Goal: Task Accomplishment & Management: Use online tool/utility

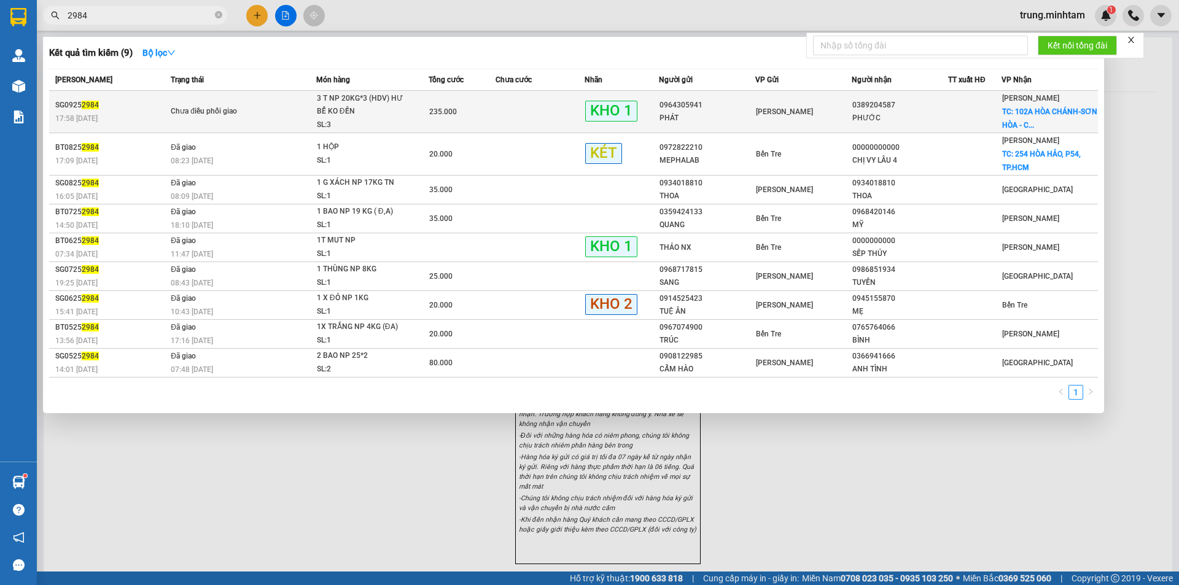
click at [495, 115] on td at bounding box center [539, 112] width 89 height 42
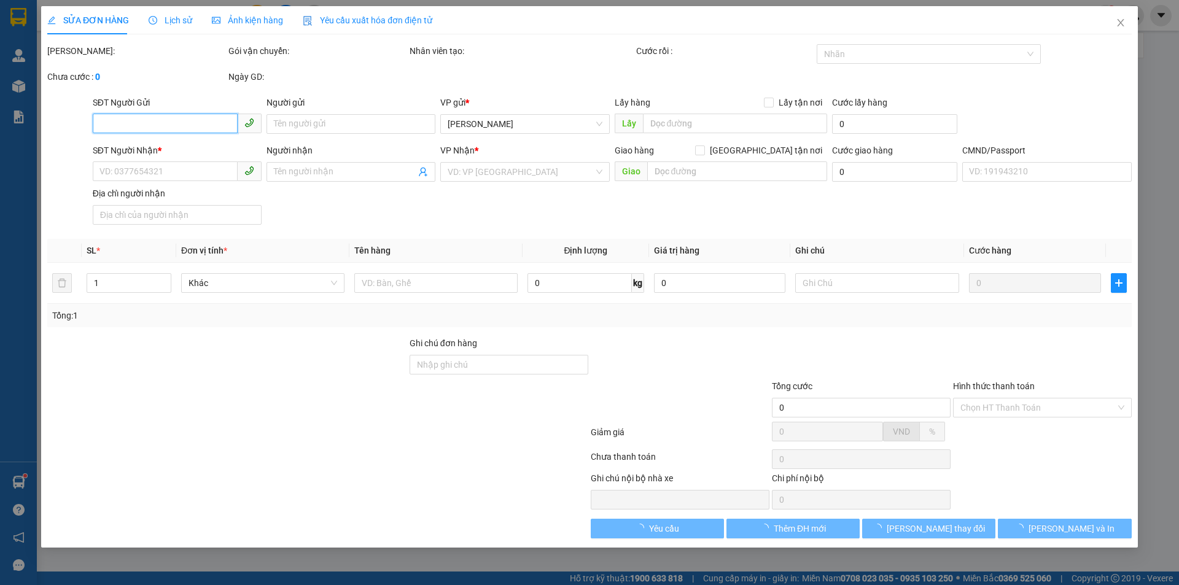
type input "0964305941"
type input "PHÁT"
type input "0389204587"
type input "PHƯỚC"
checkbox input "true"
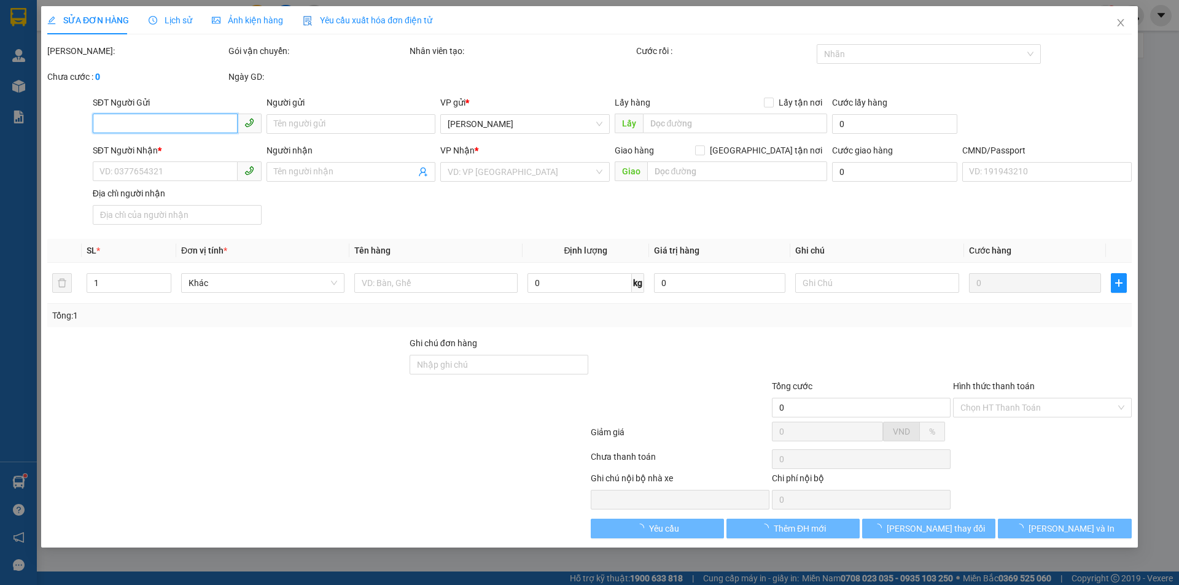
type input "102A [PERSON_NAME]-[GEOGRAPHIC_DATA][PERSON_NAME] - [PERSON_NAME]"
type input "130.000"
type input "GIAO 02838571622"
type input "235.000"
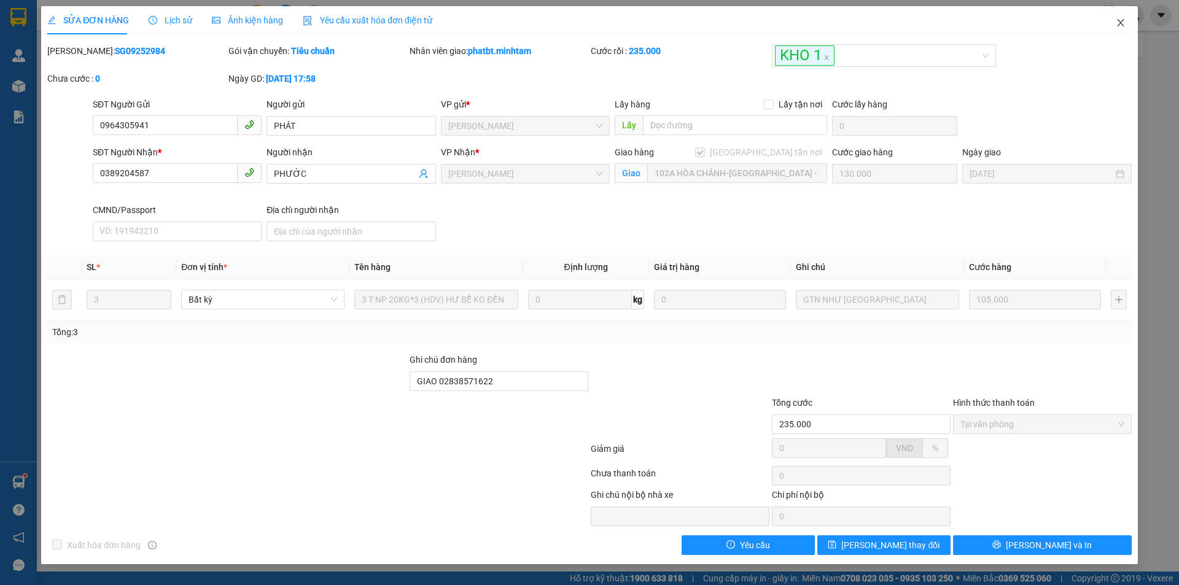
click at [1117, 25] on icon "close" at bounding box center [1121, 23] width 10 height 10
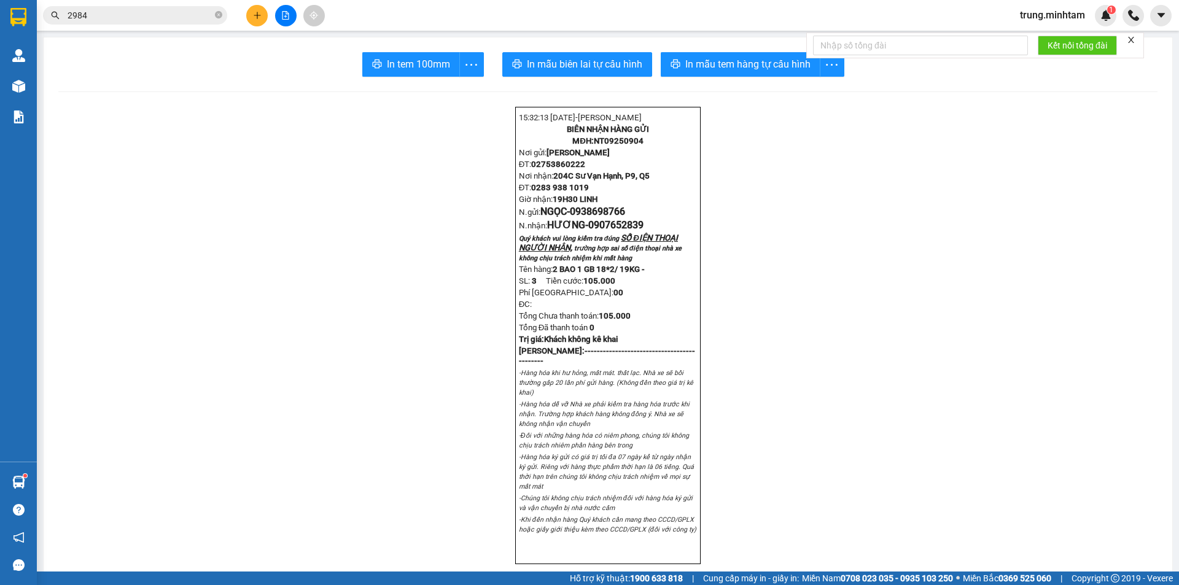
click at [164, 17] on input "2984" at bounding box center [140, 16] width 145 height 14
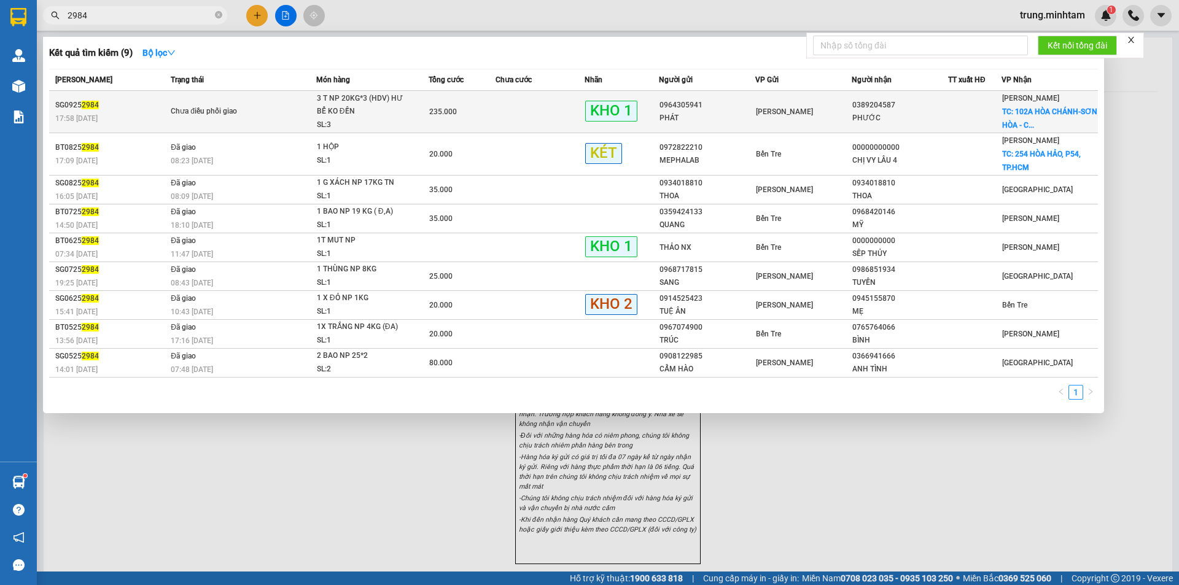
click at [260, 108] on div "Chưa điều phối giao" at bounding box center [217, 112] width 92 height 14
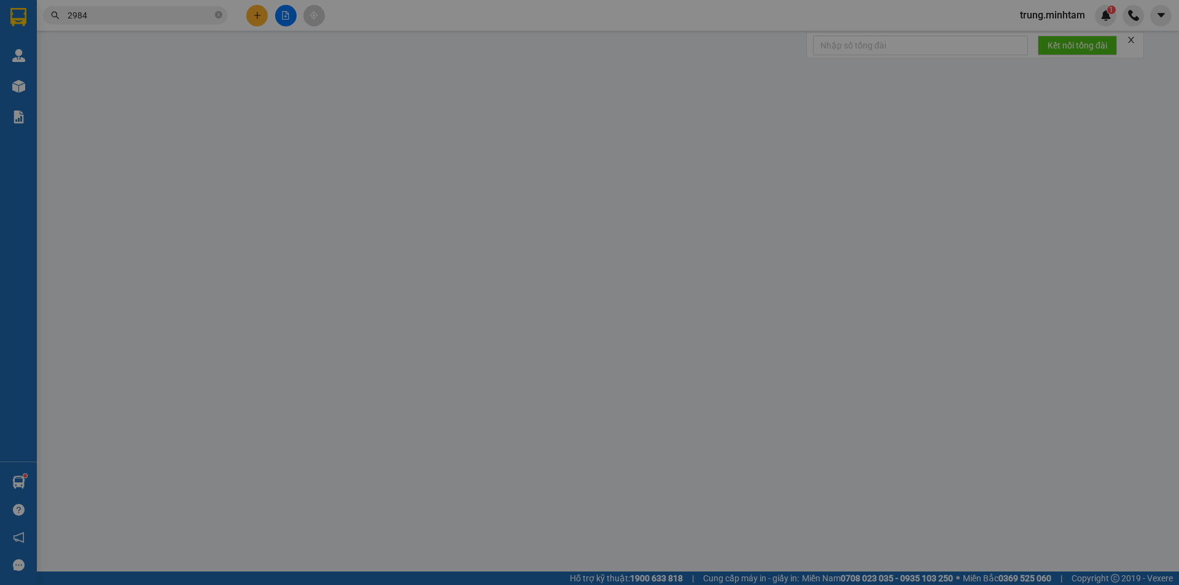
type input "0964305941"
type input "PHÁT"
type input "0389204587"
type input "PHƯỚC"
checkbox input "true"
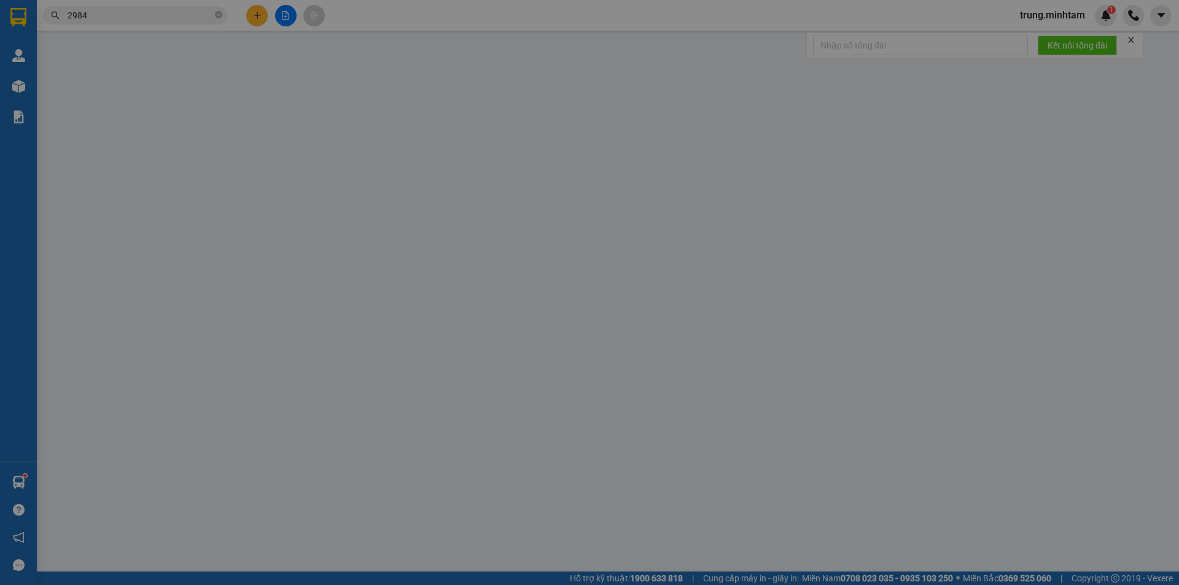
type input "102A [PERSON_NAME]-[GEOGRAPHIC_DATA][PERSON_NAME] - [PERSON_NAME]"
type input "130.000"
type input "GIAO 02838571622"
type input "235.000"
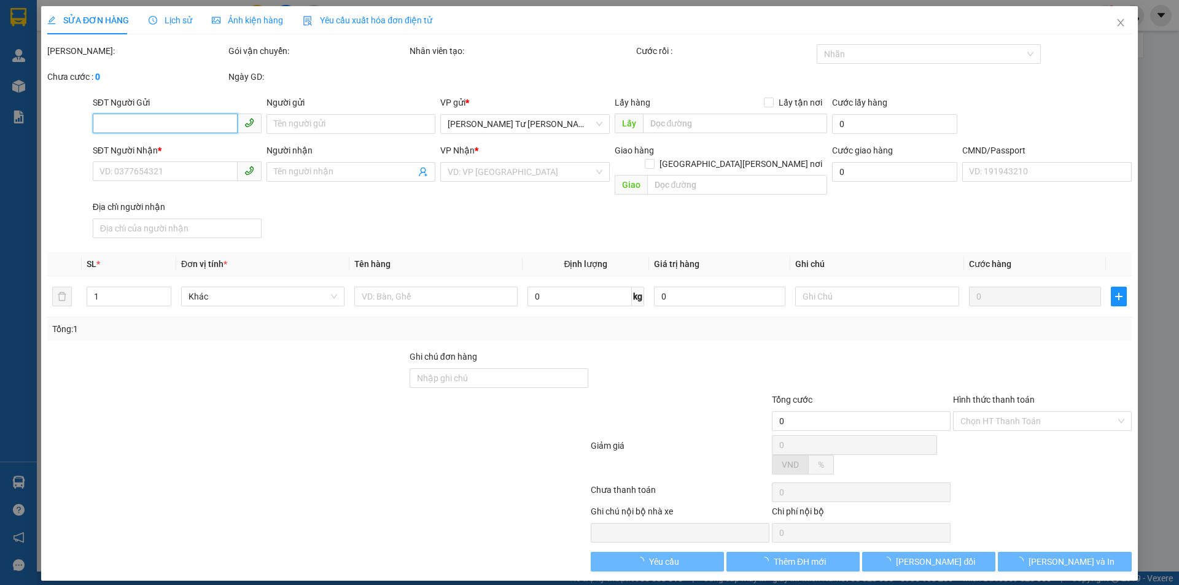
type input "0964305941"
type input "PHÁT"
type input "0389204587"
type input "PHƯỚC"
checkbox input "true"
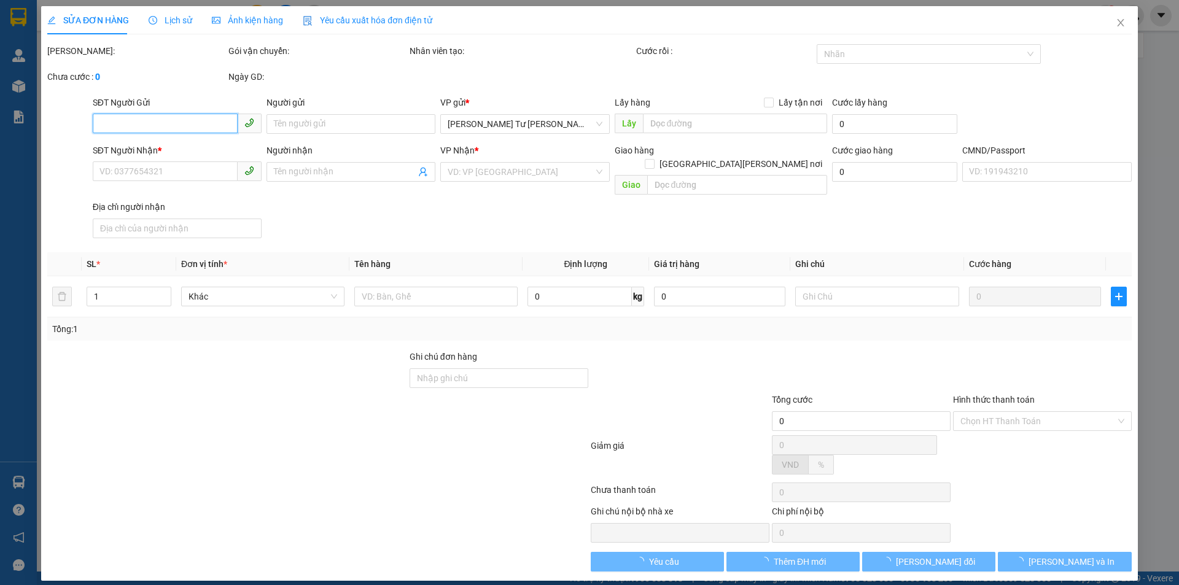
type input "102A [PERSON_NAME]-[GEOGRAPHIC_DATA][PERSON_NAME] - [PERSON_NAME]"
type input "130.000"
type input "GIAO 02838571622"
type input "235.000"
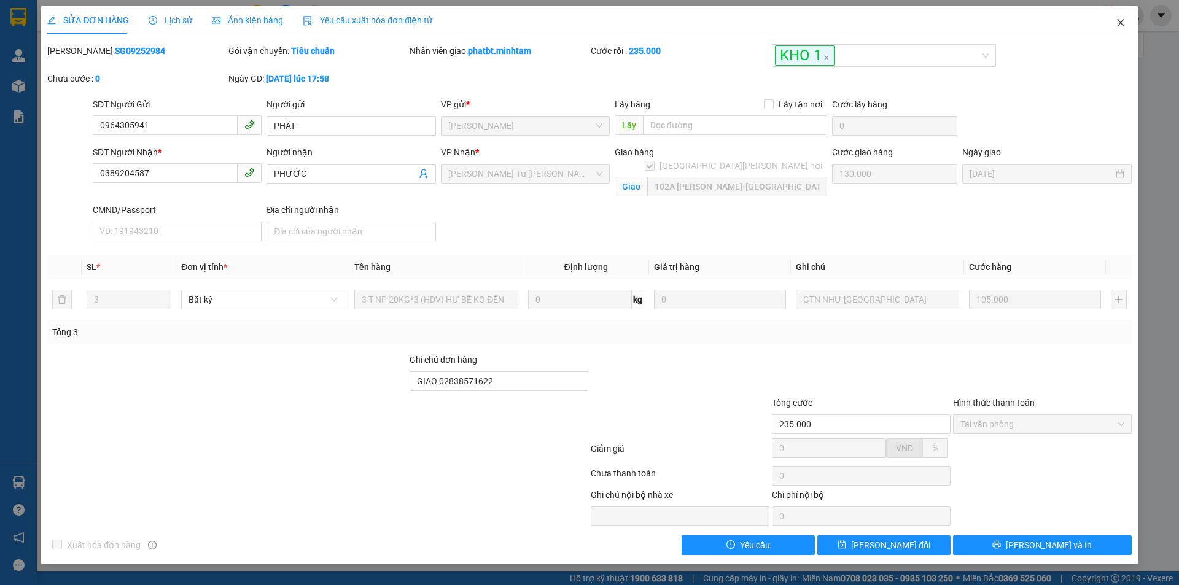
click at [1120, 22] on icon "close" at bounding box center [1121, 23] width 10 height 10
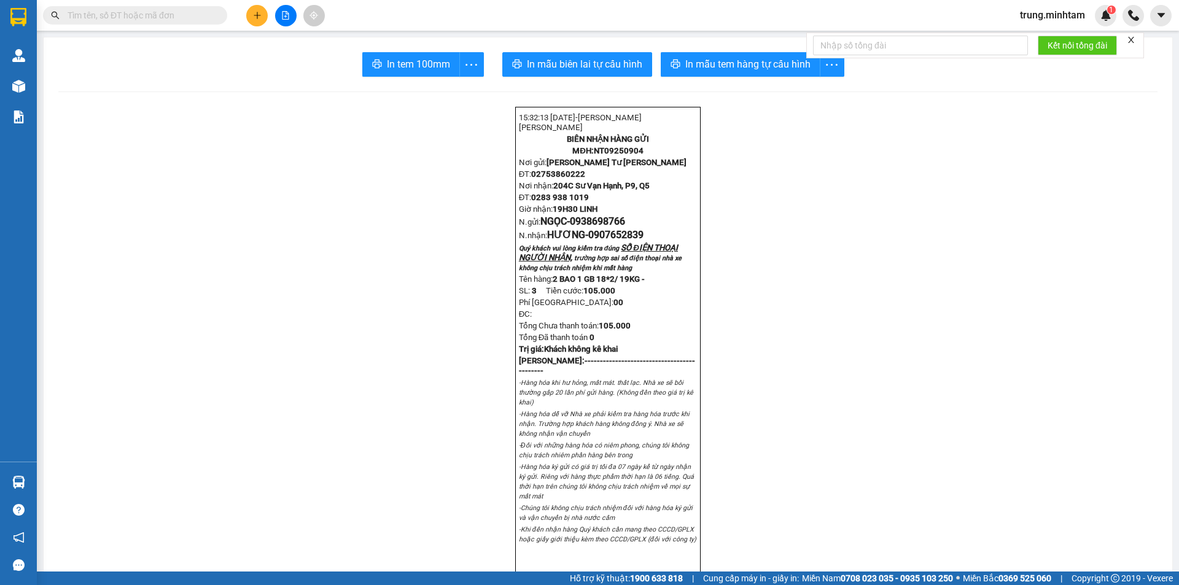
click at [193, 16] on input "text" at bounding box center [140, 16] width 145 height 14
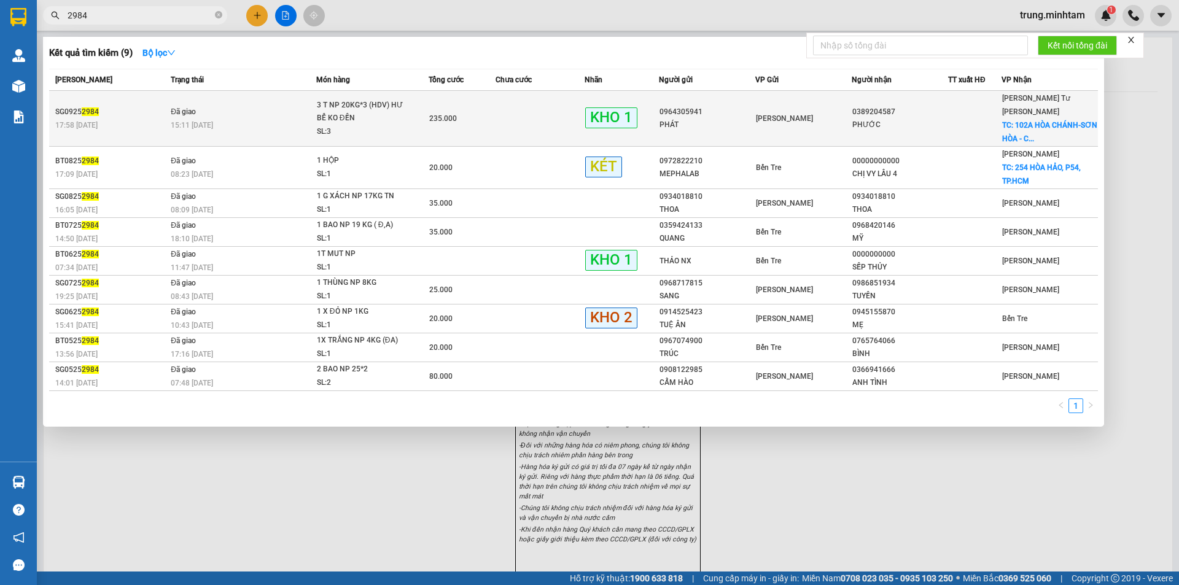
type input "2984"
click at [529, 107] on td at bounding box center [539, 119] width 89 height 56
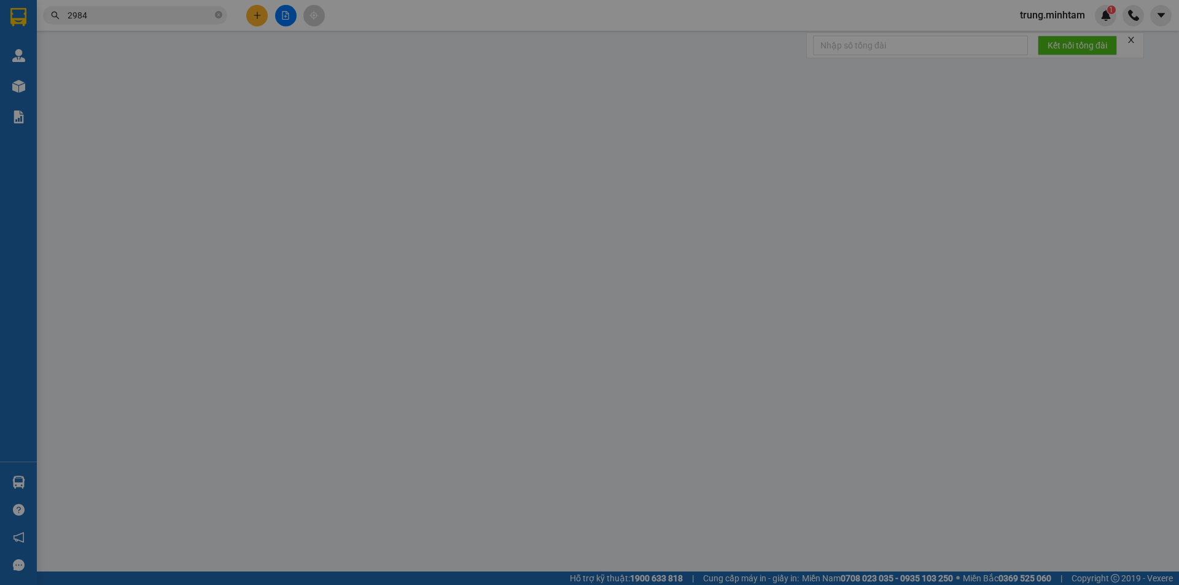
type input "0964305941"
type input "PHÁT"
type input "0389204587"
type input "PHƯỚC"
checkbox input "true"
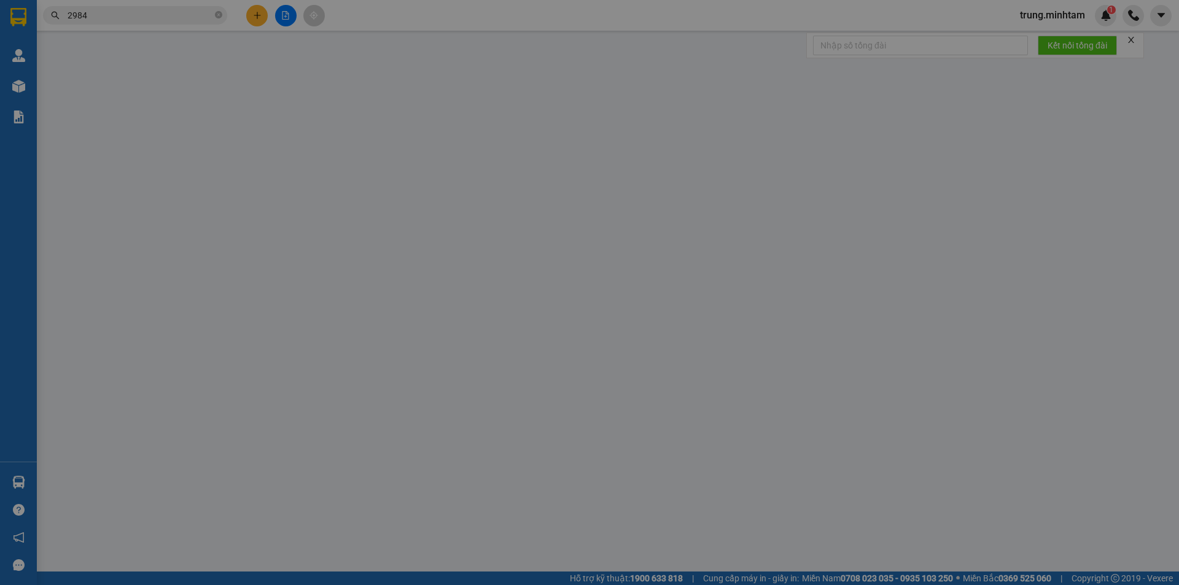
type input "102A [PERSON_NAME]-[GEOGRAPHIC_DATA][PERSON_NAME] - [PERSON_NAME]"
type input "130.000"
type input "GIAO 02838571622"
type input "235.000"
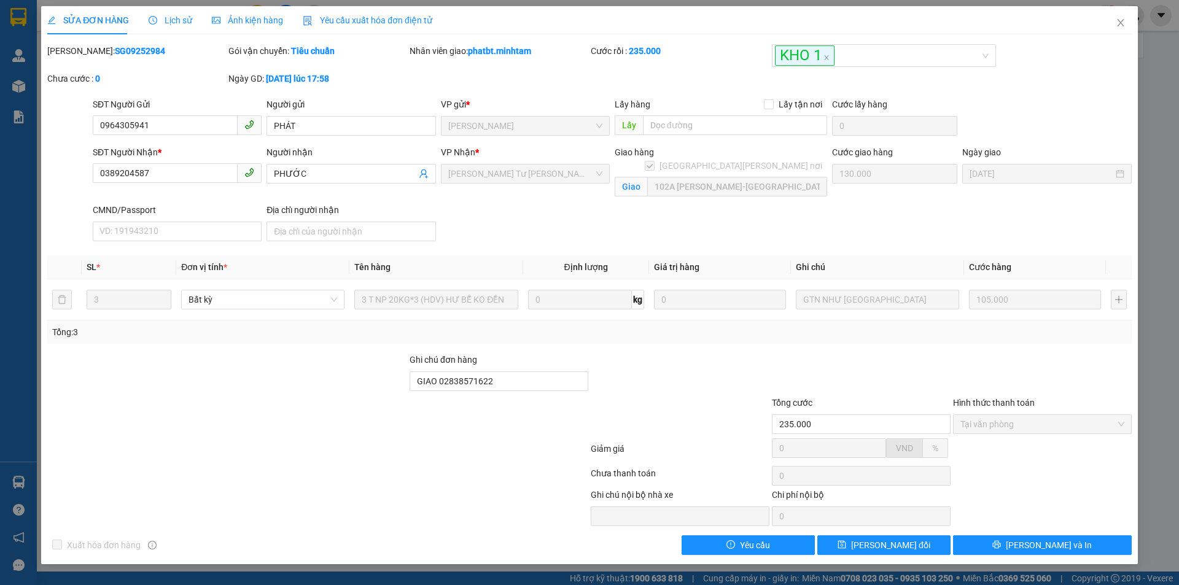
click at [171, 18] on span "Lịch sử" at bounding box center [171, 20] width 44 height 10
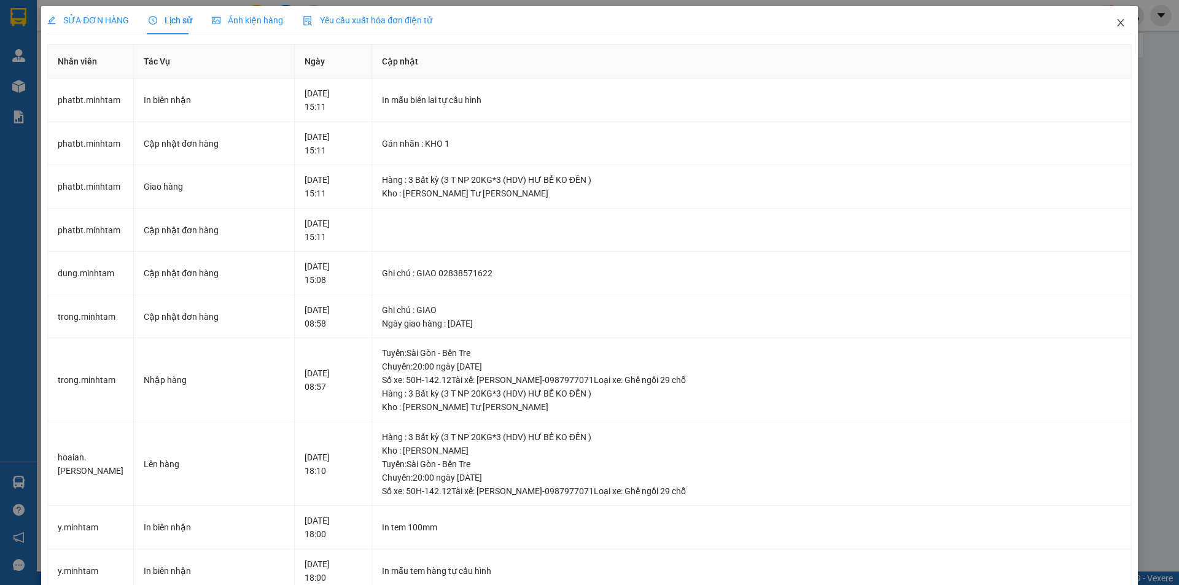
click at [1116, 23] on icon "close" at bounding box center [1121, 23] width 10 height 10
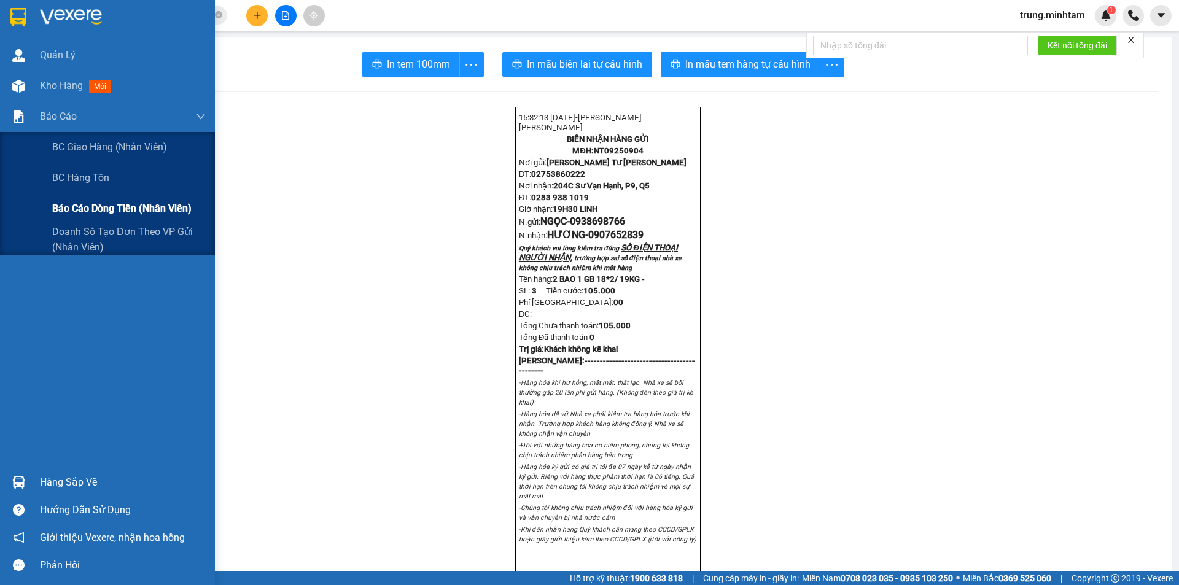
click at [124, 208] on span "Báo cáo dòng tiền (nhân viên)" at bounding box center [121, 208] width 139 height 15
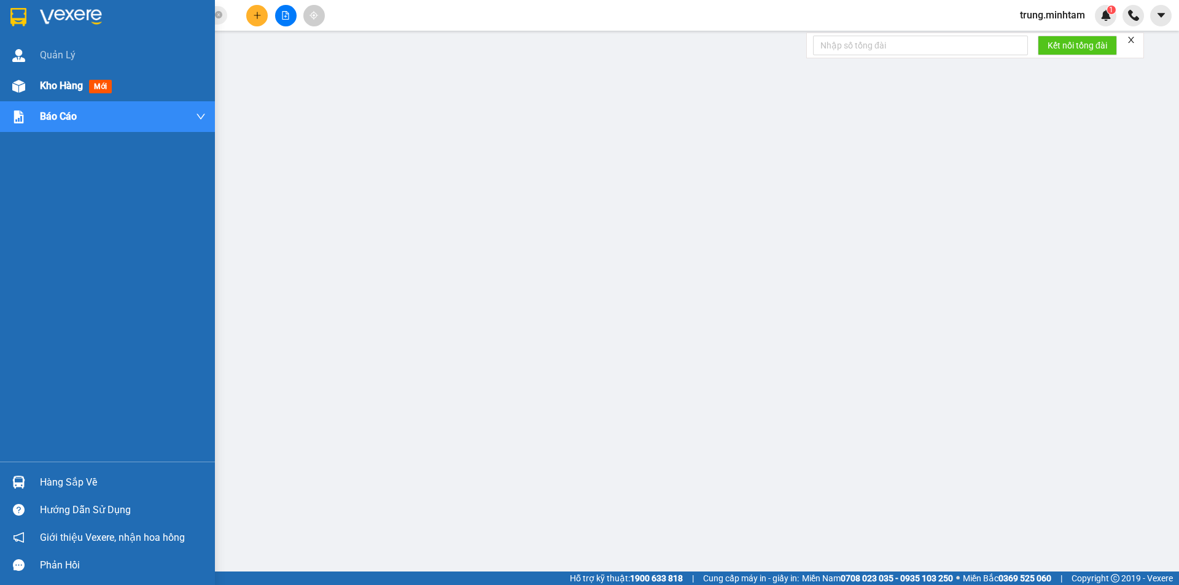
click at [68, 87] on span "Kho hàng" at bounding box center [61, 86] width 43 height 12
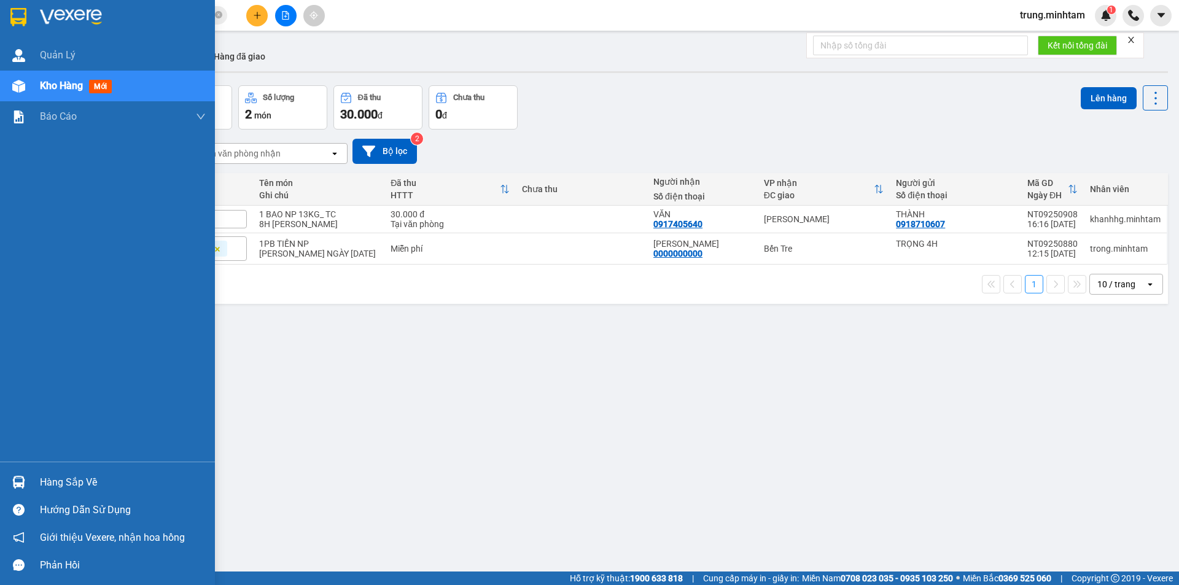
click at [72, 478] on div "Hàng sắp về" at bounding box center [123, 482] width 166 height 18
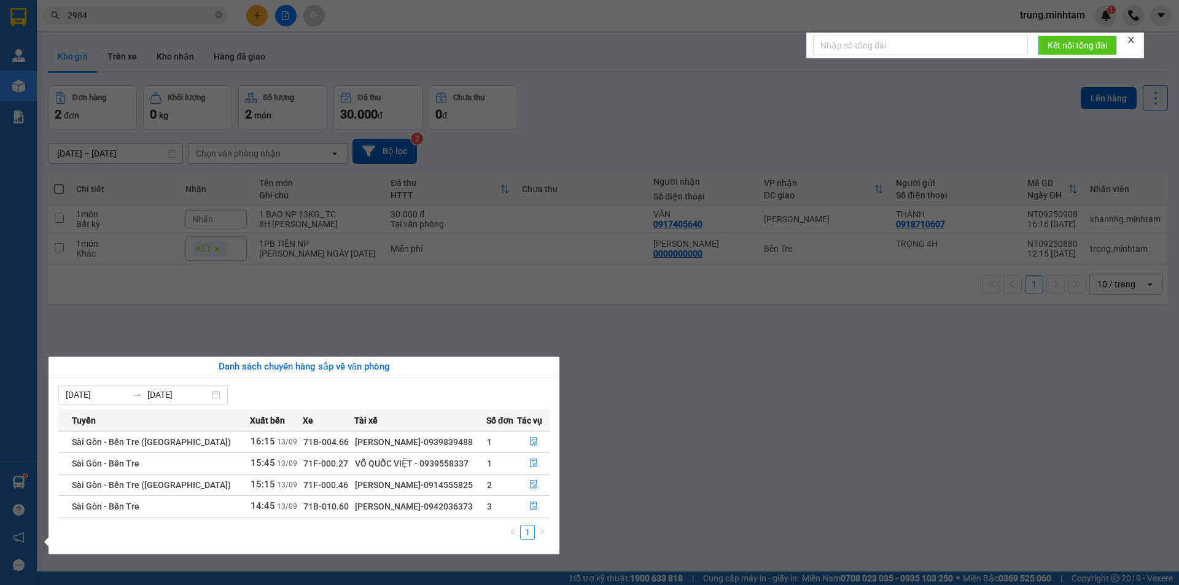
click at [109, 15] on section "Kết quả [PERSON_NAME] ( 9 ) Bộ lọc Mã ĐH Trạng thái Món hàng Tổng [PERSON_NAME]…" at bounding box center [589, 292] width 1179 height 585
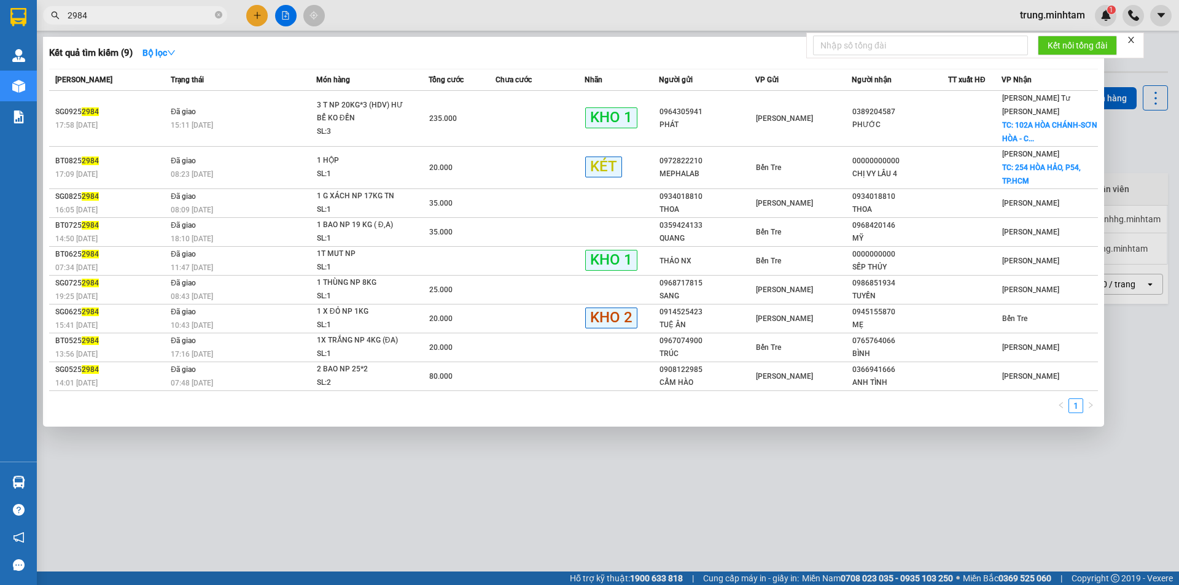
click at [109, 15] on input "2984" at bounding box center [140, 16] width 145 height 14
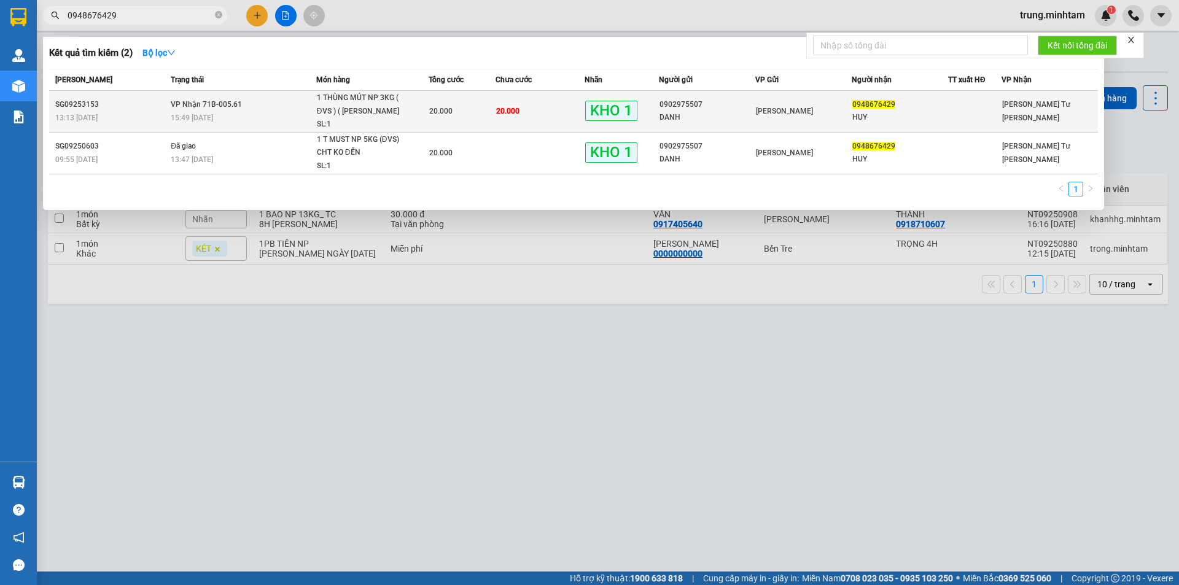
type input "0948676429"
click at [541, 113] on td "20.000" at bounding box center [539, 112] width 89 height 42
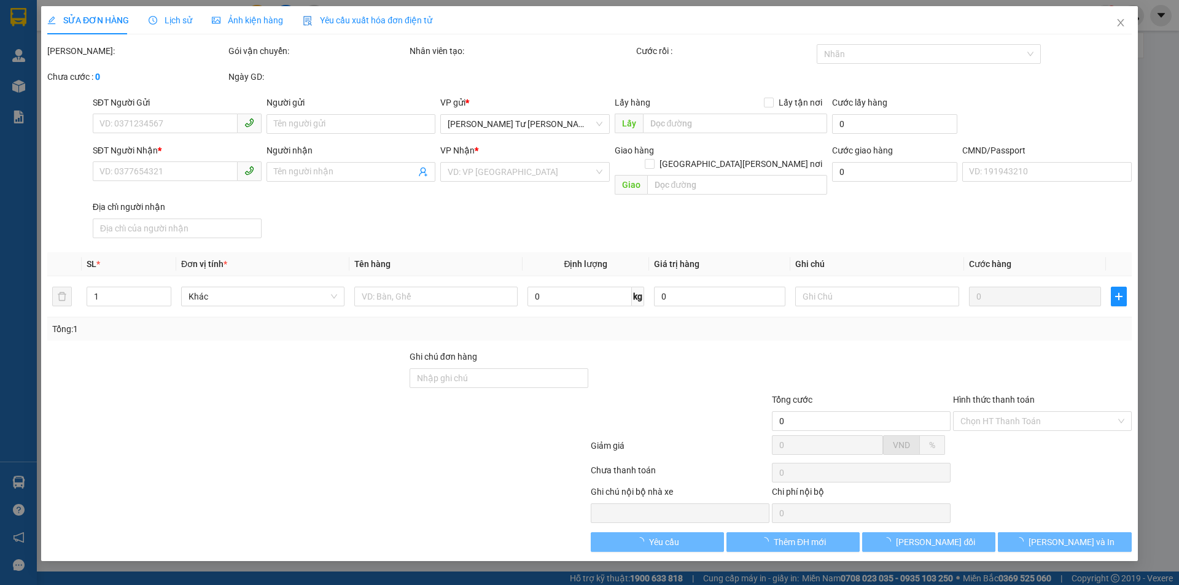
type input "0902975507"
type input "DANH"
type input "0948676429"
type input "HUY"
type input "KNM"
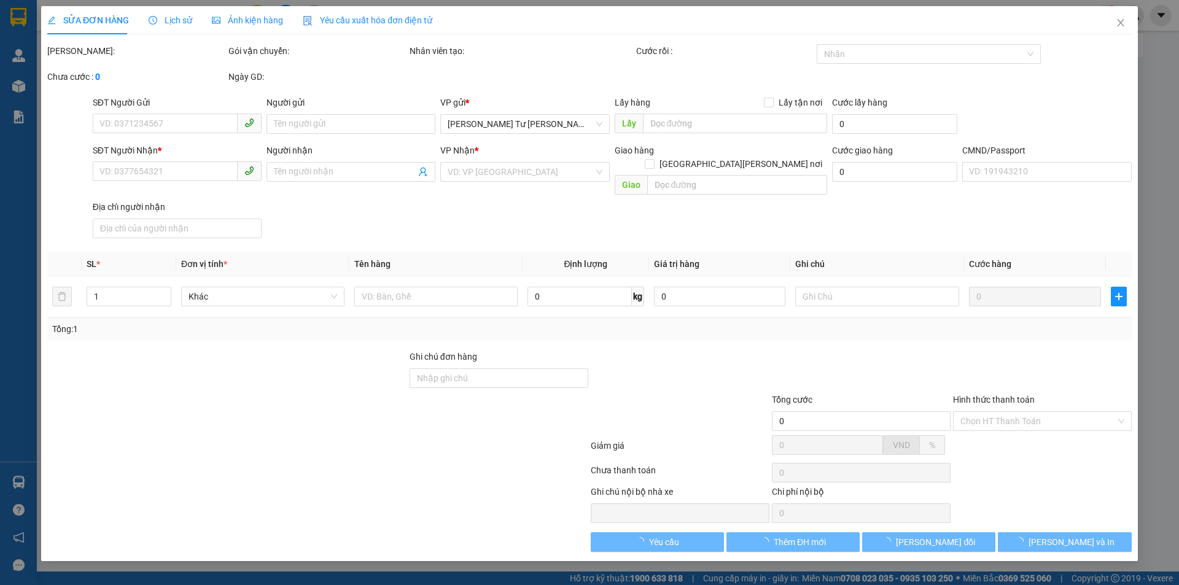
type input "20.000"
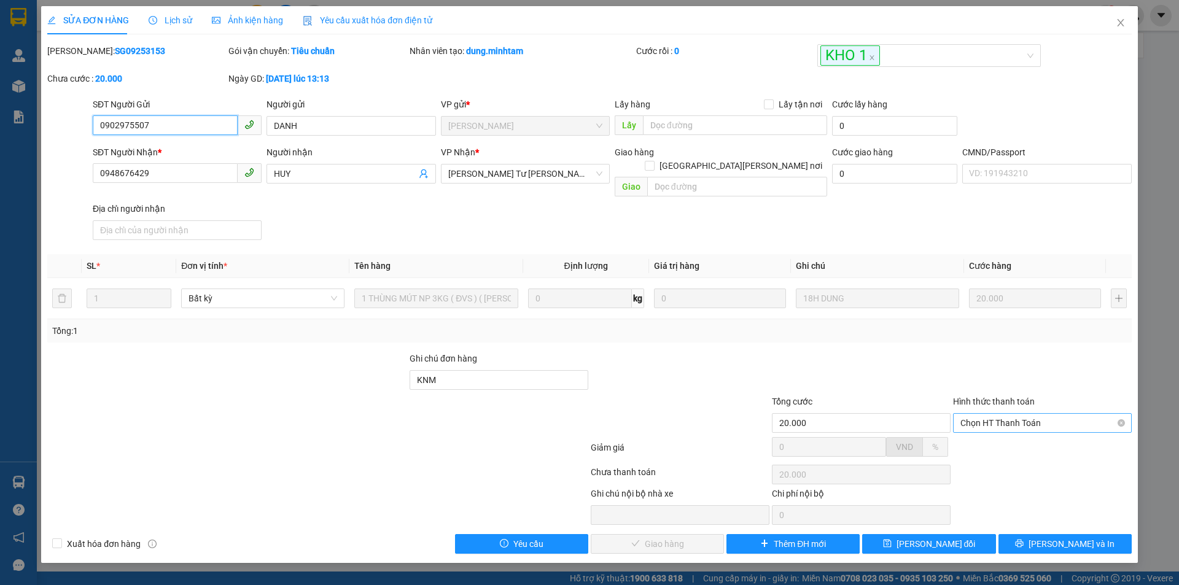
drag, startPoint x: 1017, startPoint y: 409, endPoint x: 1011, endPoint y: 410, distance: 6.3
click at [1015, 414] on span "Chọn HT Thanh Toán" at bounding box center [1042, 423] width 164 height 18
click at [989, 430] on div "Tại văn phòng" at bounding box center [1042, 434] width 164 height 14
type input "0"
click at [689, 537] on span "[PERSON_NAME] và [PERSON_NAME] hàng" at bounding box center [697, 544] width 166 height 14
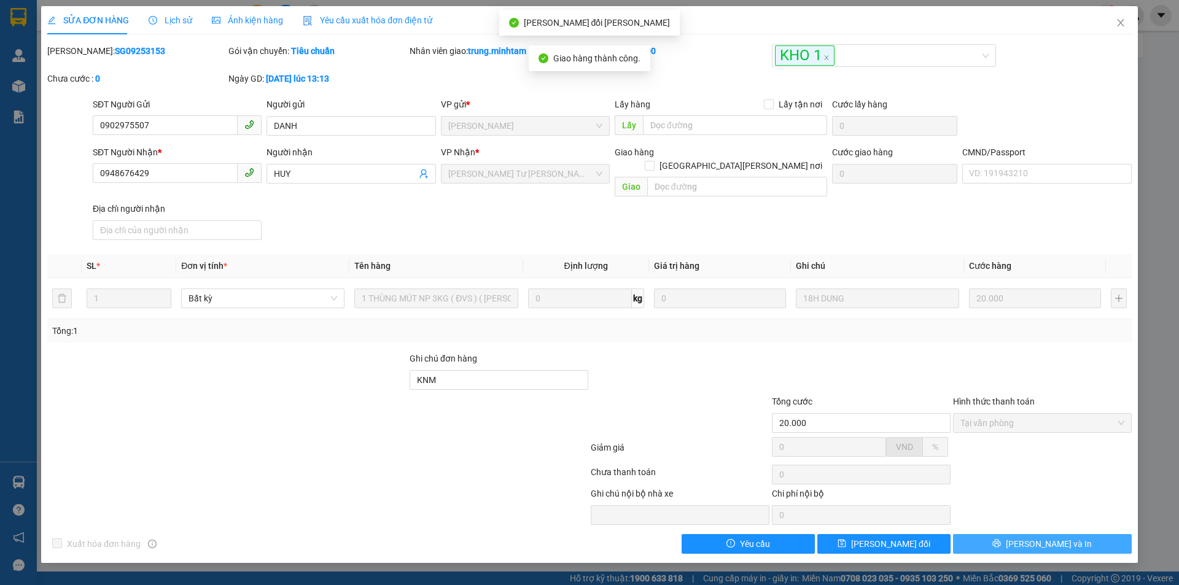
drag, startPoint x: 1036, startPoint y: 532, endPoint x: 1027, endPoint y: 526, distance: 11.1
click at [1036, 537] on span "[PERSON_NAME] và In" at bounding box center [1049, 544] width 86 height 14
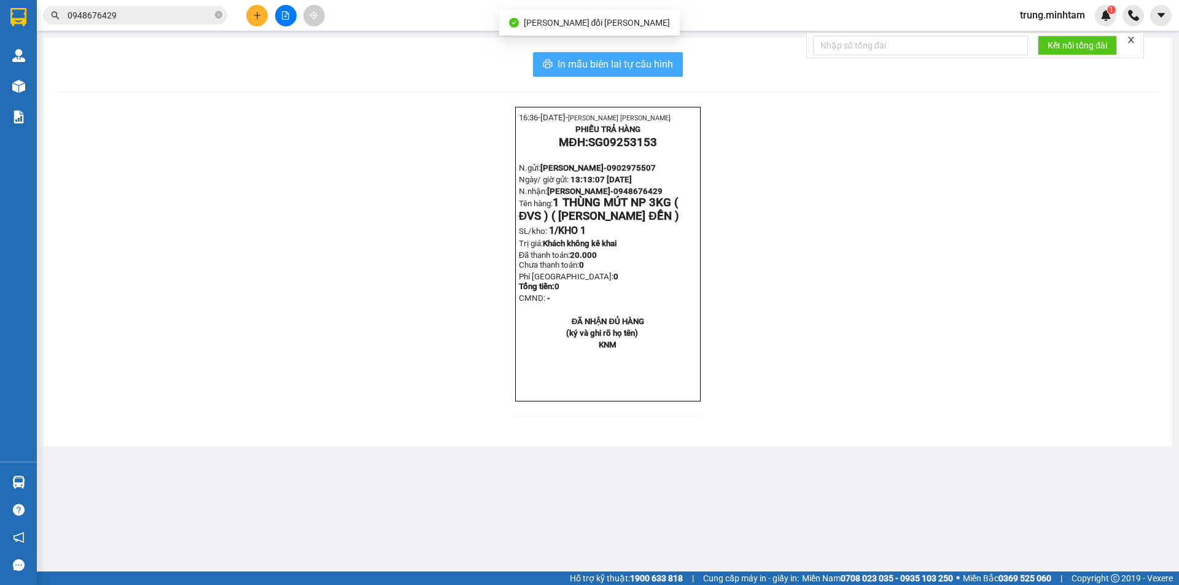
click at [650, 64] on span "In mẫu biên lai tự cấu hình" at bounding box center [614, 63] width 115 height 15
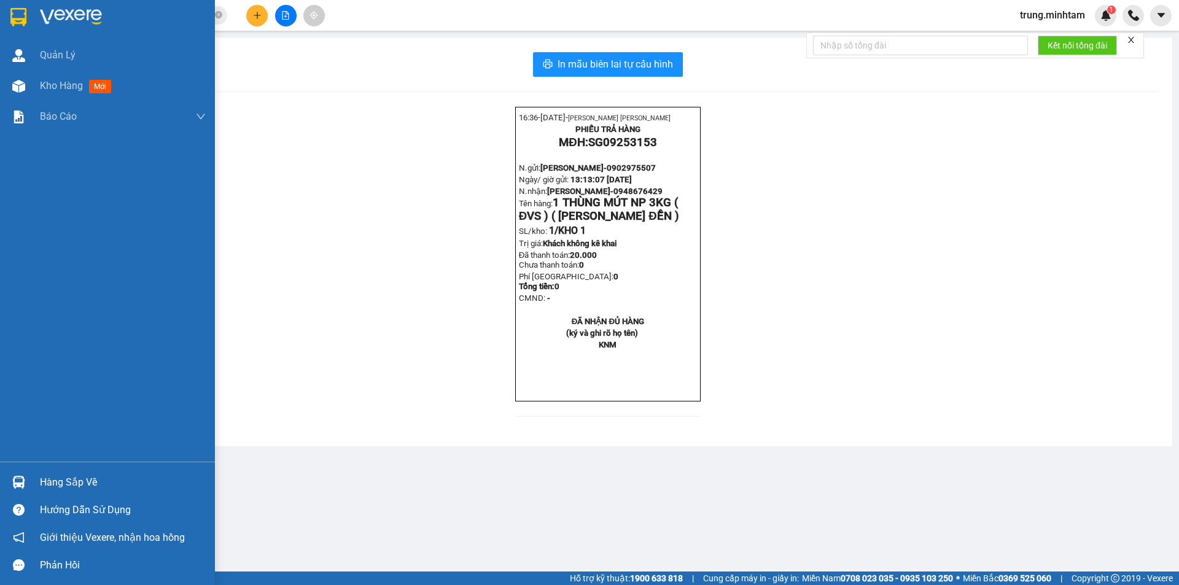
click at [63, 479] on div "Hàng sắp về" at bounding box center [123, 482] width 166 height 18
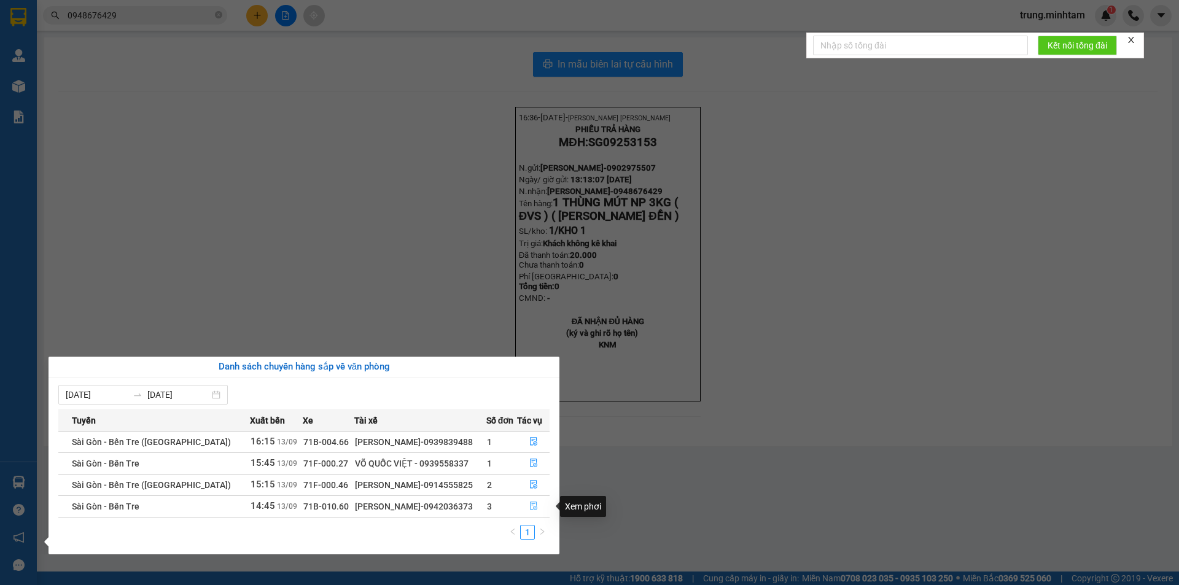
click at [534, 507] on icon "file-done" at bounding box center [533, 506] width 7 height 9
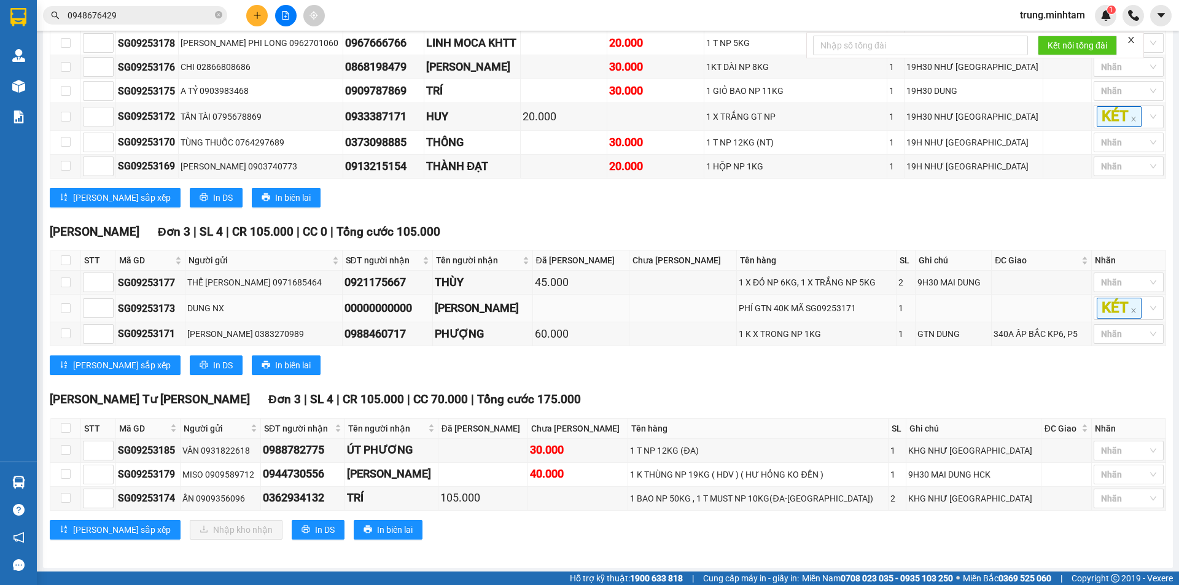
scroll to position [385, 0]
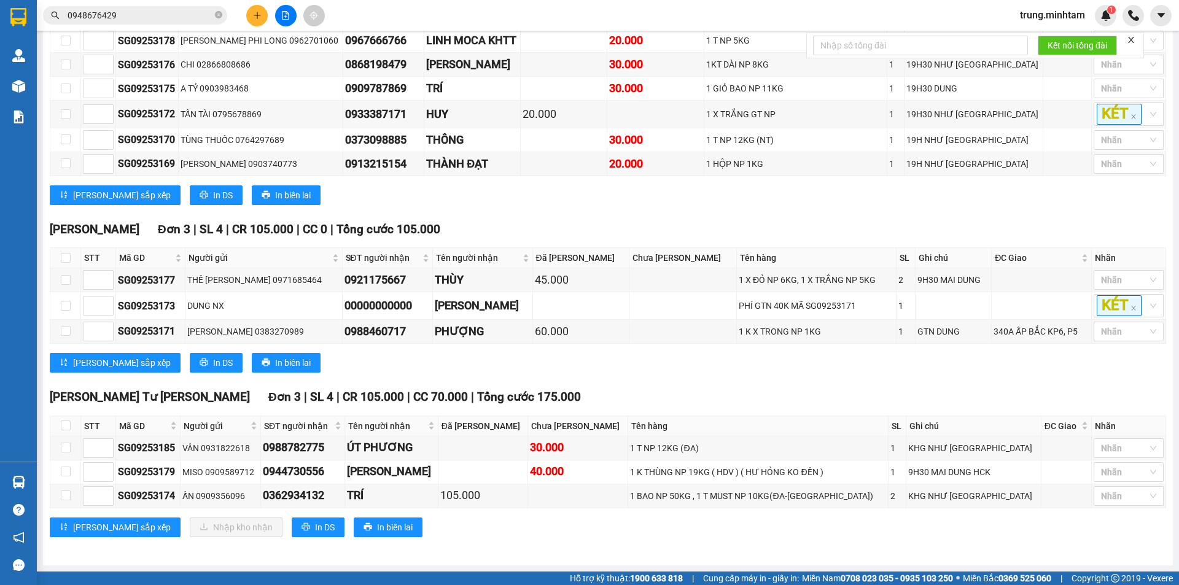
click at [252, 14] on button at bounding box center [256, 15] width 21 height 21
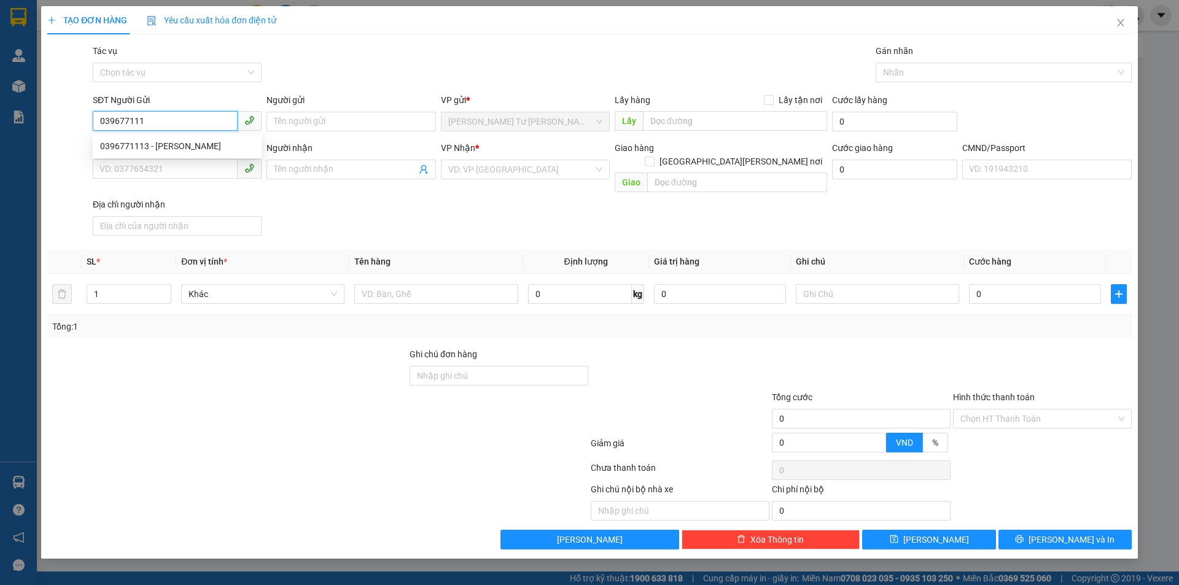
type input "0396771113"
click at [193, 144] on div "0396771113 - [PERSON_NAME]" at bounding box center [177, 146] width 154 height 14
type input "[PERSON_NAME]"
type input "0903943606"
type input "NHI"
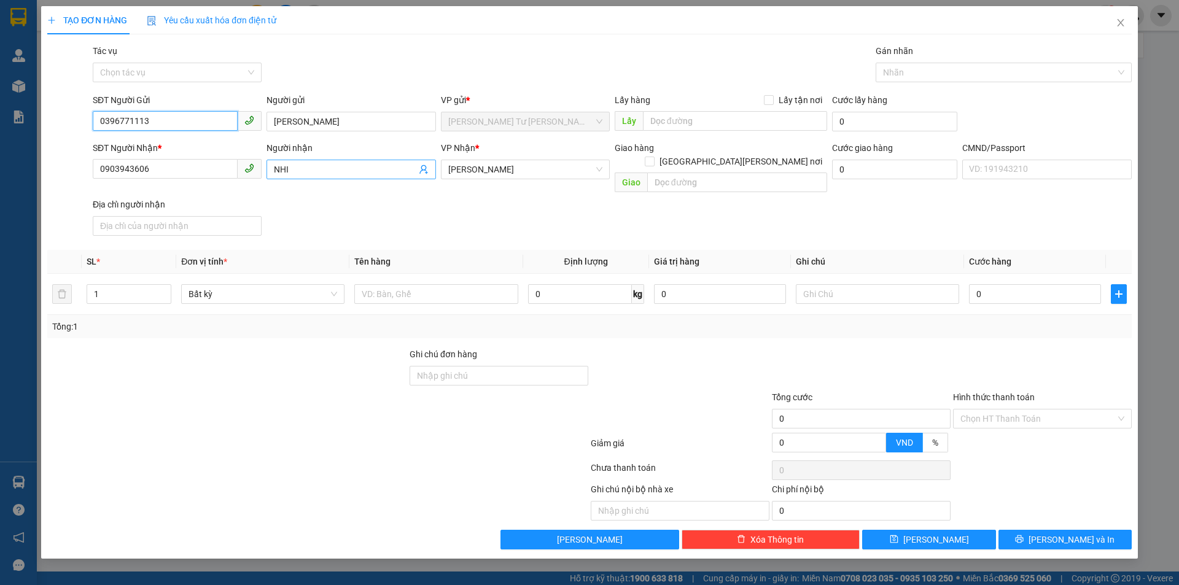
type input "0396771113"
click at [421, 166] on icon "user-add" at bounding box center [424, 170] width 10 height 10
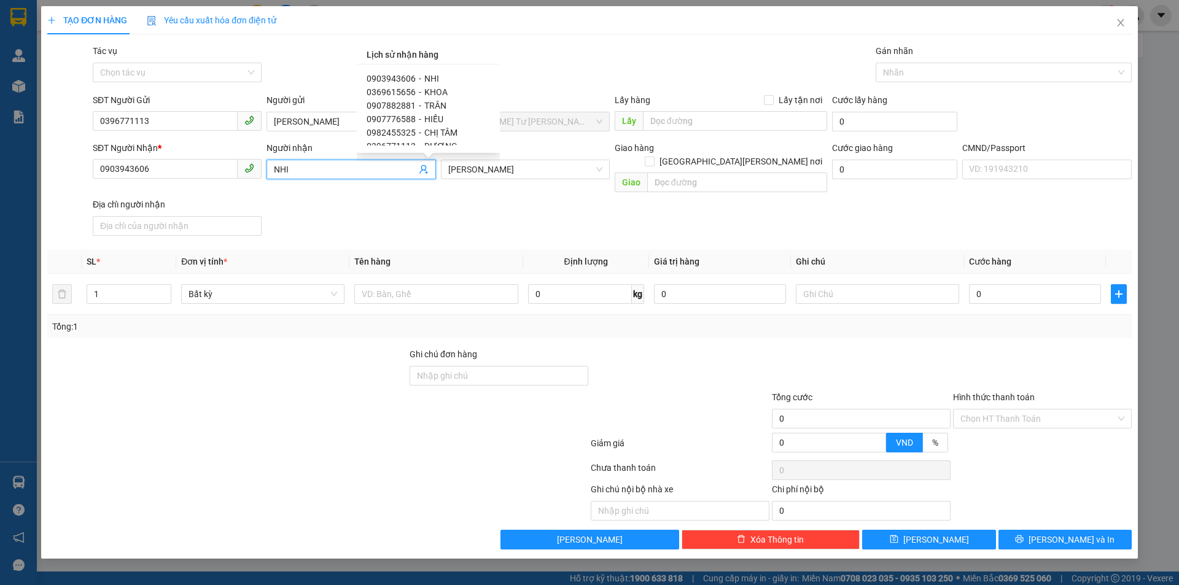
click at [435, 90] on span "KHOA" at bounding box center [435, 92] width 23 height 10
type input "0369615656"
type input "KHOA"
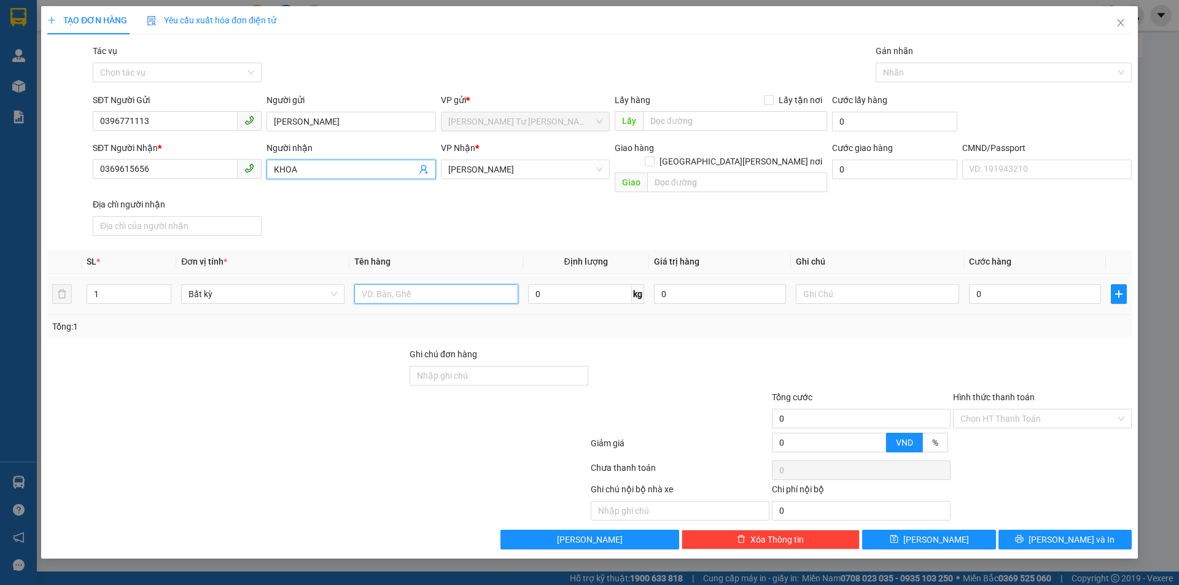
click at [394, 284] on input "text" at bounding box center [435, 294] width 163 height 20
type input "1 BAO 22 KG NP (TC)"
click at [820, 284] on input "text" at bounding box center [877, 294] width 163 height 20
type input "8H [DATE] [PERSON_NAME]"
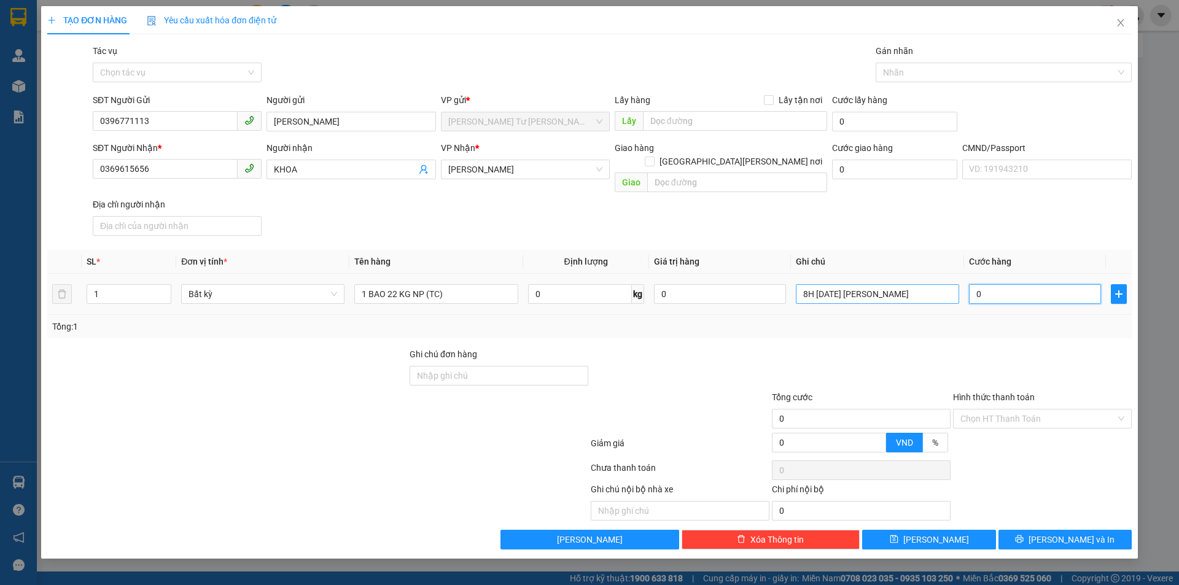
type input "4"
type input "40"
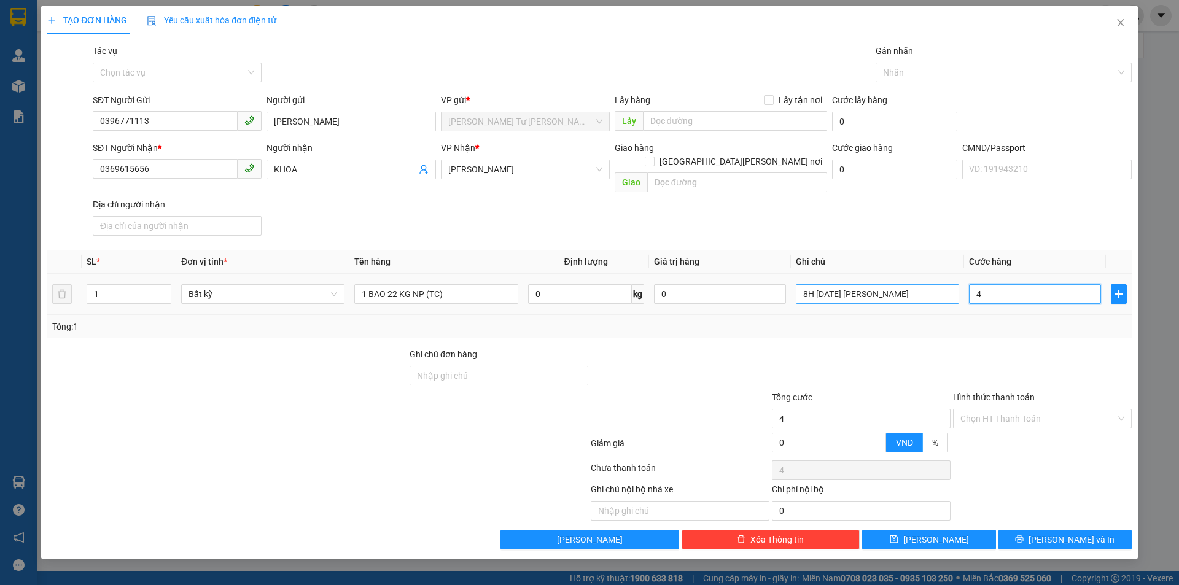
type input "40"
type input "40.000"
click at [1009, 410] on input "Hình thức thanh toán" at bounding box center [1037, 419] width 155 height 18
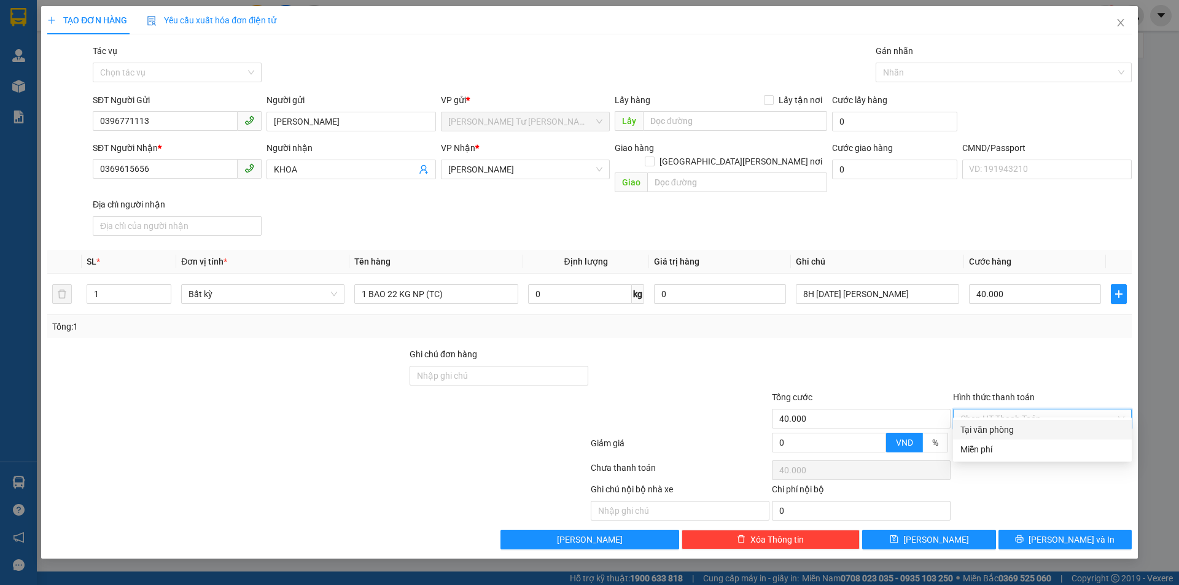
click at [998, 428] on div "Tại văn phòng" at bounding box center [1042, 430] width 164 height 14
type input "0"
click at [1052, 530] on button "[PERSON_NAME] và In" at bounding box center [1064, 540] width 133 height 20
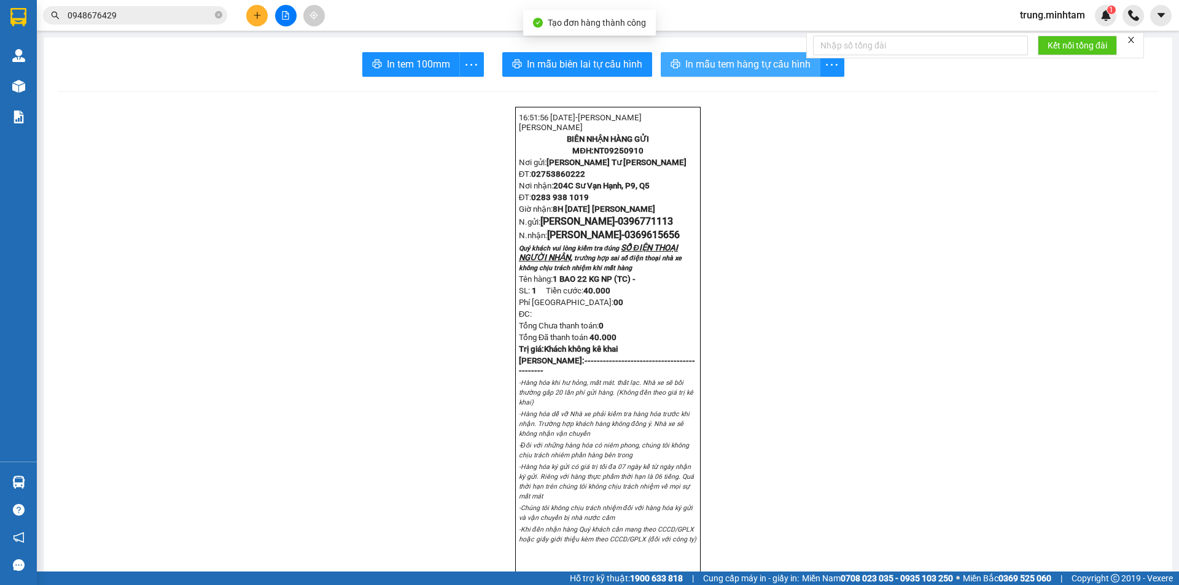
click at [729, 63] on span "In mẫu tem hàng tự cấu hình" at bounding box center [747, 63] width 125 height 15
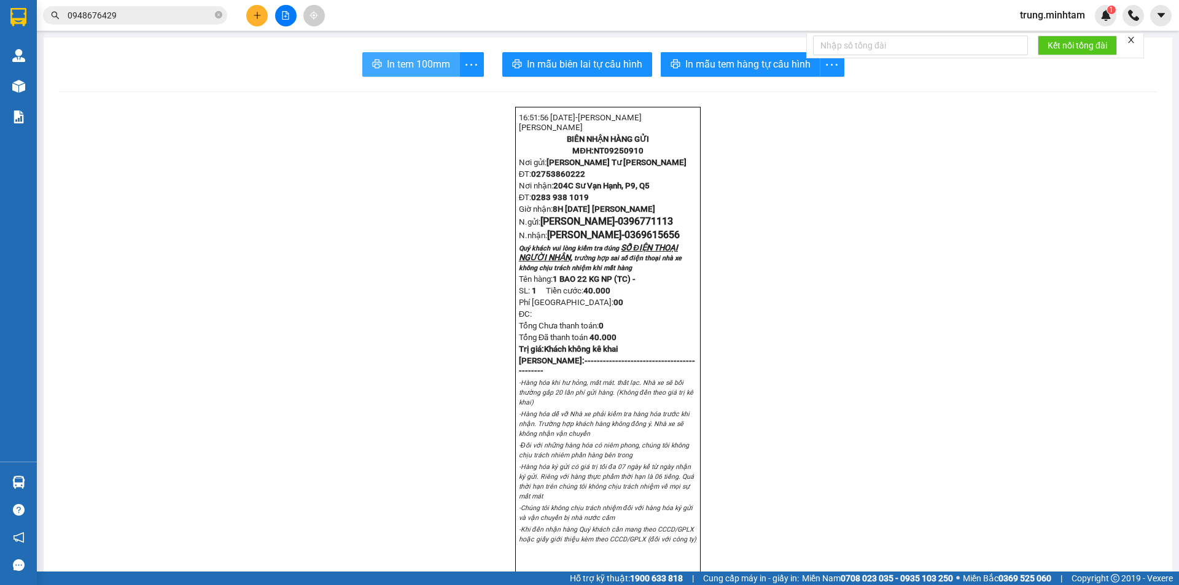
click at [425, 68] on span "In tem 100mm" at bounding box center [418, 63] width 63 height 15
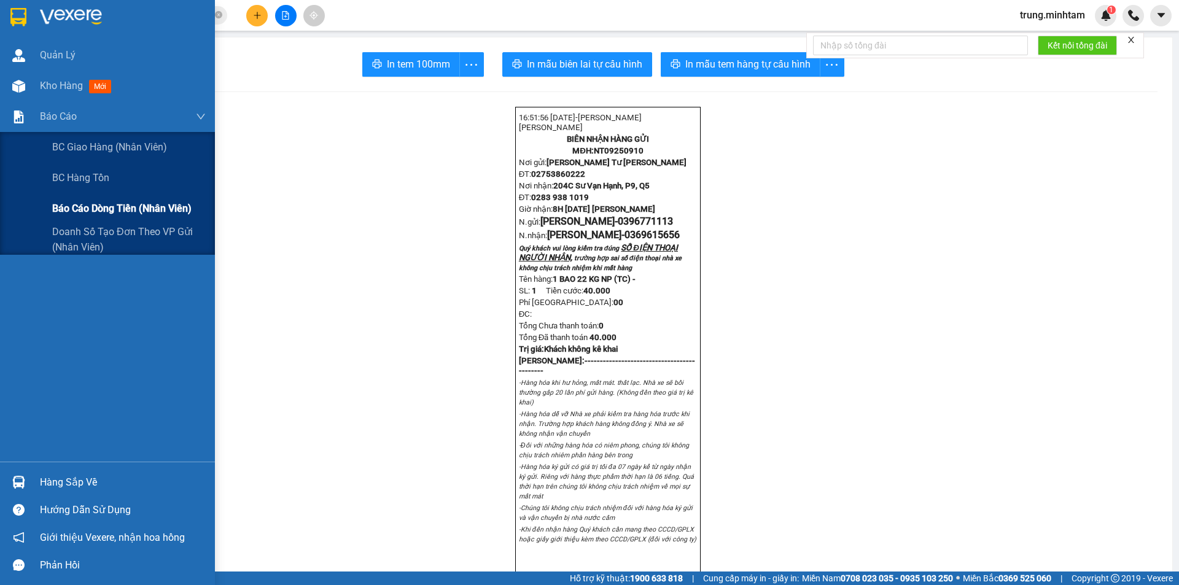
click at [98, 212] on span "Báo cáo dòng tiền (nhân viên)" at bounding box center [121, 208] width 139 height 15
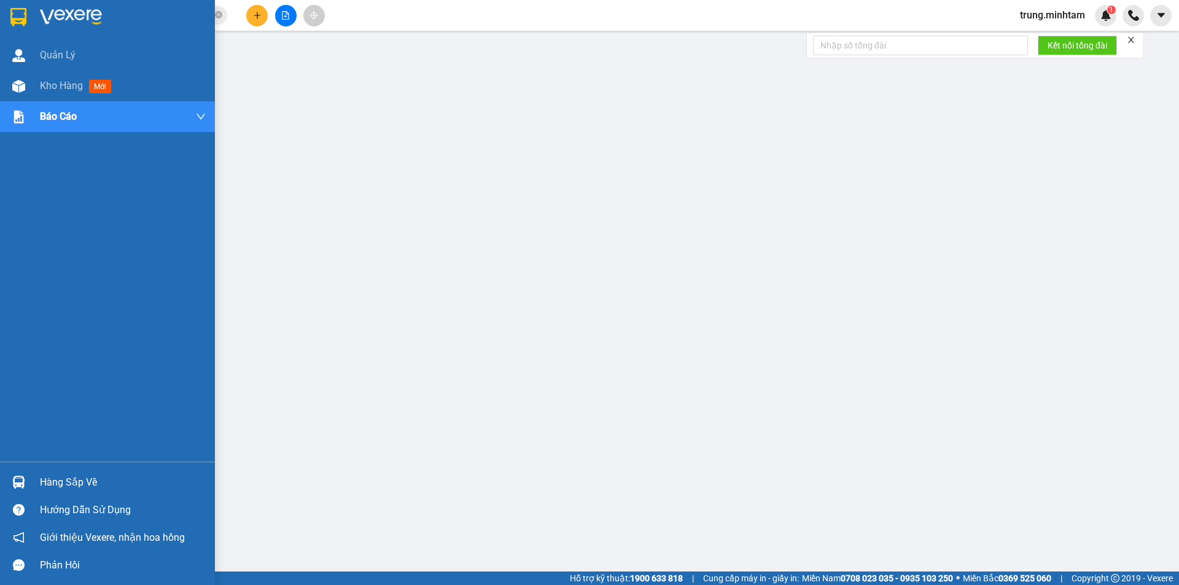
click at [83, 483] on div "Hàng sắp về" at bounding box center [123, 482] width 166 height 18
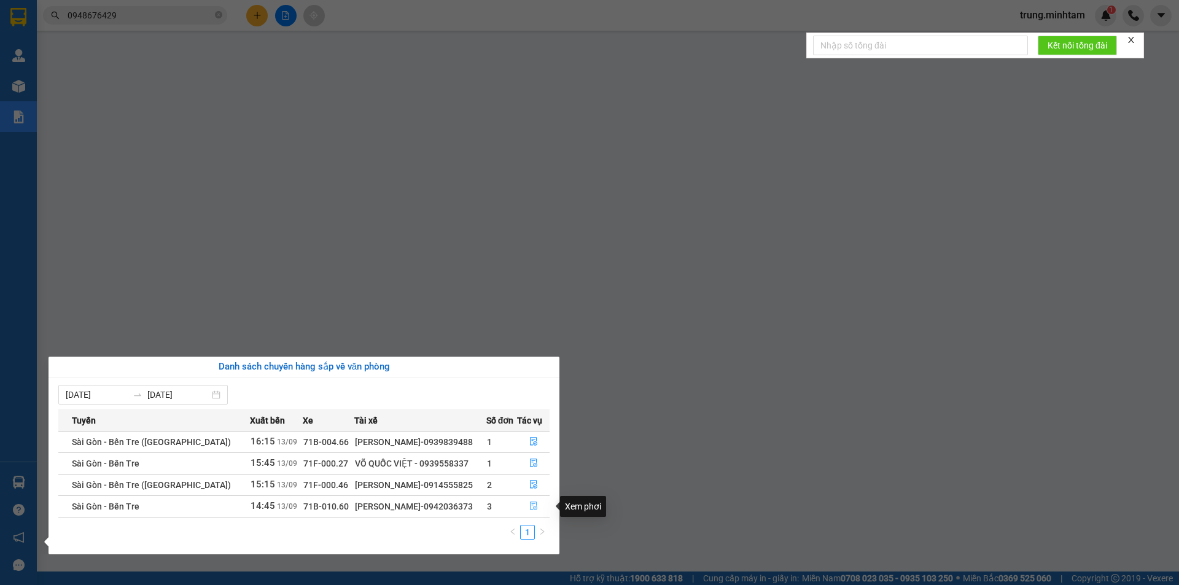
click at [530, 507] on icon "file-done" at bounding box center [533, 506] width 9 height 9
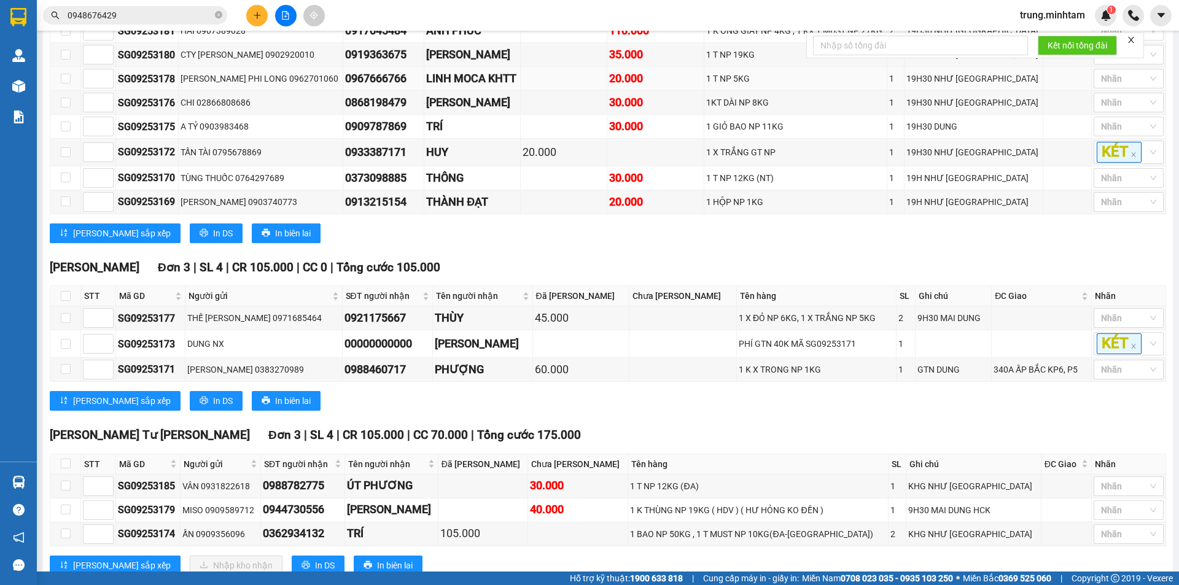
scroll to position [385, 0]
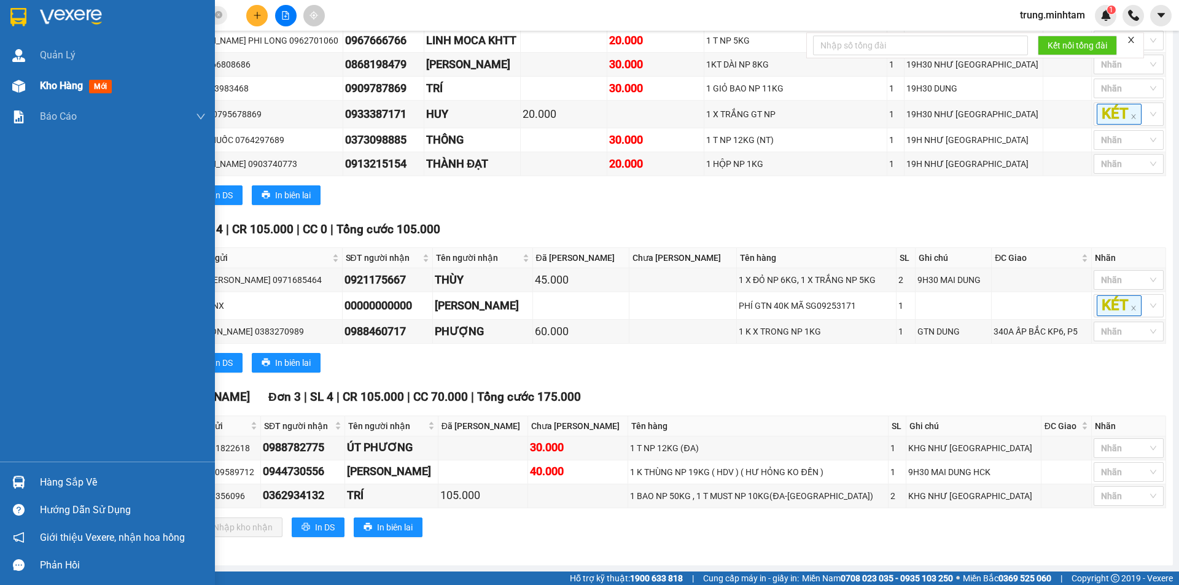
click at [69, 88] on span "Kho hàng" at bounding box center [61, 86] width 43 height 12
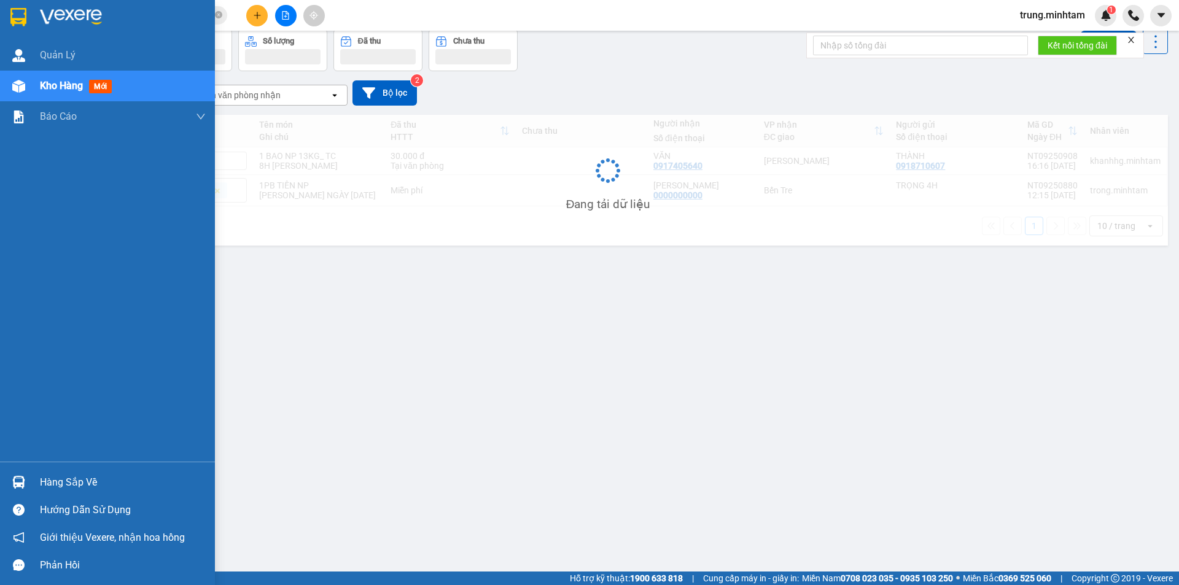
scroll to position [56, 0]
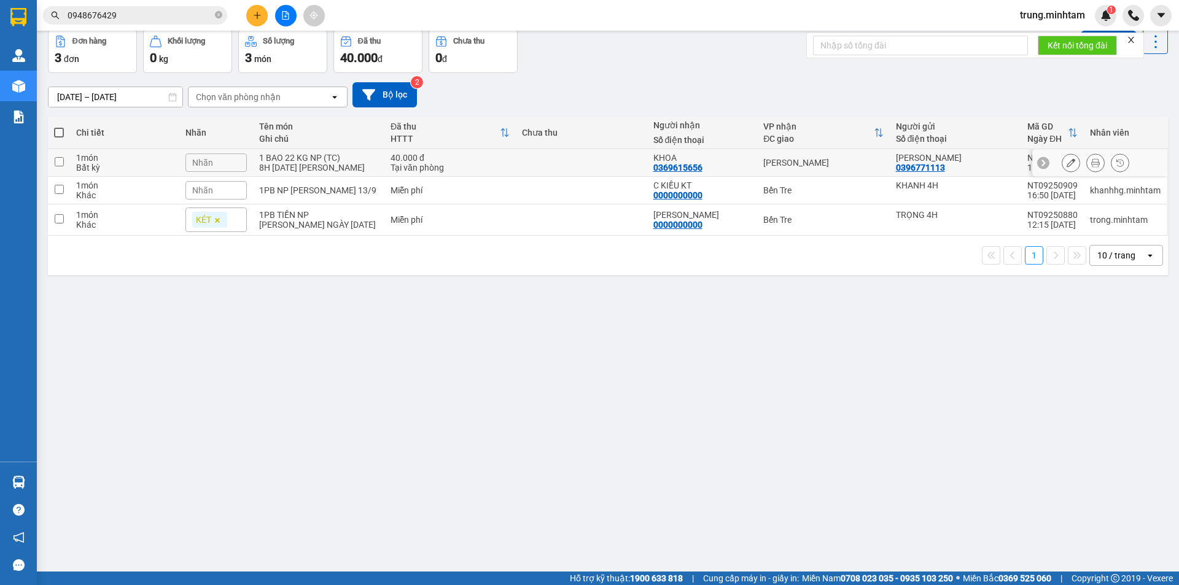
click at [579, 165] on td at bounding box center [581, 163] width 131 height 28
checkbox input "true"
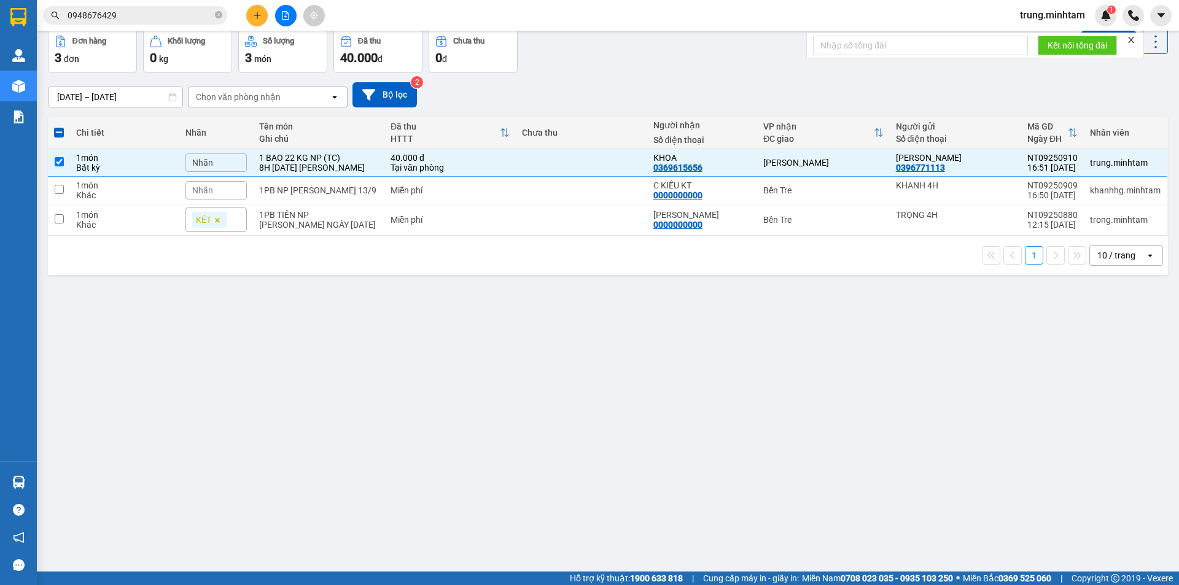
scroll to position [0, 0]
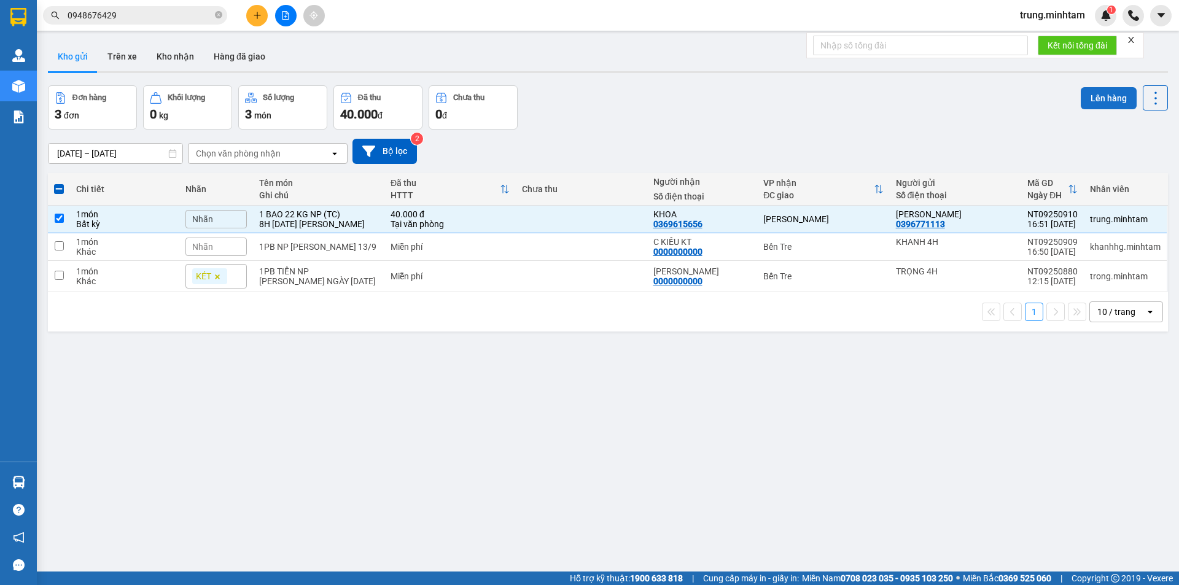
click at [1092, 98] on button "Lên hàng" at bounding box center [1109, 98] width 56 height 22
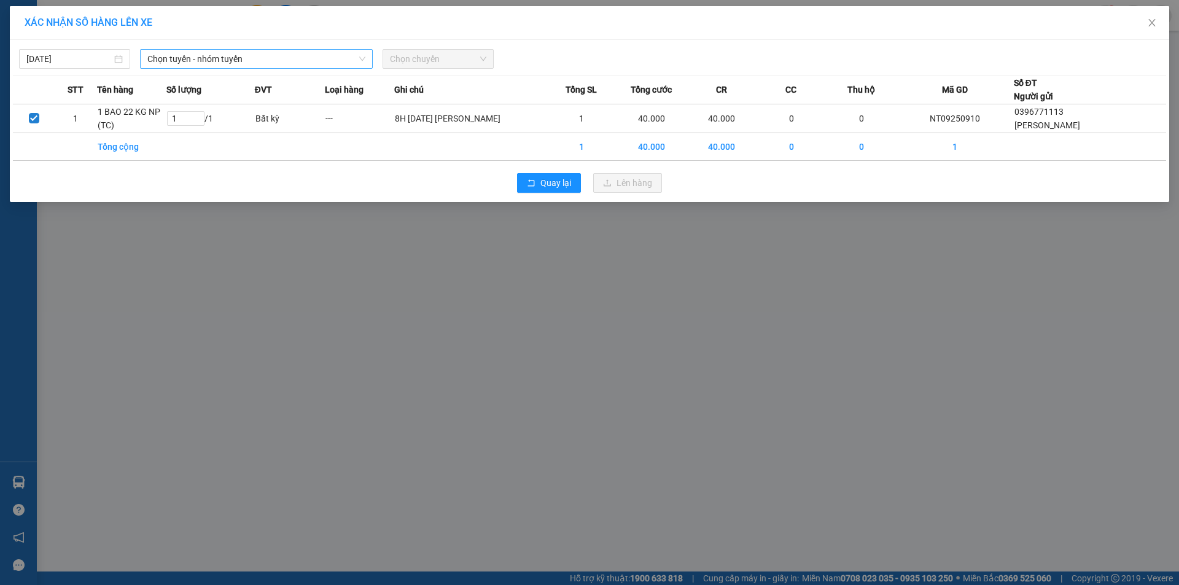
click at [196, 59] on span "Chọn tuyến - nhóm tuyến" at bounding box center [256, 59] width 218 height 18
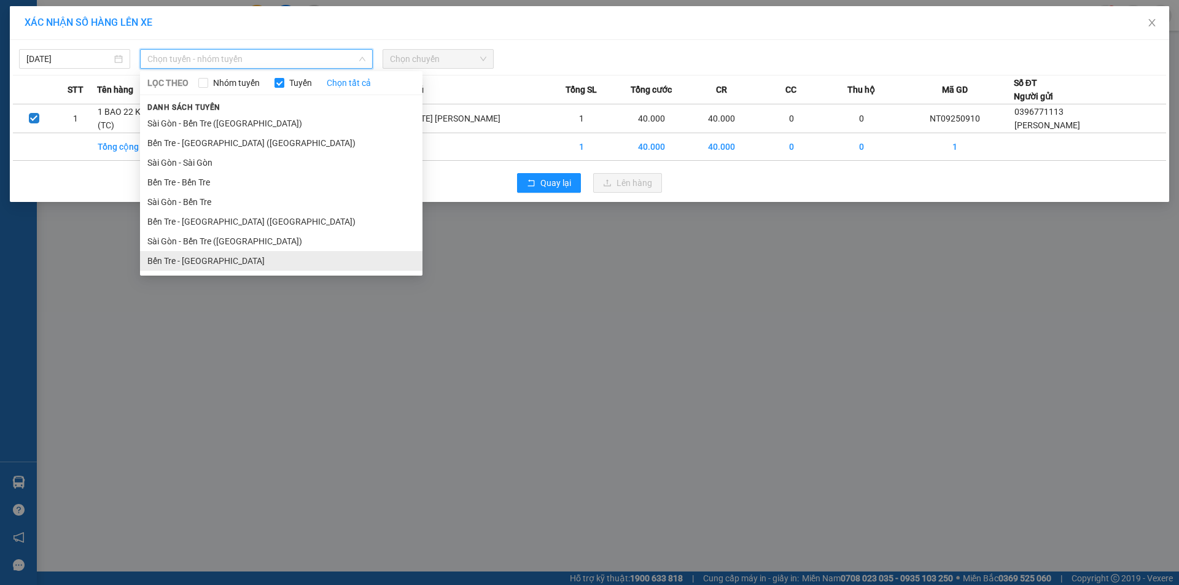
click at [192, 260] on li "Bến Tre - [GEOGRAPHIC_DATA]" at bounding box center [281, 261] width 282 height 20
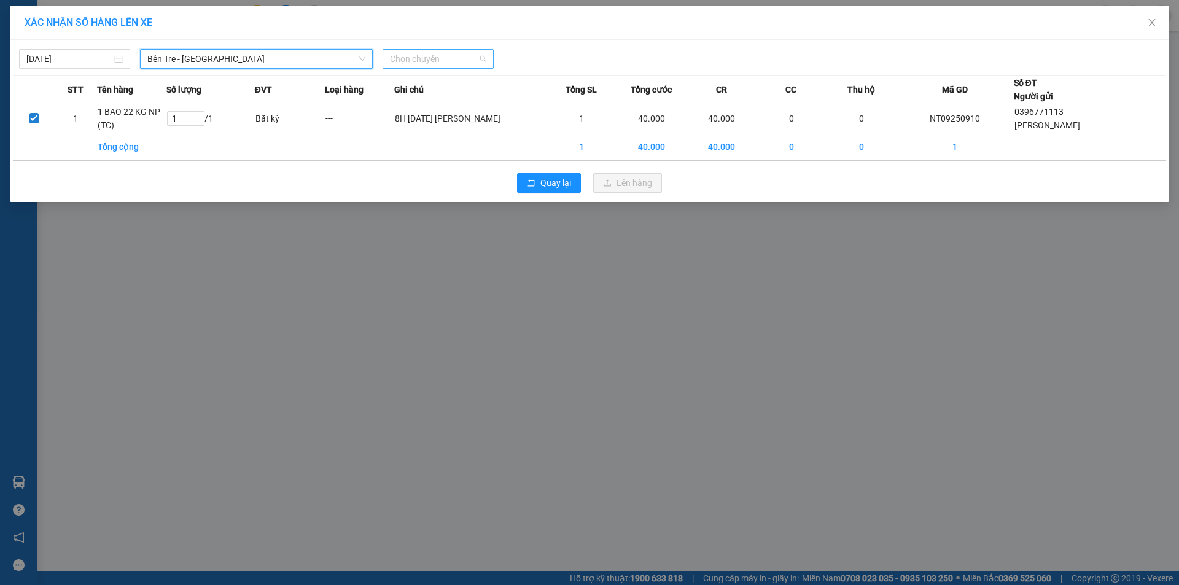
click at [441, 56] on span "Chọn chuyến" at bounding box center [438, 59] width 96 height 18
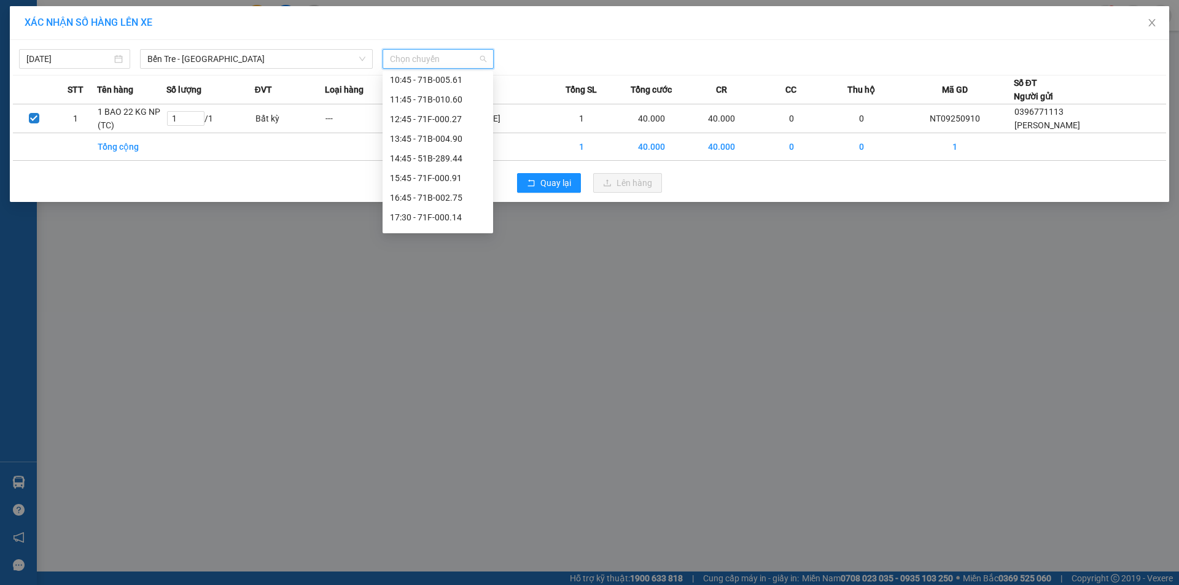
scroll to position [182, 0]
click at [452, 193] on div "16:45 - 71B-002.75" at bounding box center [438, 196] width 96 height 14
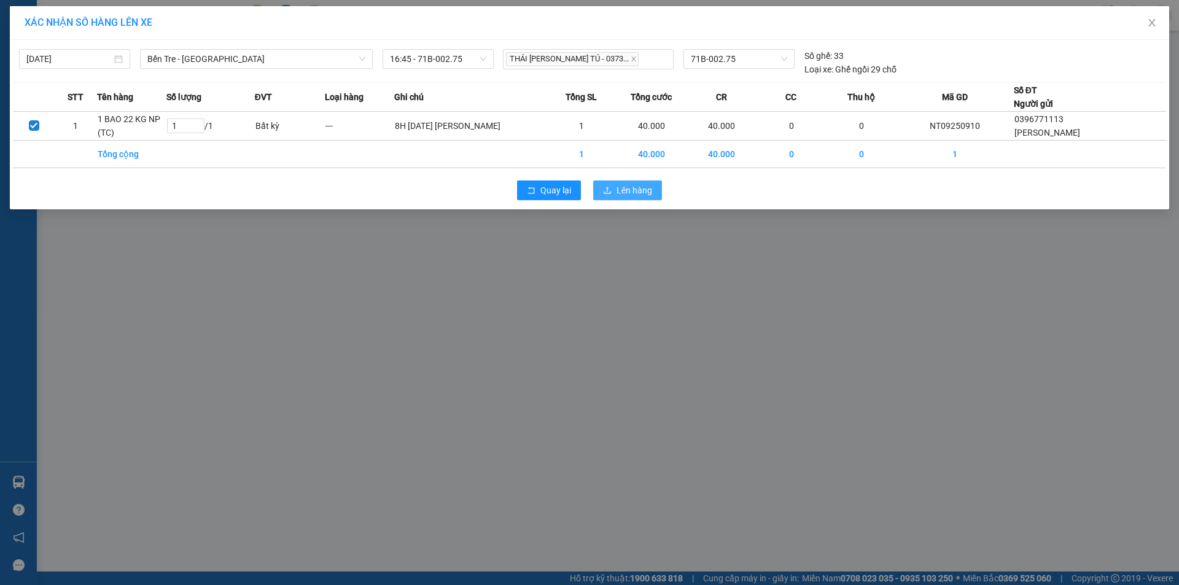
click at [640, 189] on span "Lên hàng" at bounding box center [634, 191] width 36 height 14
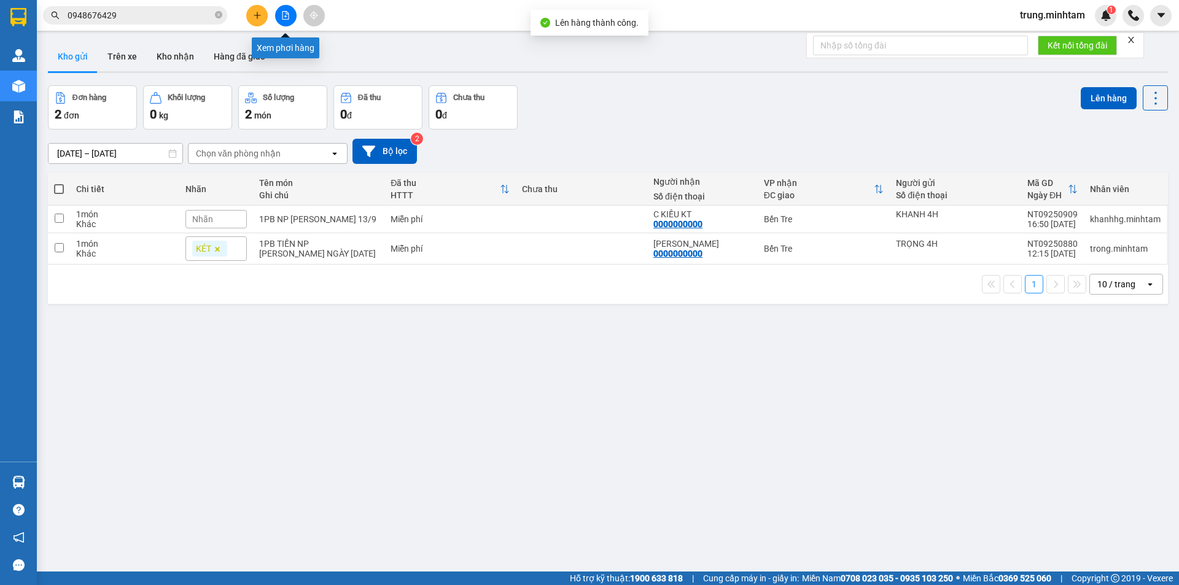
click at [289, 18] on icon "file-add" at bounding box center [285, 15] width 9 height 9
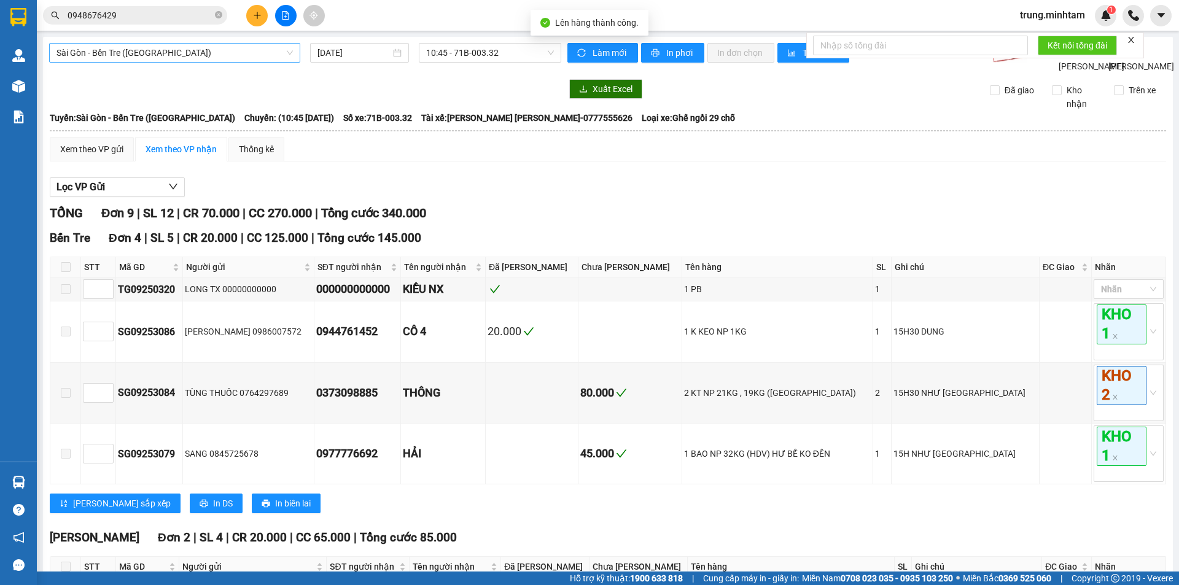
click at [246, 47] on span "Sài Gòn - Bến Tre ([GEOGRAPHIC_DATA])" at bounding box center [174, 53] width 236 height 18
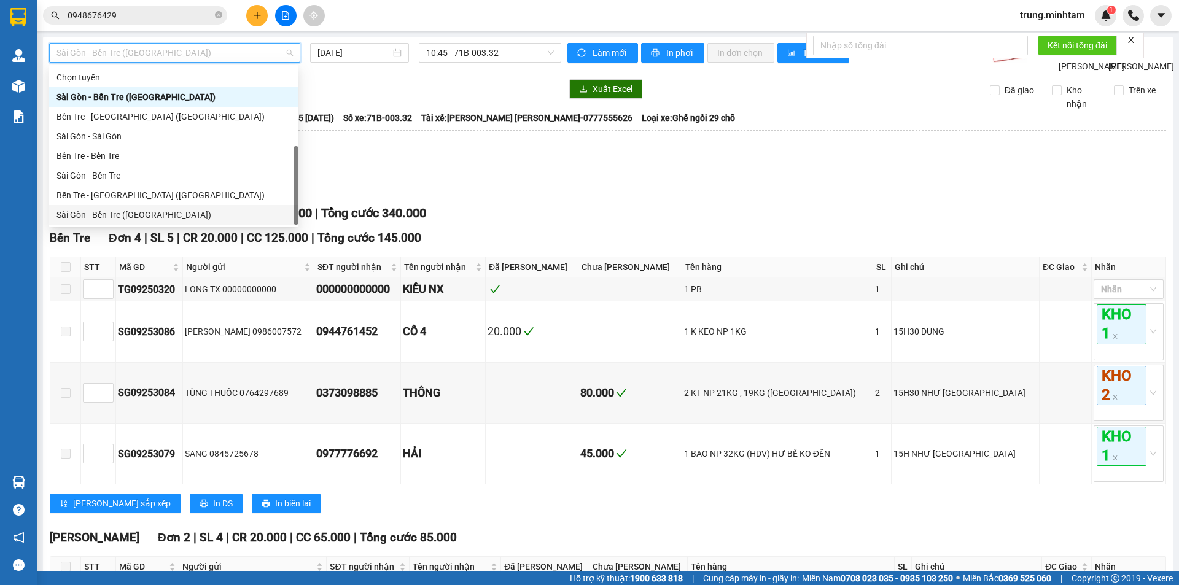
scroll to position [20, 0]
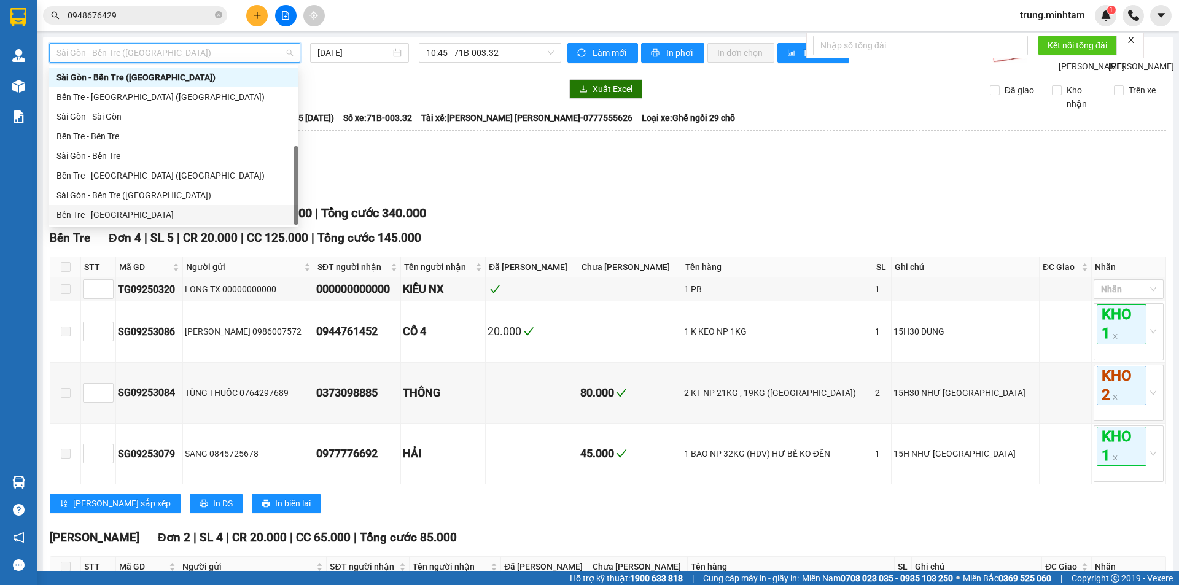
click at [115, 215] on div "Bến Tre - [GEOGRAPHIC_DATA]" at bounding box center [173, 215] width 235 height 14
type input "[DATE]"
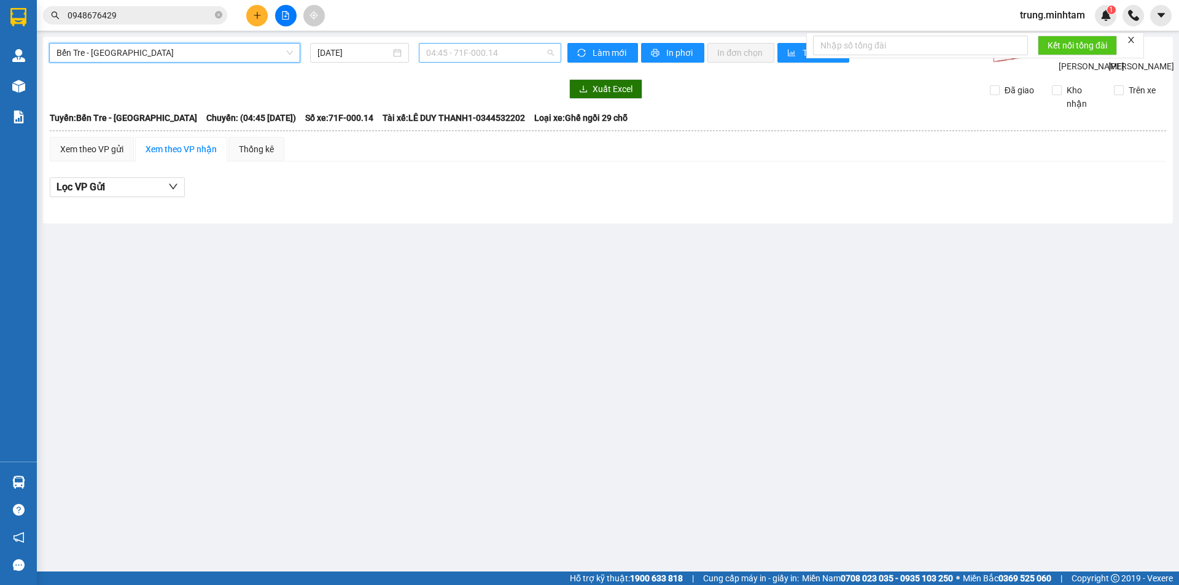
click at [494, 51] on span "04:45 - 71F-000.14" at bounding box center [490, 53] width 128 height 18
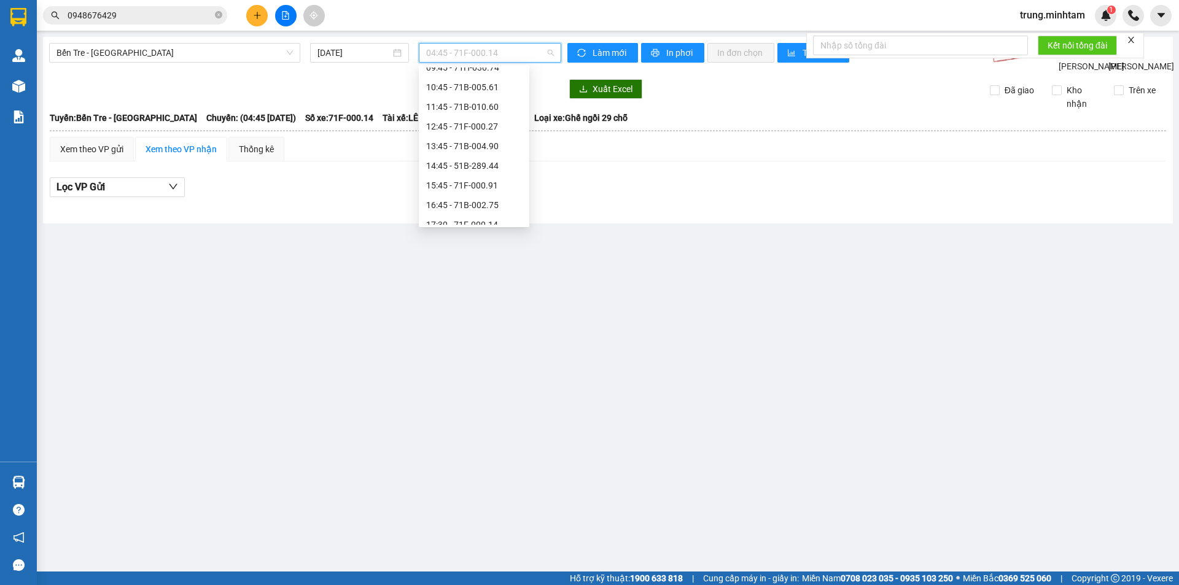
scroll to position [168, 0]
click at [489, 201] on div "16:45 - 71B-002.75" at bounding box center [474, 204] width 96 height 14
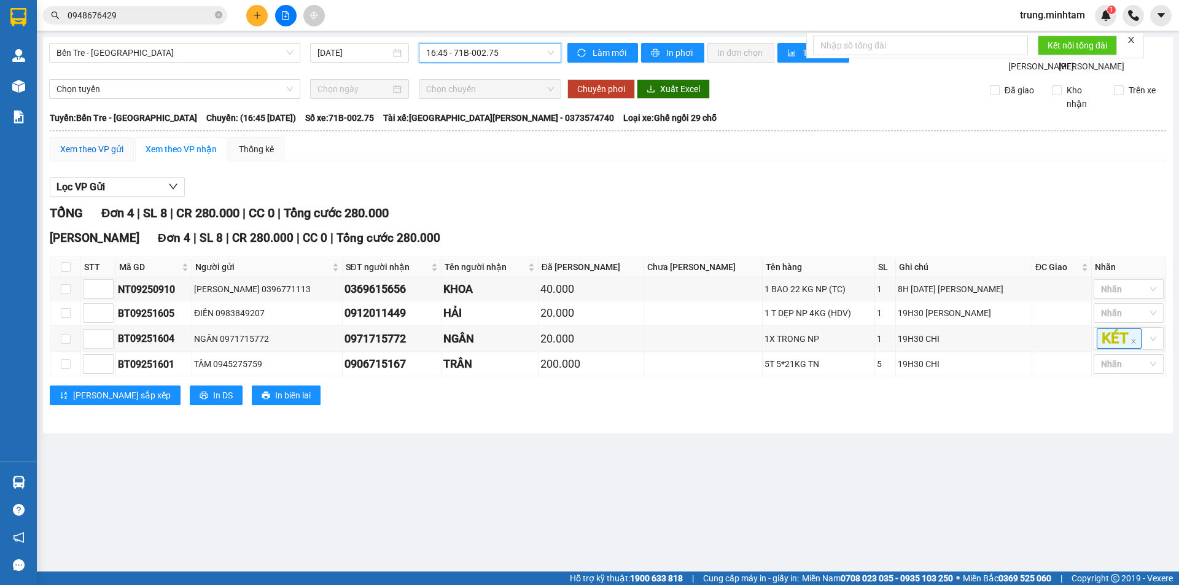
click at [103, 156] on div "Xem theo VP gửi" at bounding box center [91, 149] width 63 height 14
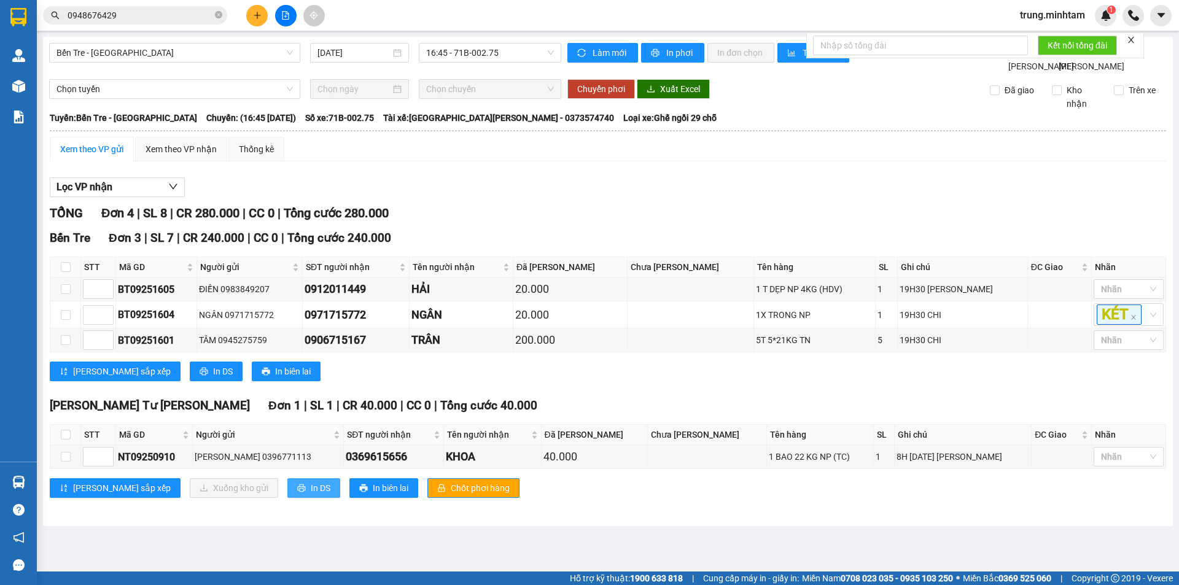
click at [311, 495] on span "In DS" at bounding box center [321, 488] width 20 height 14
click at [142, 17] on input "0948676429" at bounding box center [140, 16] width 145 height 14
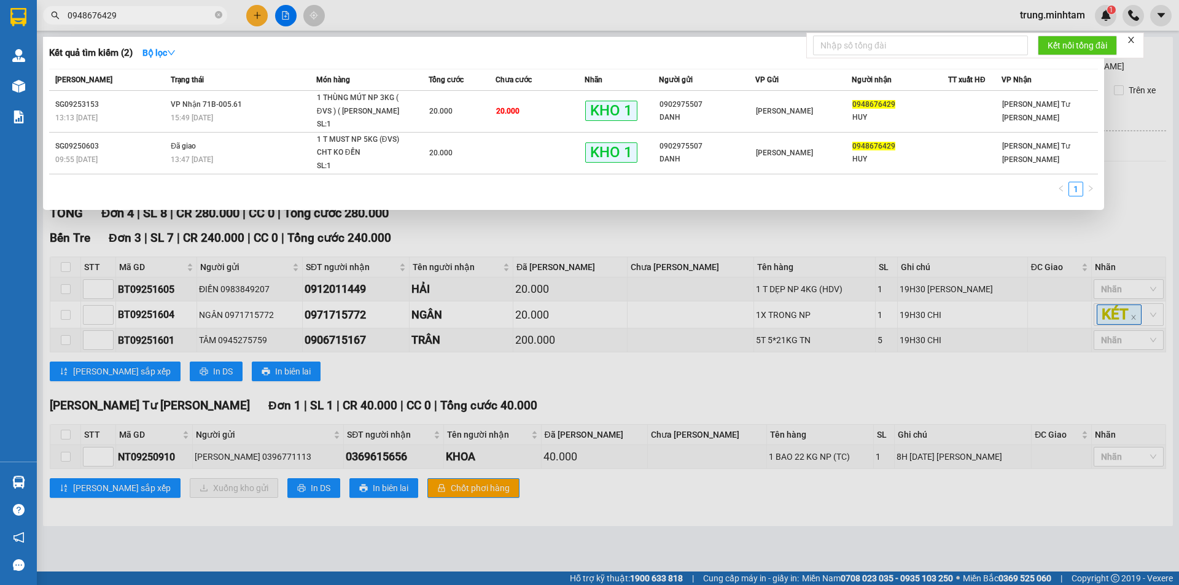
click at [141, 17] on input "0948676429" at bounding box center [140, 16] width 145 height 14
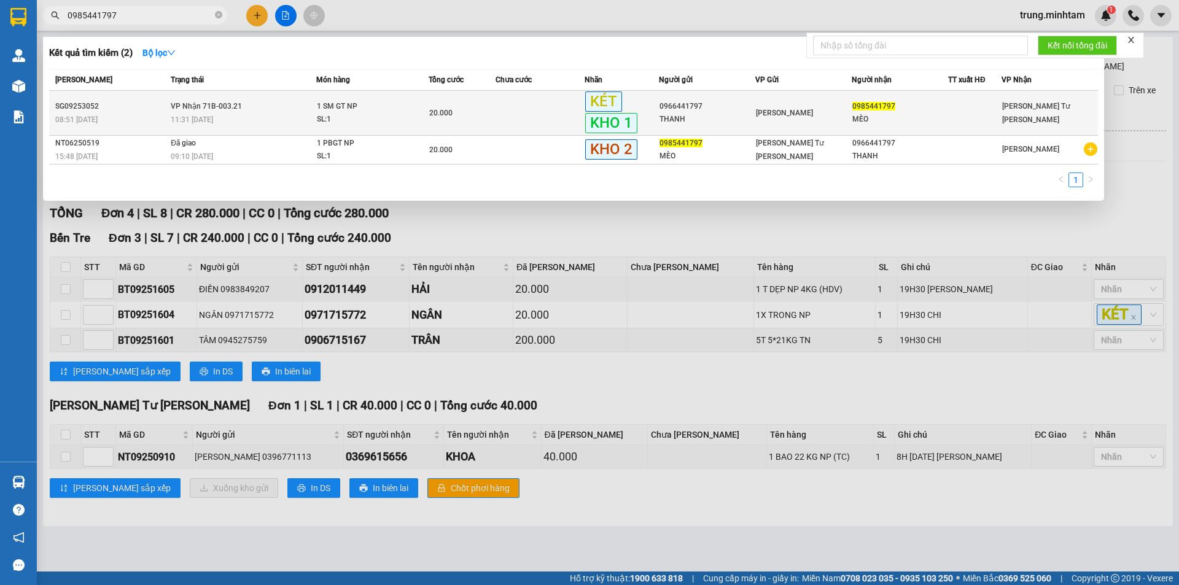
type input "0985441797"
click at [547, 112] on td at bounding box center [539, 113] width 89 height 45
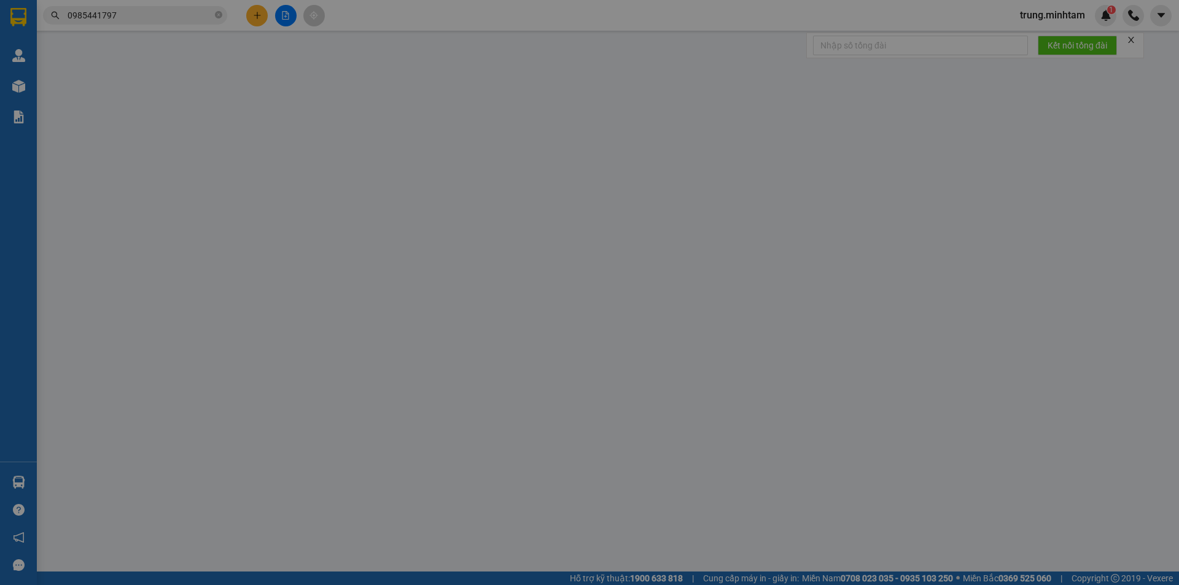
type input "0966441797"
type input "THANH"
type input "0985441797"
type input "MÈO"
type input "20.000"
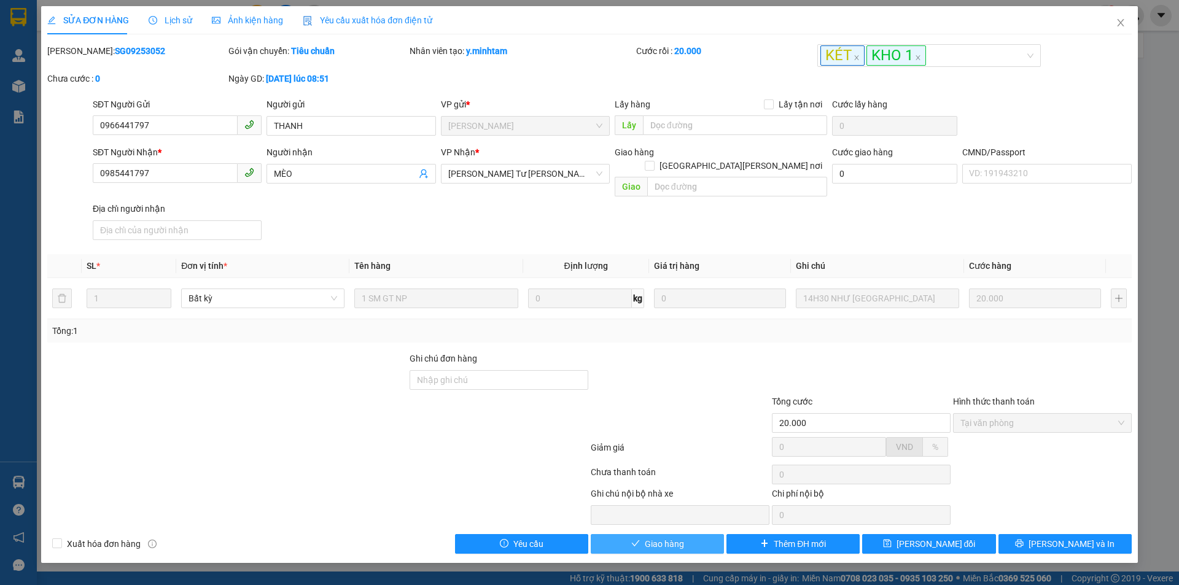
click at [650, 537] on span "Giao hàng" at bounding box center [664, 544] width 39 height 14
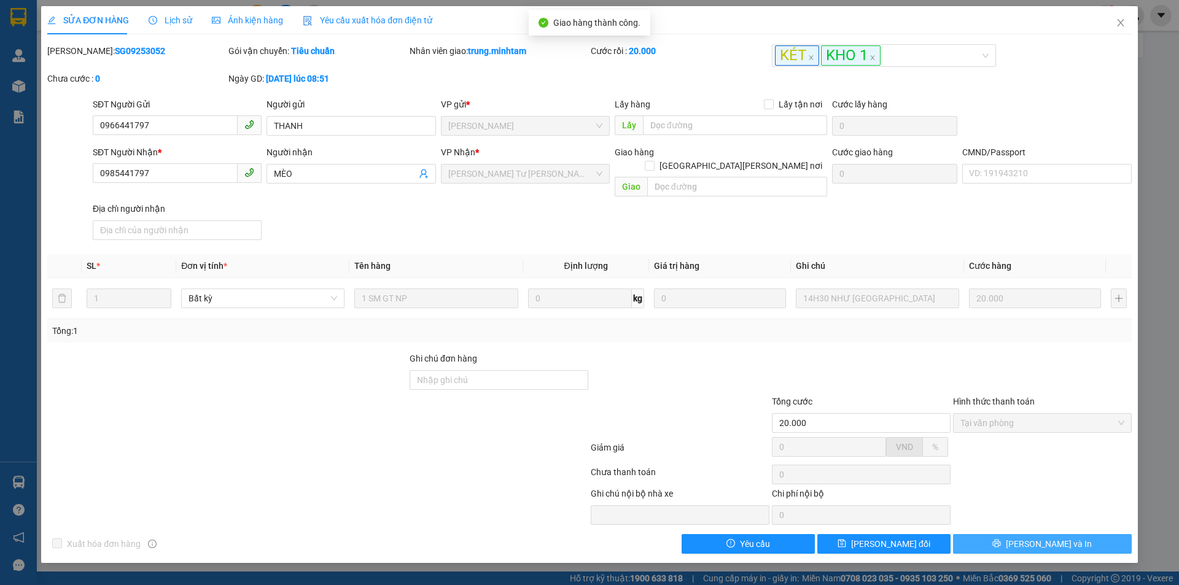
click at [1069, 534] on button "[PERSON_NAME] và In" at bounding box center [1042, 544] width 179 height 20
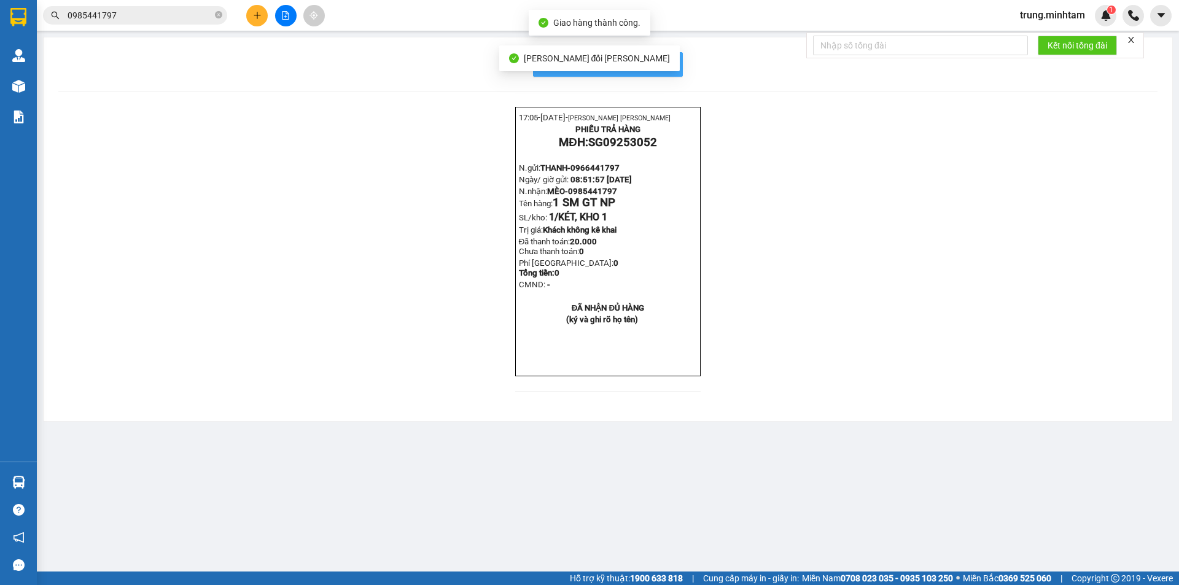
click at [664, 64] on span "In mẫu biên lai tự cấu hình" at bounding box center [614, 63] width 115 height 15
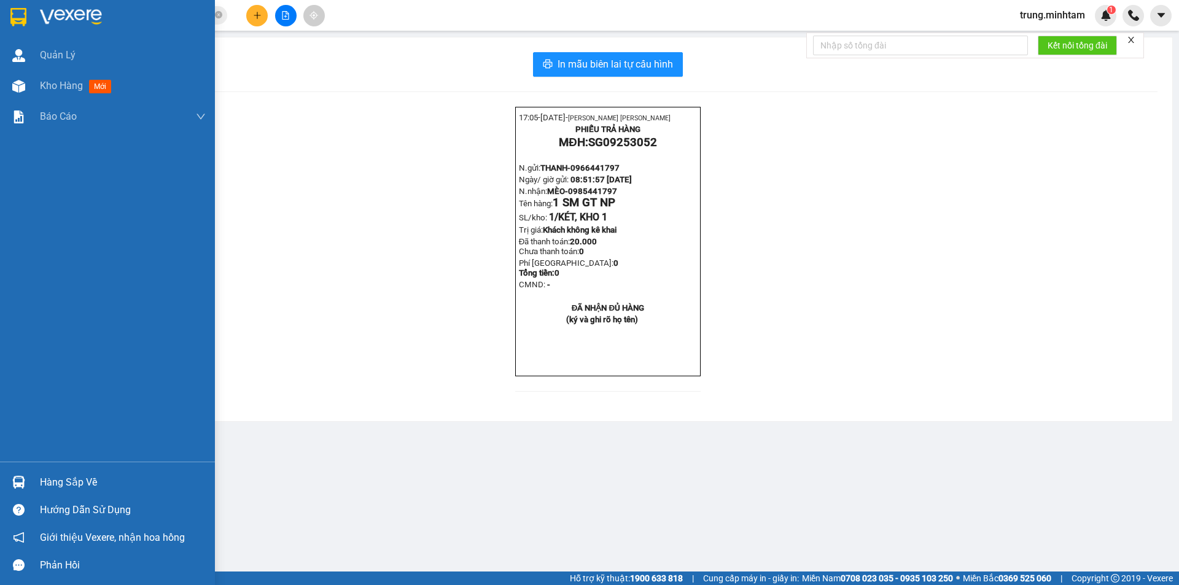
click at [74, 488] on div "Hàng sắp về" at bounding box center [123, 482] width 166 height 18
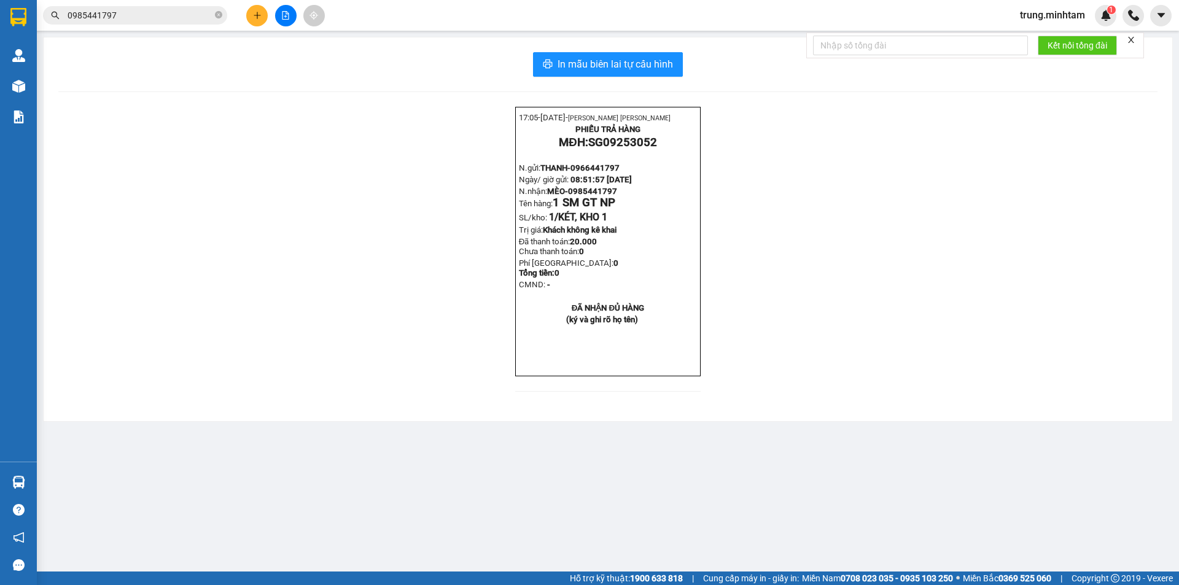
click at [253, 146] on section "Kết quả [PERSON_NAME] ( 2 ) Bộ lọc Mã ĐH Trạng thái Món hàng Tổng [PERSON_NAME]…" at bounding box center [589, 292] width 1179 height 585
click at [262, 20] on button at bounding box center [256, 15] width 21 height 21
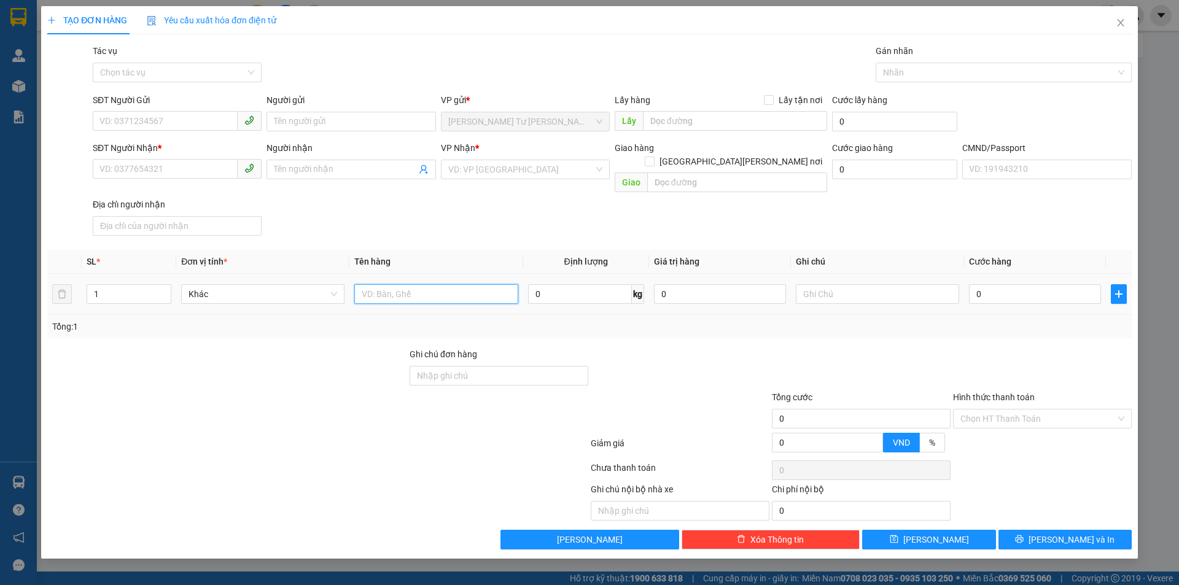
drag, startPoint x: 462, startPoint y: 281, endPoint x: 477, endPoint y: 267, distance: 20.4
click at [467, 284] on input "text" at bounding box center [435, 294] width 163 height 20
type input "1 THÙNG 18 KG NP (TC)"
click at [194, 125] on input "SĐT Người Gửi" at bounding box center [165, 121] width 145 height 20
type input "0944779774"
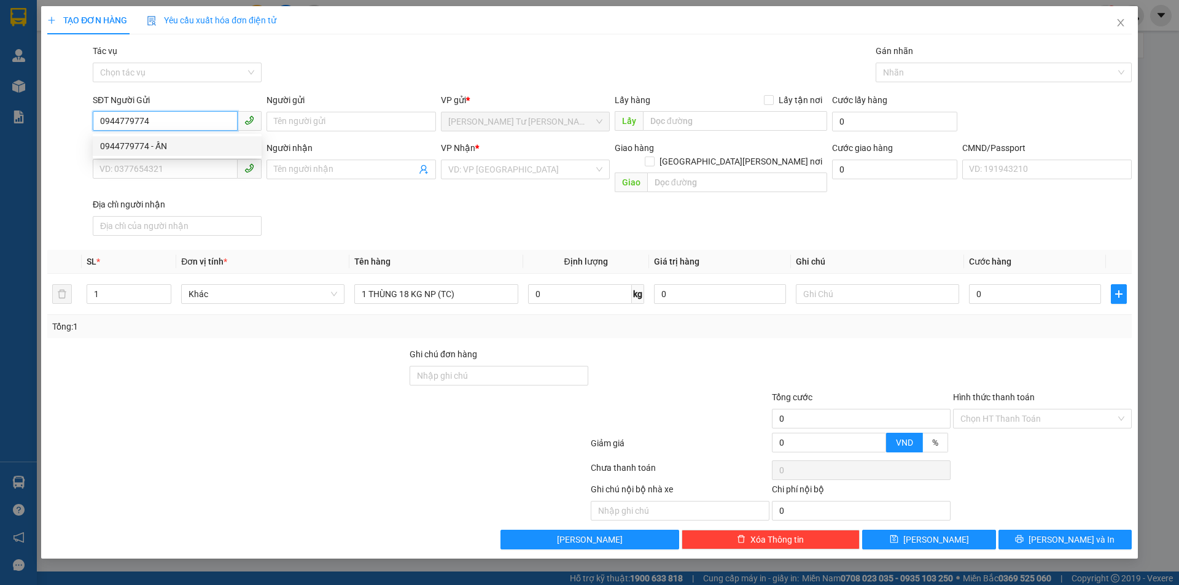
click at [161, 146] on div "0944779774 - ẤN" at bounding box center [177, 146] width 154 height 14
type input "ẤN"
type input "0889449691"
type input "NGA"
type input "0944779774"
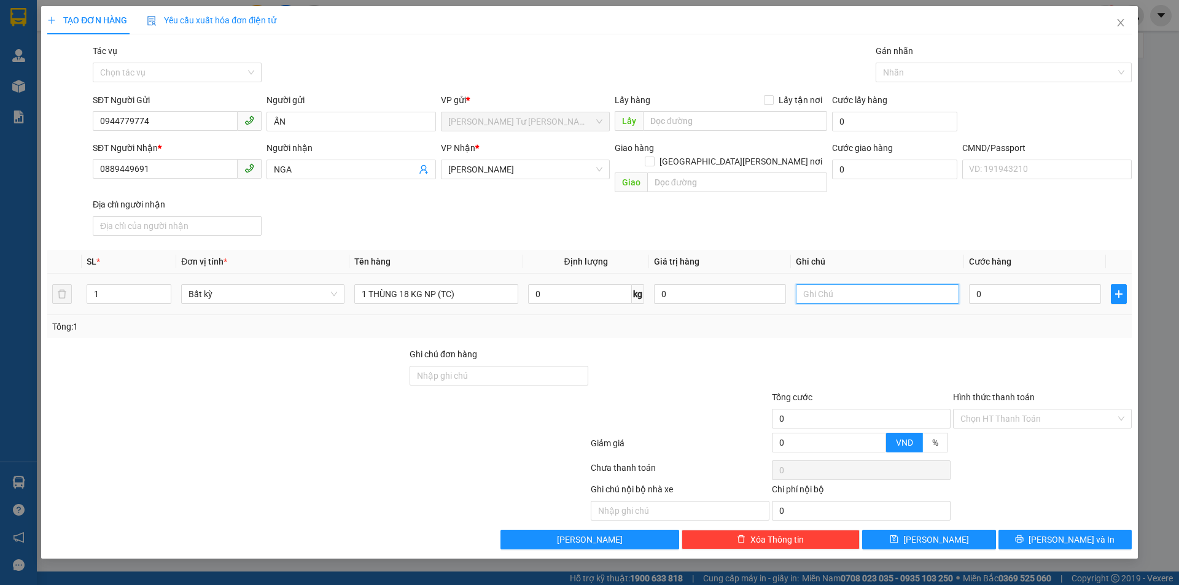
click at [855, 284] on input "text" at bounding box center [877, 294] width 163 height 20
type input "8H [DATE] [PERSON_NAME]"
type input "3"
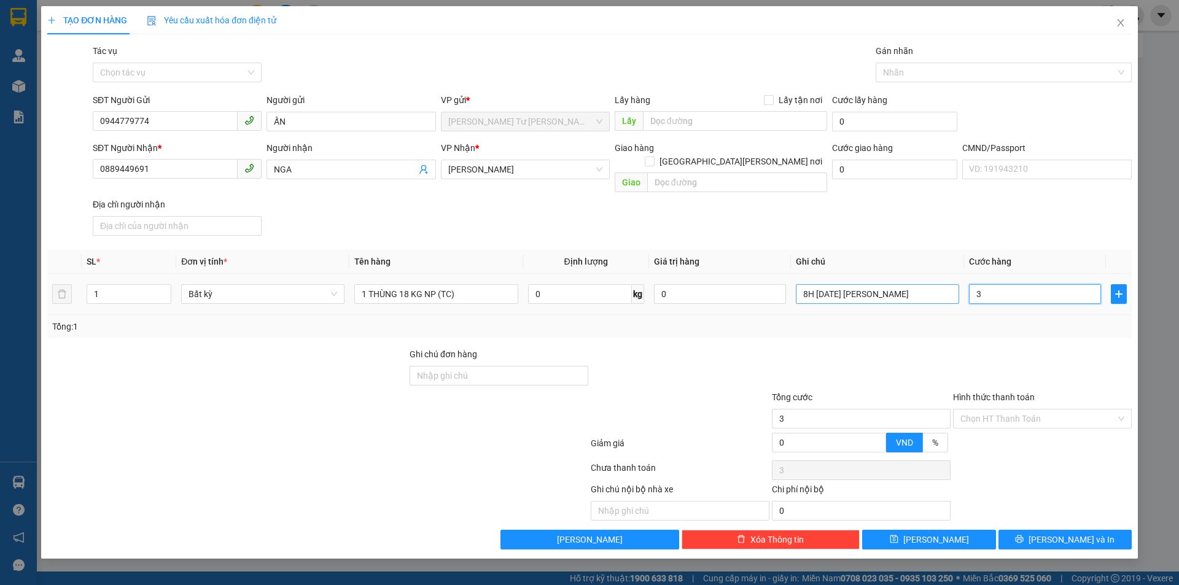
type input "35"
type input "35.000"
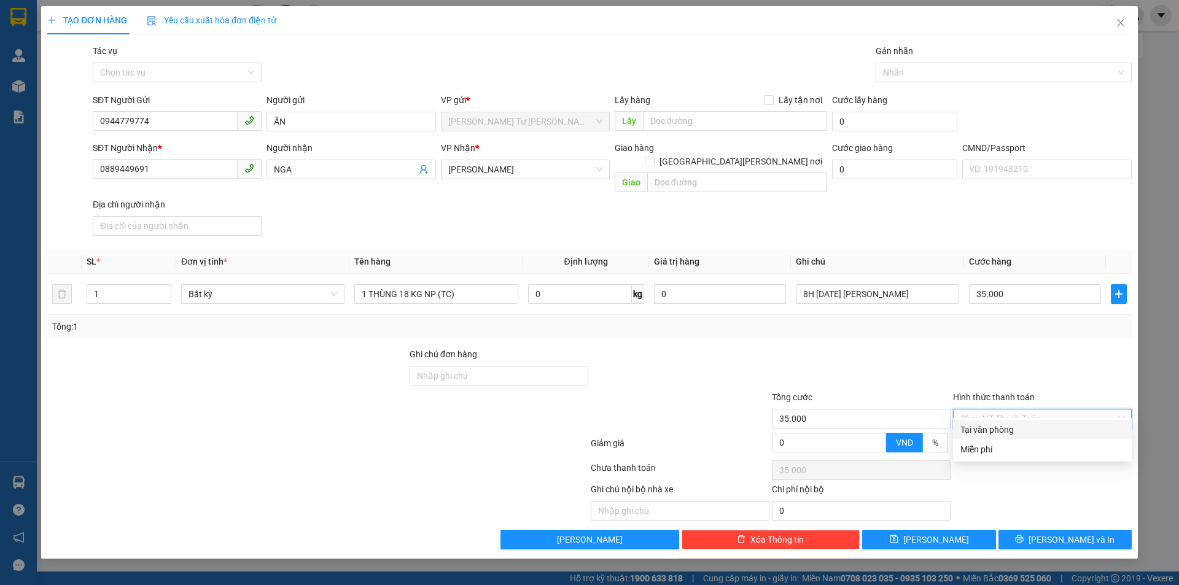
click at [1019, 410] on input "Hình thức thanh toán" at bounding box center [1037, 419] width 155 height 18
click at [987, 432] on div "Tại văn phòng" at bounding box center [1042, 430] width 164 height 14
type input "0"
click at [1054, 530] on button "[PERSON_NAME] và In" at bounding box center [1064, 540] width 133 height 20
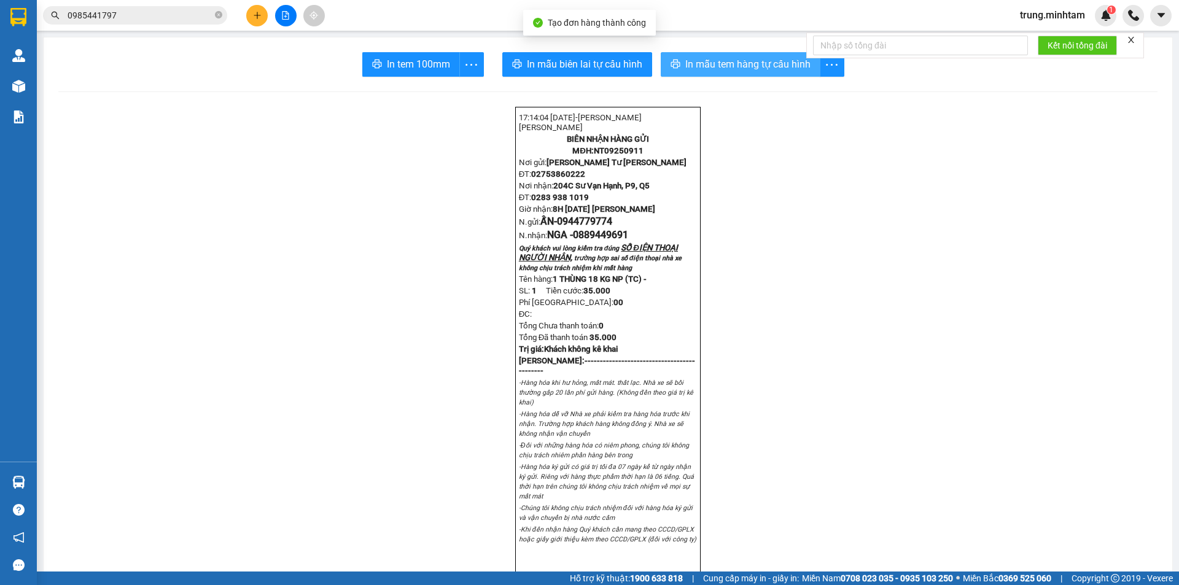
click at [741, 63] on span "In mẫu tem hàng tự cấu hình" at bounding box center [747, 63] width 125 height 15
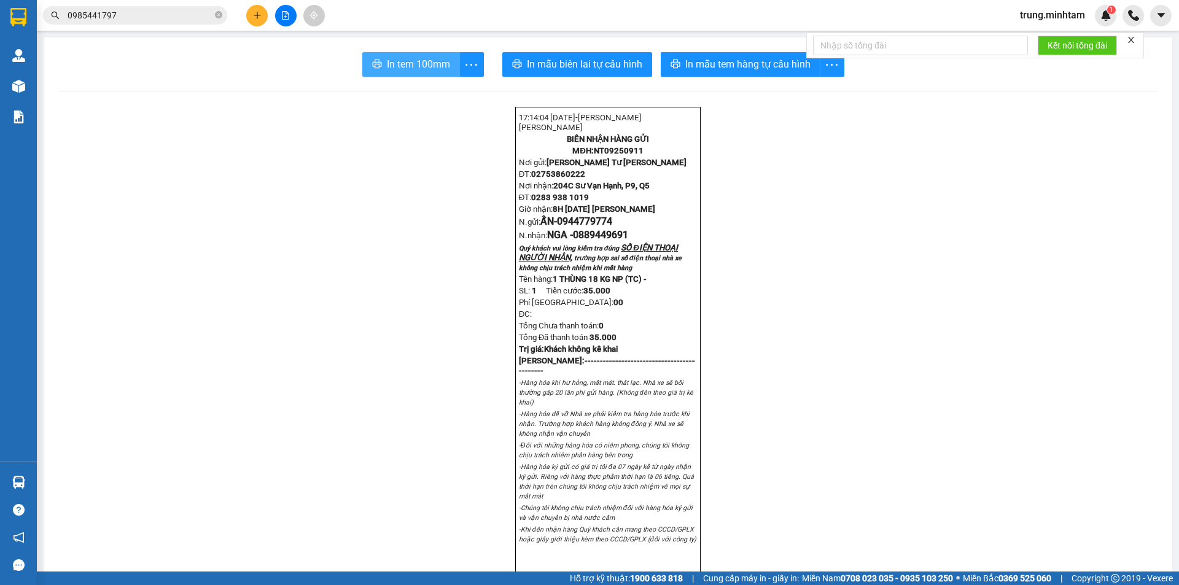
click at [410, 69] on span "In tem 100mm" at bounding box center [418, 63] width 63 height 15
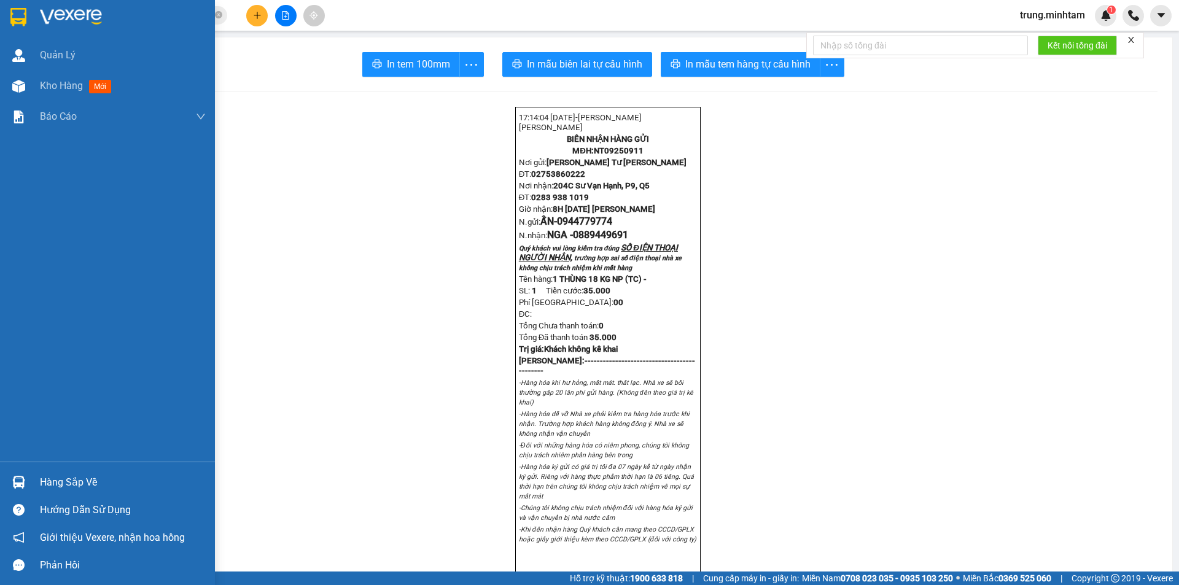
click at [91, 480] on div "Hàng sắp về" at bounding box center [123, 482] width 166 height 18
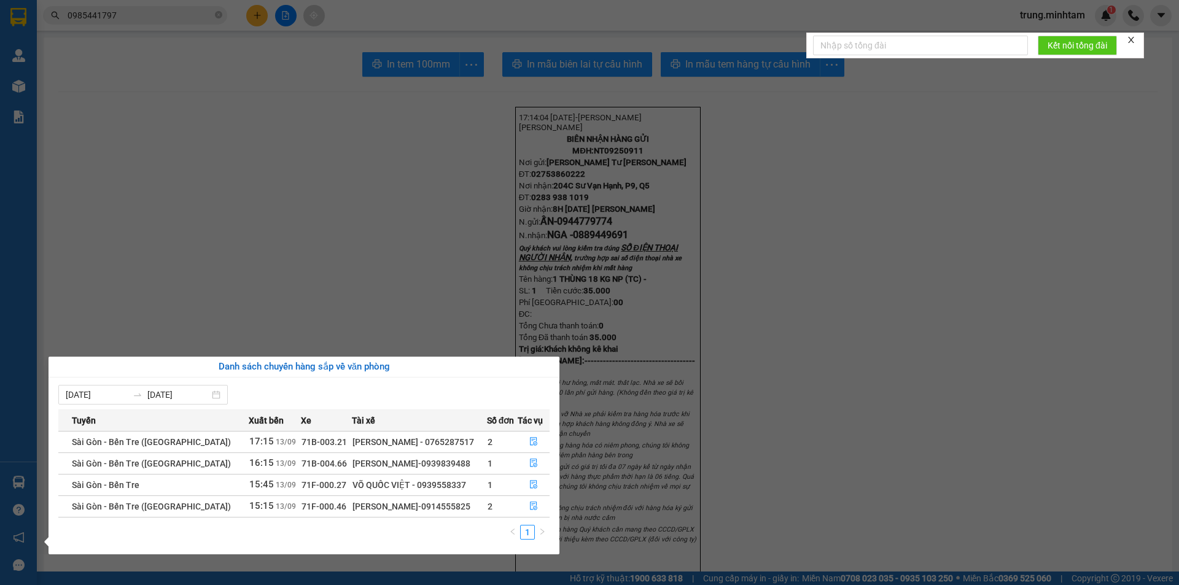
click at [151, 14] on section "Kết quả [PERSON_NAME] ( 2 ) Bộ lọc Mã ĐH Trạng thái Món hàng Tổng [PERSON_NAME]…" at bounding box center [589, 292] width 1179 height 585
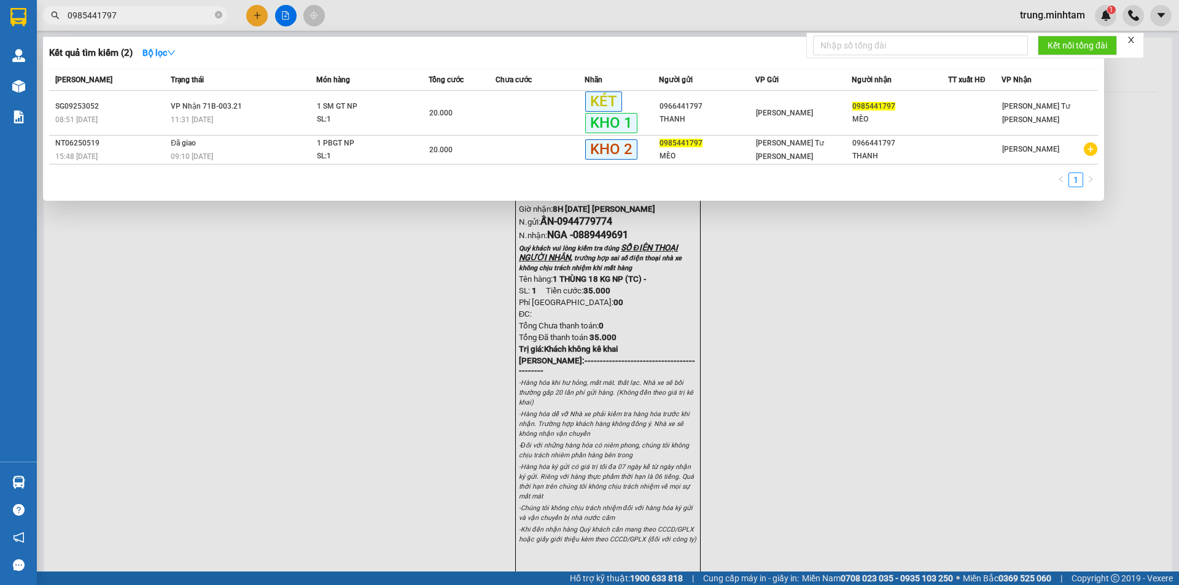
click at [151, 14] on input "0985441797" at bounding box center [140, 16] width 145 height 14
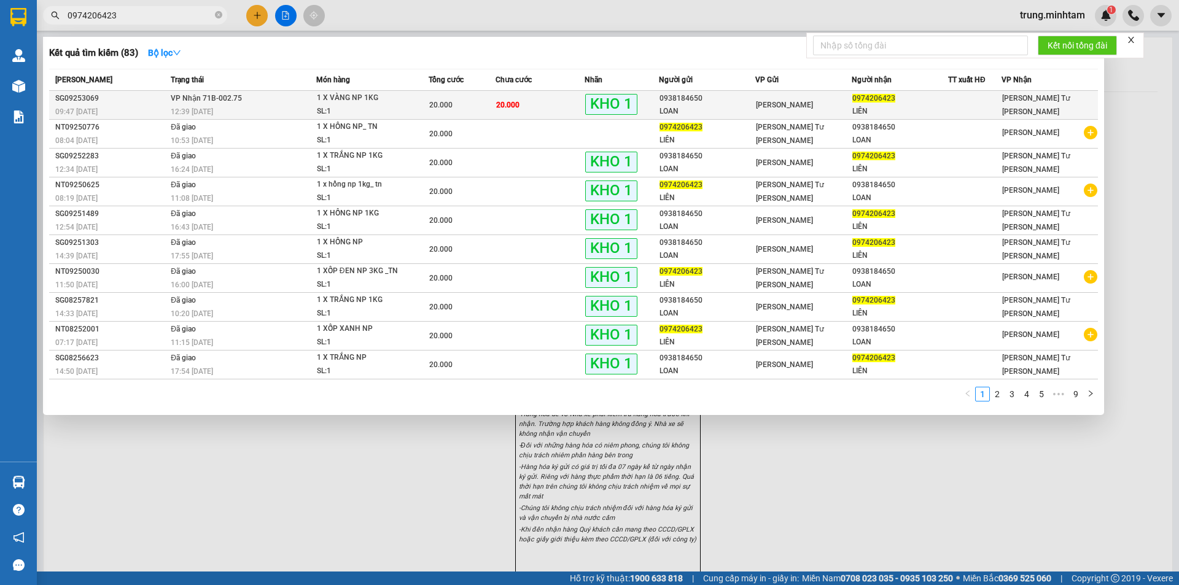
type input "0974206423"
click at [742, 98] on div "0938184650" at bounding box center [706, 98] width 95 height 13
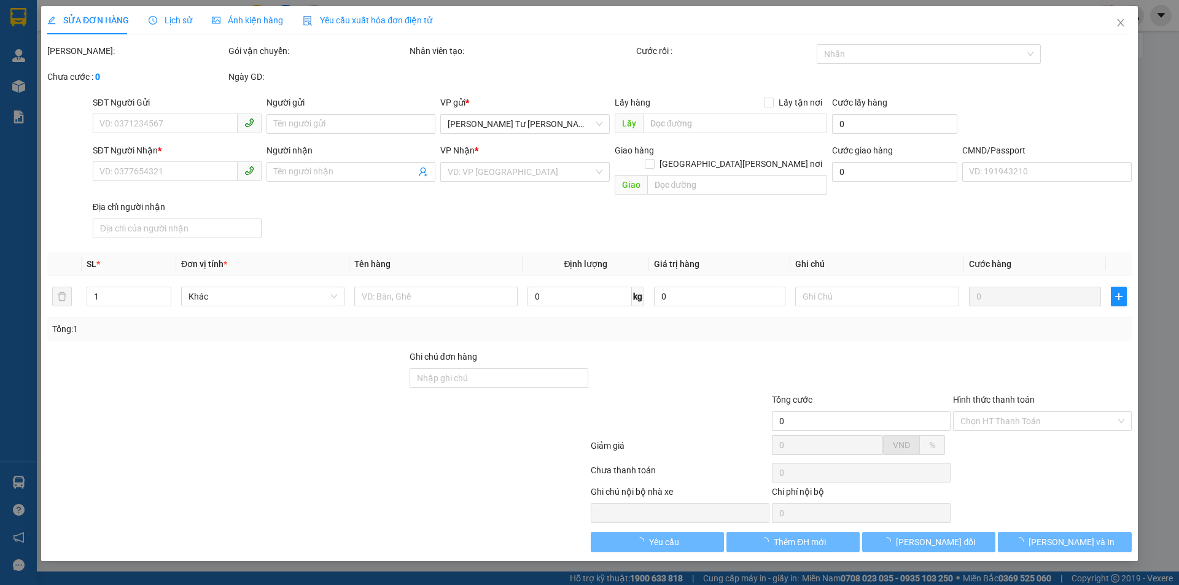
type input "0938184650"
type input "LOAN"
type input "0974206423"
type input "LIÊN"
type input "MÁY BẬN"
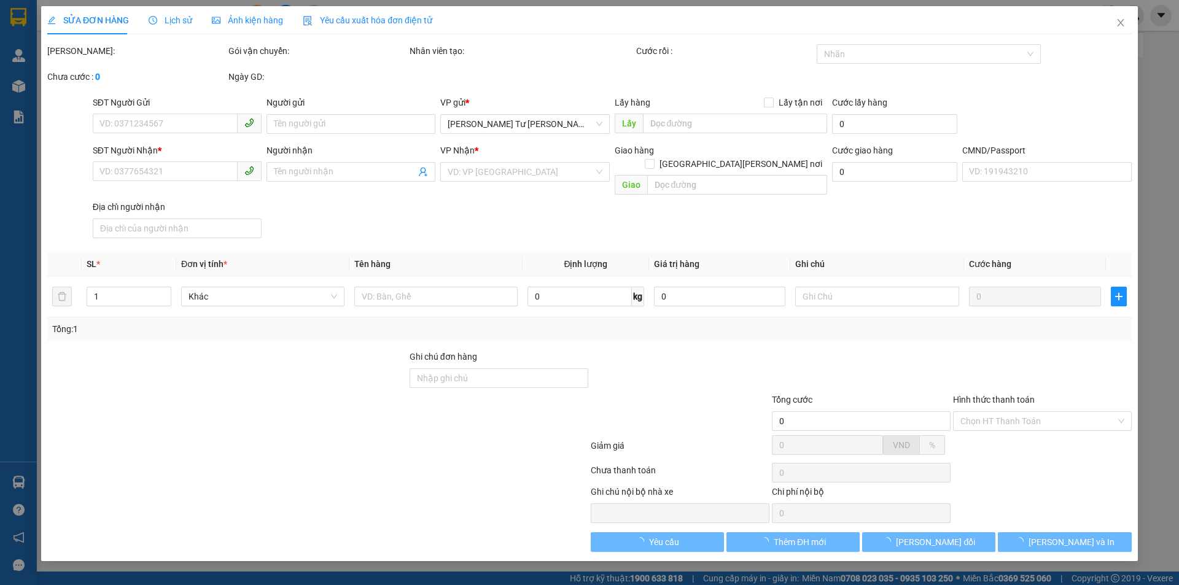
type input "20.000"
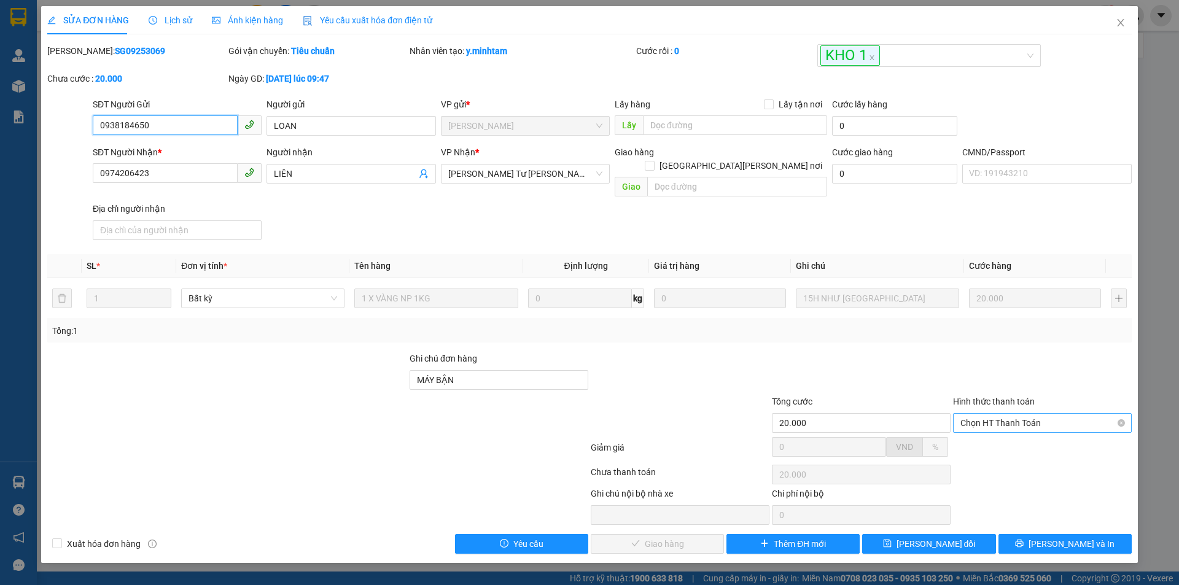
click at [1005, 414] on span "Chọn HT Thanh Toán" at bounding box center [1042, 423] width 164 height 18
click at [1000, 437] on div "Tại văn phòng" at bounding box center [1042, 434] width 164 height 14
type input "0"
click at [668, 537] on span "[PERSON_NAME] và [PERSON_NAME] hàng" at bounding box center [697, 544] width 166 height 14
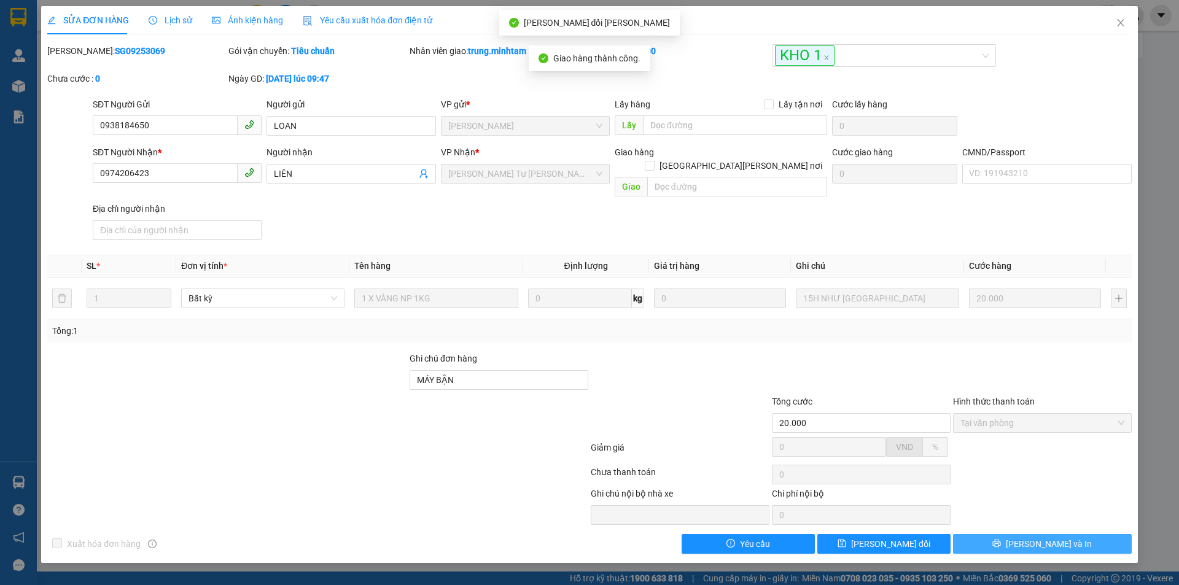
click at [1046, 537] on span "[PERSON_NAME] và In" at bounding box center [1049, 544] width 86 height 14
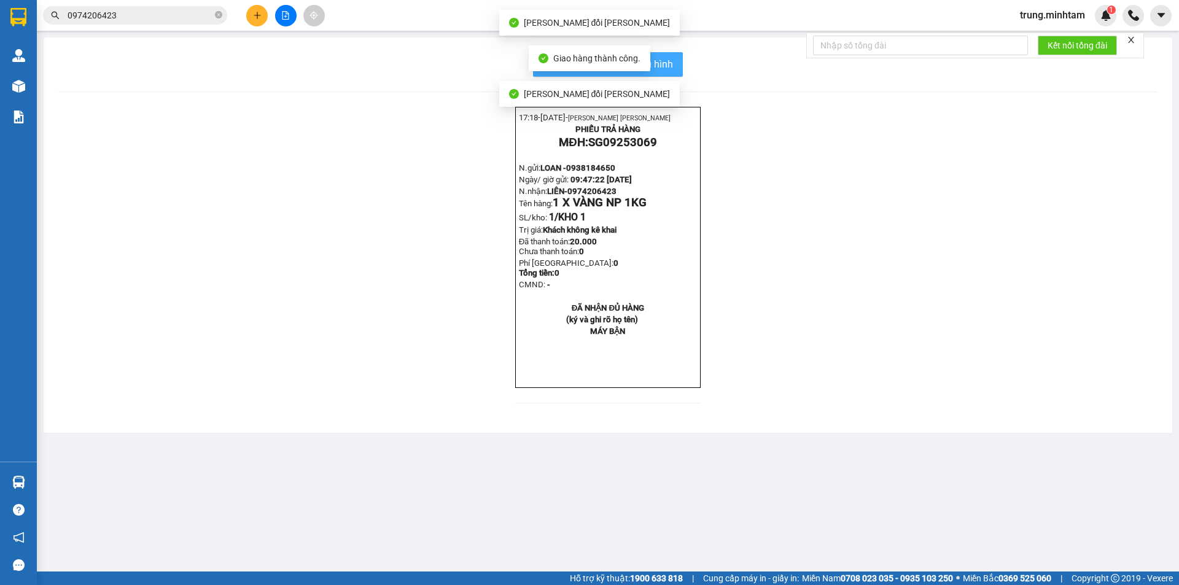
click at [672, 61] on span "In mẫu biên lai tự cấu hình" at bounding box center [614, 63] width 115 height 15
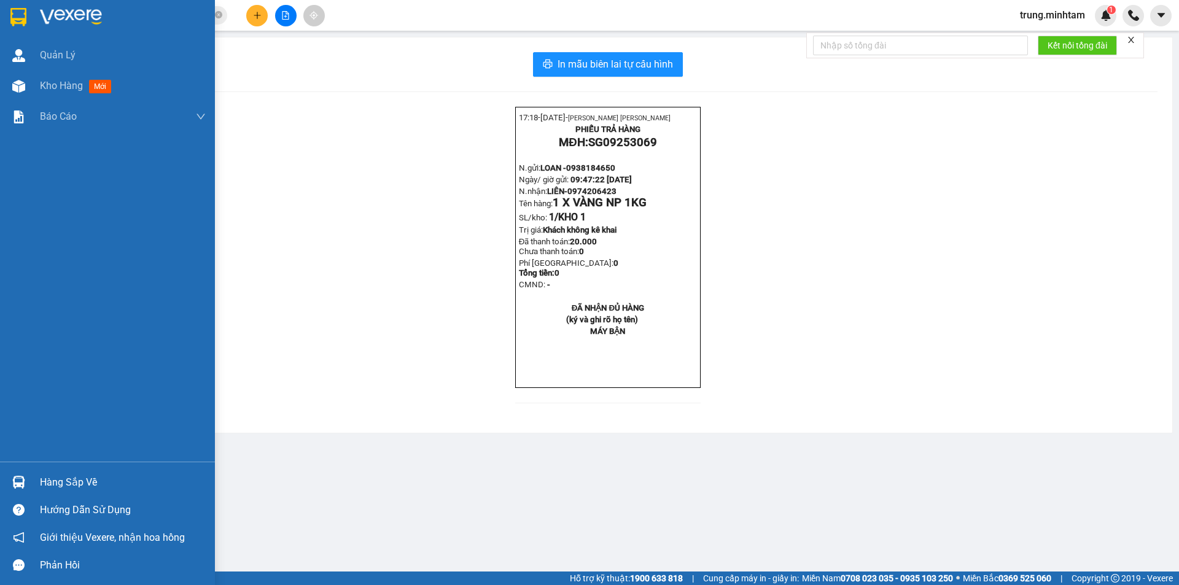
click at [87, 485] on div "Hàng sắp về" at bounding box center [123, 482] width 166 height 18
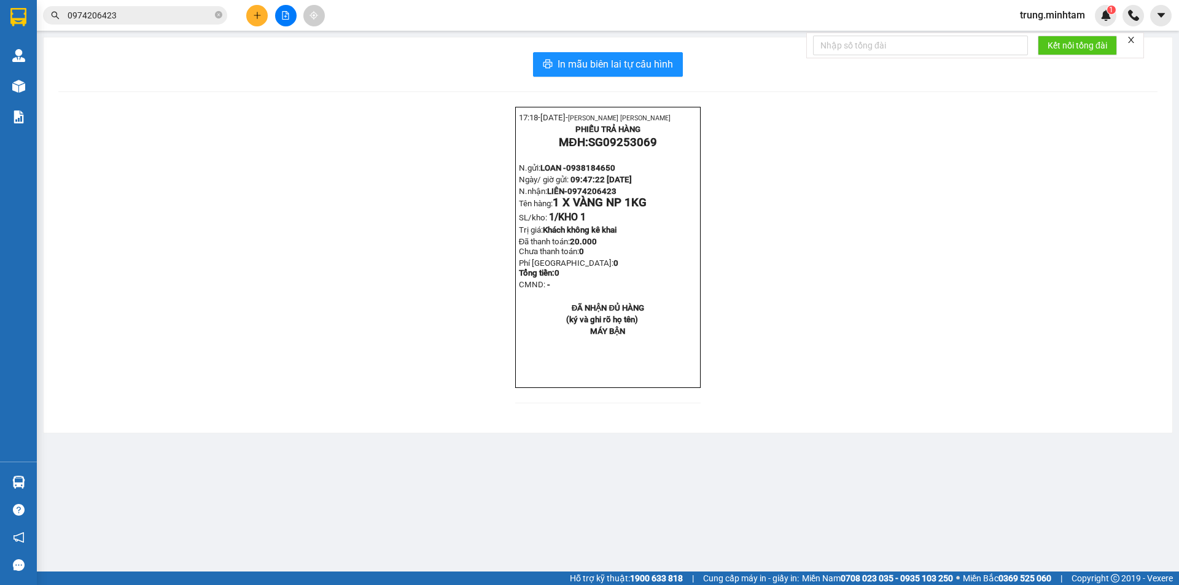
click at [422, 273] on section "Kết quả [PERSON_NAME] ( 83 ) Bộ lọc Mã ĐH Trạng thái Món hàng Tổng [PERSON_NAME…" at bounding box center [589, 292] width 1179 height 585
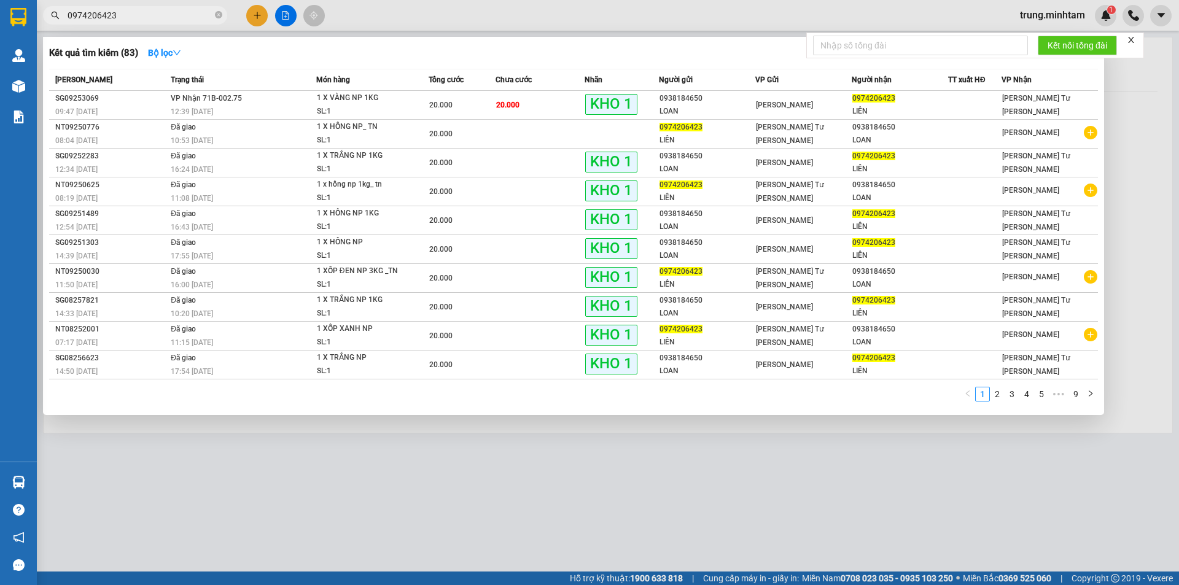
click at [138, 14] on input "0974206423" at bounding box center [140, 16] width 145 height 14
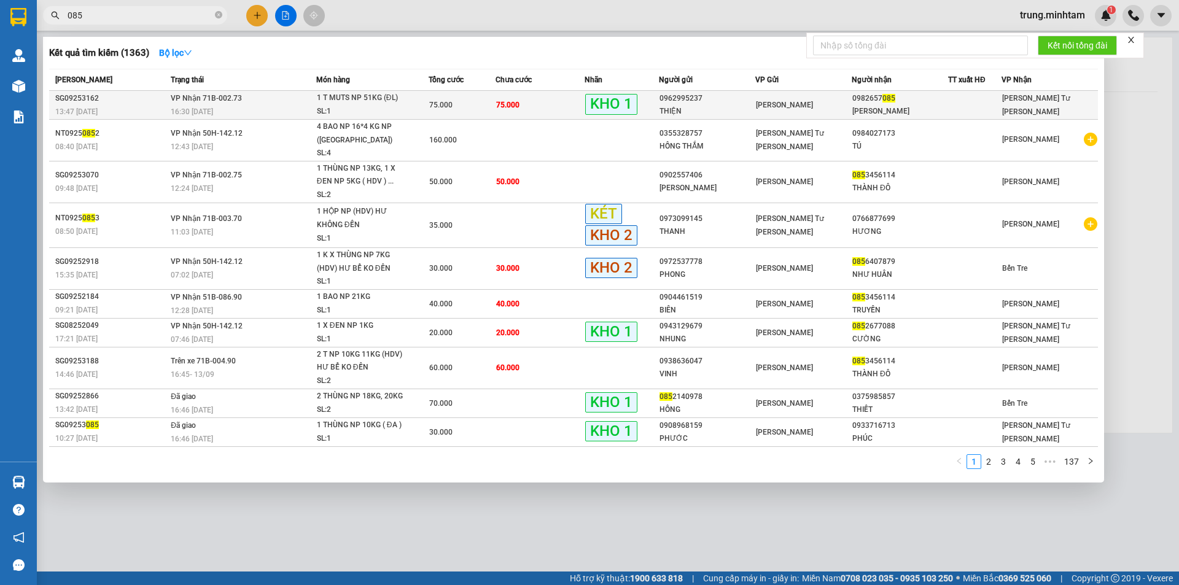
type input "085"
click at [548, 103] on td "75.000" at bounding box center [539, 105] width 89 height 29
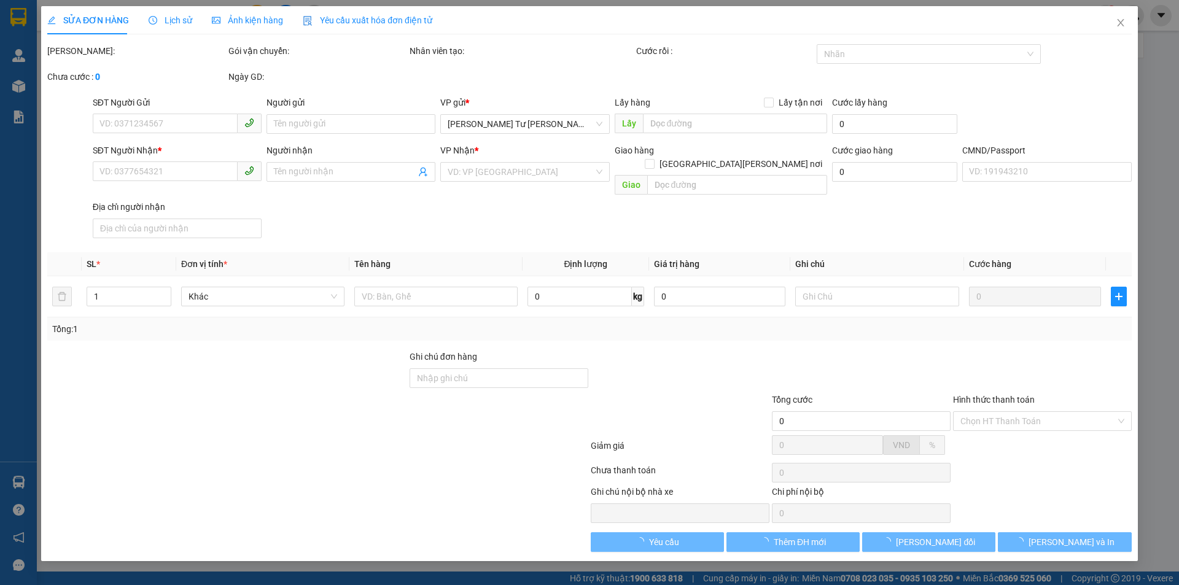
type input "0962995237"
type input "THIỆN"
type input "0982657085"
type input "[PERSON_NAME]"
type input "BM"
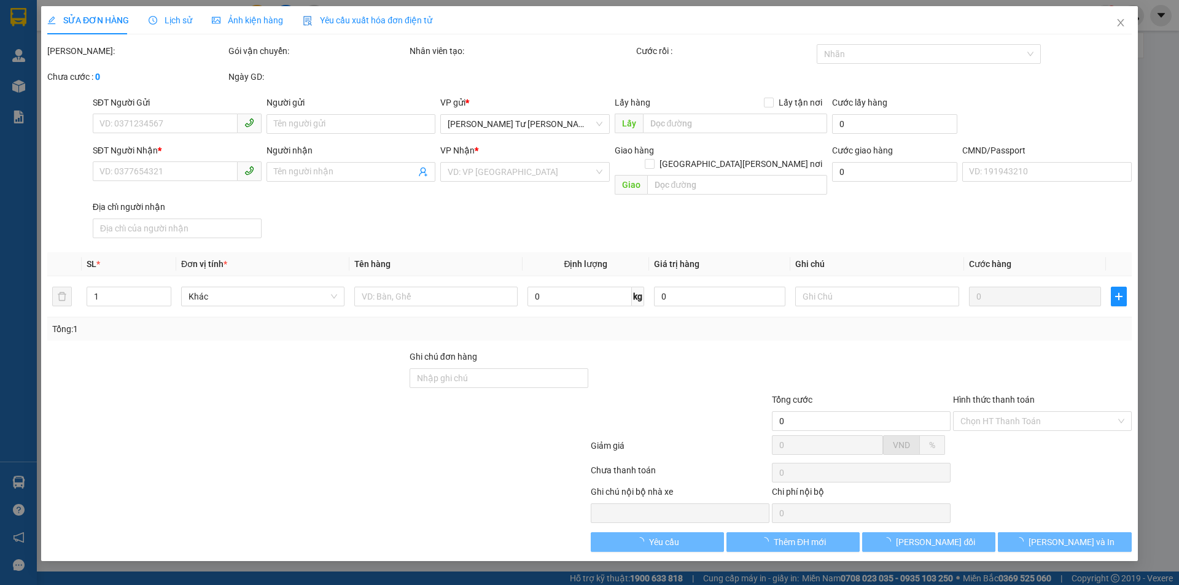
type input "75.000"
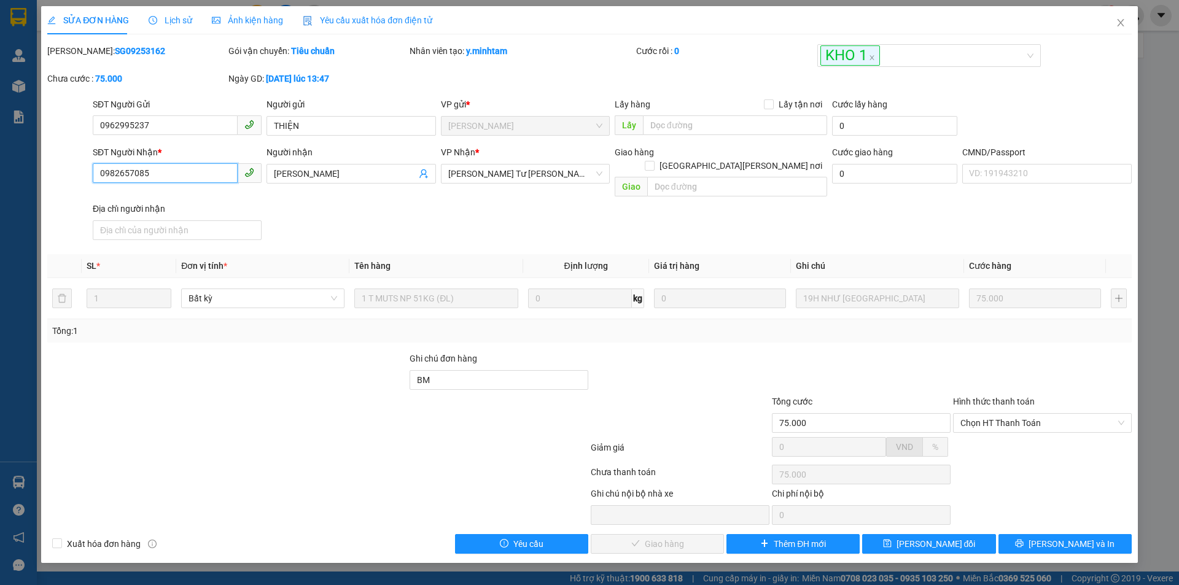
drag, startPoint x: 149, startPoint y: 172, endPoint x: 47, endPoint y: 173, distance: 101.3
click at [47, 173] on div "SĐT Người [PERSON_NAME] * 0982657085 0982657085 Người [PERSON_NAME] [PERSON_NAM…" at bounding box center [589, 195] width 1087 height 99
click at [1122, 23] on icon "close" at bounding box center [1121, 23] width 10 height 10
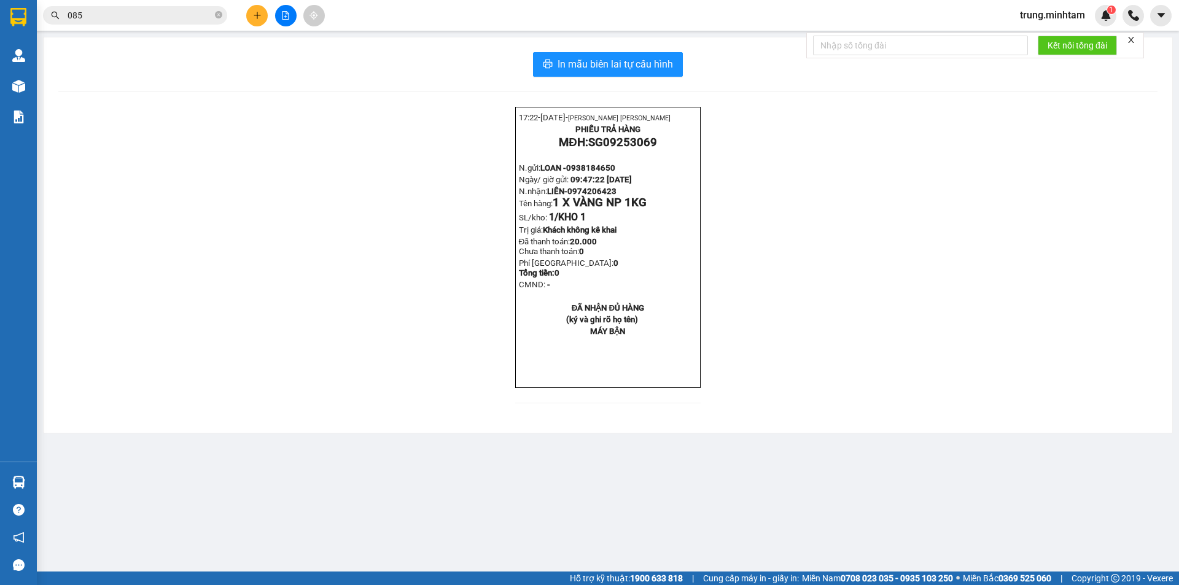
click at [130, 17] on input "085" at bounding box center [140, 16] width 145 height 14
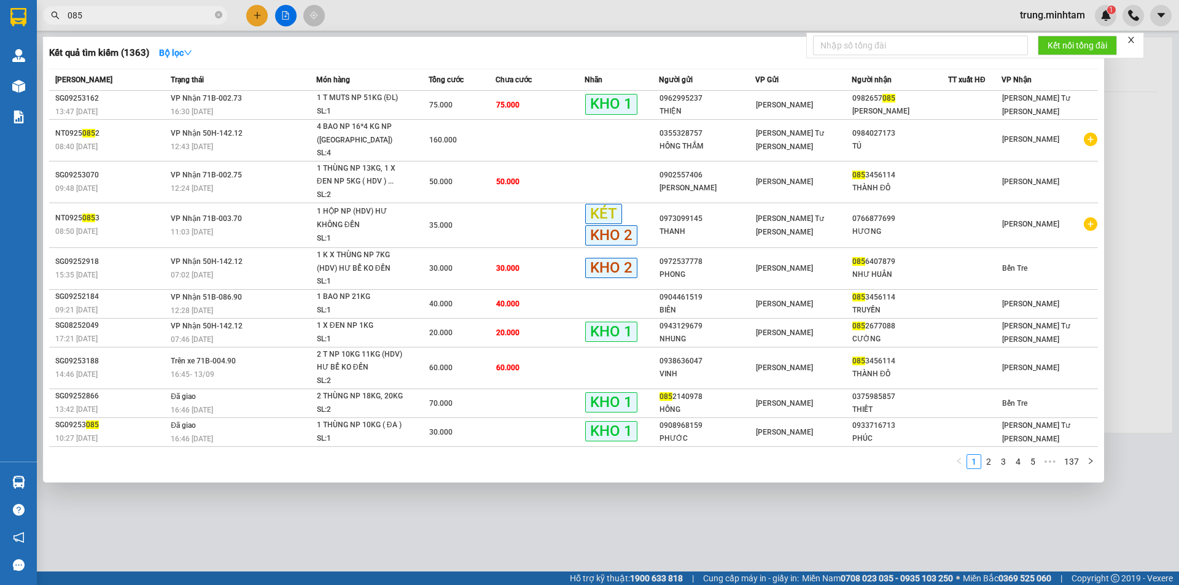
click at [130, 17] on input "085" at bounding box center [140, 16] width 145 height 14
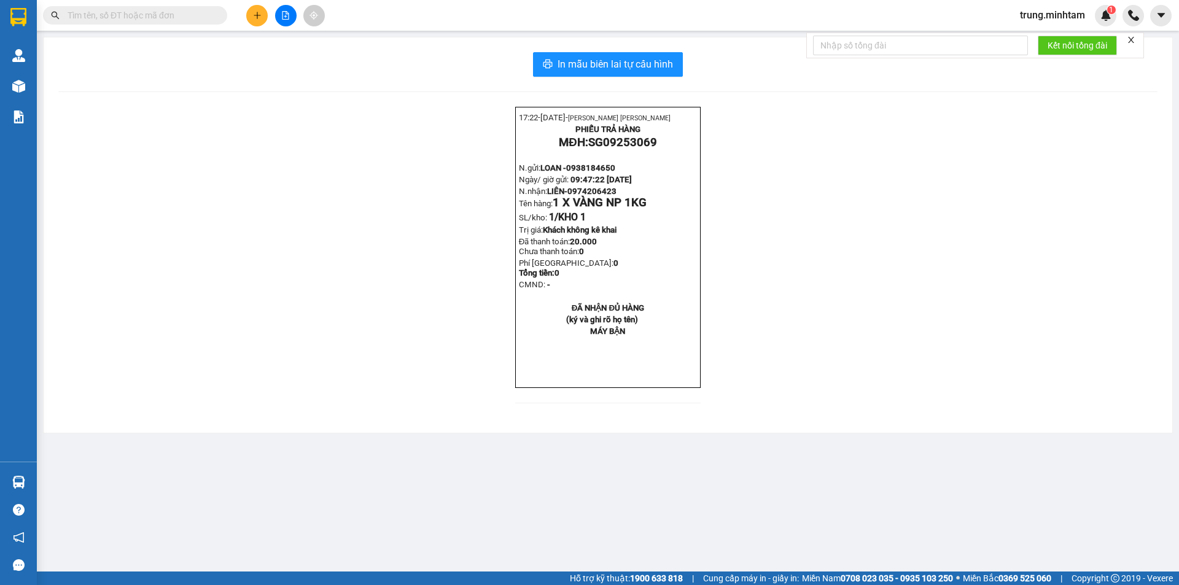
paste input "0982657085"
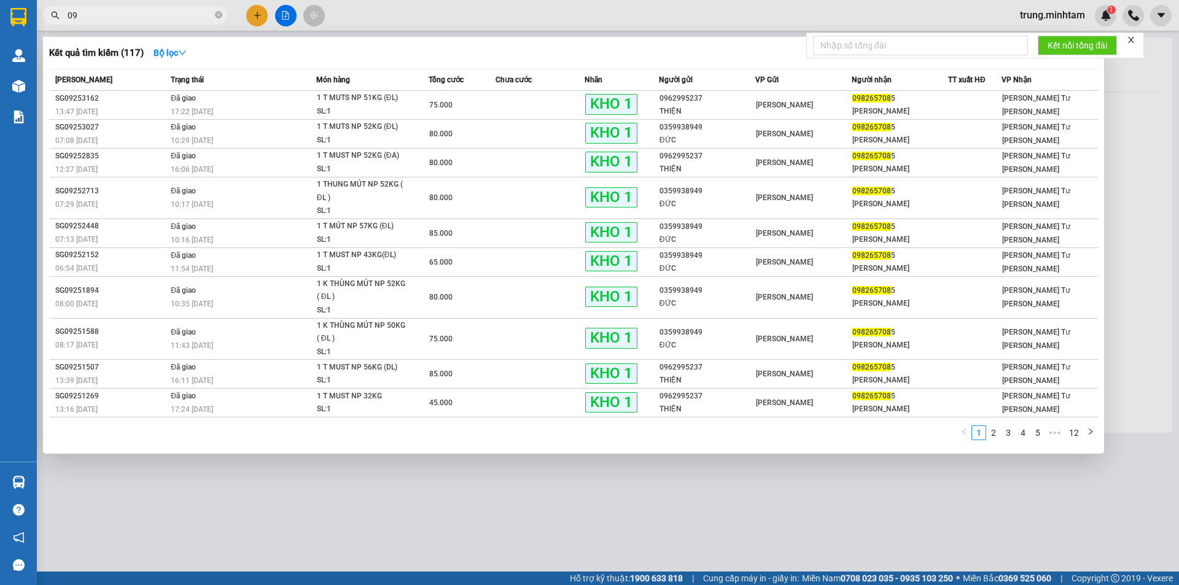
type input "0"
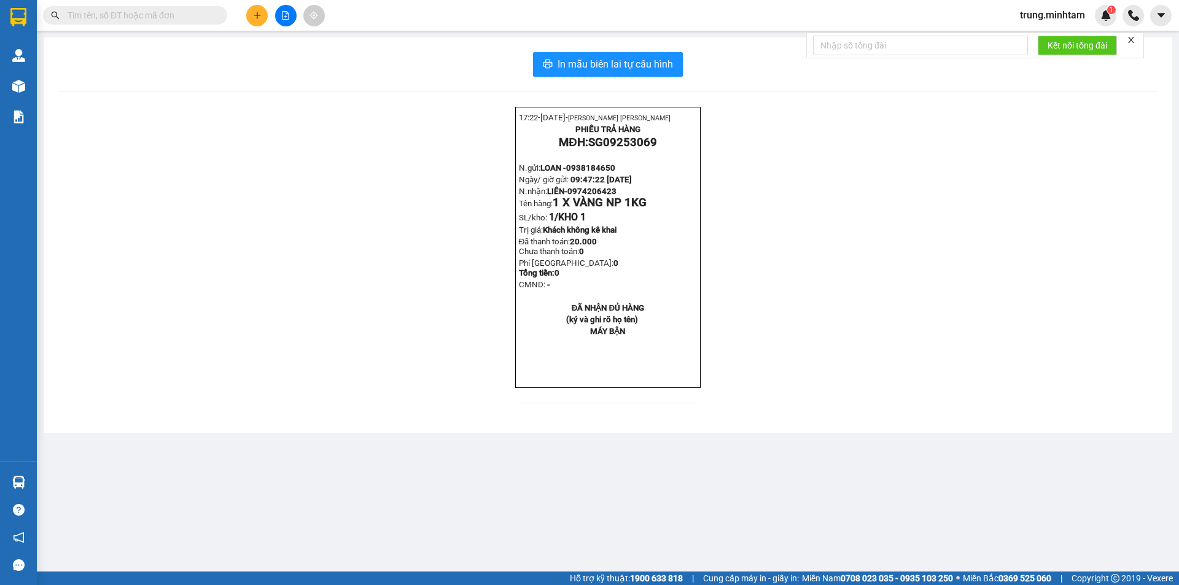
click at [397, 433] on div "In mẫu biên lai tự [PERSON_NAME] 17:22- [DATE]- [PERSON_NAME] [PERSON_NAME] TRẢ…" at bounding box center [608, 234] width 1128 height 395
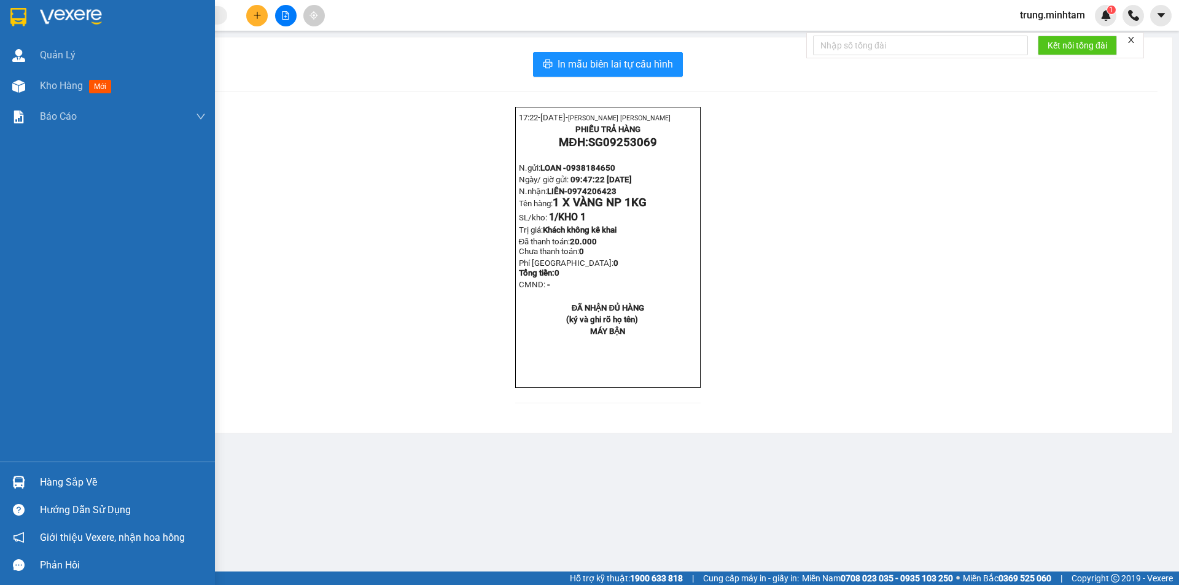
click at [61, 488] on div "Hàng sắp về" at bounding box center [123, 482] width 166 height 18
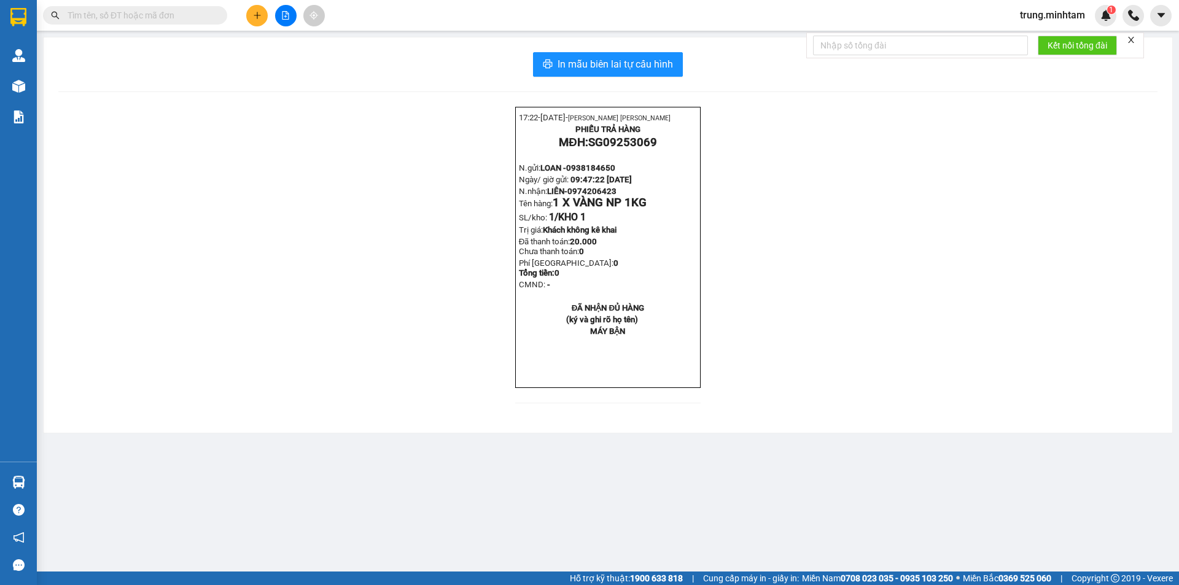
click at [258, 14] on section "Kết quả [PERSON_NAME] ( 117 ) Bộ lọc Mã ĐH Trạng thái Món hàng Tổng [PERSON_NAM…" at bounding box center [589, 292] width 1179 height 585
click at [258, 14] on icon "plus" at bounding box center [257, 15] width 9 height 9
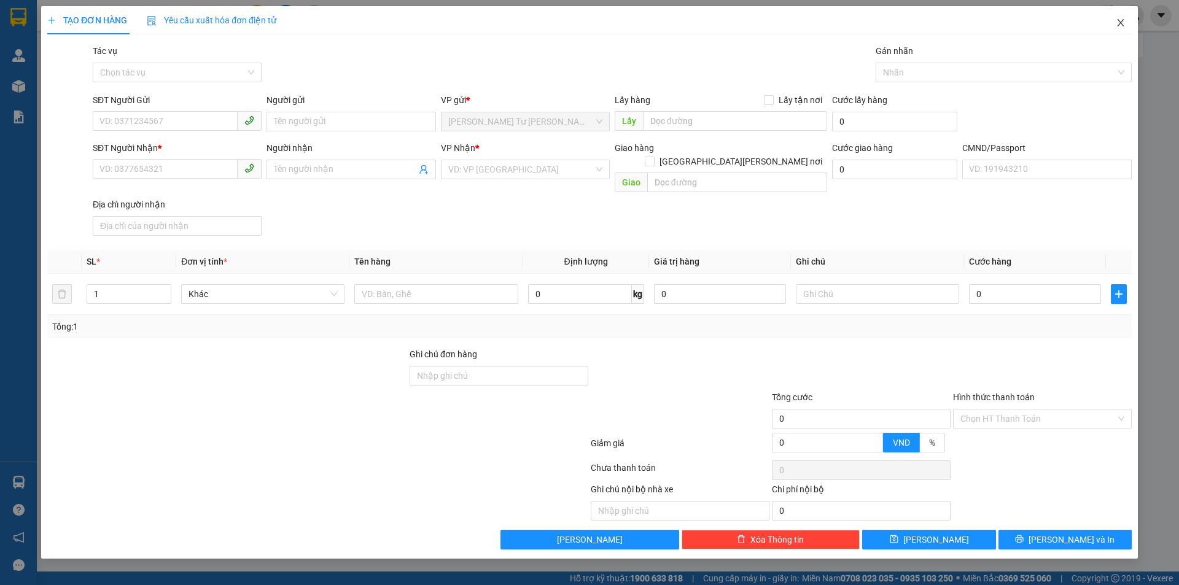
click at [1121, 24] on icon "close" at bounding box center [1120, 22] width 7 height 7
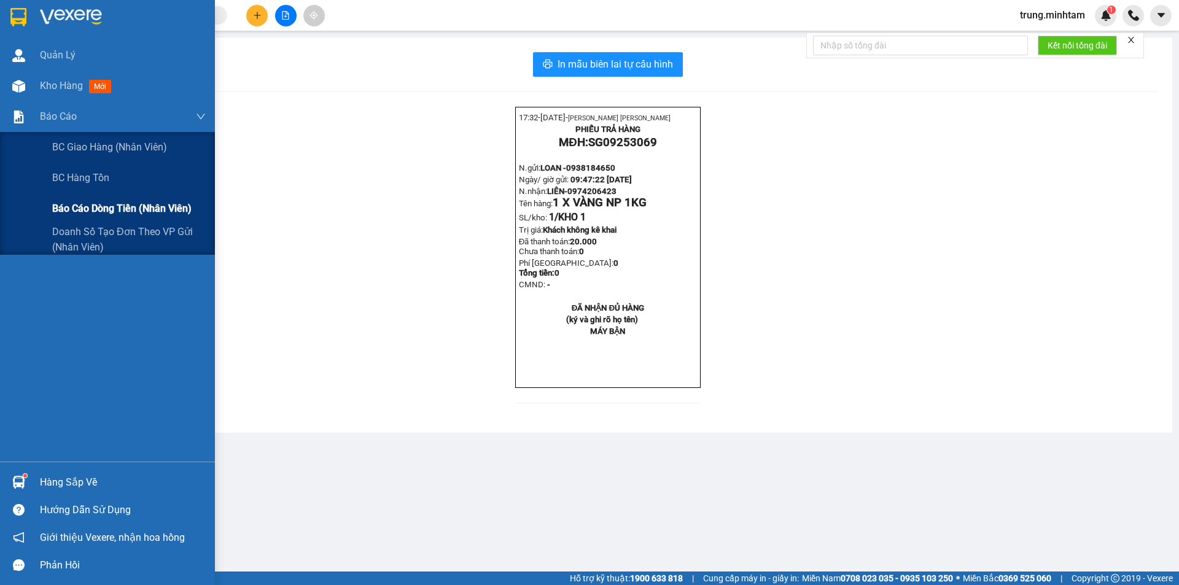
click at [109, 212] on span "Báo cáo dòng tiền (nhân viên)" at bounding box center [121, 208] width 139 height 15
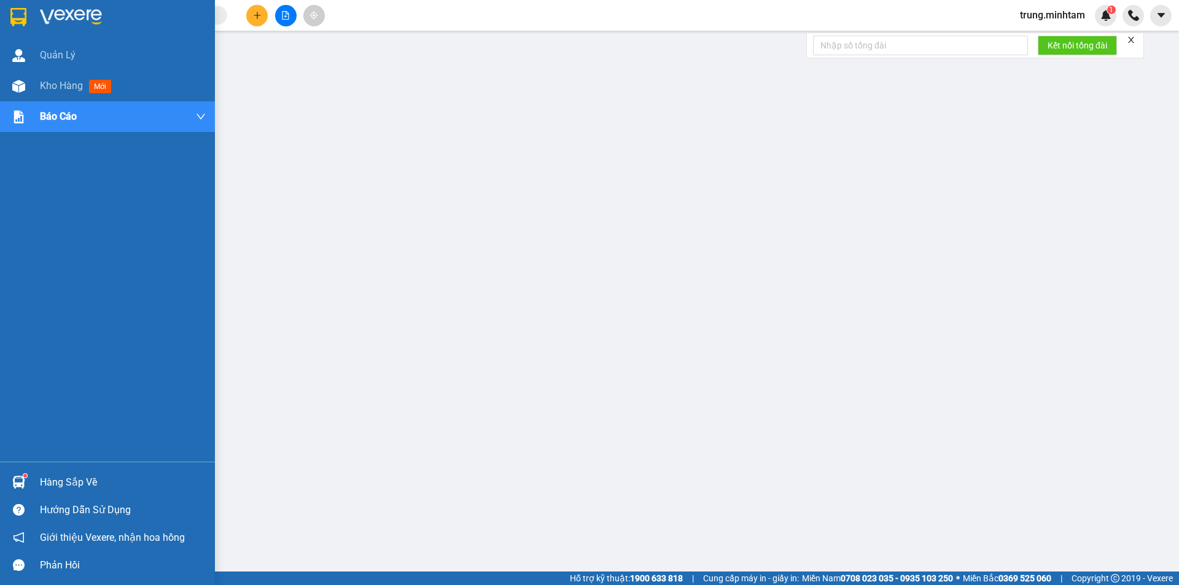
click at [74, 483] on div "Hàng sắp về" at bounding box center [123, 482] width 166 height 18
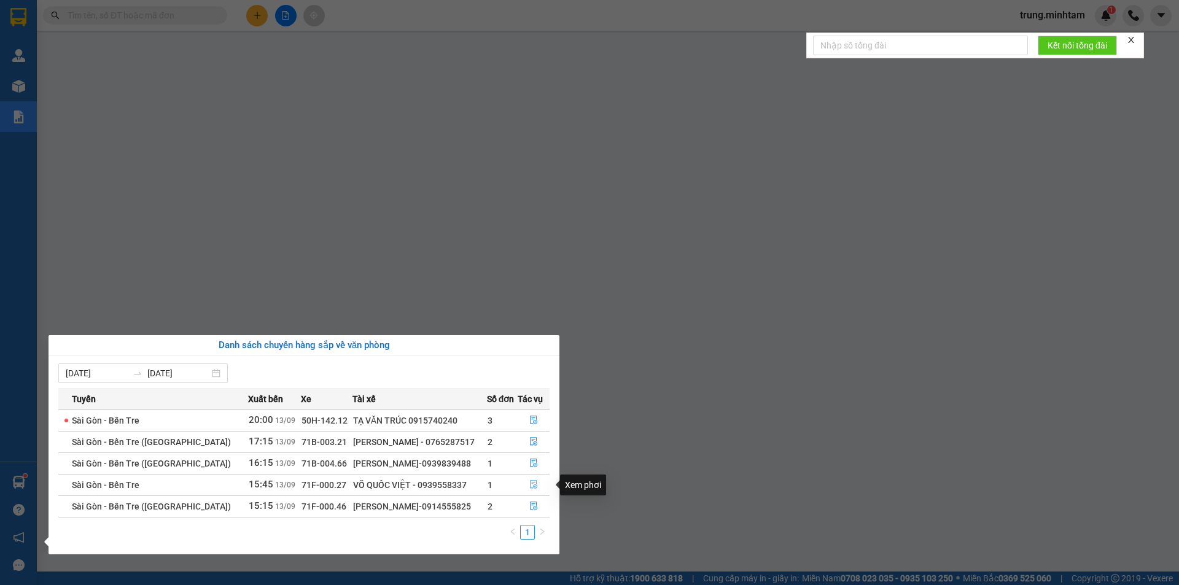
click at [530, 487] on icon "file-done" at bounding box center [533, 484] width 9 height 9
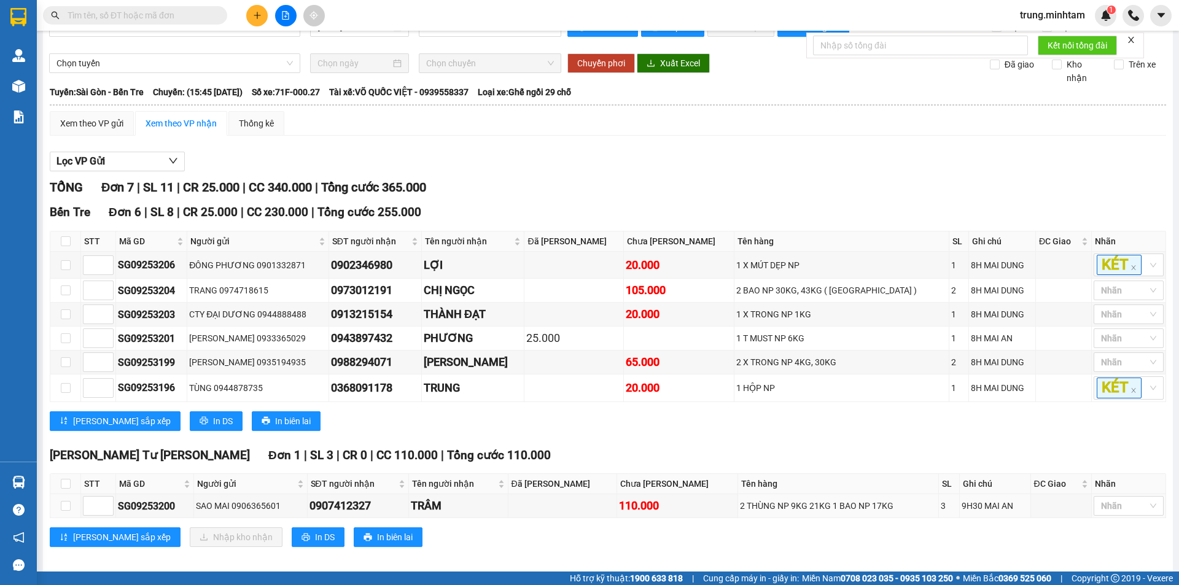
scroll to position [49, 0]
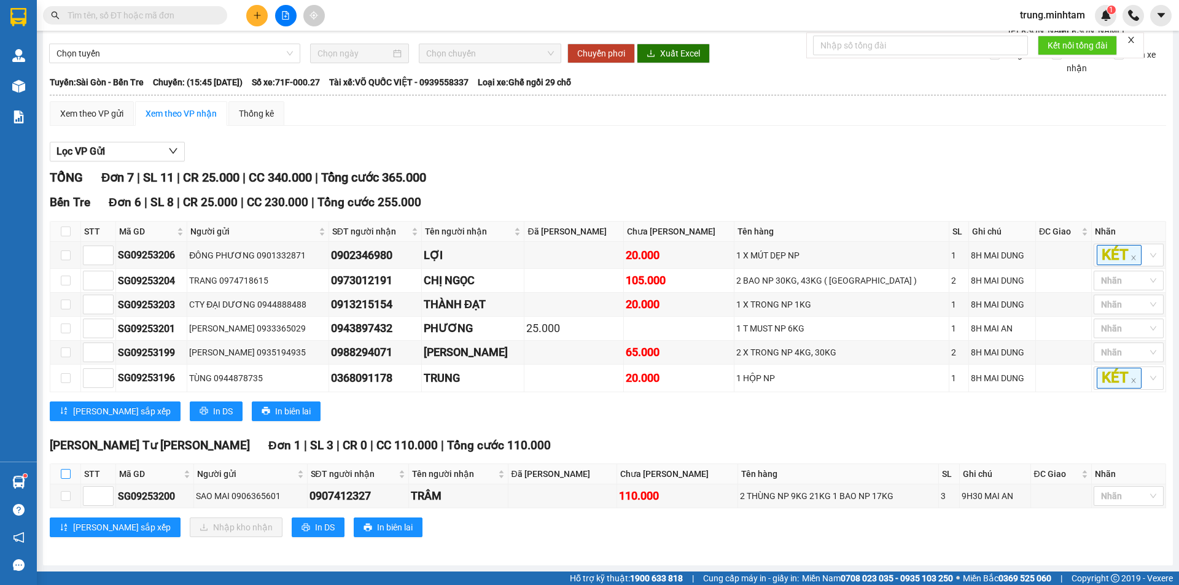
click at [66, 473] on input "checkbox" at bounding box center [66, 474] width 10 height 10
checkbox input "true"
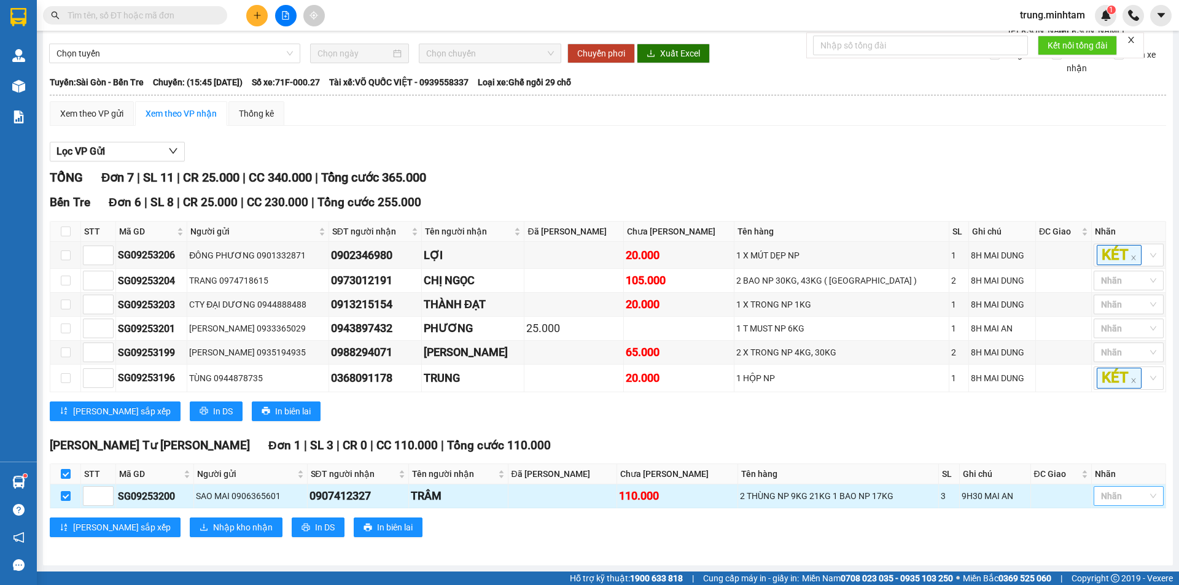
click at [1124, 500] on div at bounding box center [1123, 496] width 52 height 15
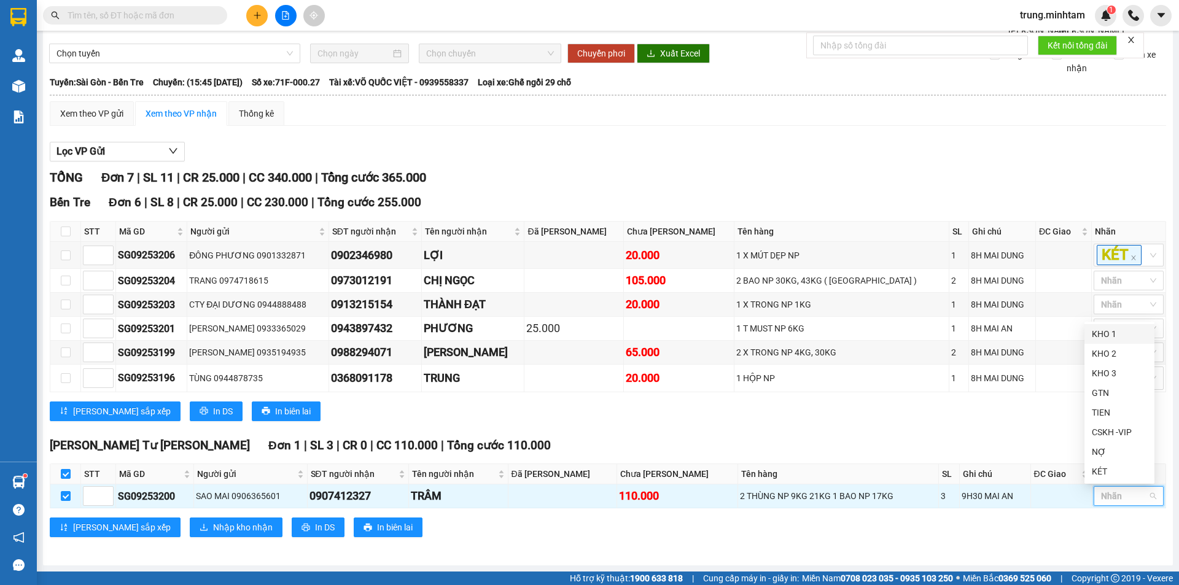
click at [1103, 335] on div "KHO 1" at bounding box center [1119, 334] width 55 height 14
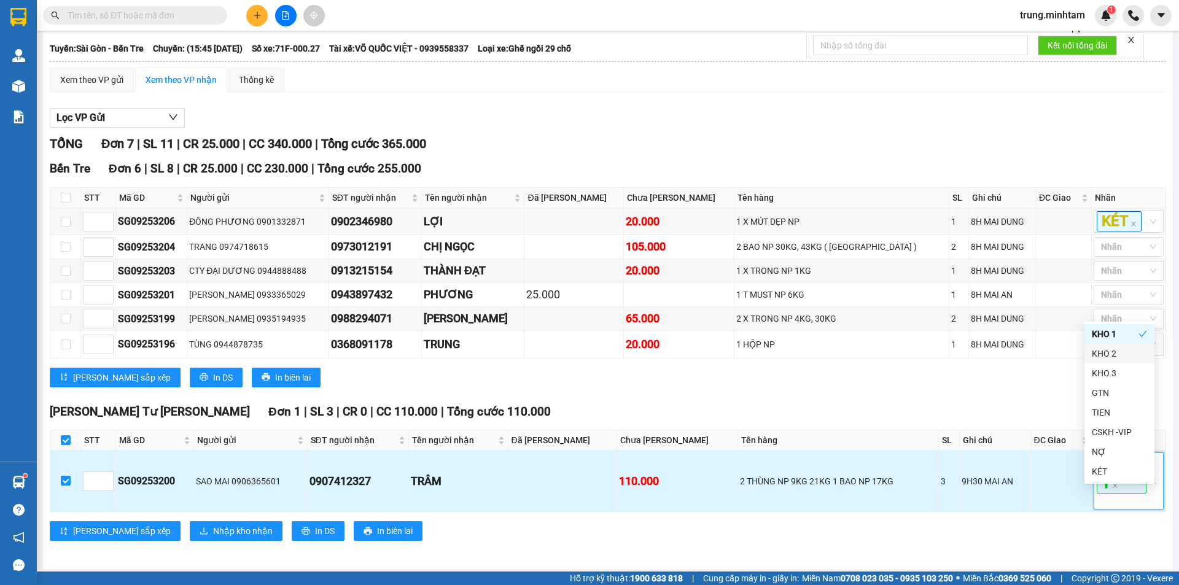
scroll to position [87, 0]
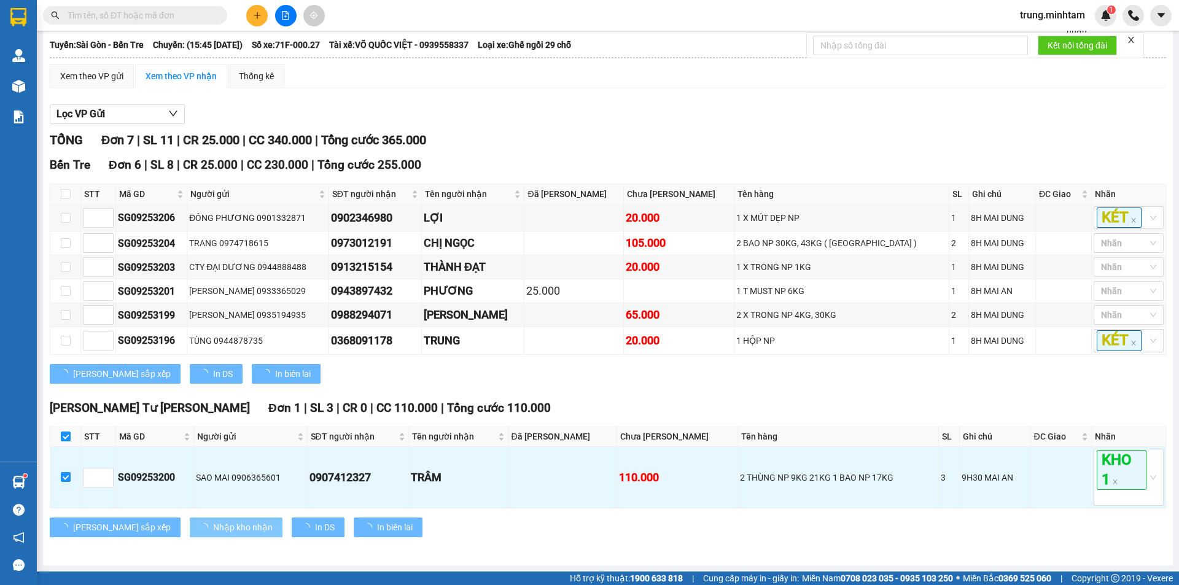
click at [213, 525] on span "Nhập kho nhận" at bounding box center [243, 528] width 60 height 14
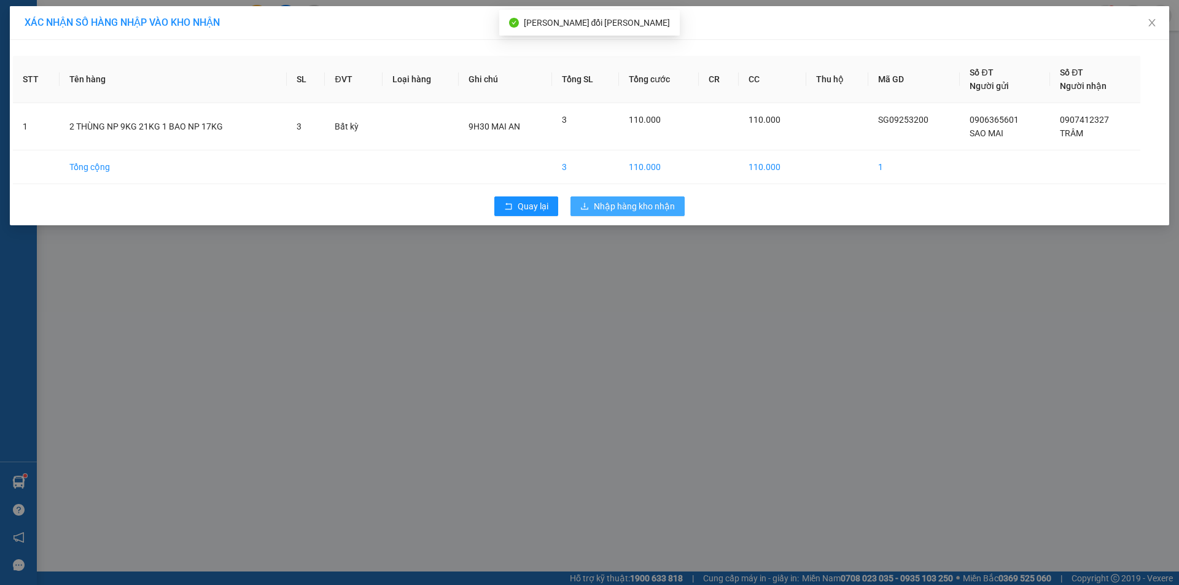
click at [634, 201] on span "Nhập hàng kho nhận" at bounding box center [634, 207] width 81 height 14
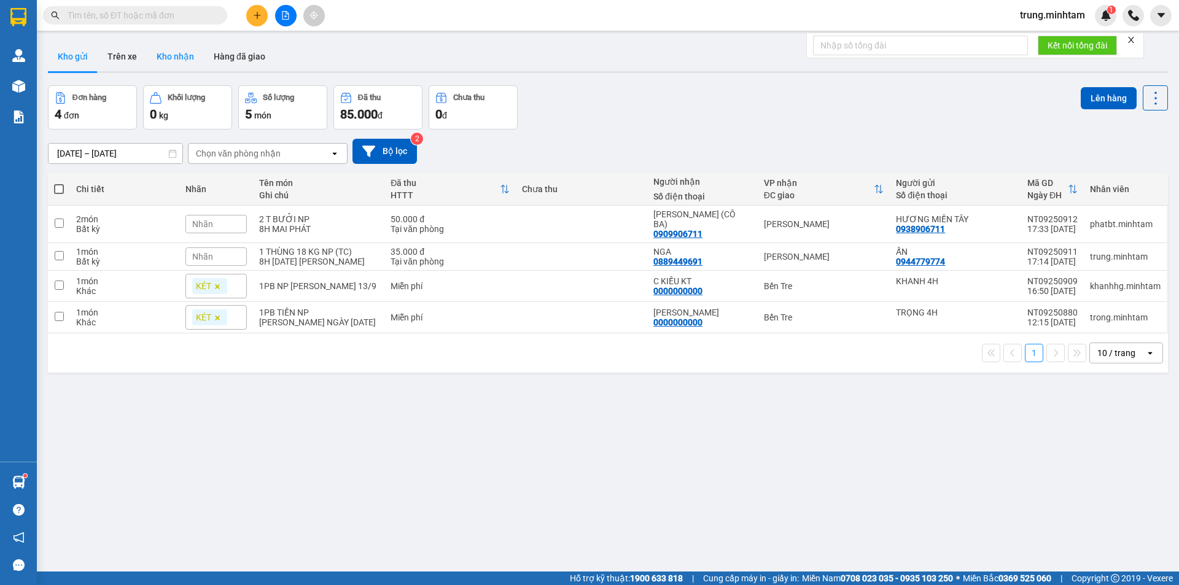
click at [175, 59] on button "Kho nhận" at bounding box center [175, 56] width 57 height 29
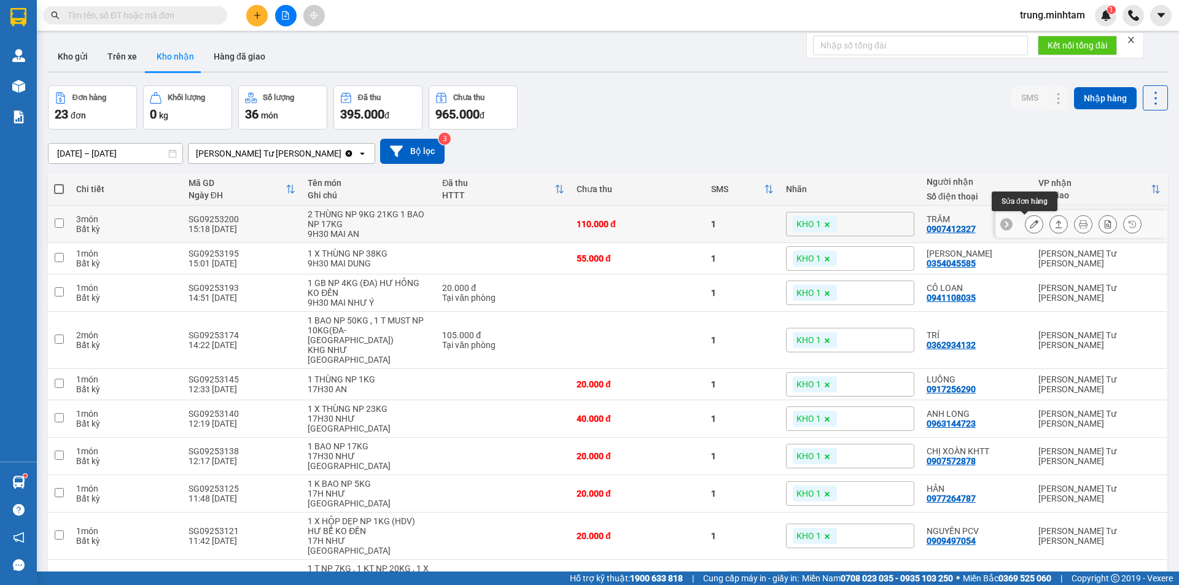
click at [1030, 223] on icon at bounding box center [1034, 224] width 9 height 9
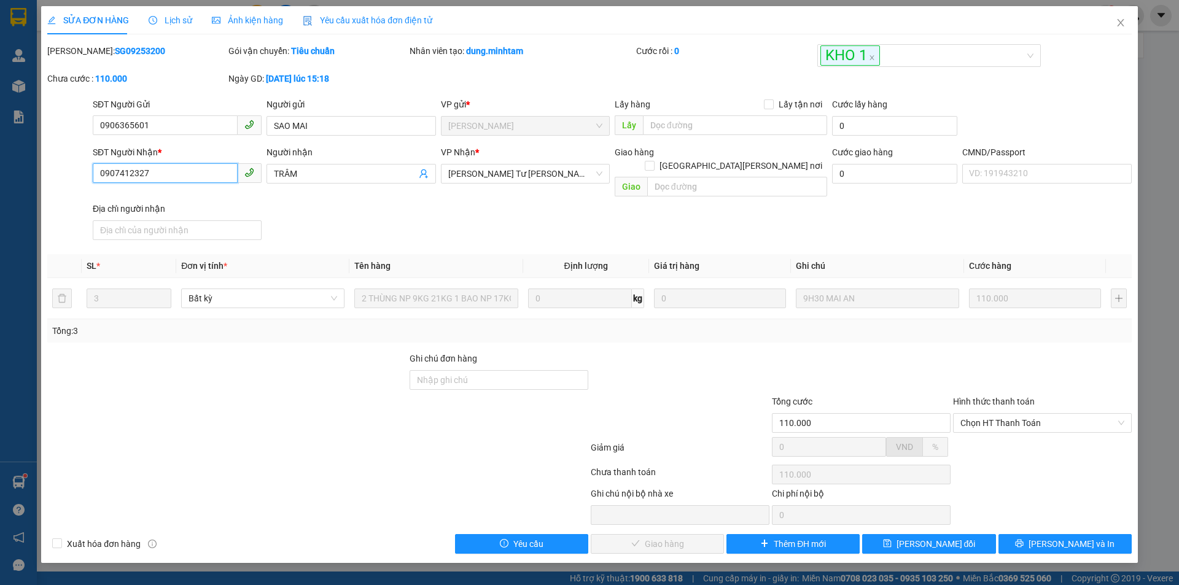
drag, startPoint x: 150, startPoint y: 174, endPoint x: 56, endPoint y: 177, distance: 94.6
click at [57, 179] on div "SĐT Người [PERSON_NAME] * 0907412327 0907412327 Người [PERSON_NAME] [PERSON_NAM…" at bounding box center [589, 195] width 1087 height 99
click at [214, 175] on input "0907412327" at bounding box center [165, 173] width 145 height 20
click at [545, 370] on input "Ghi chú đơn hàng" at bounding box center [499, 380] width 179 height 20
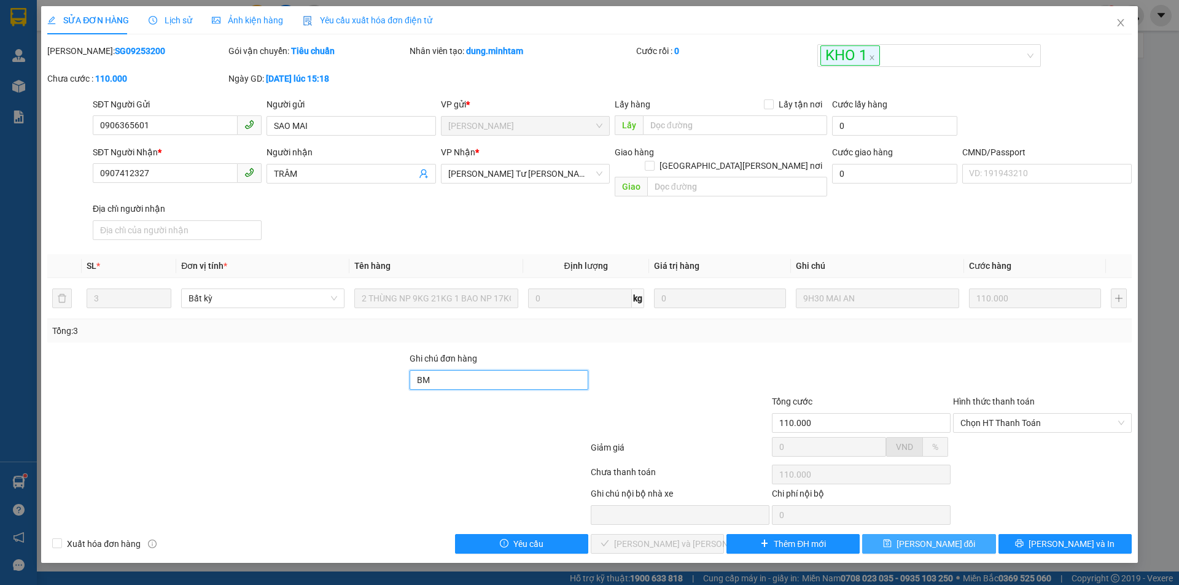
type input "BM"
click at [939, 537] on span "[PERSON_NAME] đổi" at bounding box center [935, 544] width 79 height 14
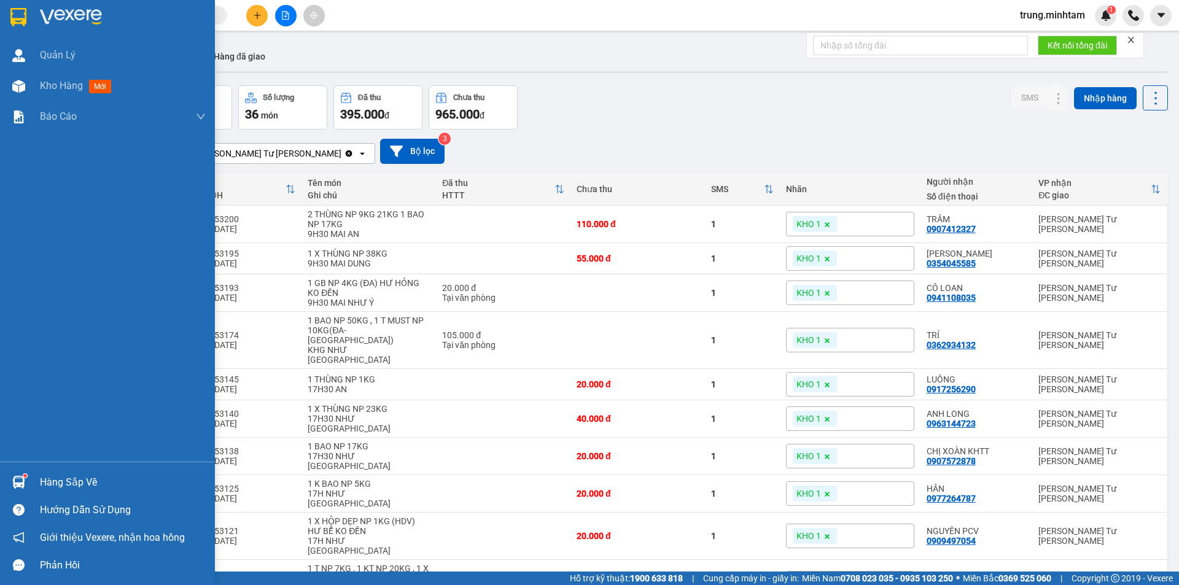
click at [59, 484] on div "Hàng sắp về" at bounding box center [123, 482] width 166 height 18
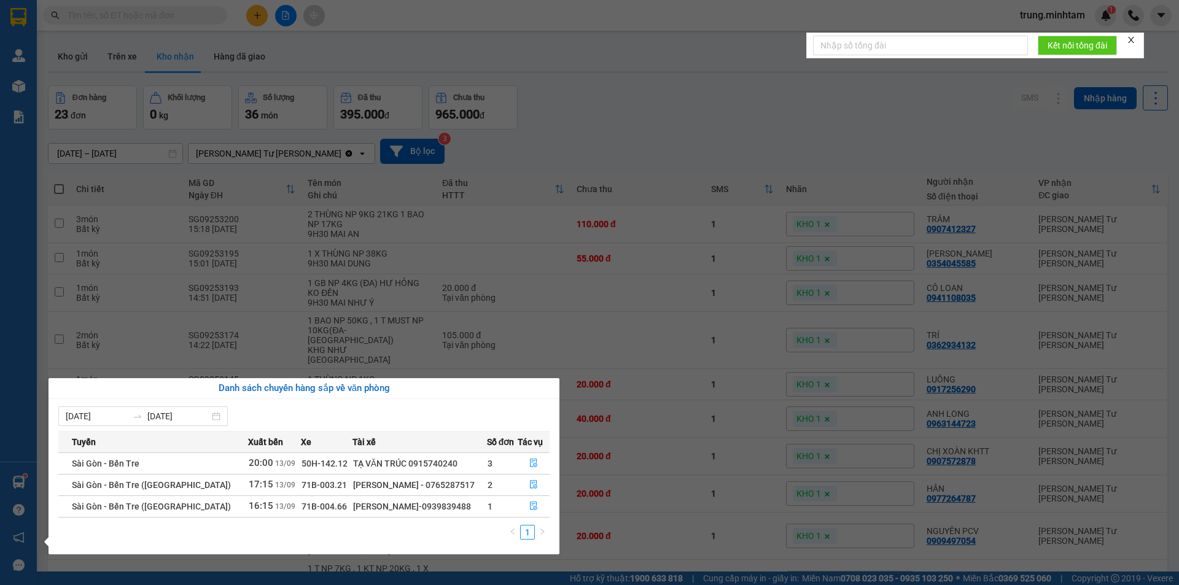
click at [1011, 257] on section "Kết quả [PERSON_NAME] ( 117 ) Bộ lọc Mã ĐH Trạng thái Món hàng Tổng [PERSON_NAM…" at bounding box center [589, 292] width 1179 height 585
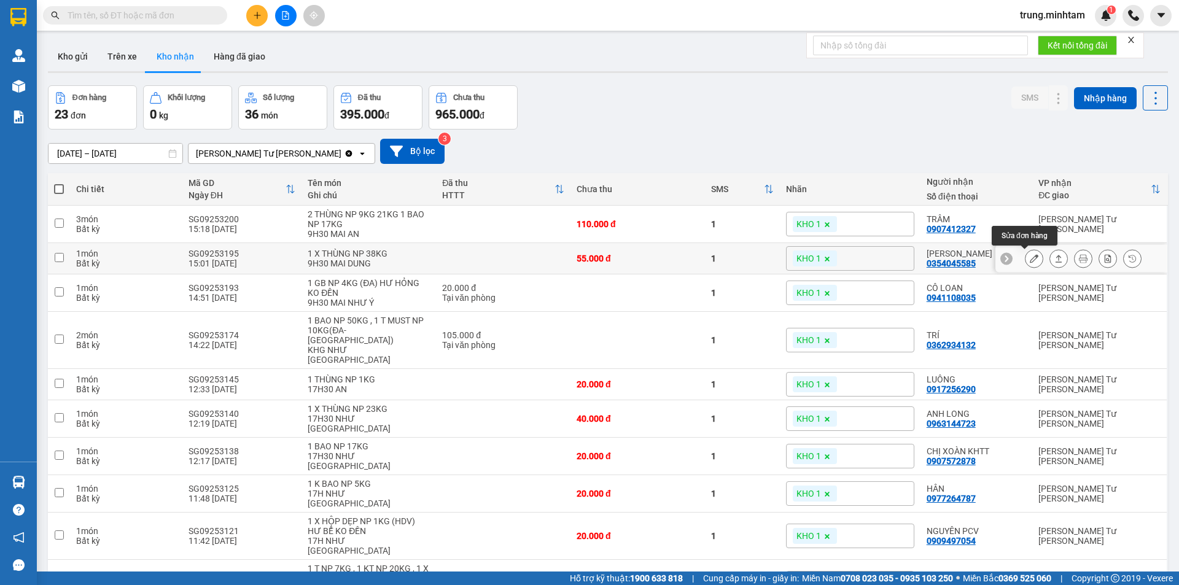
click at [1030, 259] on icon at bounding box center [1034, 258] width 9 height 9
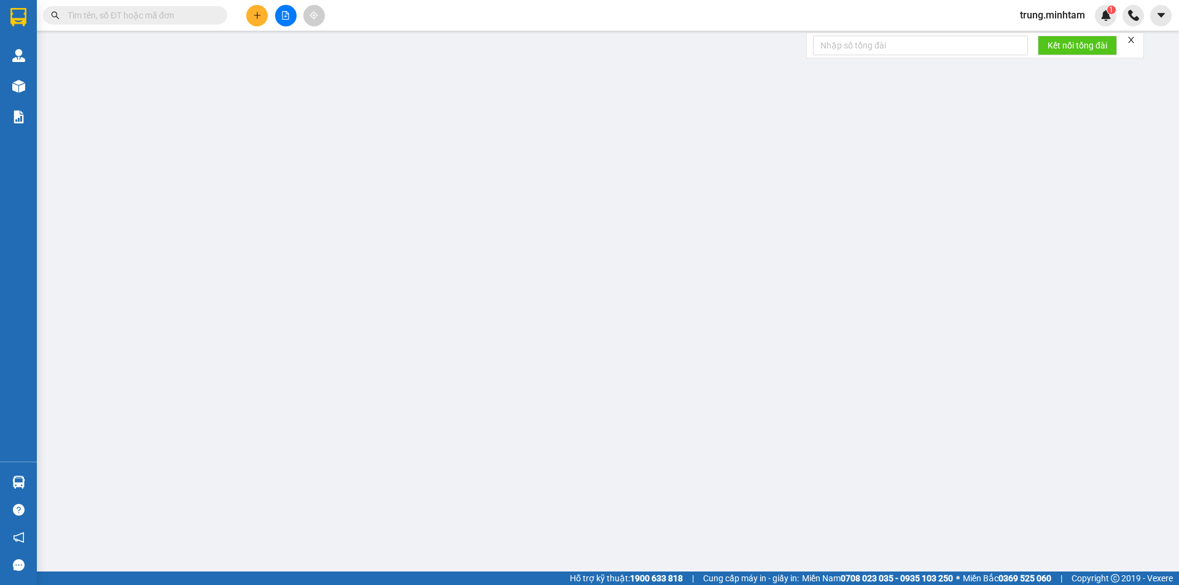
type input "0903099965"
type input "MẠ 24H"
type input "0354045585"
type input "[PERSON_NAME]"
type input "55.000"
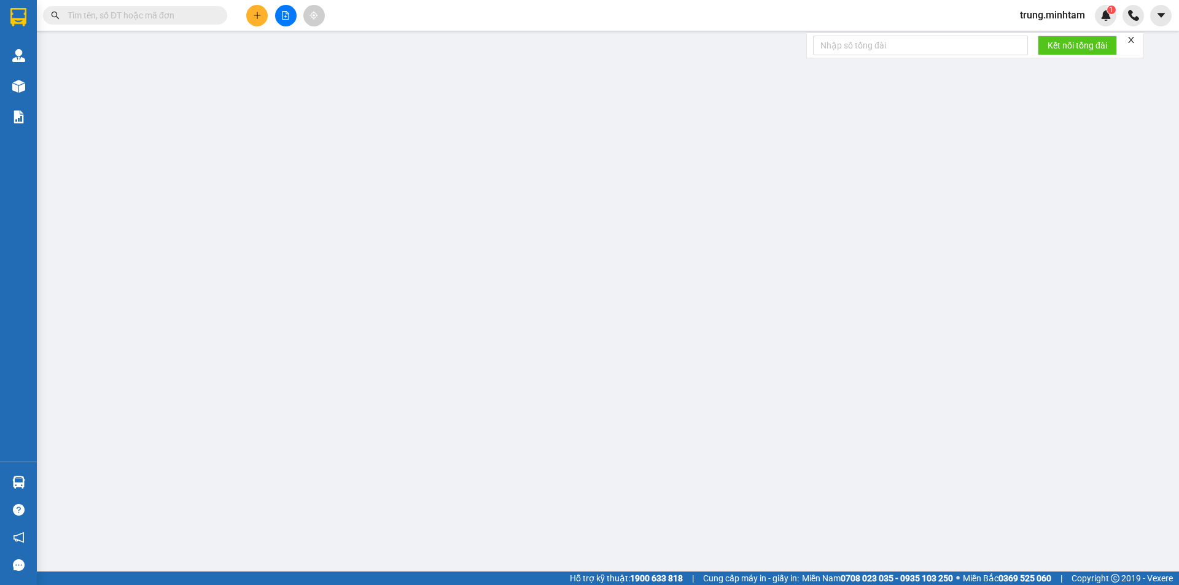
type input "55.000"
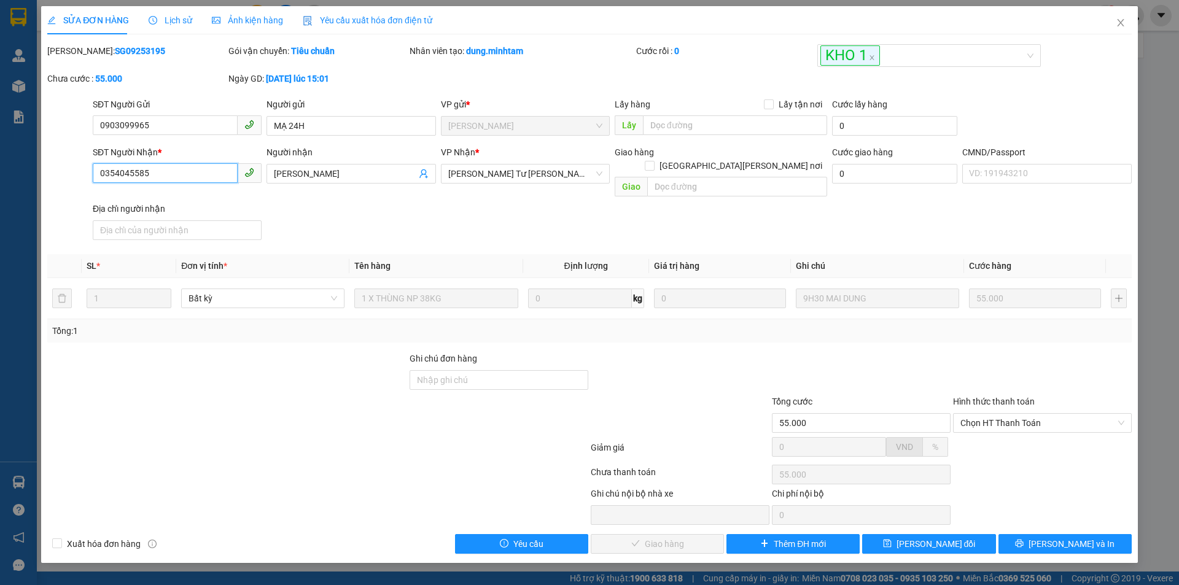
drag, startPoint x: 151, startPoint y: 171, endPoint x: 80, endPoint y: 174, distance: 71.3
click at [80, 174] on div "SĐT Người [PERSON_NAME] * 0354045585 0354045585 Người [PERSON_NAME] [PERSON_NAM…" at bounding box center [589, 195] width 1087 height 99
click at [494, 370] on input "Ghi chú đơn hàng" at bounding box center [499, 380] width 179 height 20
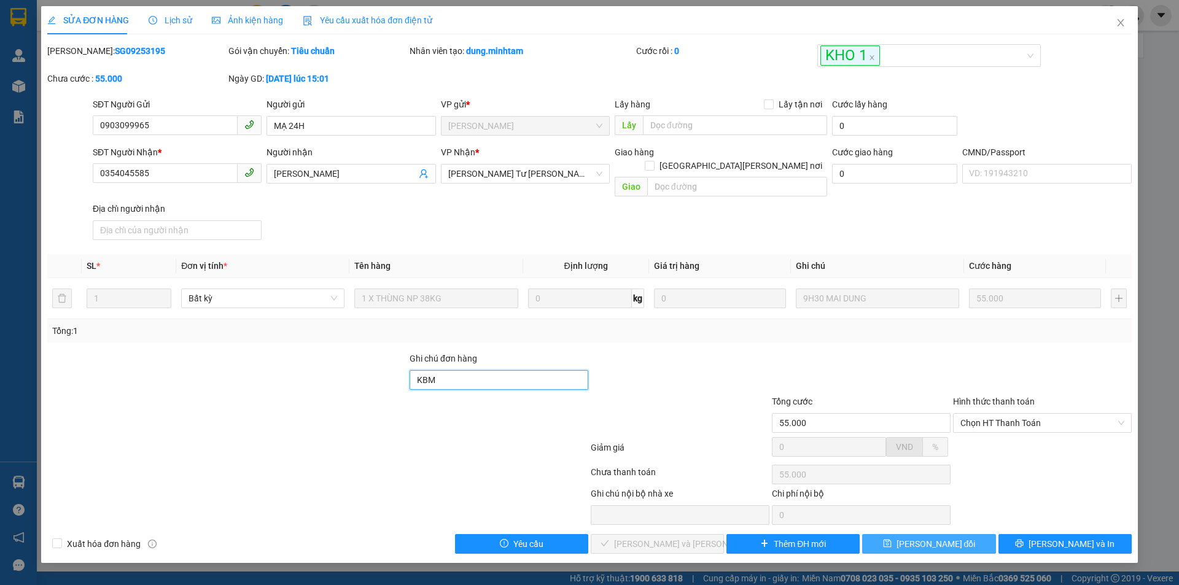
type input "KBM"
click at [920, 537] on span "[PERSON_NAME] đổi" at bounding box center [935, 544] width 79 height 14
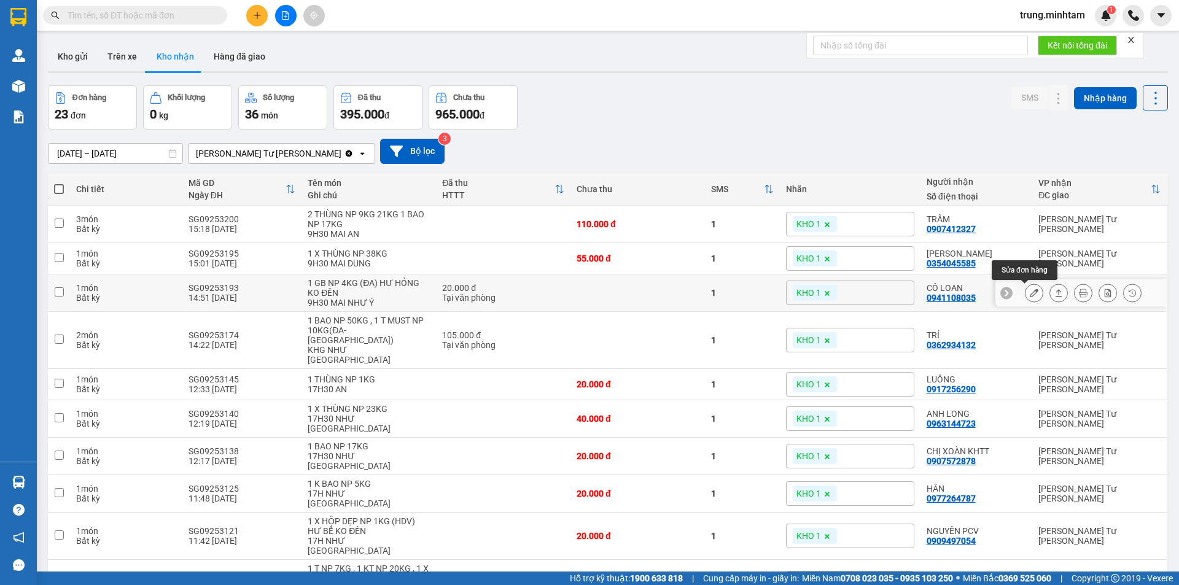
click at [1030, 292] on icon at bounding box center [1034, 293] width 9 height 9
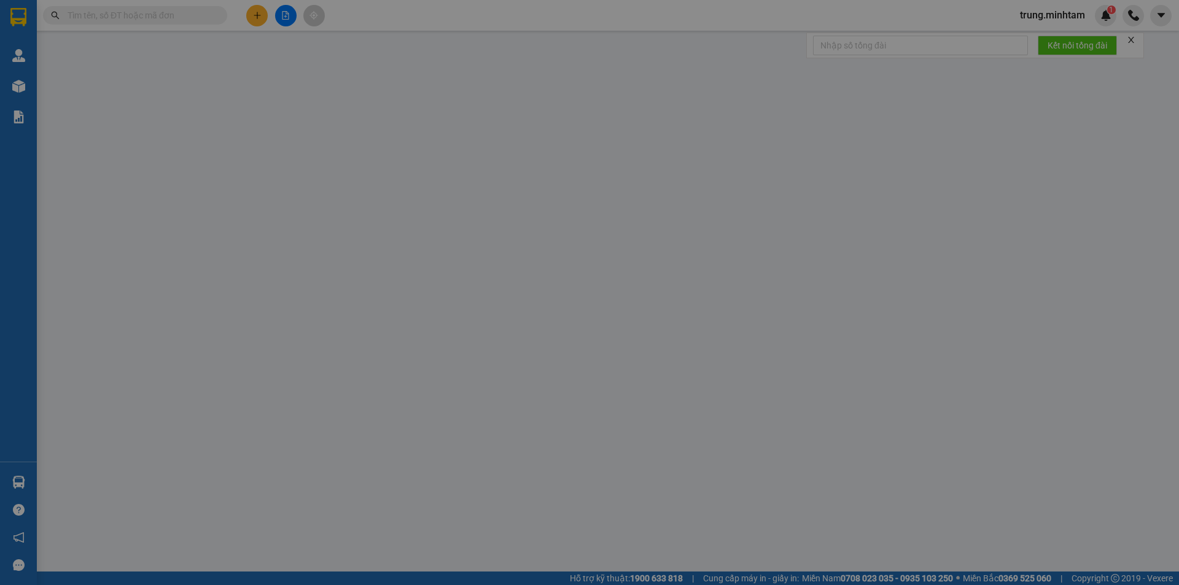
type input "0919200391"
type input "CHÂU"
type input "0941108035"
type input "CÔ LOAN"
type input "[PERSON_NAME] [PERSON_NAME]"
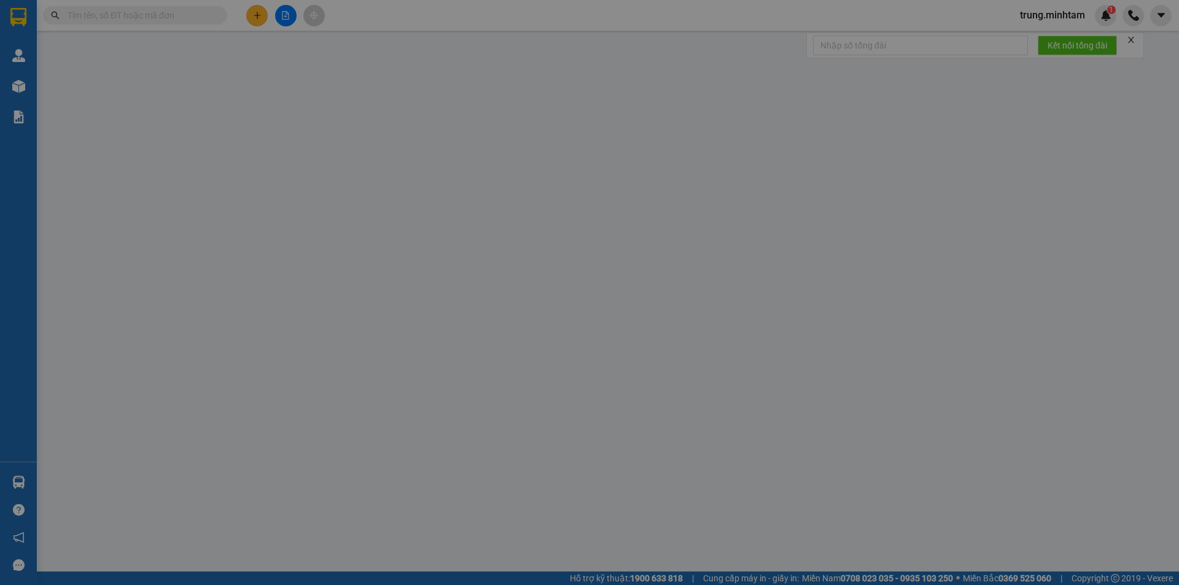
type input "20.000"
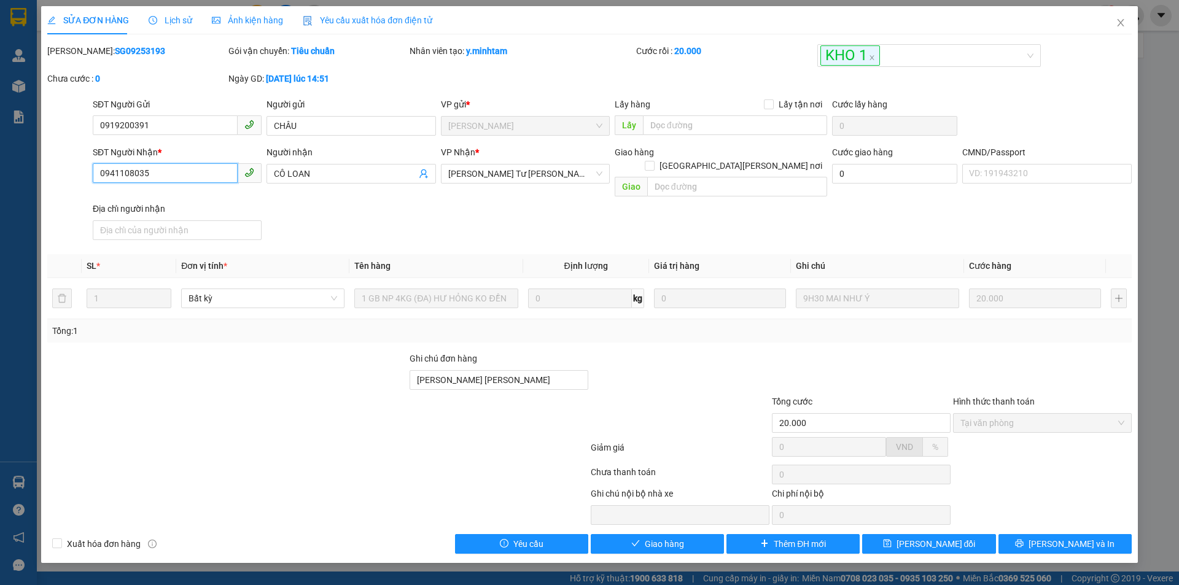
drag, startPoint x: 150, startPoint y: 172, endPoint x: 69, endPoint y: 173, distance: 81.0
click at [69, 173] on div "SĐT Người [PERSON_NAME] * 0941108035 0941108035 Người [PERSON_NAME] CÔ LOAN [PE…" at bounding box center [589, 195] width 1087 height 99
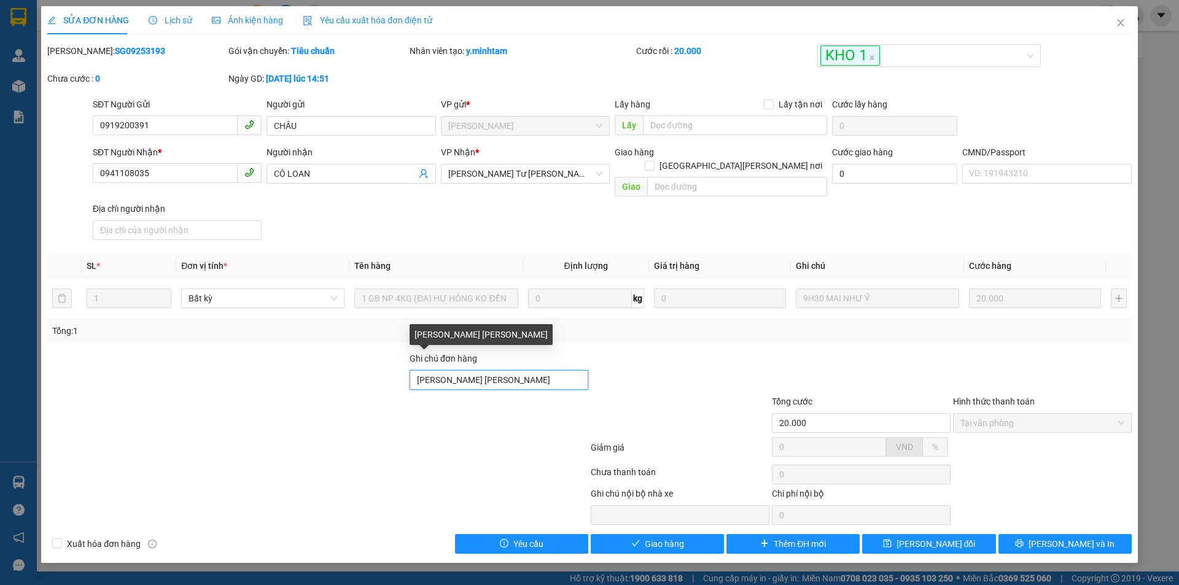
click at [556, 370] on input "[PERSON_NAME] [PERSON_NAME]" at bounding box center [499, 380] width 179 height 20
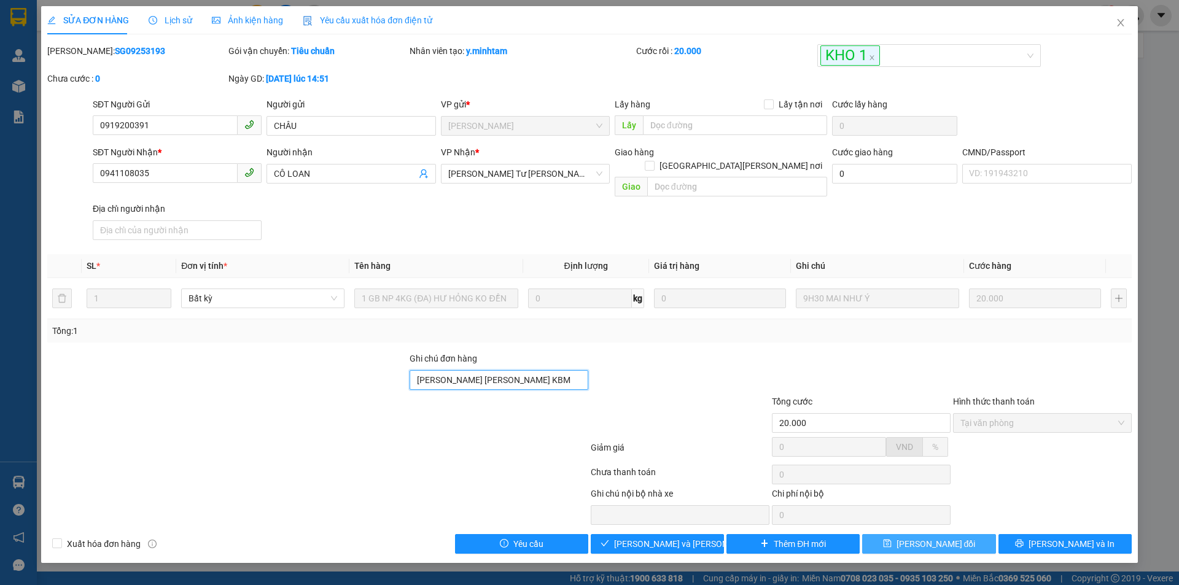
type input "[PERSON_NAME] [PERSON_NAME] KBM"
click at [925, 537] on span "[PERSON_NAME] đổi" at bounding box center [935, 544] width 79 height 14
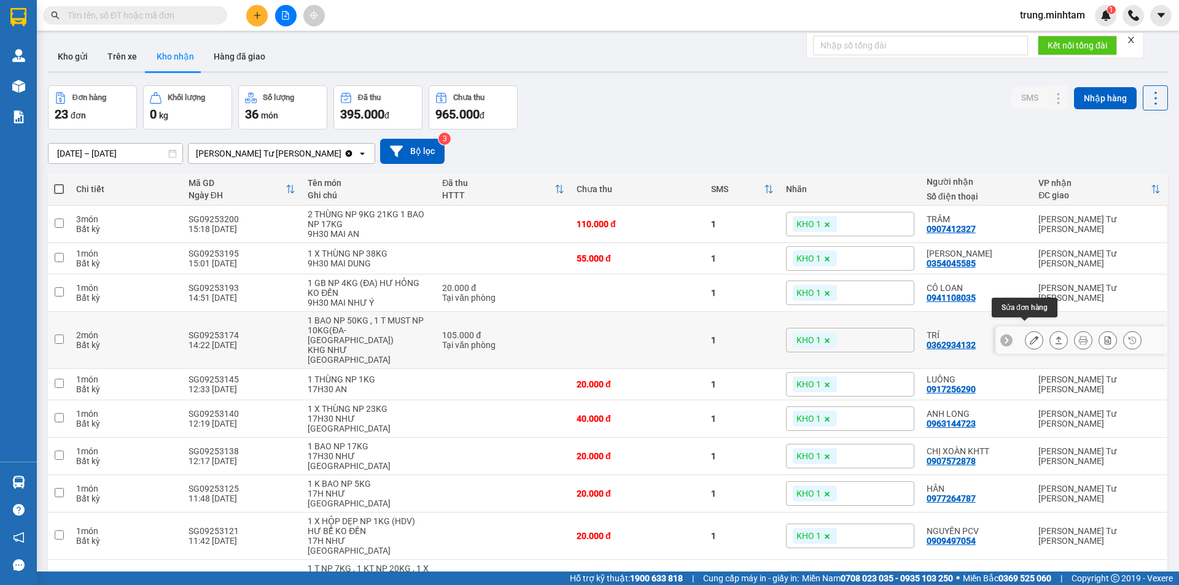
click at [1030, 336] on icon at bounding box center [1034, 340] width 9 height 9
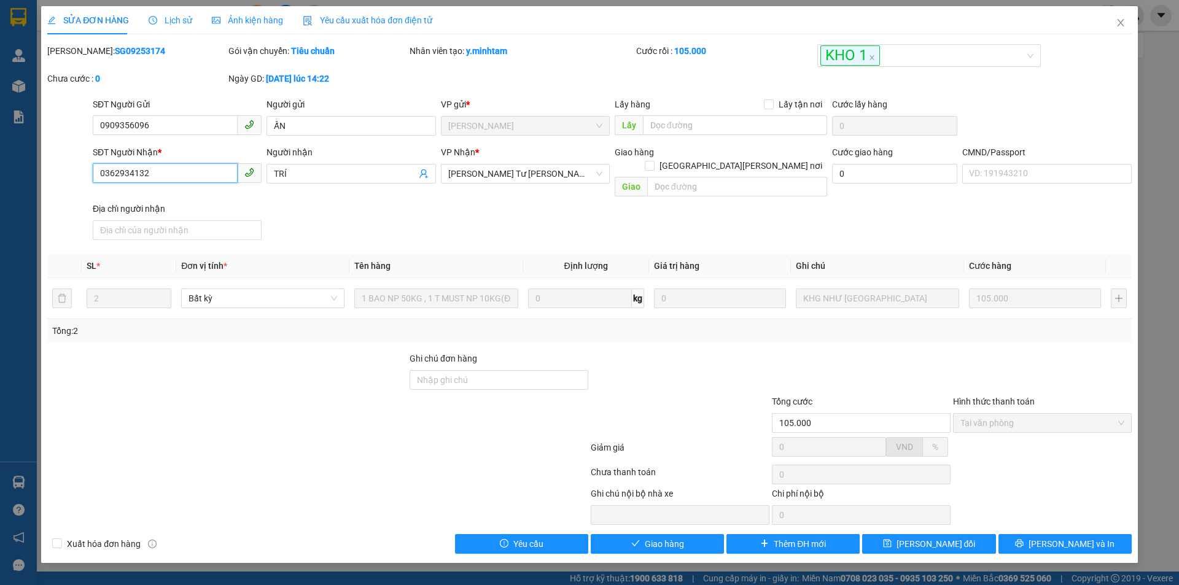
drag, startPoint x: 152, startPoint y: 173, endPoint x: 46, endPoint y: 176, distance: 105.7
click at [47, 178] on div "SĐT Người [PERSON_NAME] * 0362934132 0362934132 Người [PERSON_NAME] TRÍ [PERSON…" at bounding box center [589, 195] width 1087 height 99
click at [518, 370] on input "Ghi chú đơn hàng" at bounding box center [499, 380] width 179 height 20
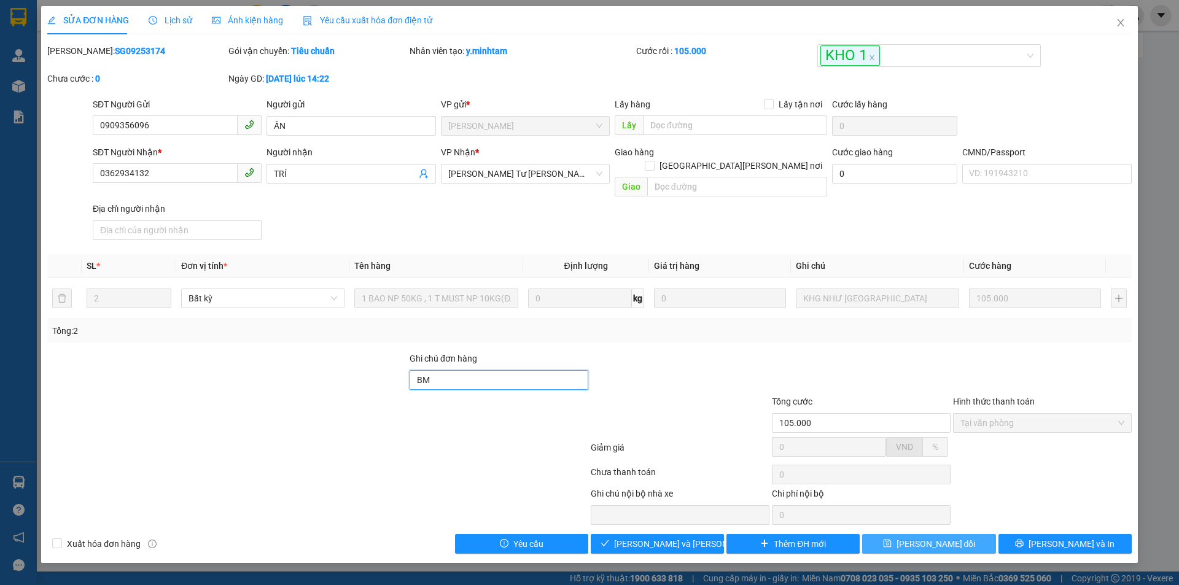
type input "BM"
click at [959, 537] on span "[PERSON_NAME] đổi" at bounding box center [935, 544] width 79 height 14
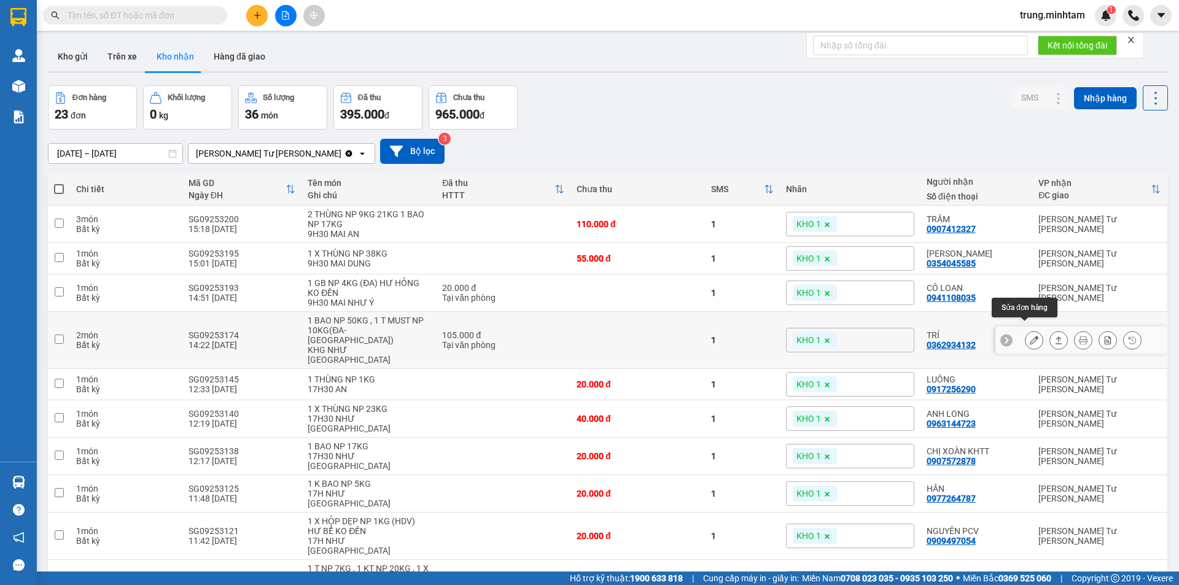
click at [1030, 336] on icon at bounding box center [1034, 340] width 9 height 9
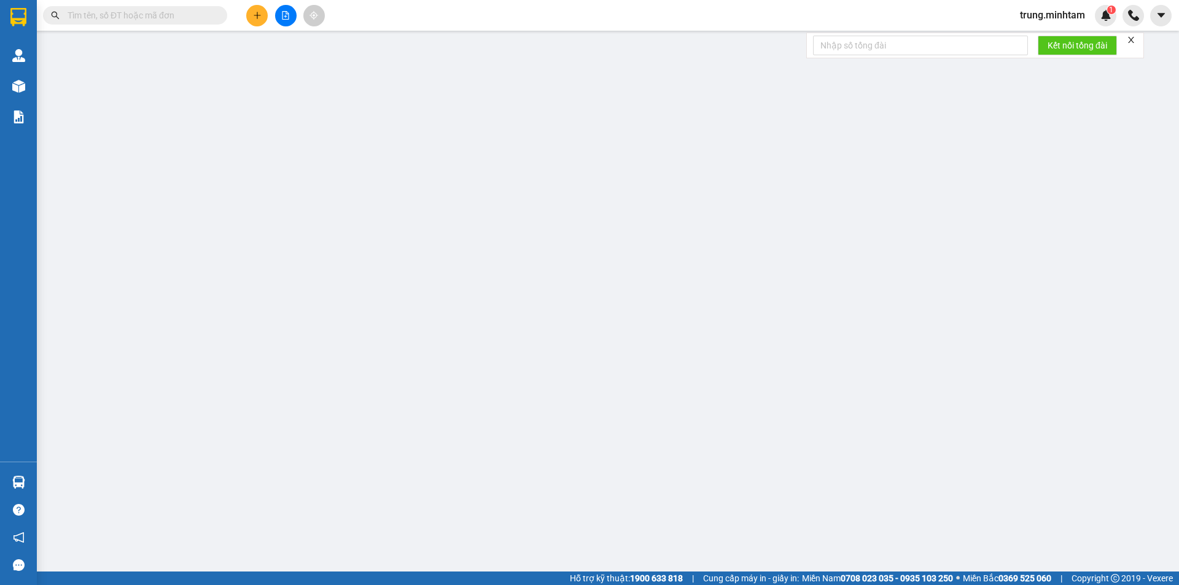
type input "0909356096"
type input "ẤN"
type input "0362934132"
type input "TRÍ"
type input "BM"
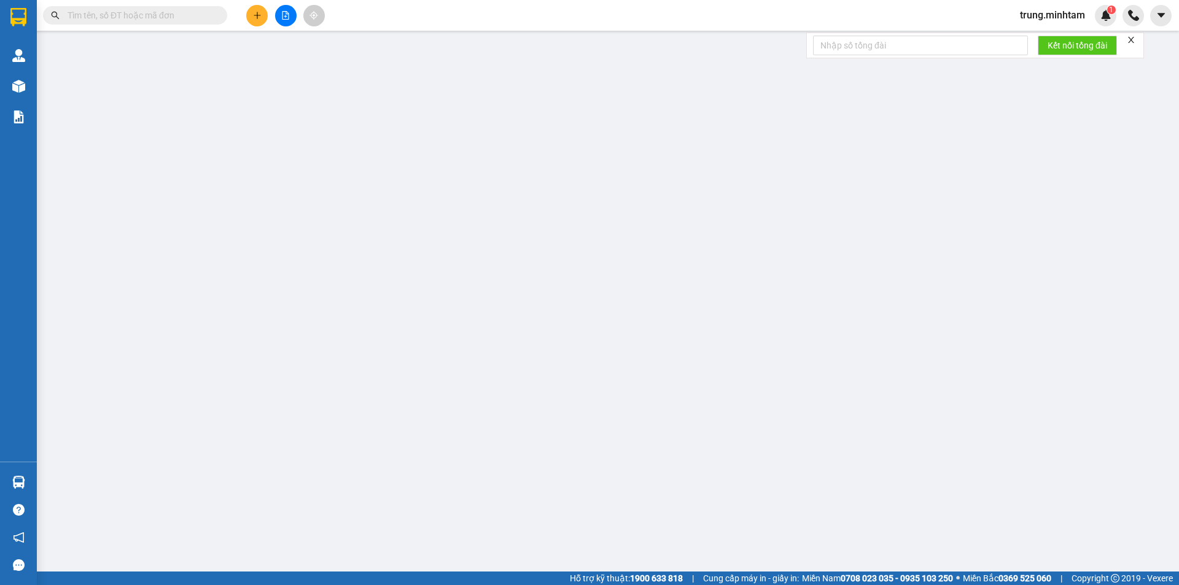
type input "105.000"
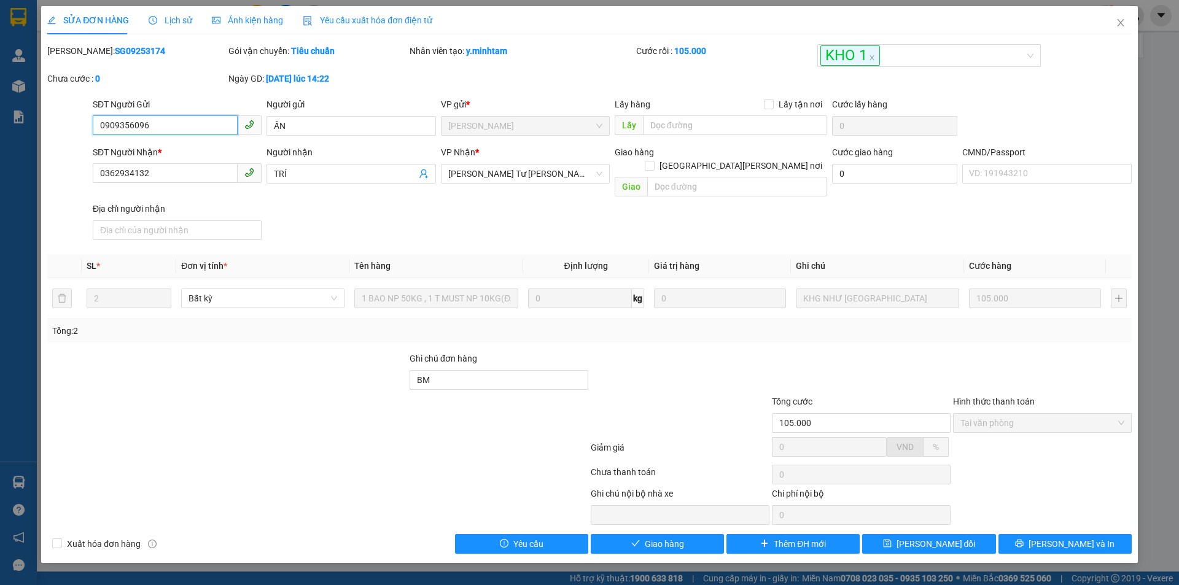
drag, startPoint x: 148, startPoint y: 125, endPoint x: 84, endPoint y: 123, distance: 63.9
click at [84, 123] on div "SĐT Người Gửi 0909356096 0909356096 Người gửi ẤN VP gửi * [PERSON_NAME] hàng Lấ…" at bounding box center [589, 119] width 1087 height 43
click at [440, 370] on input "BM" at bounding box center [499, 380] width 179 height 20
type input "B"
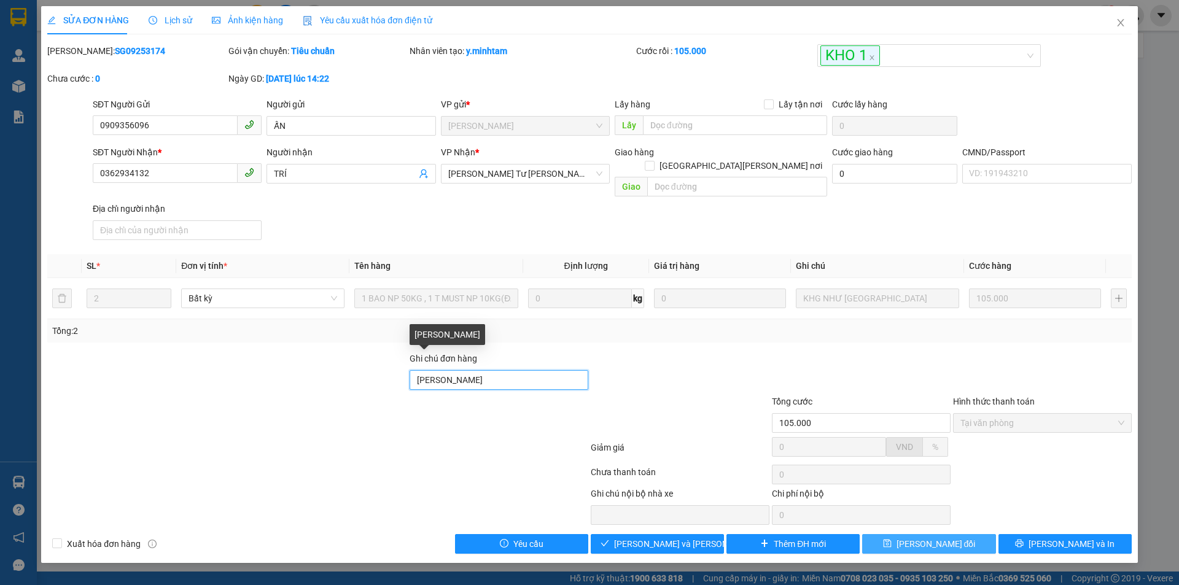
type input "[PERSON_NAME]"
click at [943, 537] on span "[PERSON_NAME] đổi" at bounding box center [935, 544] width 79 height 14
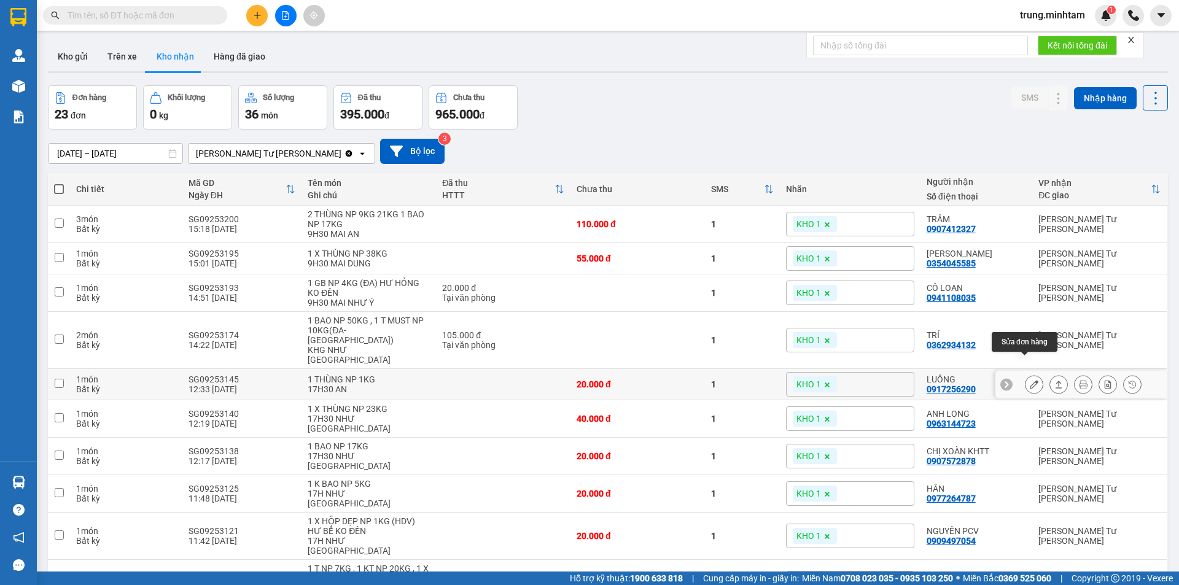
click at [1030, 380] on icon at bounding box center [1034, 384] width 9 height 9
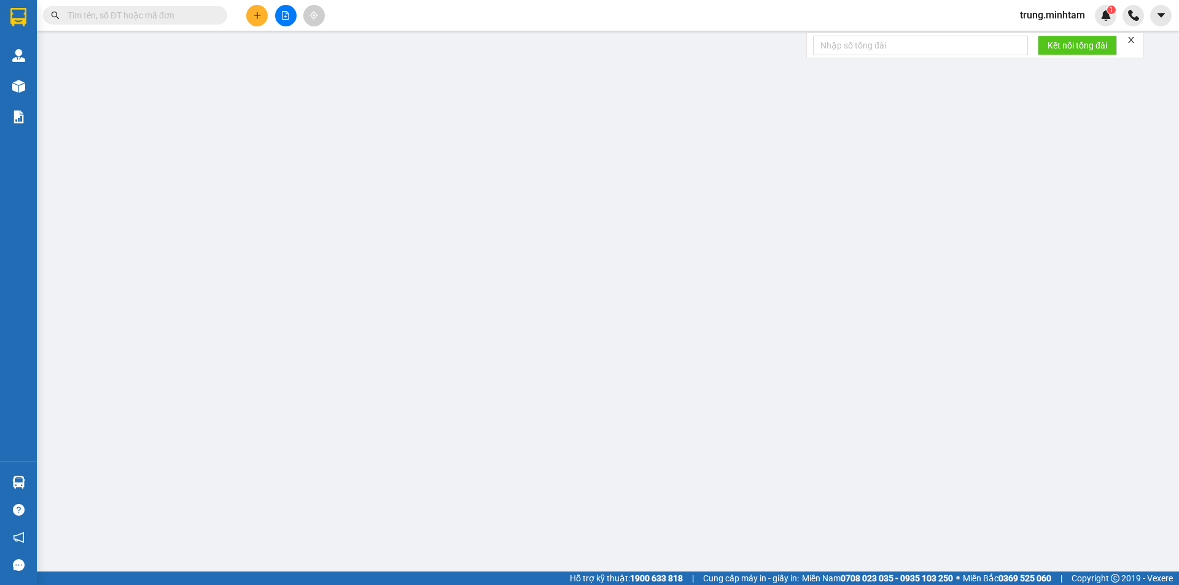
type input "0984390331"
type input "HUỆ"
type input "0917256290"
type input "LUÔNG"
type input "ĐG"
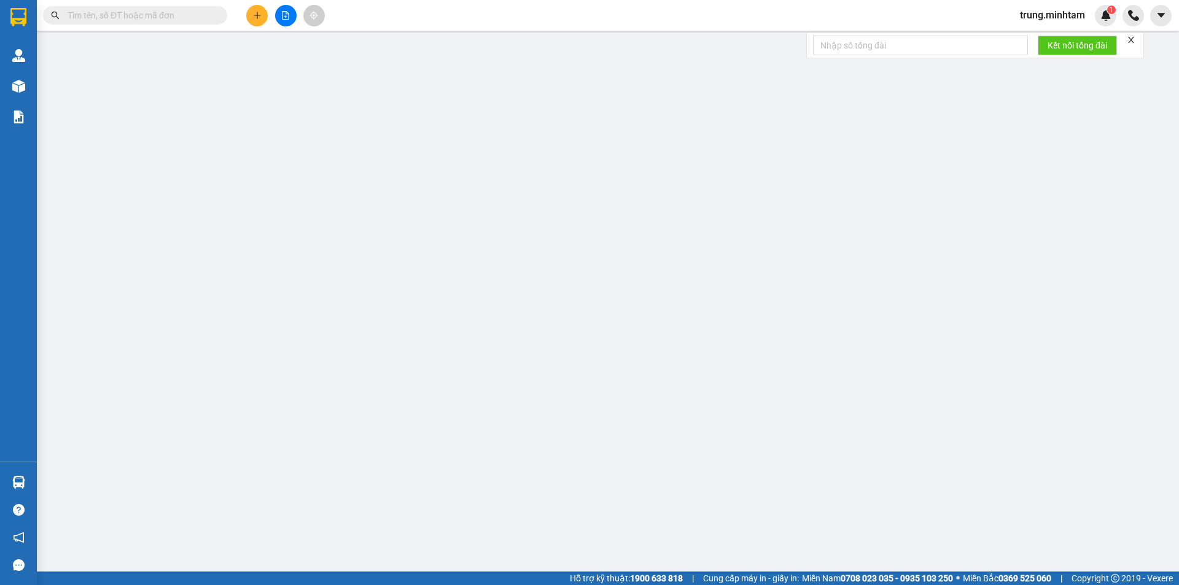
type input "20.000"
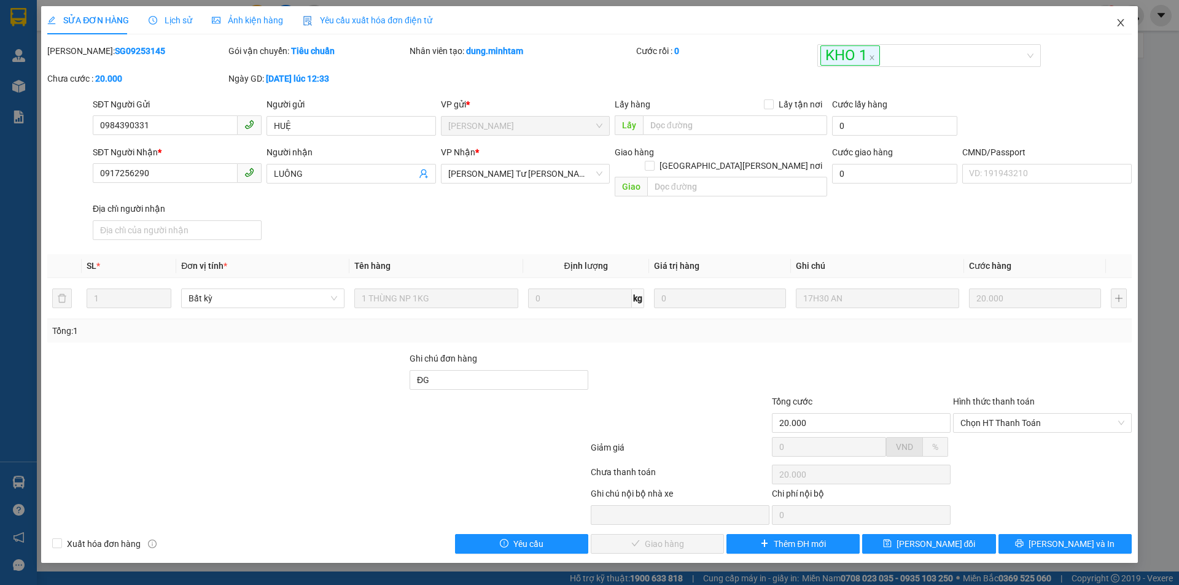
click at [1116, 17] on span "Close" at bounding box center [1120, 23] width 34 height 34
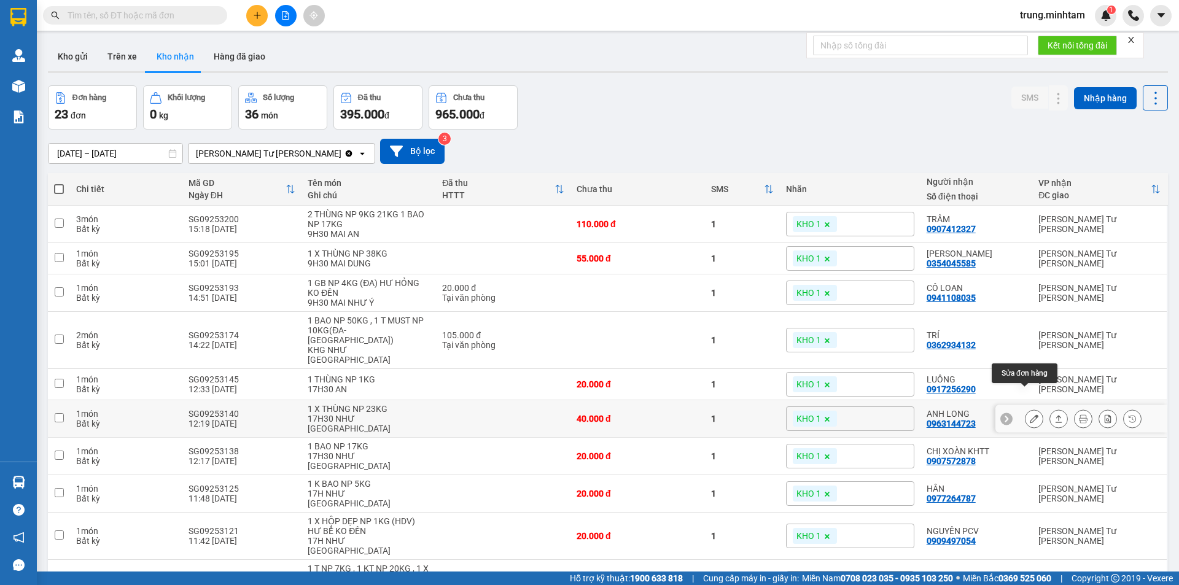
click at [1030, 414] on icon at bounding box center [1034, 418] width 9 height 9
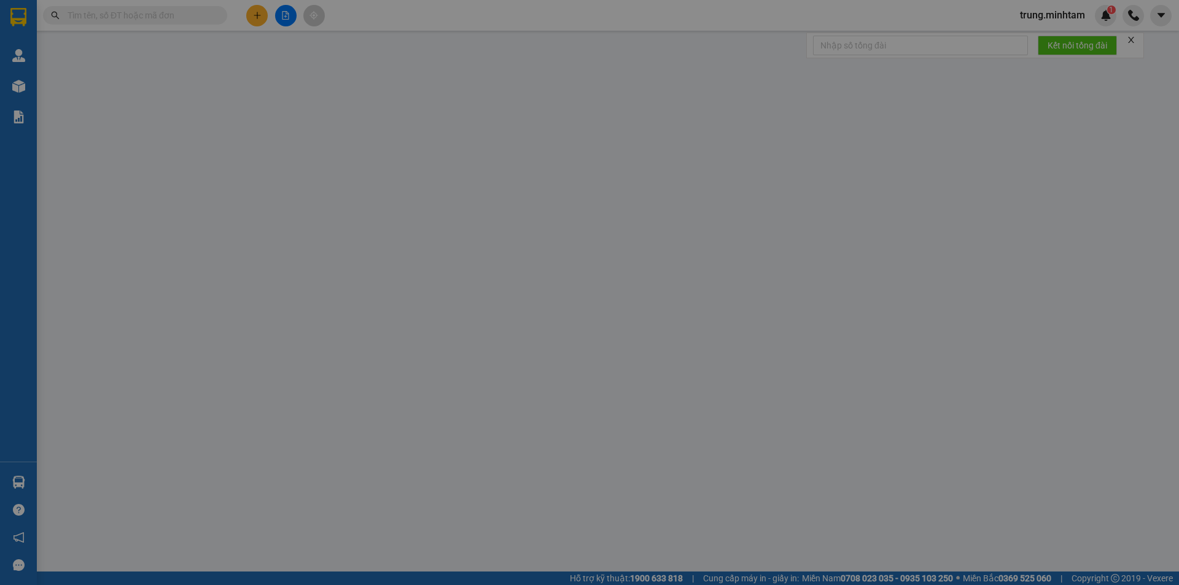
type input "0916926367"
type input "HIỀN"
type input "0963144723"
type input "ANH LONG"
type input "KNM"
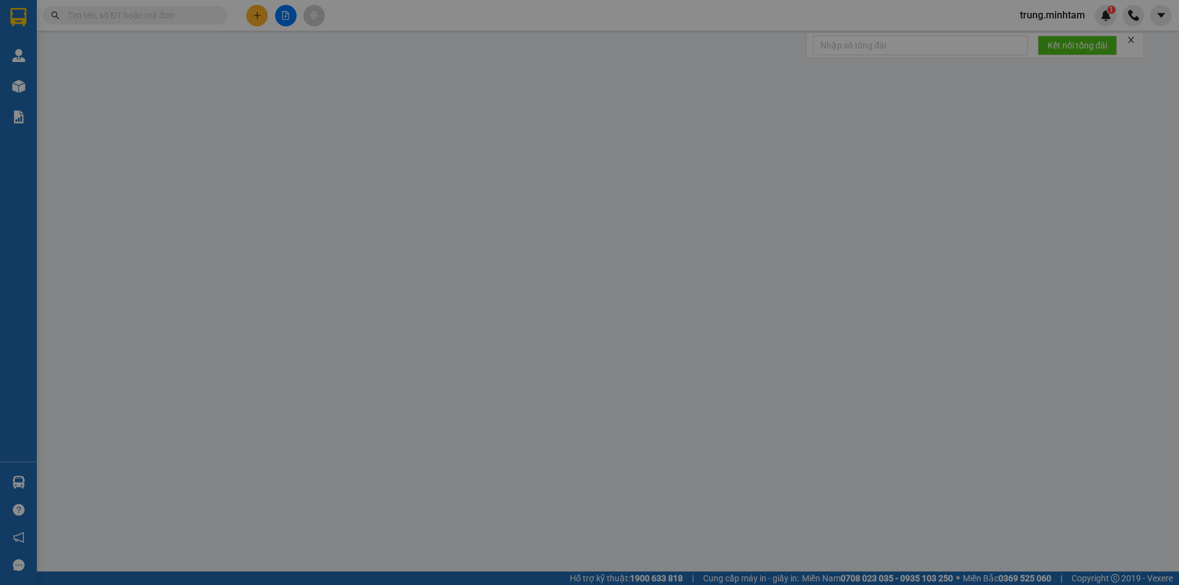
type input "40.000"
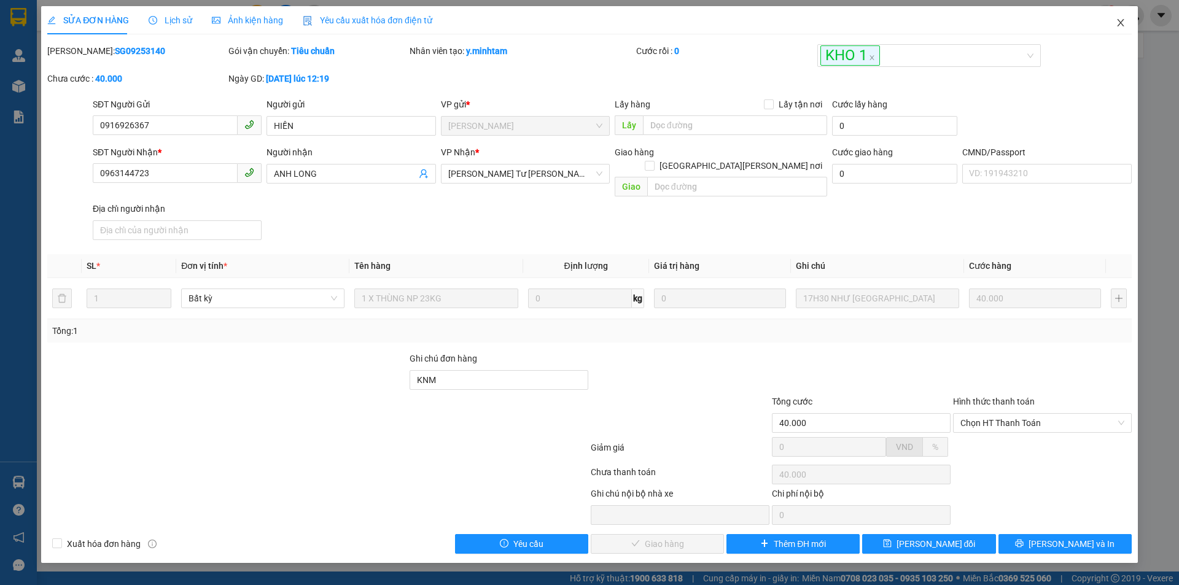
click at [1122, 21] on icon "close" at bounding box center [1121, 23] width 10 height 10
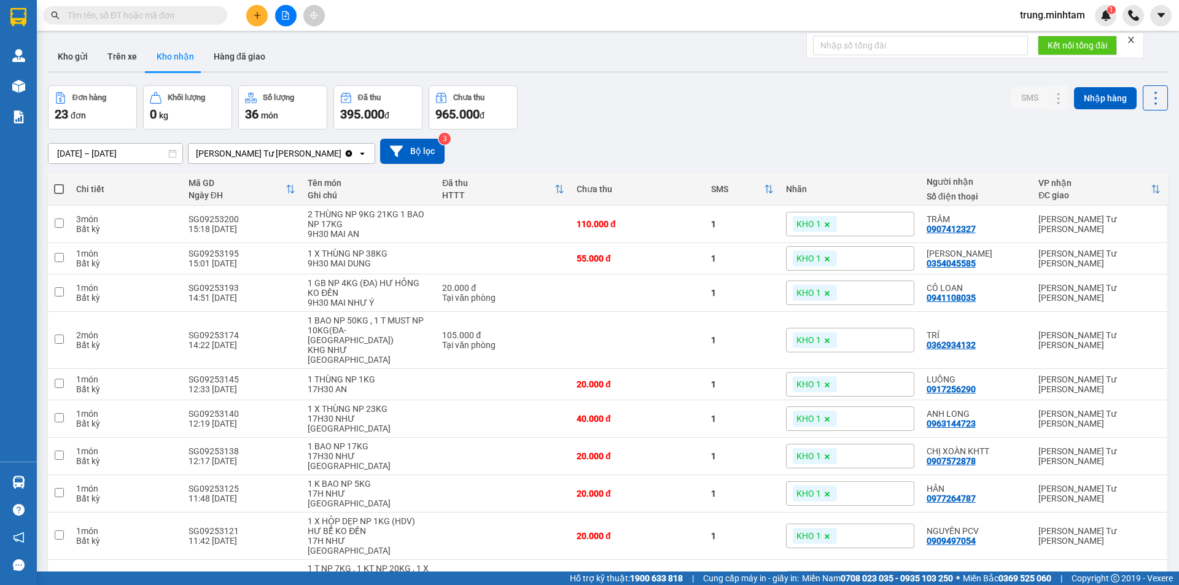
click at [152, 13] on input "text" at bounding box center [140, 16] width 145 height 14
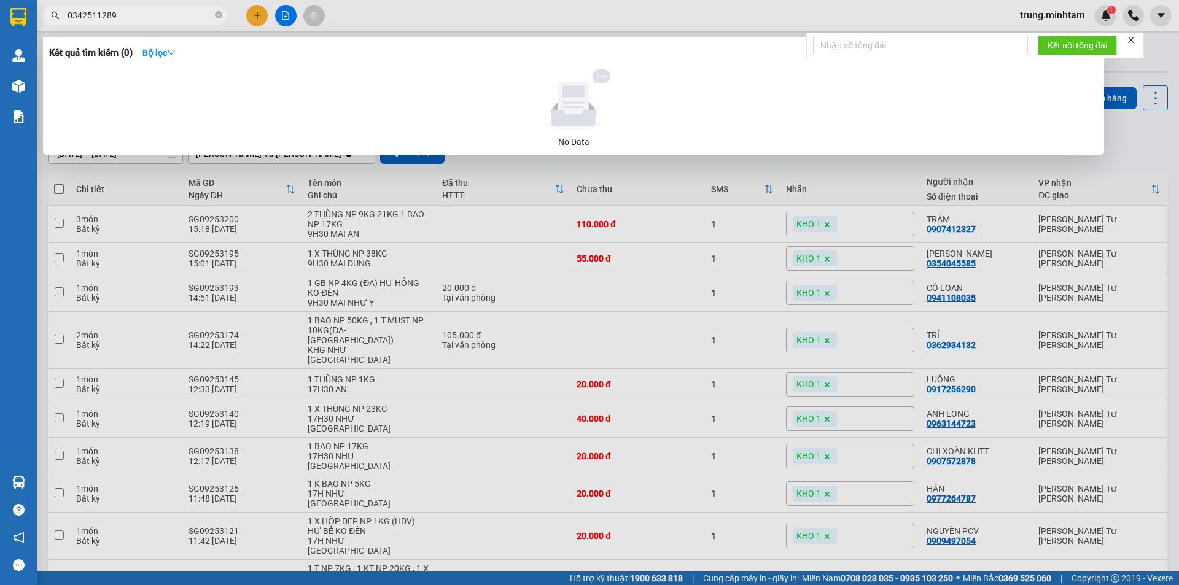
click at [85, 7] on span "0342511289" at bounding box center [135, 15] width 184 height 18
click at [95, 10] on input "0342511289" at bounding box center [140, 16] width 145 height 14
click at [96, 16] on input "1289" at bounding box center [140, 16] width 145 height 14
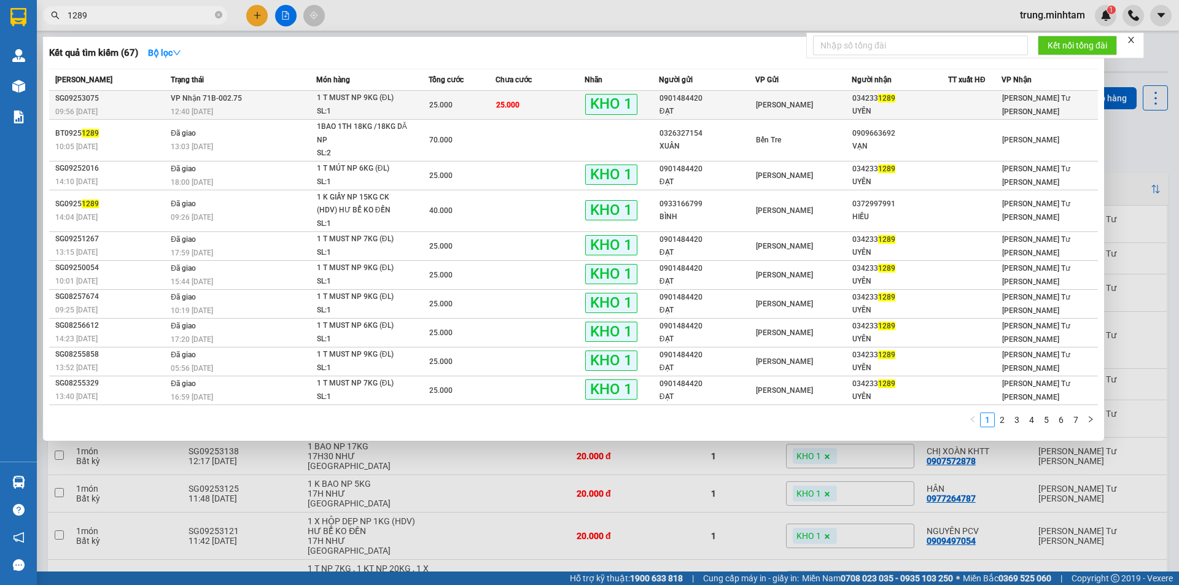
type input "1289"
click at [559, 110] on td "25.000" at bounding box center [539, 105] width 89 height 29
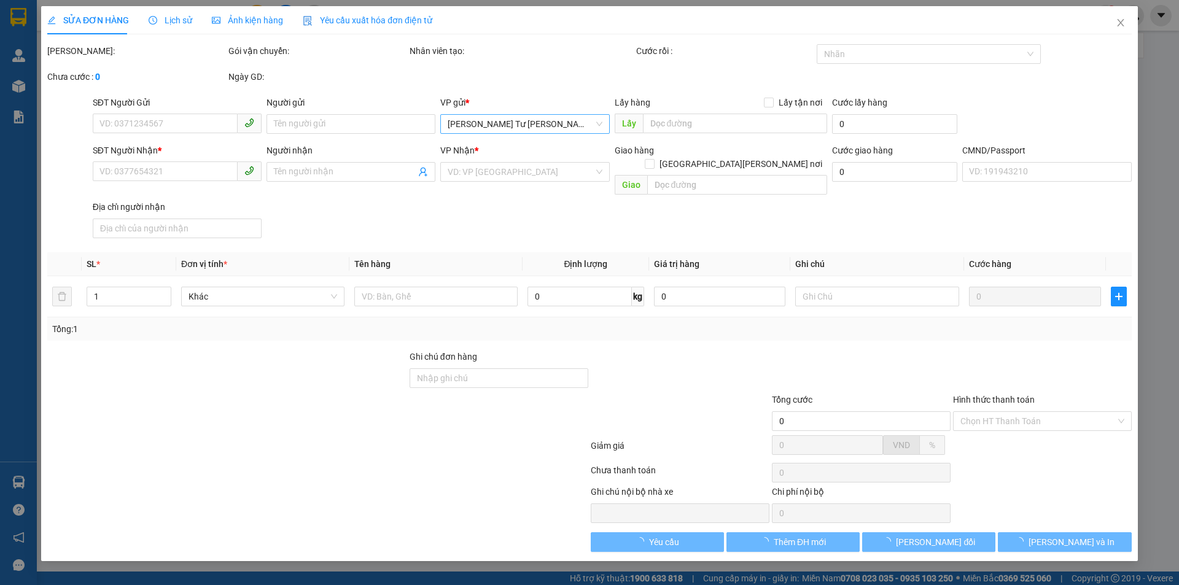
type input "0901484420"
type input "ĐẠT"
type input "0342331289"
type input "UYÊN"
type input "KNM"
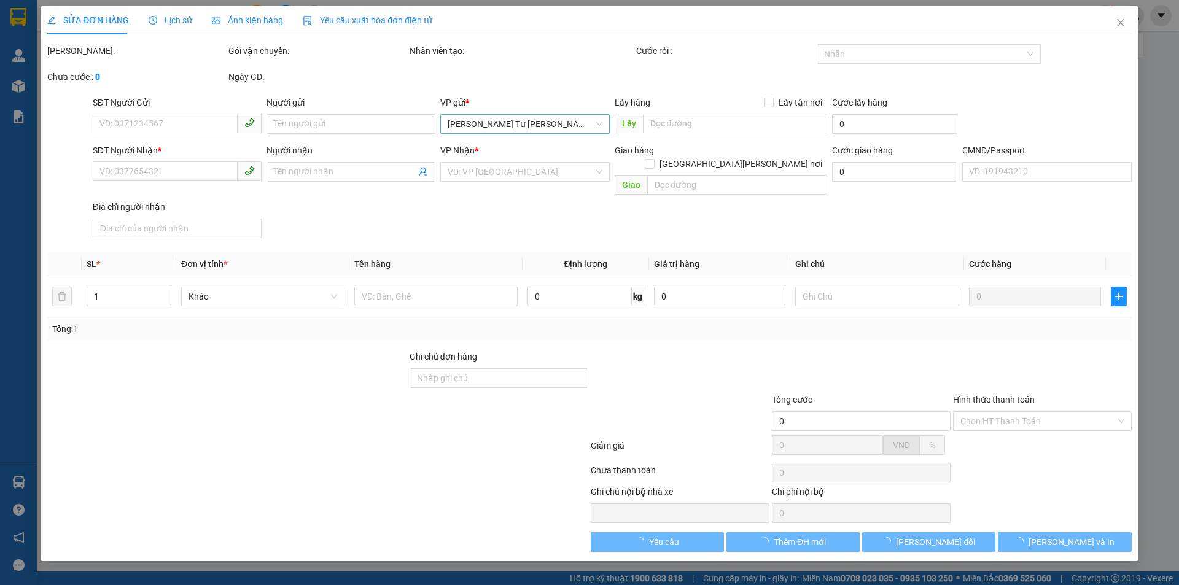
type input "25.000"
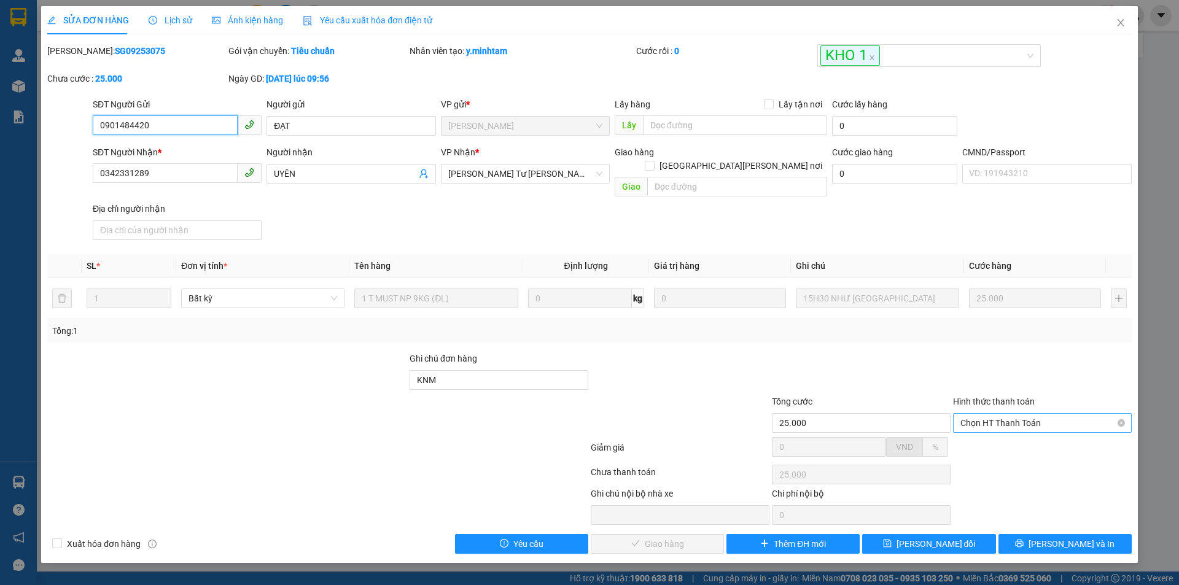
click at [1007, 414] on span "Chọn HT Thanh Toán" at bounding box center [1042, 423] width 164 height 18
click at [1005, 431] on div "Tại văn phòng" at bounding box center [1042, 434] width 164 height 14
type input "0"
click at [672, 537] on span "[PERSON_NAME] và [PERSON_NAME] hàng" at bounding box center [697, 544] width 166 height 14
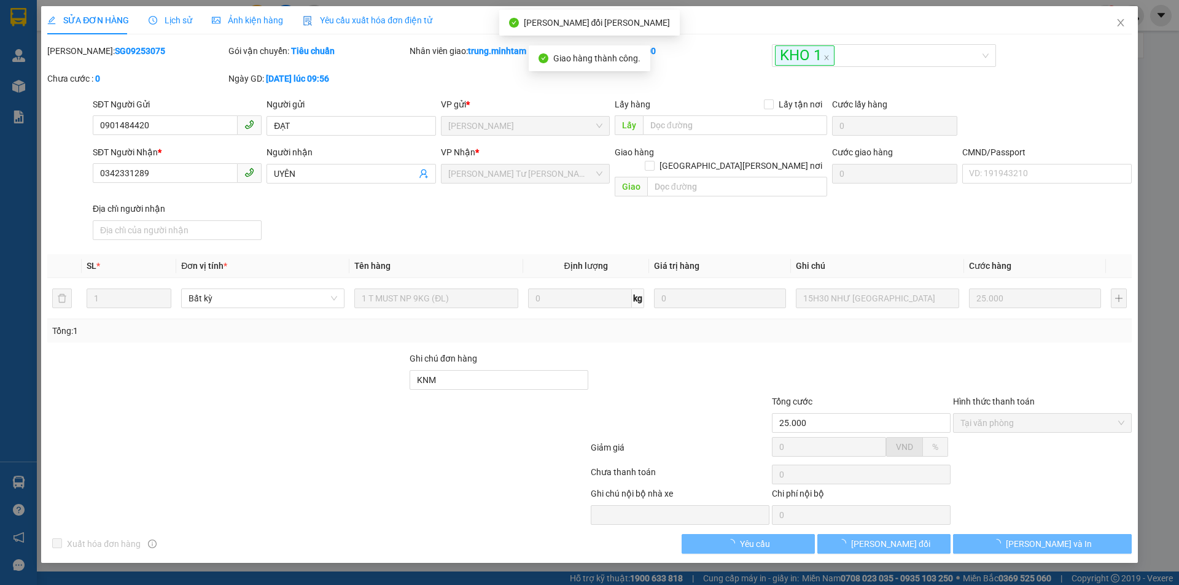
click at [1098, 538] on button "[PERSON_NAME] và In" at bounding box center [1042, 544] width 179 height 20
click at [1097, 537] on button "[PERSON_NAME] và In" at bounding box center [1042, 544] width 179 height 20
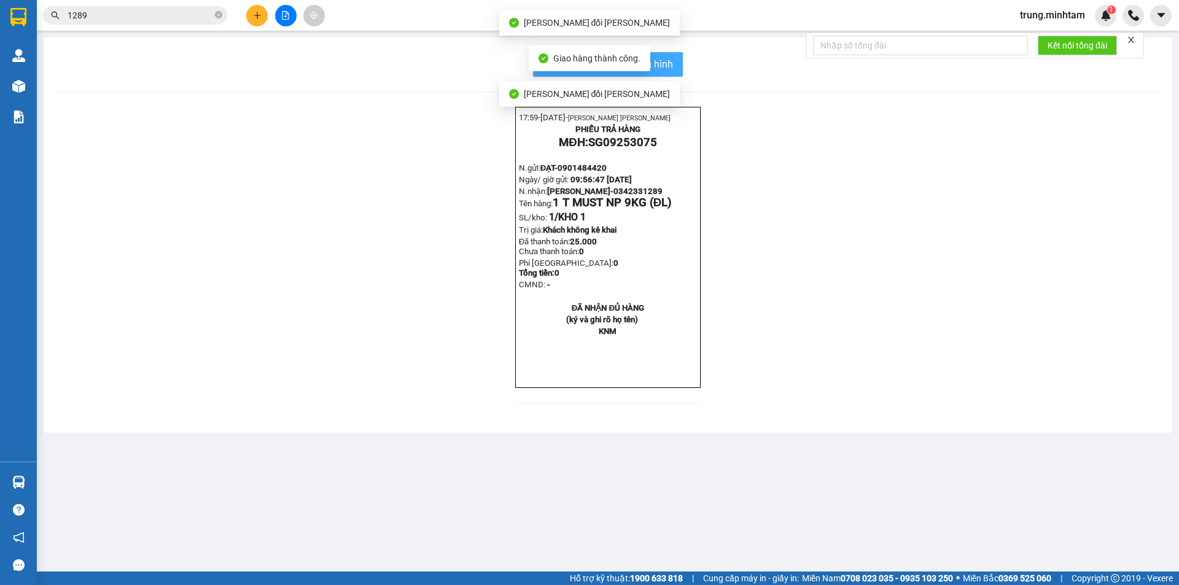
click at [662, 67] on span "In mẫu biên lai tự cấu hình" at bounding box center [614, 63] width 115 height 15
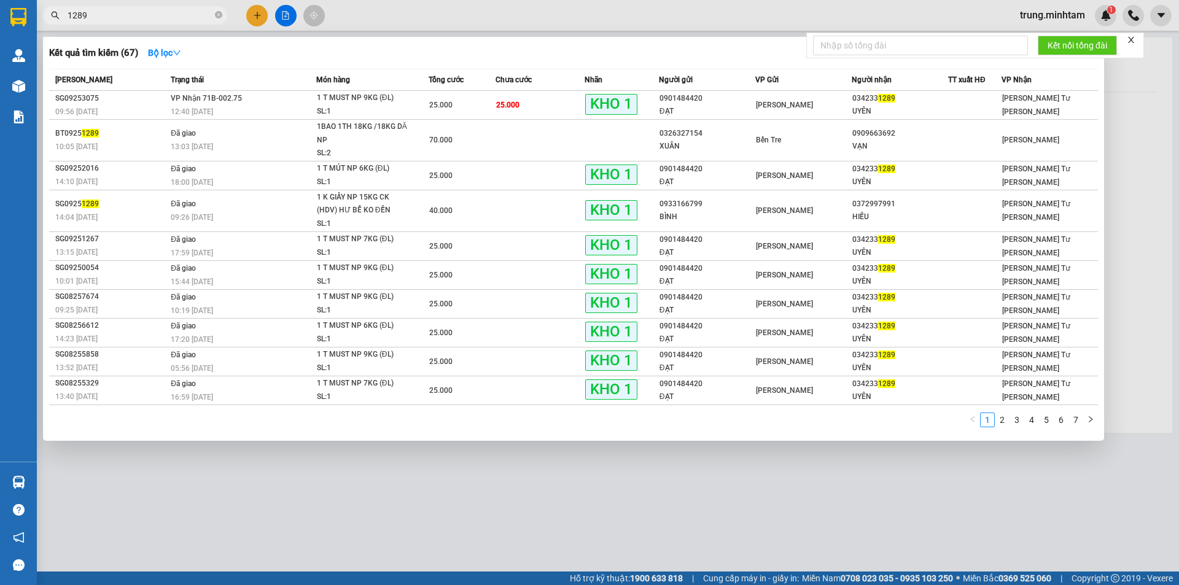
click at [186, 17] on input "1289" at bounding box center [140, 16] width 145 height 14
type input "1"
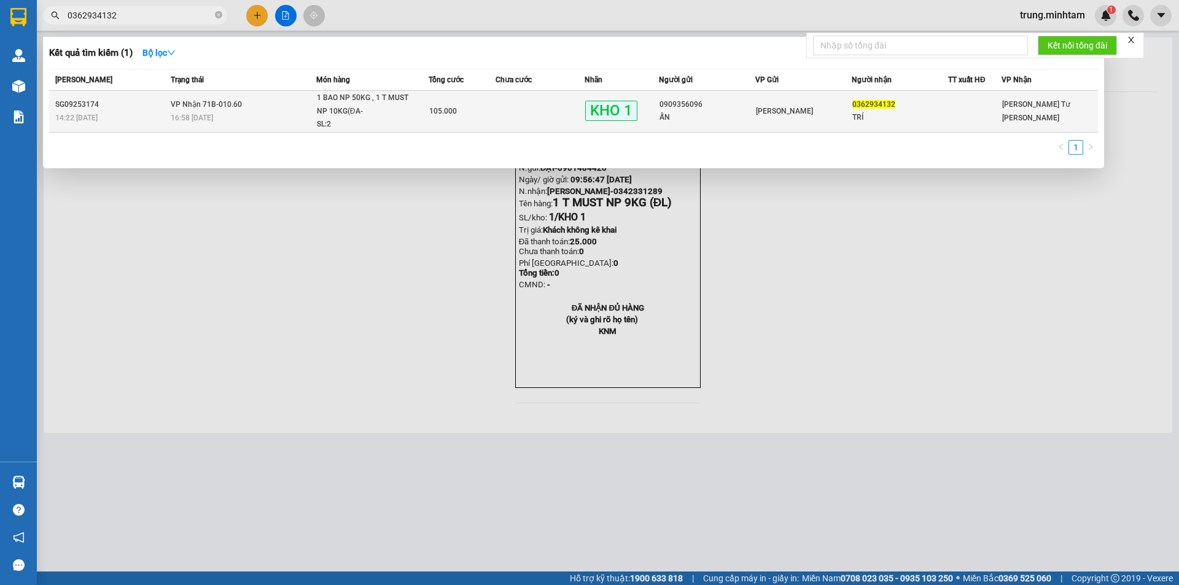
type input "0362934132"
click at [820, 112] on div "[PERSON_NAME]" at bounding box center [803, 111] width 95 height 14
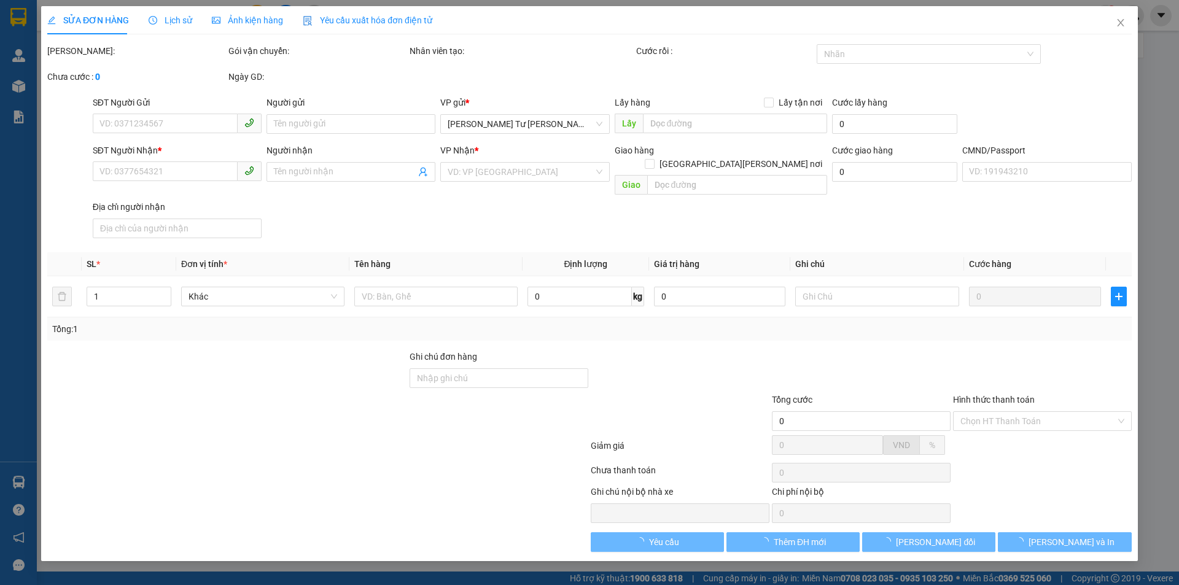
type input "0909356096"
type input "ẤN"
type input "0362934132"
type input "TRÍ"
type input "[PERSON_NAME]"
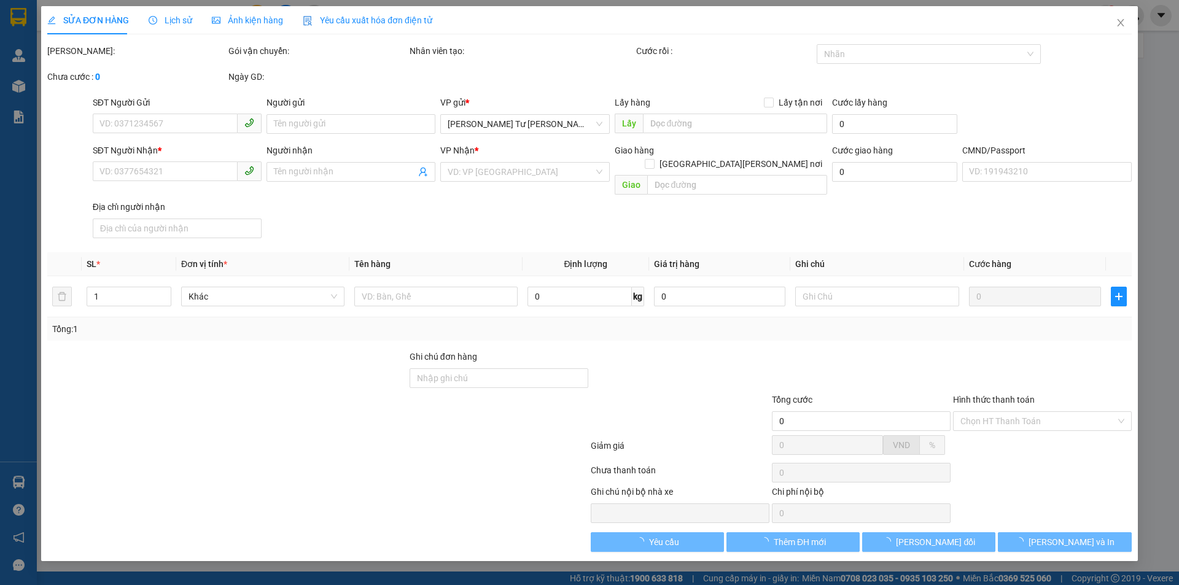
type input "105.000"
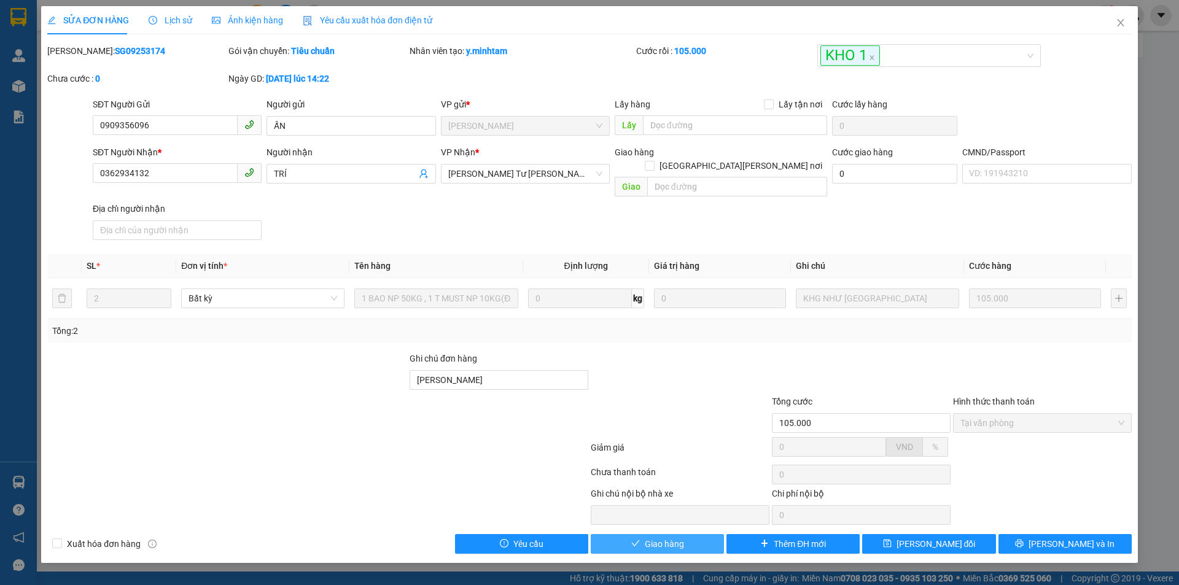
click at [681, 537] on span "Giao hàng" at bounding box center [664, 544] width 39 height 14
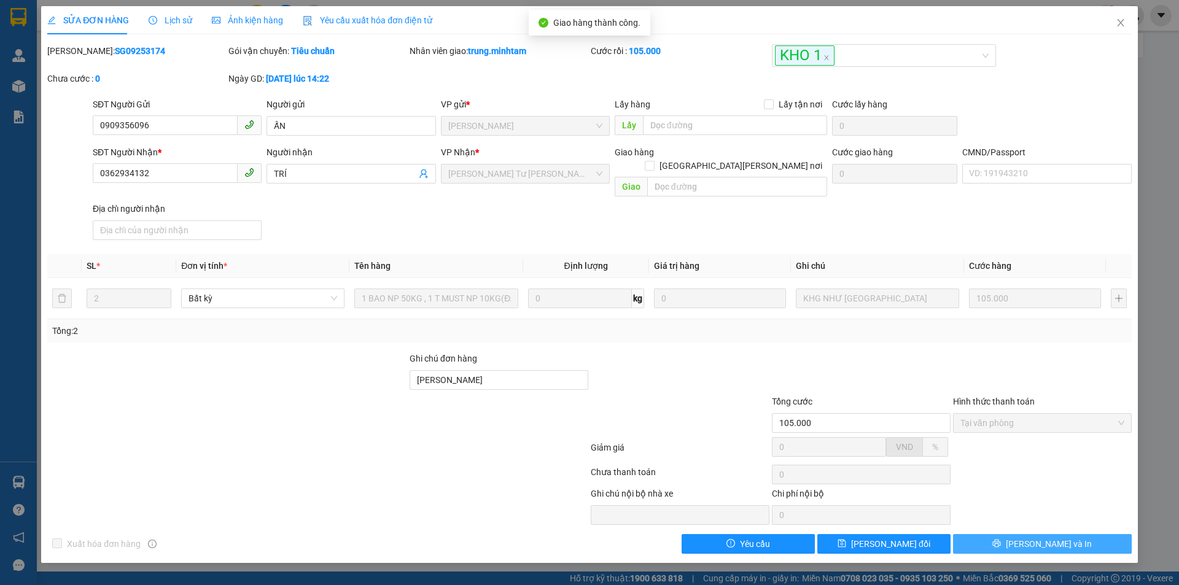
click at [1068, 534] on button "[PERSON_NAME] và In" at bounding box center [1042, 544] width 179 height 20
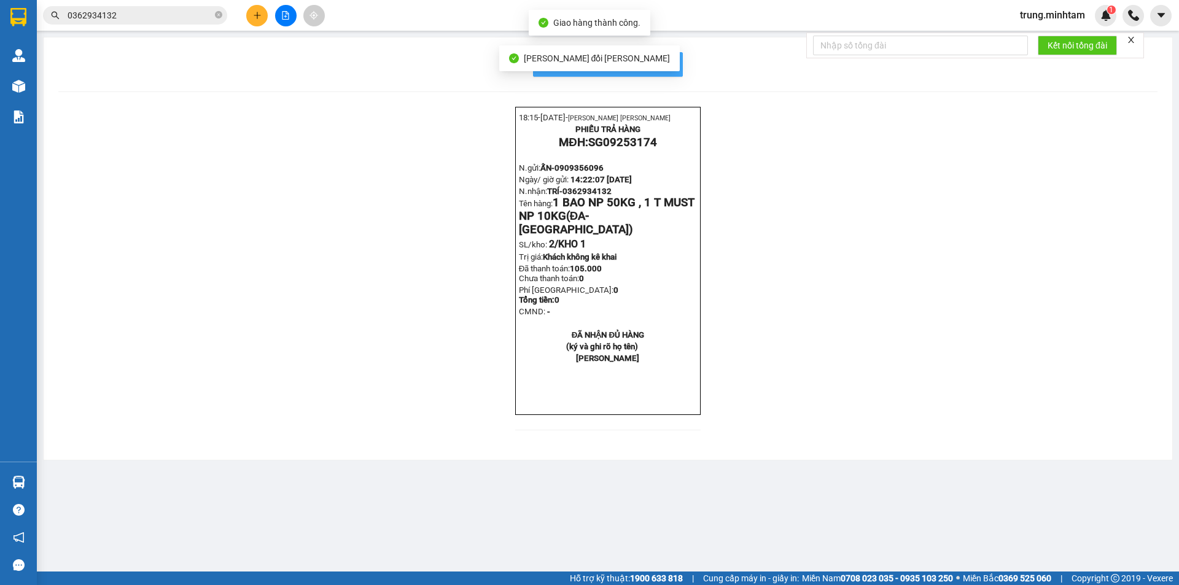
click at [666, 65] on span "In mẫu biên lai tự cấu hình" at bounding box center [614, 63] width 115 height 15
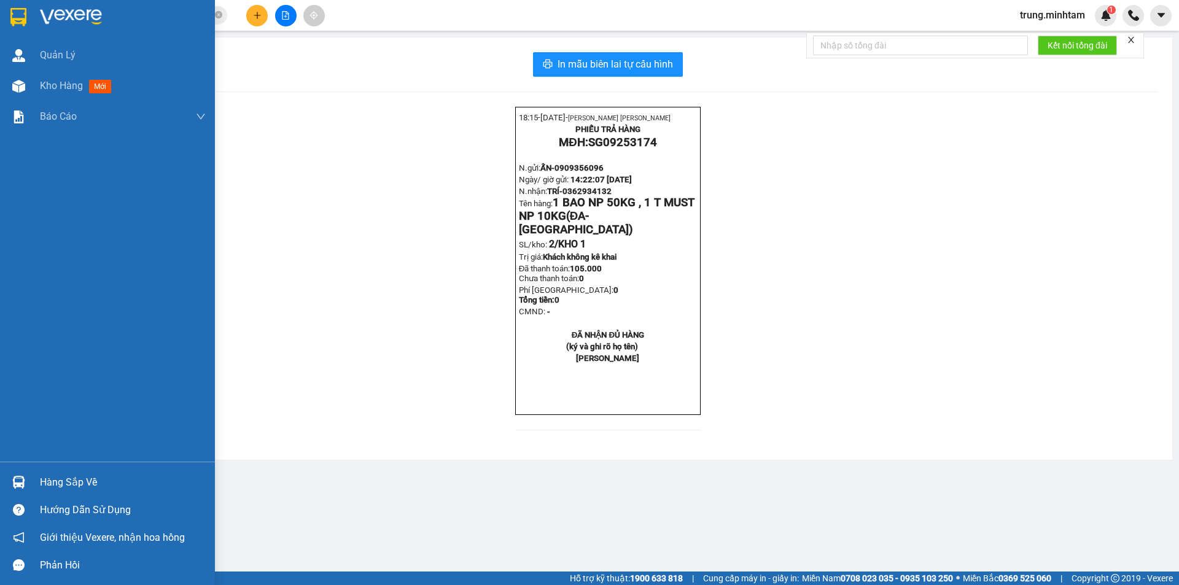
click at [50, 485] on div "Hàng sắp về" at bounding box center [123, 482] width 166 height 18
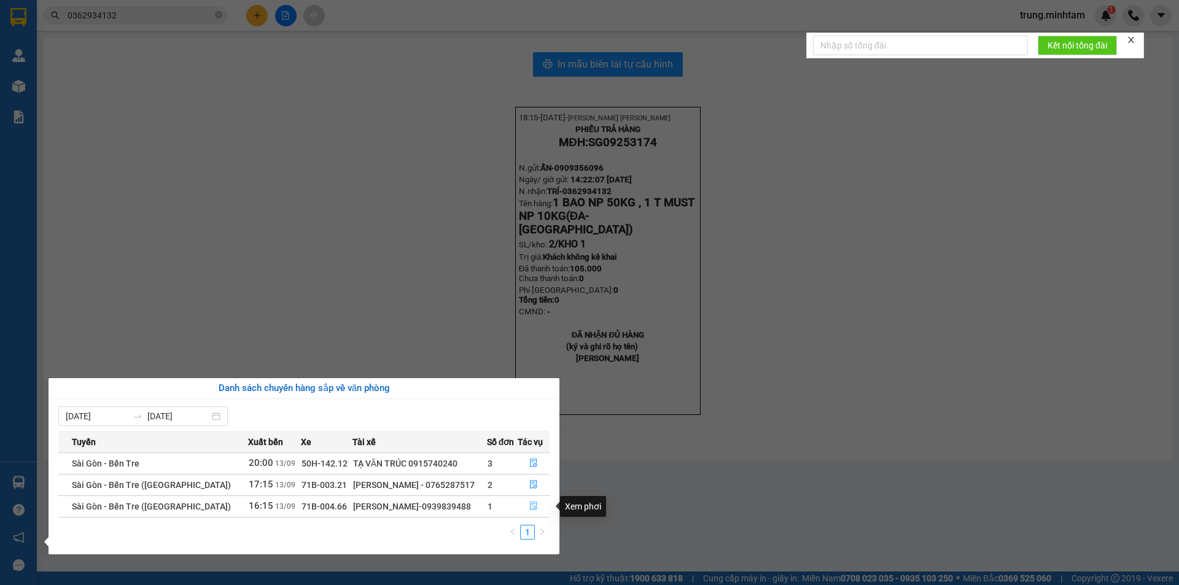
click at [530, 507] on icon "file-done" at bounding box center [533, 506] width 9 height 9
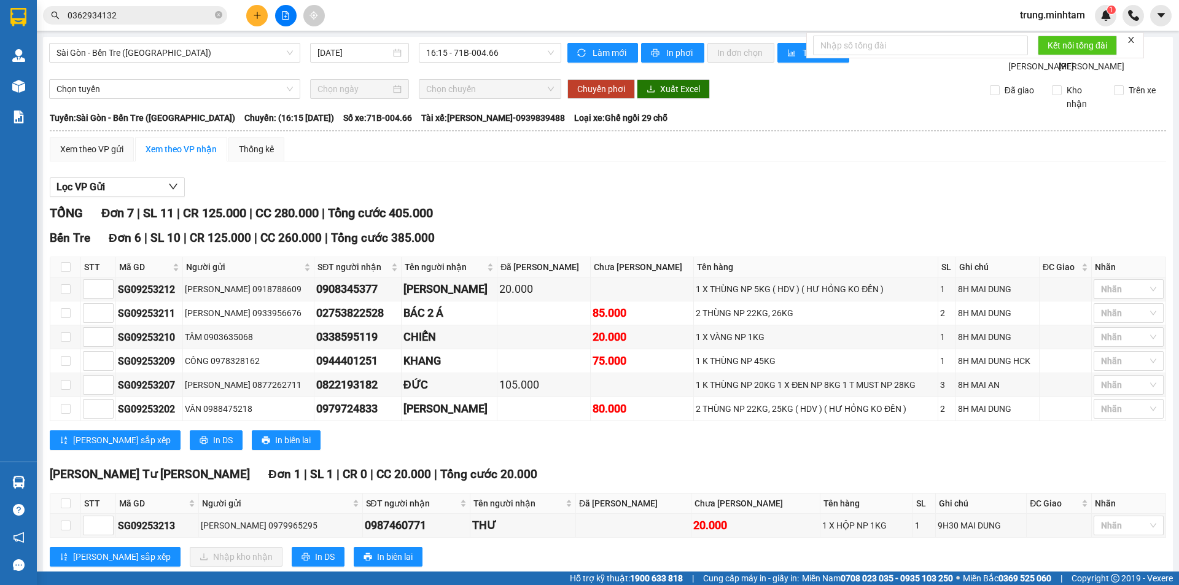
scroll to position [43, 0]
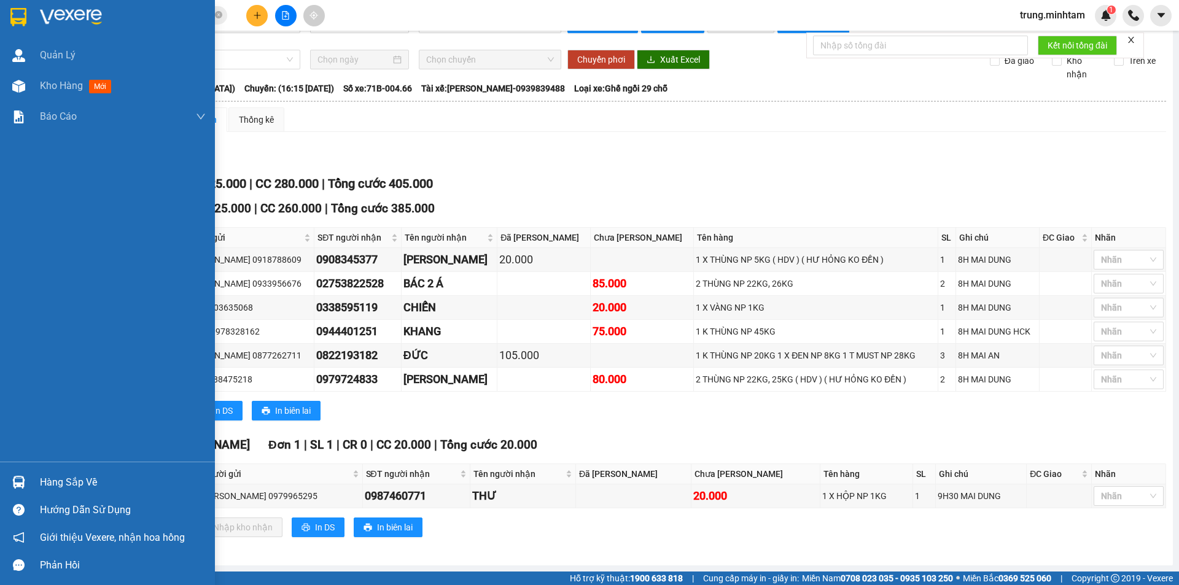
click at [67, 482] on div "Hàng sắp về" at bounding box center [123, 482] width 166 height 18
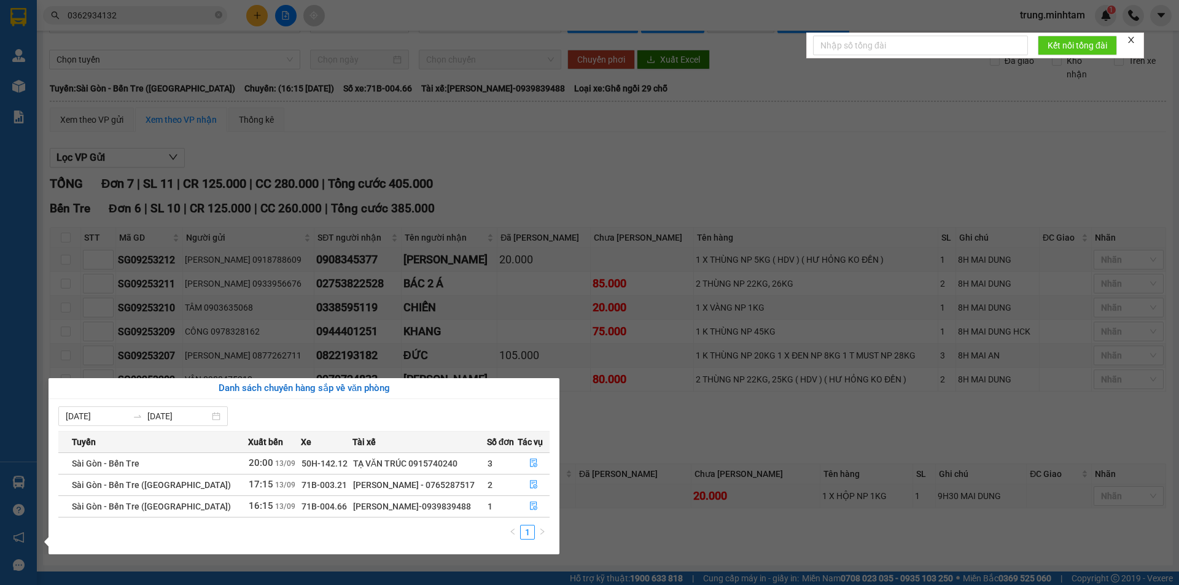
click at [258, 15] on section "Kết quả [PERSON_NAME] ( 1 ) Bộ lọc Mã ĐH Trạng thái Món hàng Tổng [PERSON_NAME]…" at bounding box center [589, 292] width 1179 height 585
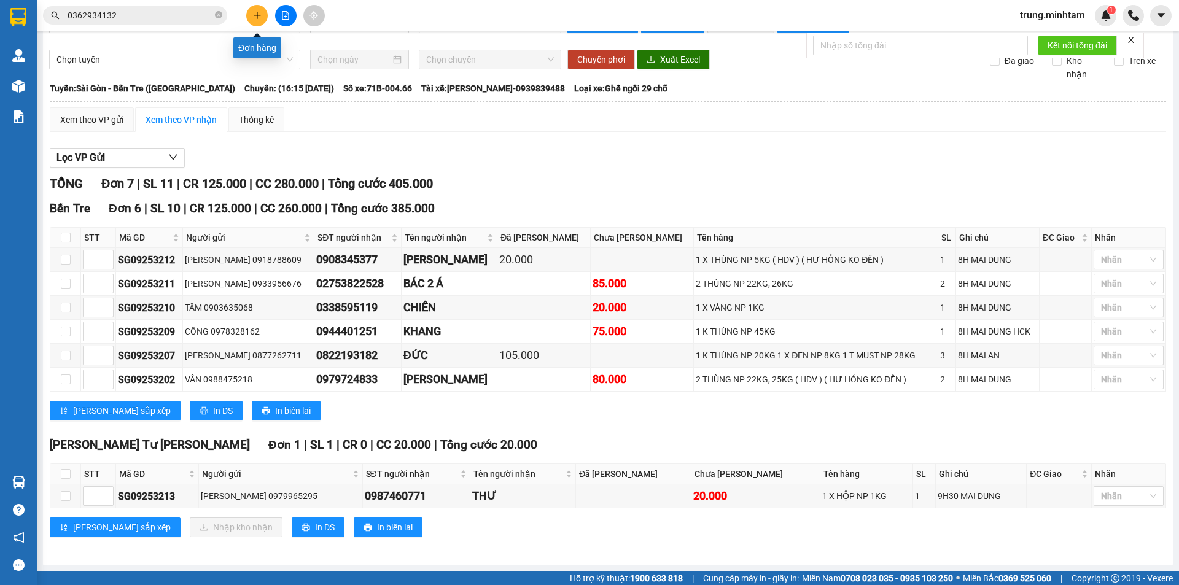
click at [258, 15] on icon "plus" at bounding box center [257, 15] width 9 height 9
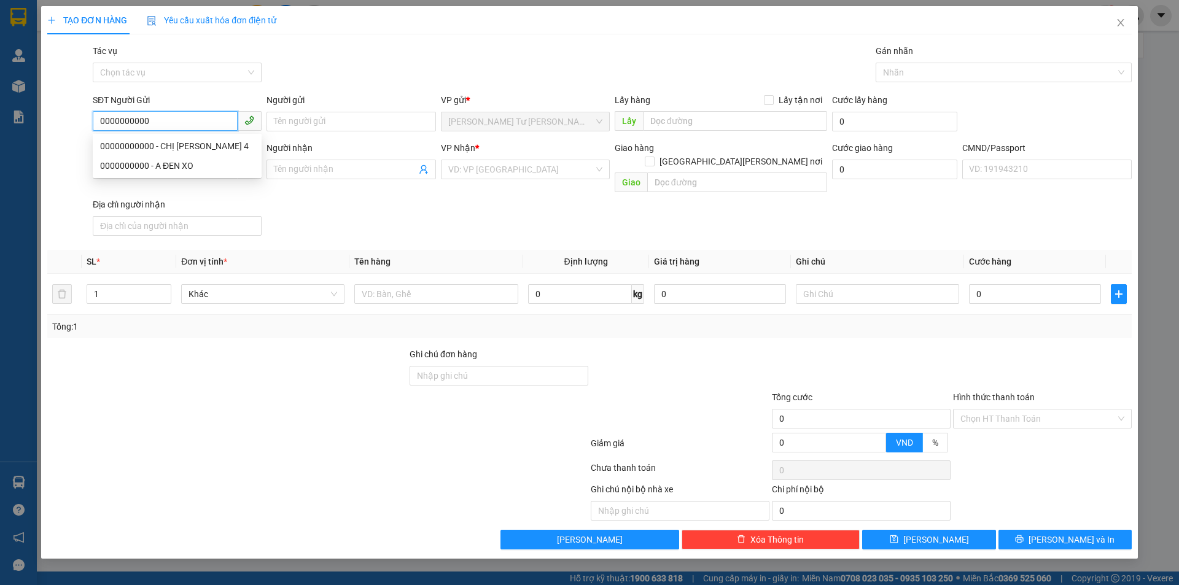
type input "0000000000"
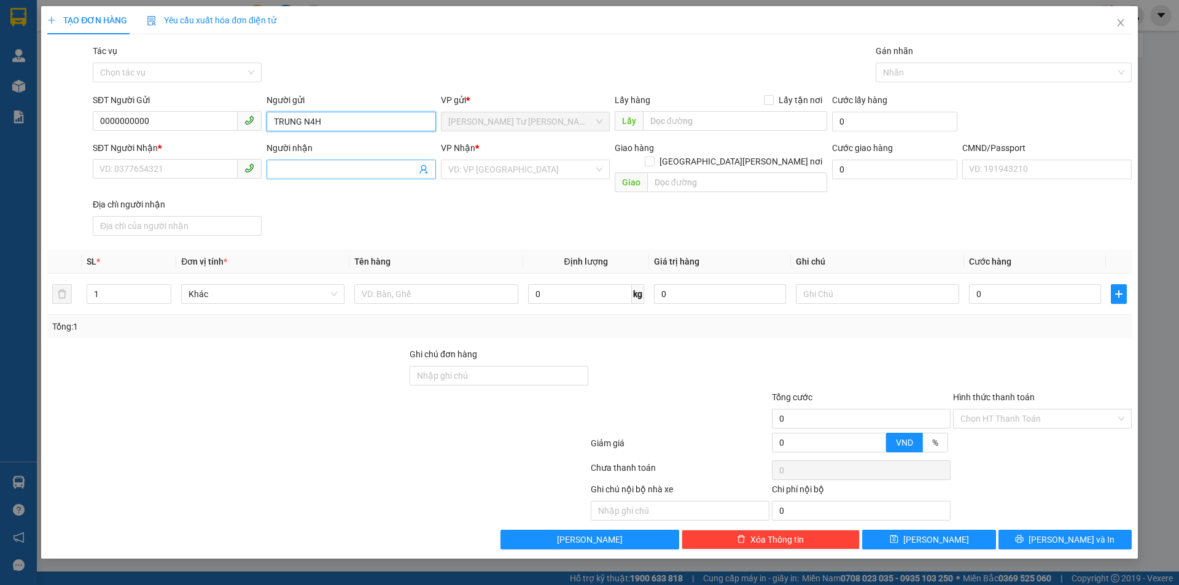
type input "TRUNG N4H"
click at [421, 170] on icon "user-add" at bounding box center [424, 170] width 10 height 10
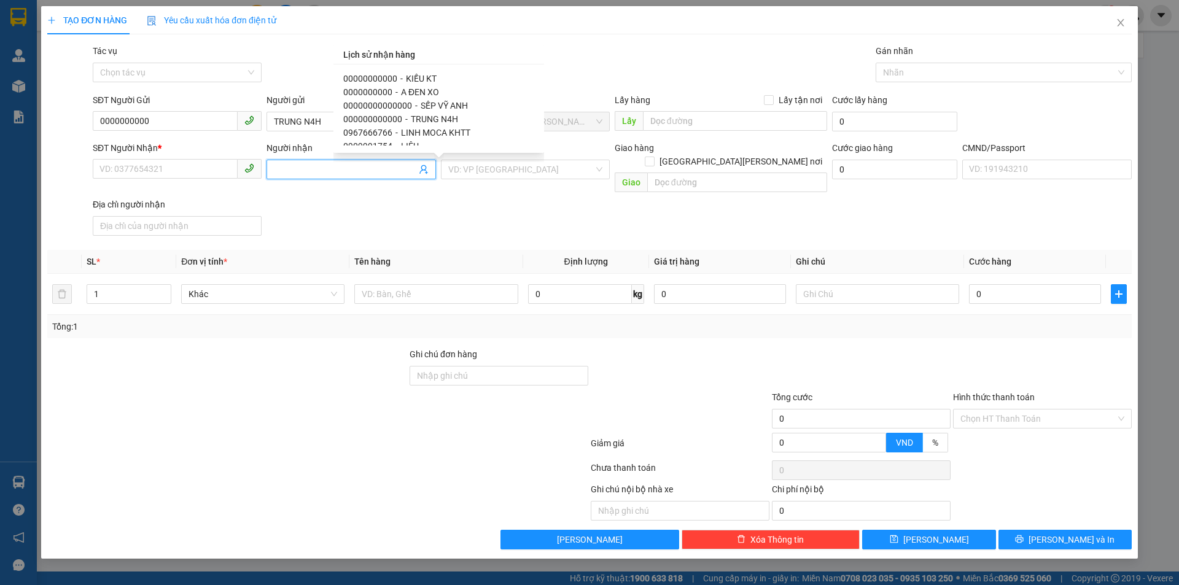
click at [420, 74] on span "KIỀU KT" at bounding box center [421, 79] width 31 height 10
type input "00000000000"
type input "KIỀU KT"
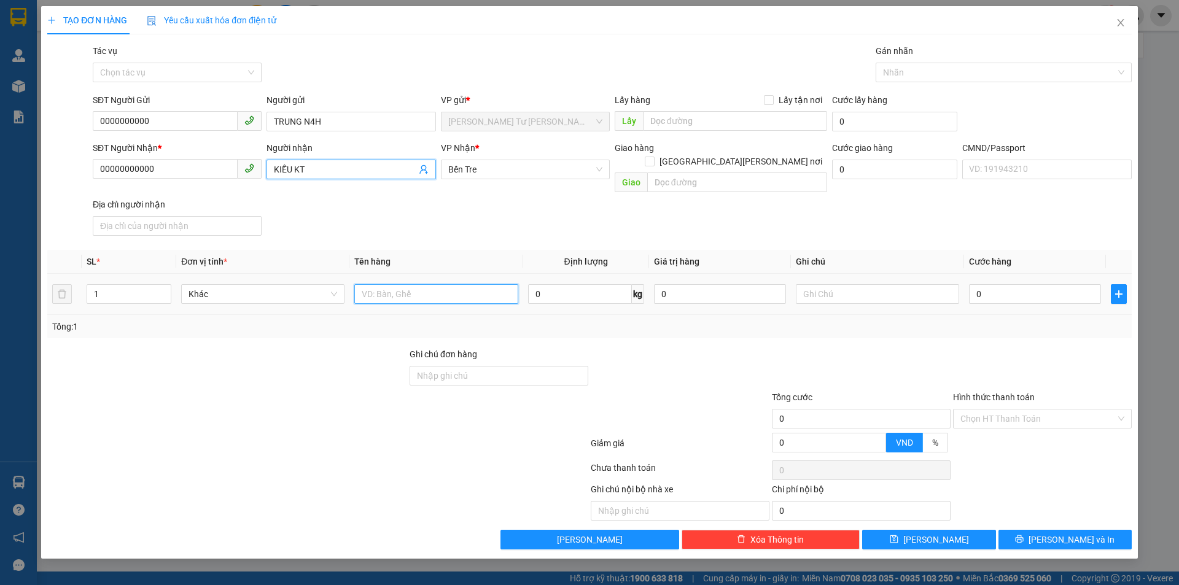
click at [417, 284] on input "text" at bounding box center [435, 294] width 163 height 20
type input "1 PB THG [DATE]"
click at [987, 410] on input "Hình thức thanh toán" at bounding box center [1037, 419] width 155 height 18
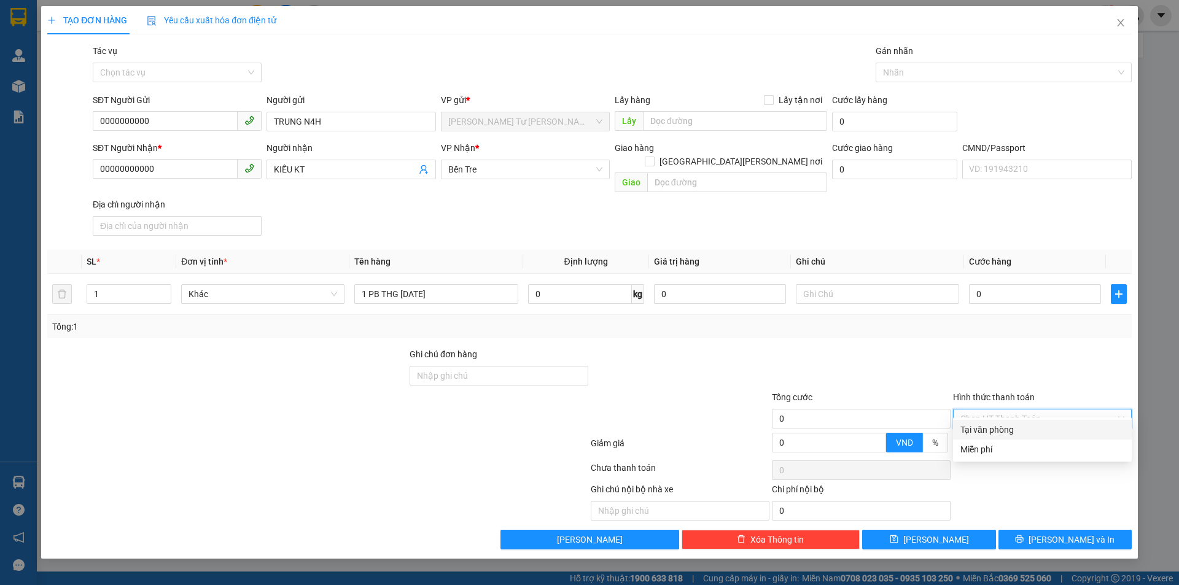
click at [988, 434] on div "Tại văn phòng" at bounding box center [1042, 430] width 164 height 14
click at [1079, 533] on span "[PERSON_NAME] và In" at bounding box center [1071, 540] width 86 height 14
click at [1039, 410] on span "Tại văn phòng" at bounding box center [1042, 419] width 164 height 18
click at [1006, 450] on div "Miễn phí" at bounding box center [1042, 450] width 164 height 14
click at [1065, 533] on span "[PERSON_NAME] và In" at bounding box center [1071, 540] width 86 height 14
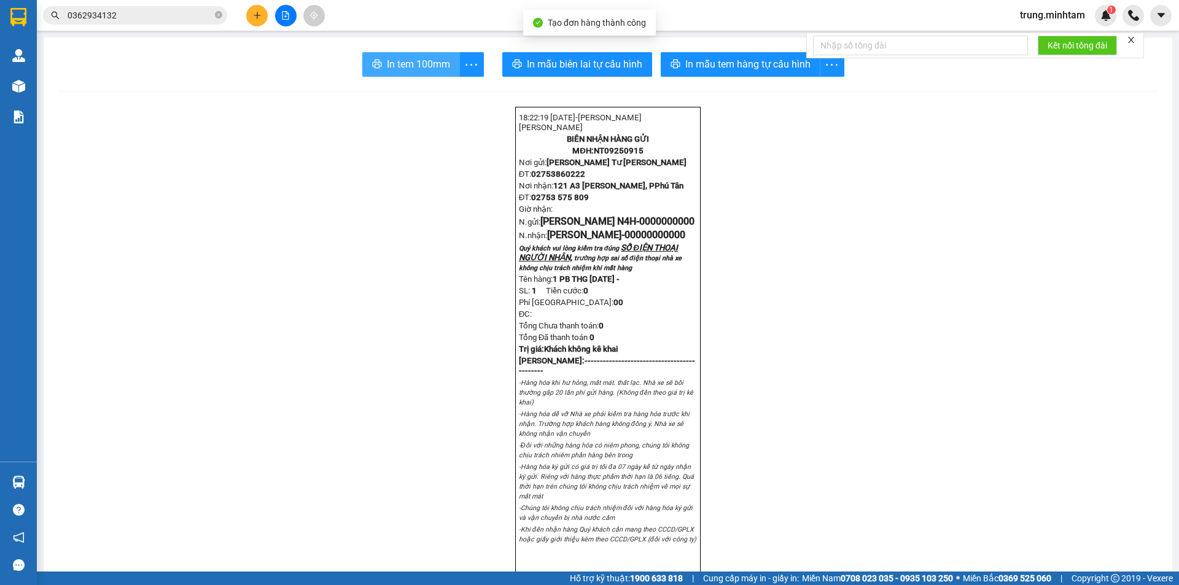
click at [413, 61] on span "In tem 100mm" at bounding box center [418, 63] width 63 height 15
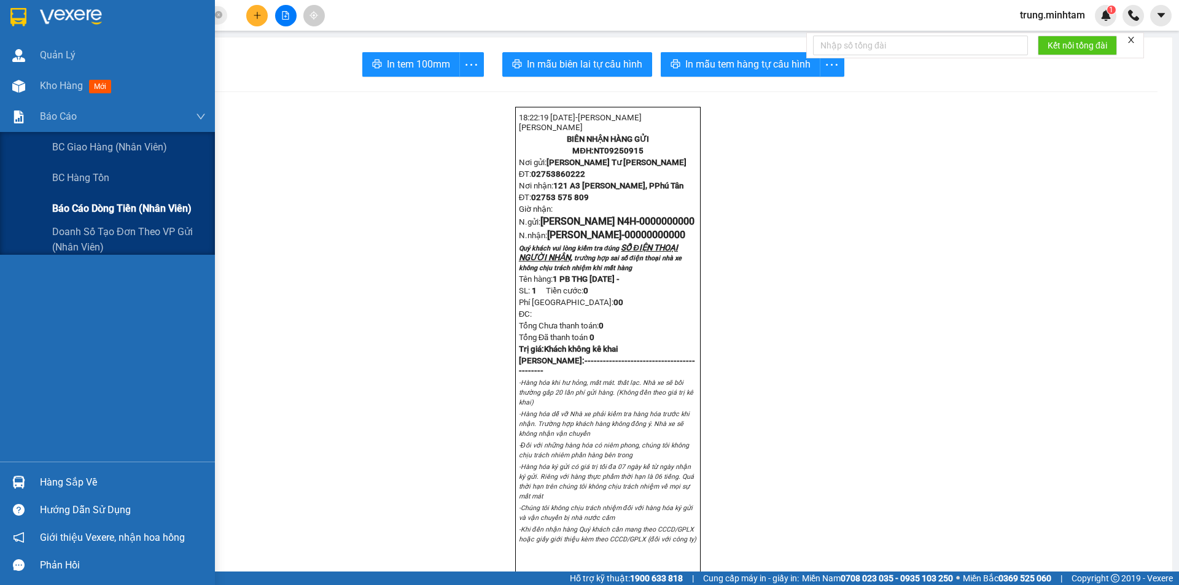
click at [103, 208] on span "Báo cáo dòng tiền (nhân viên)" at bounding box center [121, 208] width 139 height 15
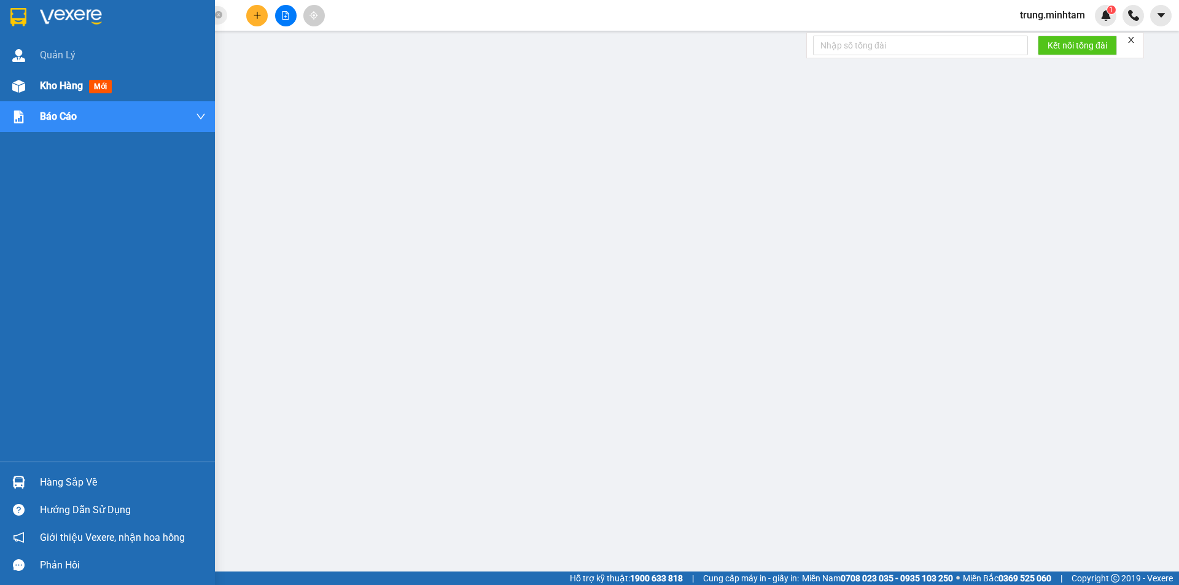
click at [67, 88] on span "Kho hàng" at bounding box center [61, 86] width 43 height 12
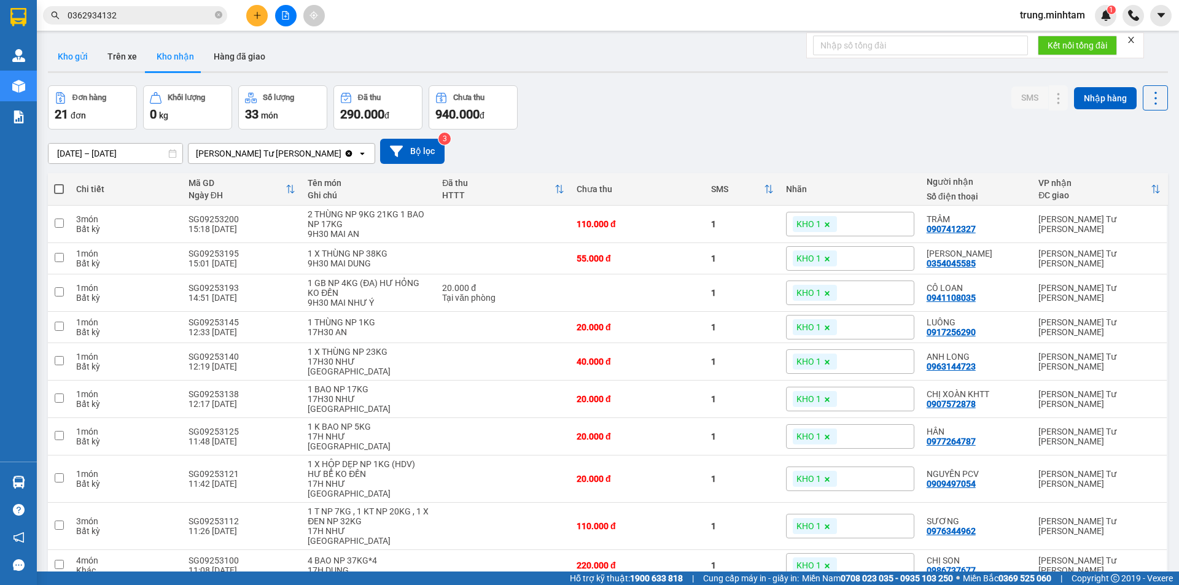
click at [76, 58] on button "Kho gửi" at bounding box center [73, 56] width 50 height 29
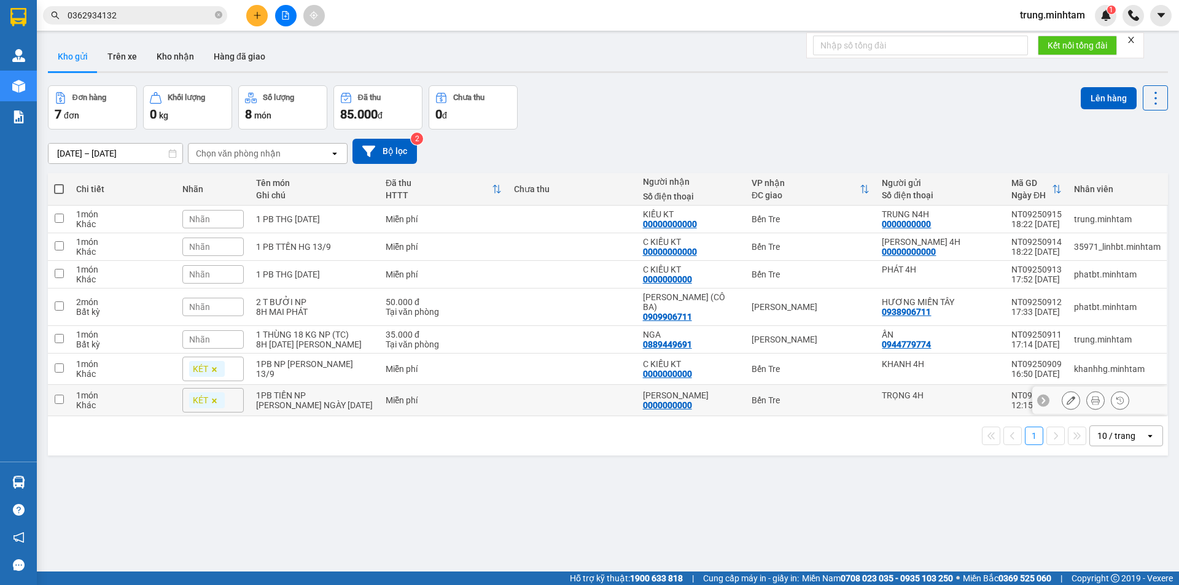
drag, startPoint x: 526, startPoint y: 402, endPoint x: 510, endPoint y: 363, distance: 42.4
click at [526, 400] on td at bounding box center [572, 400] width 129 height 31
checkbox input "true"
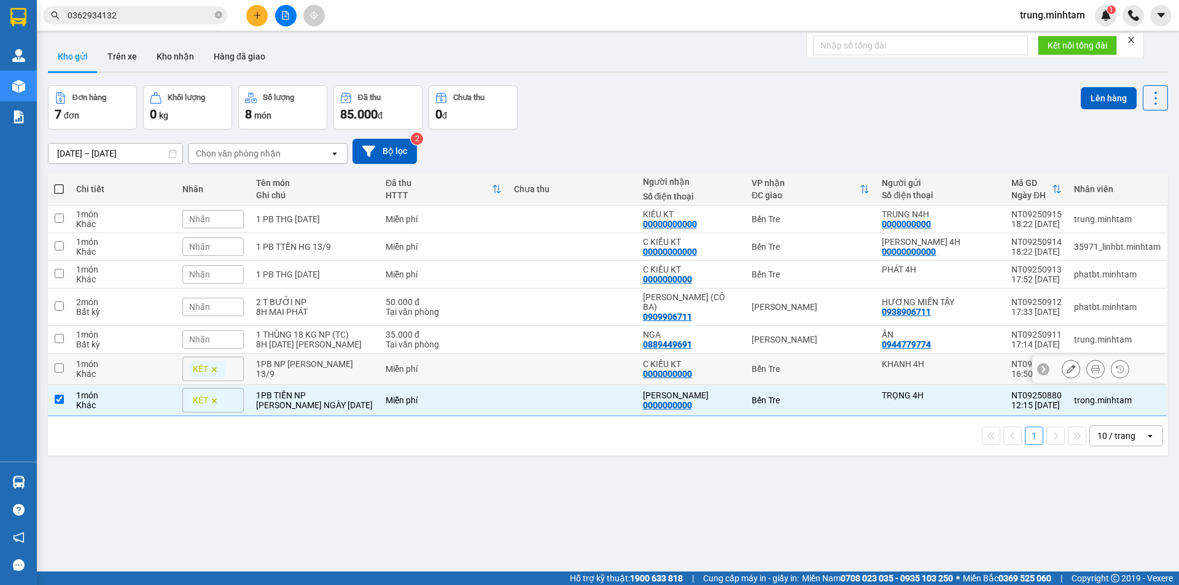
click at [508, 356] on td at bounding box center [572, 369] width 129 height 31
checkbox input "true"
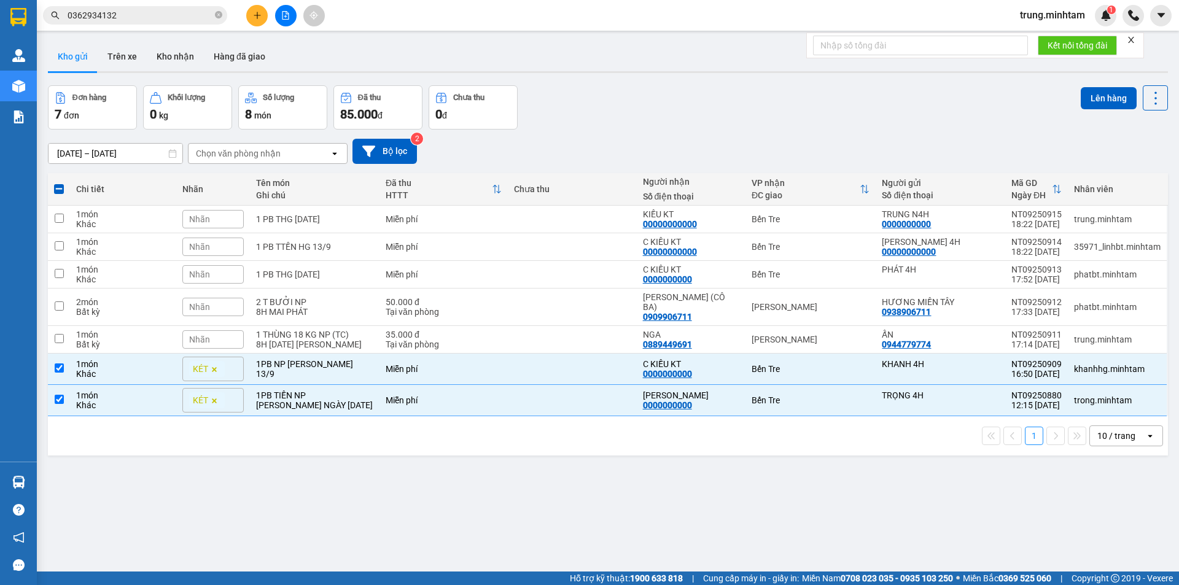
click at [220, 274] on div "Nhãn" at bounding box center [212, 274] width 61 height 18
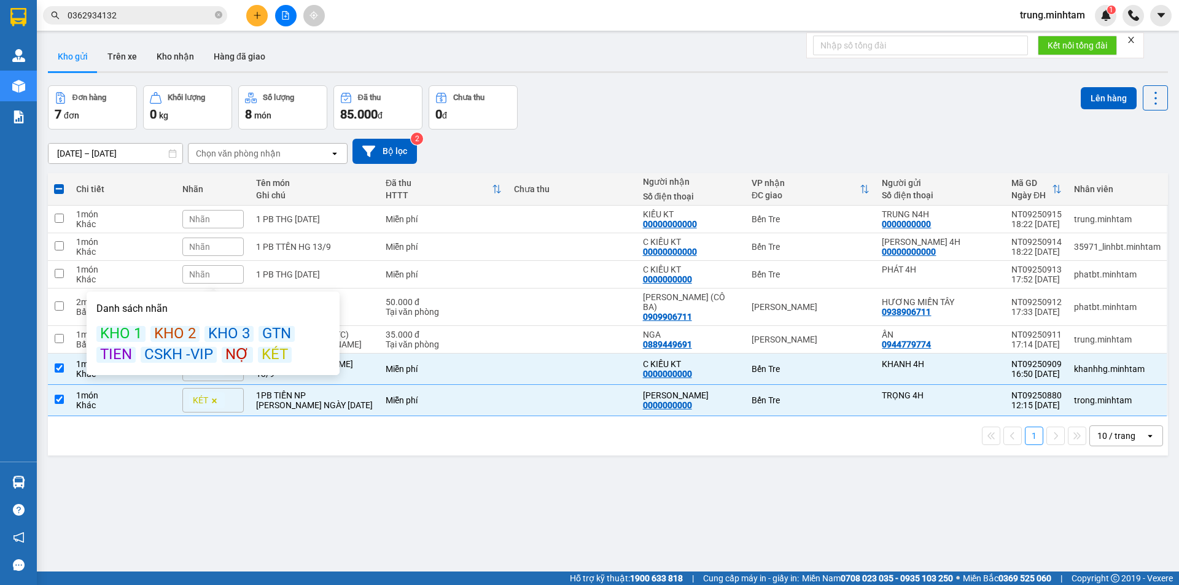
drag, startPoint x: 266, startPoint y: 355, endPoint x: 266, endPoint y: 347, distance: 8.6
click at [267, 355] on div "KÉT" at bounding box center [275, 355] width 34 height 16
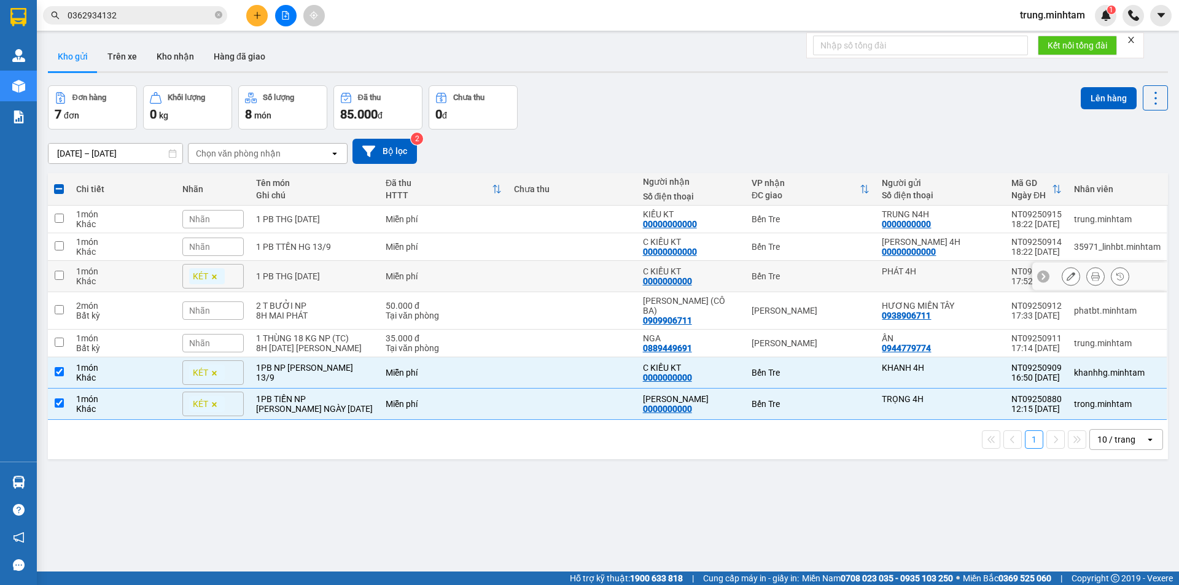
click at [428, 275] on div "Miễn phí" at bounding box center [444, 276] width 116 height 10
checkbox input "true"
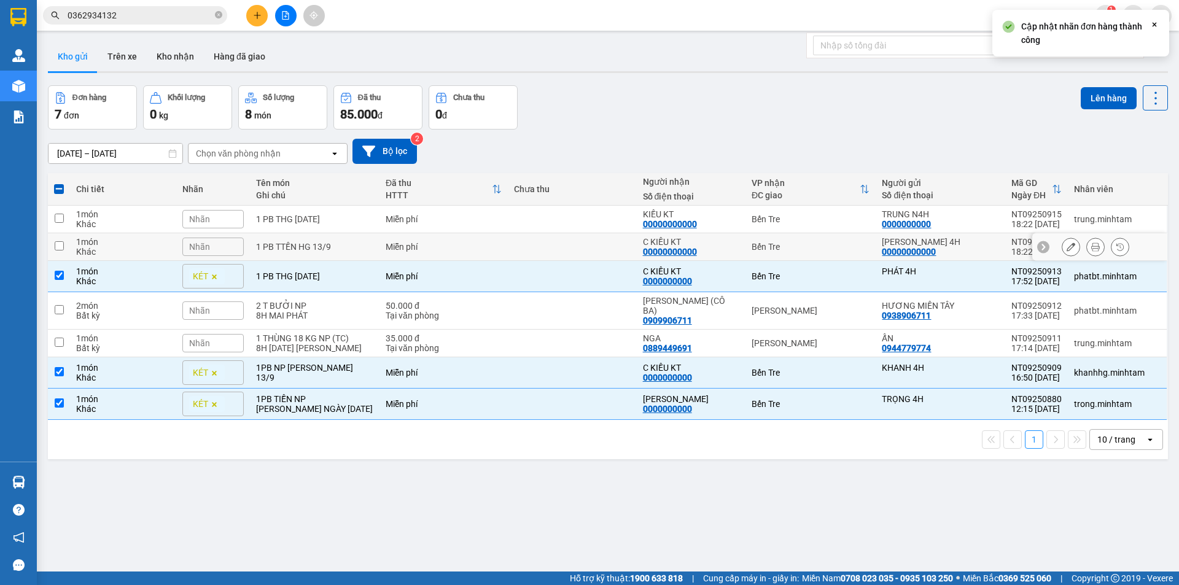
click at [217, 247] on div "Nhãn" at bounding box center [212, 247] width 61 height 18
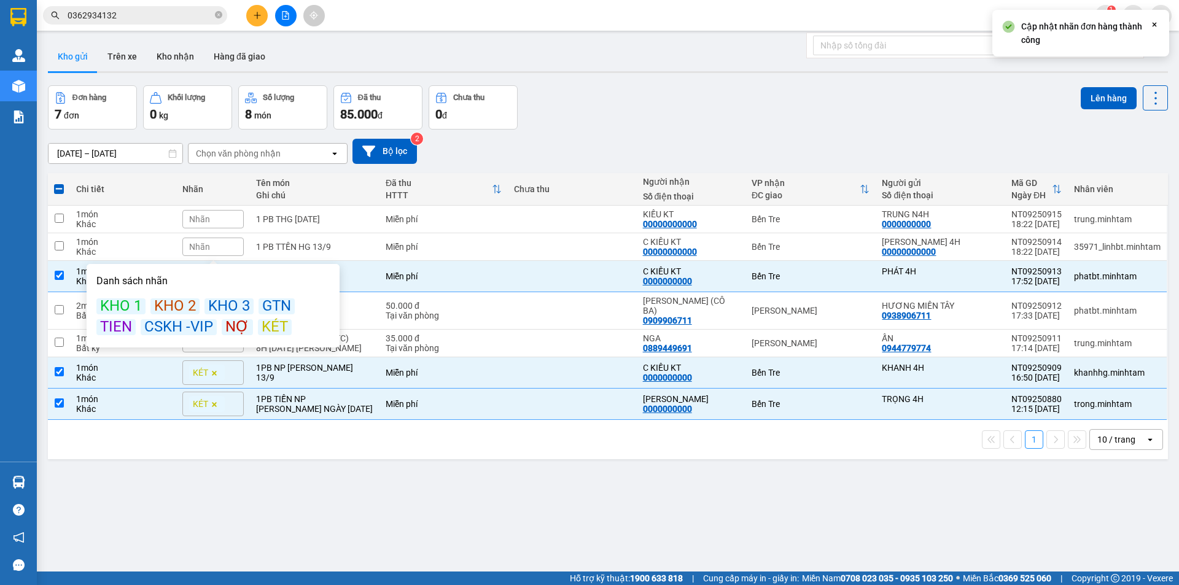
click at [267, 328] on div "KÉT" at bounding box center [275, 327] width 34 height 16
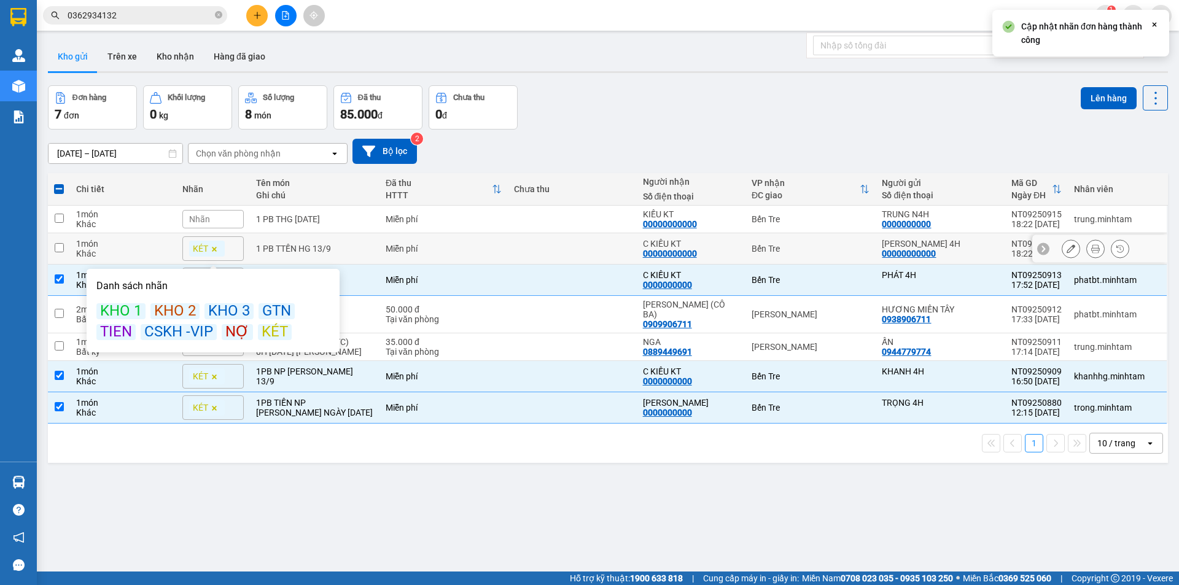
click at [395, 253] on div "Miễn phí" at bounding box center [444, 249] width 116 height 10
checkbox input "true"
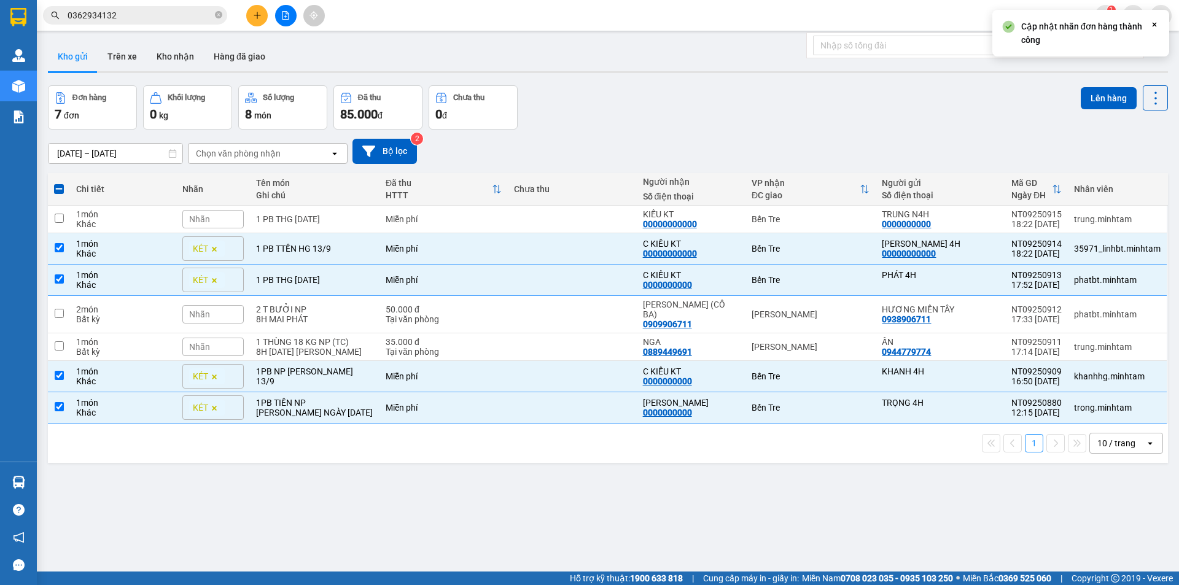
click at [206, 220] on span "Nhãn" at bounding box center [199, 219] width 21 height 10
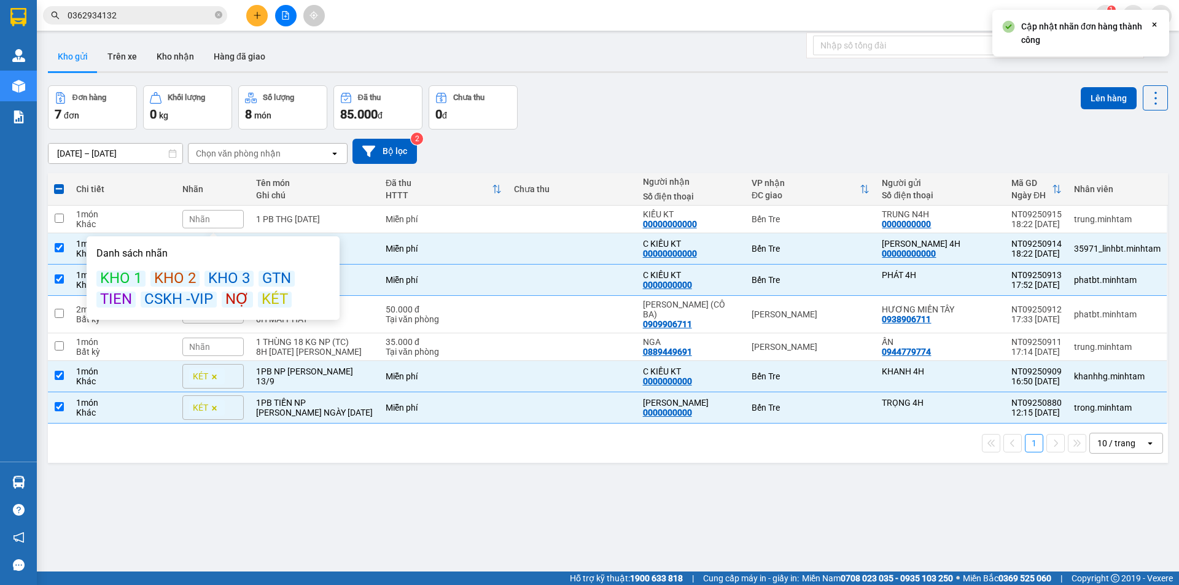
drag, startPoint x: 262, startPoint y: 299, endPoint x: 285, endPoint y: 247, distance: 56.4
click at [262, 292] on div "KÉT" at bounding box center [275, 300] width 34 height 16
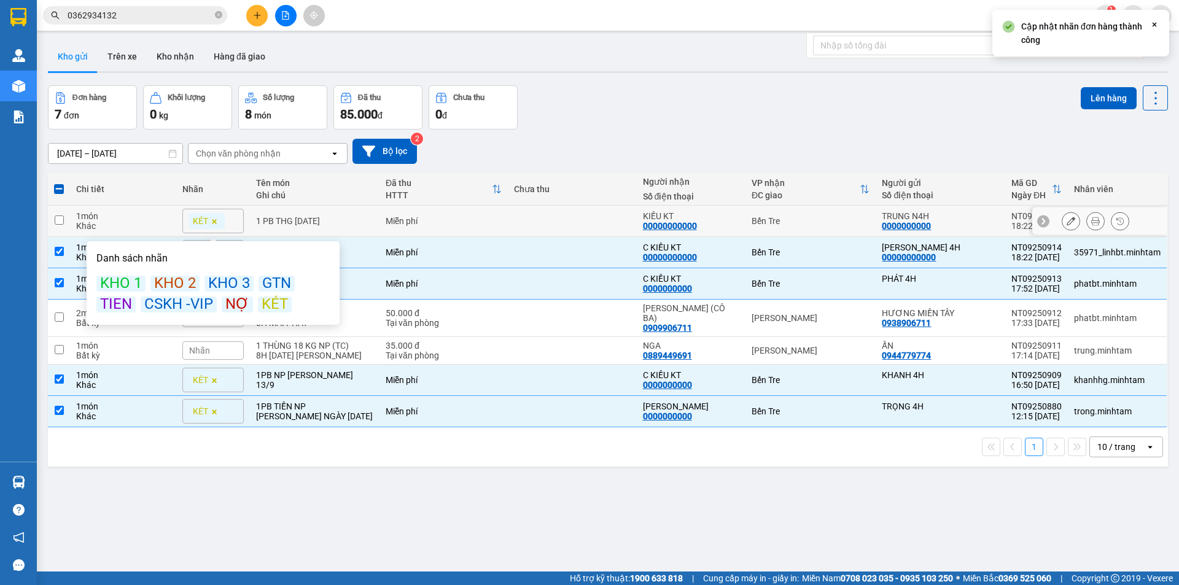
click at [365, 227] on td "1 PB THG [DATE]" at bounding box center [314, 221] width 129 height 31
checkbox input "true"
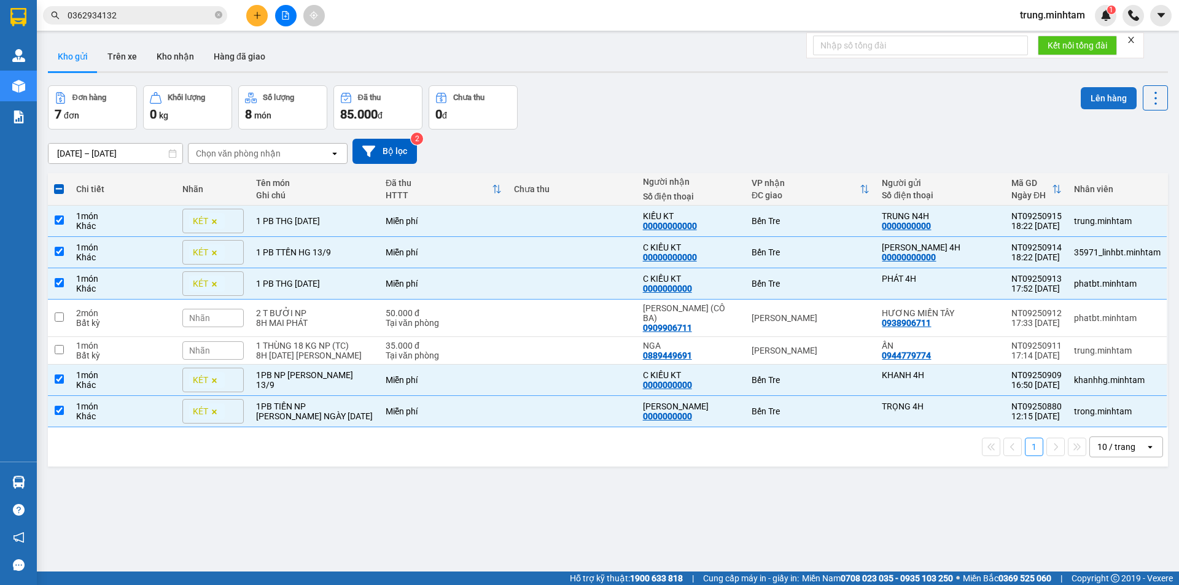
click at [1103, 101] on button "Lên hàng" at bounding box center [1109, 98] width 56 height 22
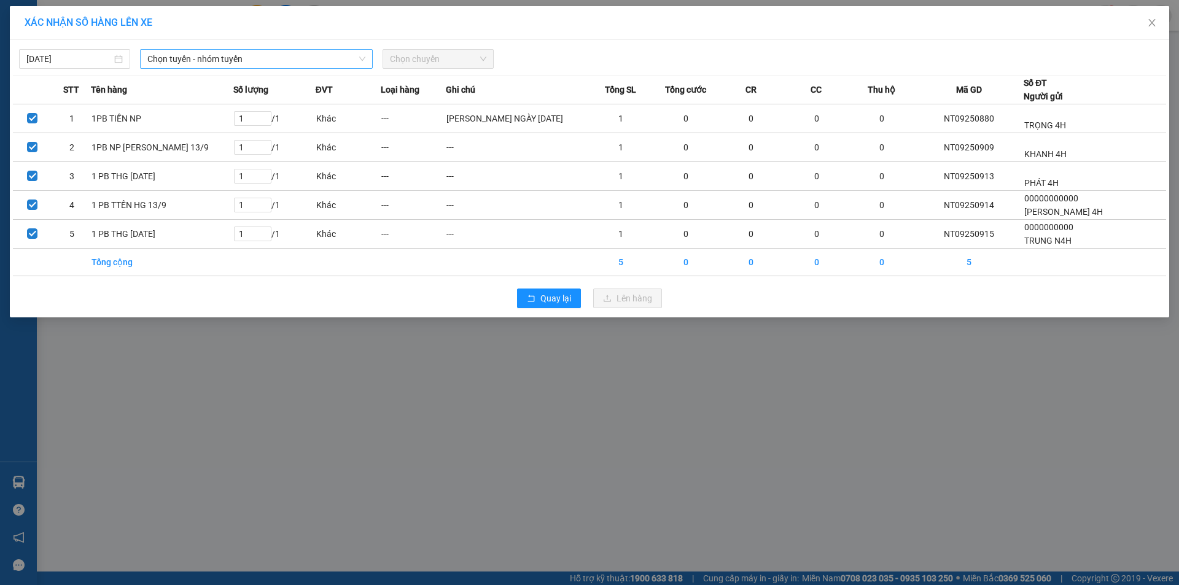
click at [221, 60] on span "Chọn tuyến - nhóm tuyến" at bounding box center [256, 59] width 218 height 18
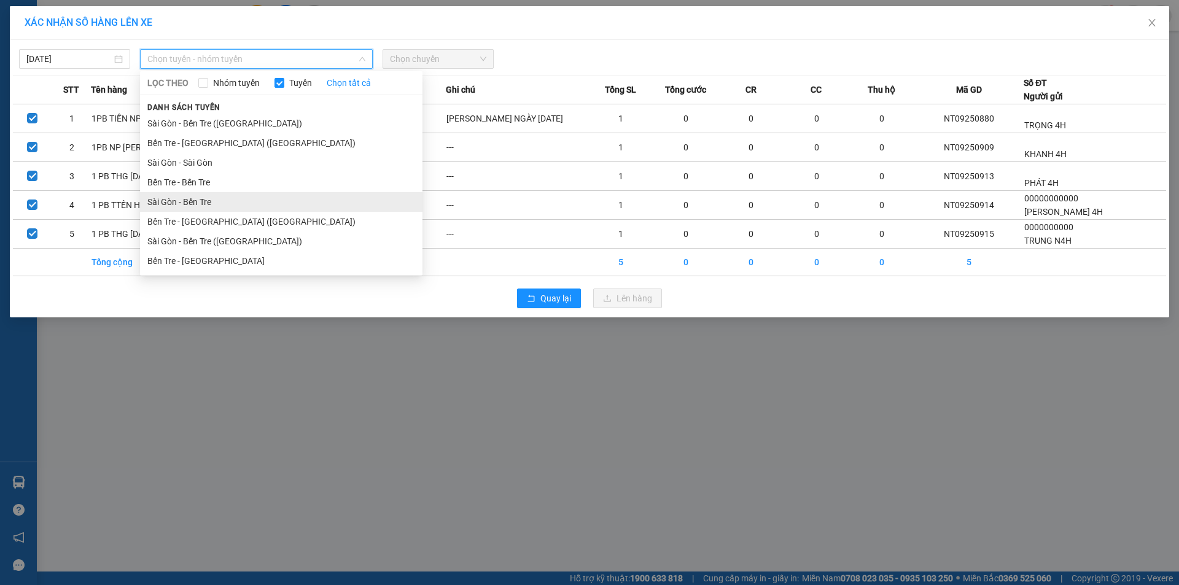
click at [201, 201] on li "Sài Gòn - Bến Tre" at bounding box center [281, 202] width 282 height 20
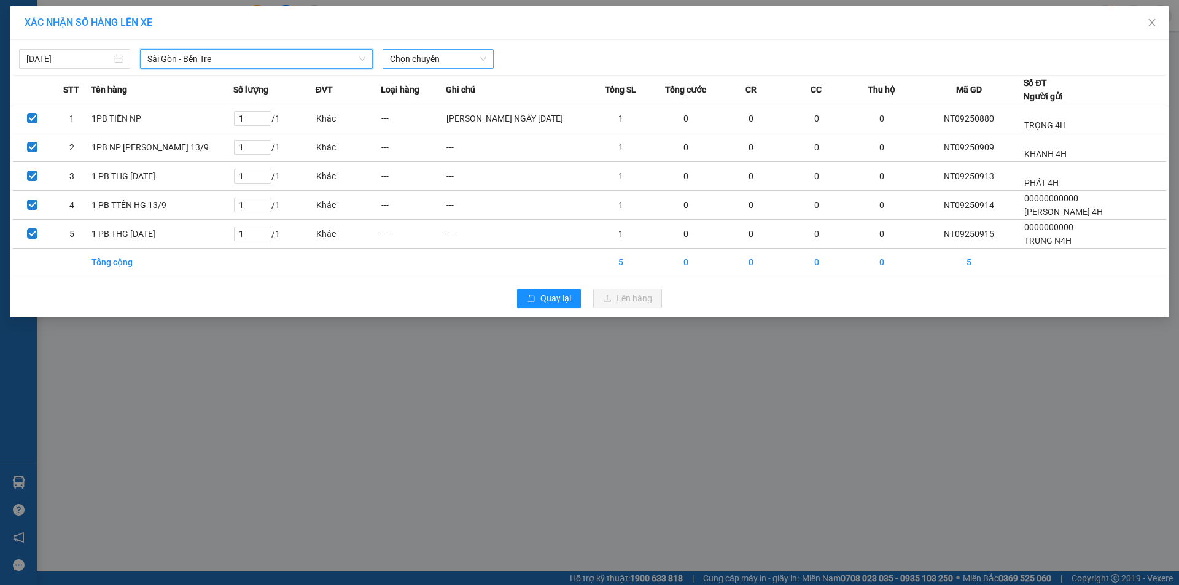
click at [430, 51] on span "Chọn chuyến" at bounding box center [438, 59] width 96 height 18
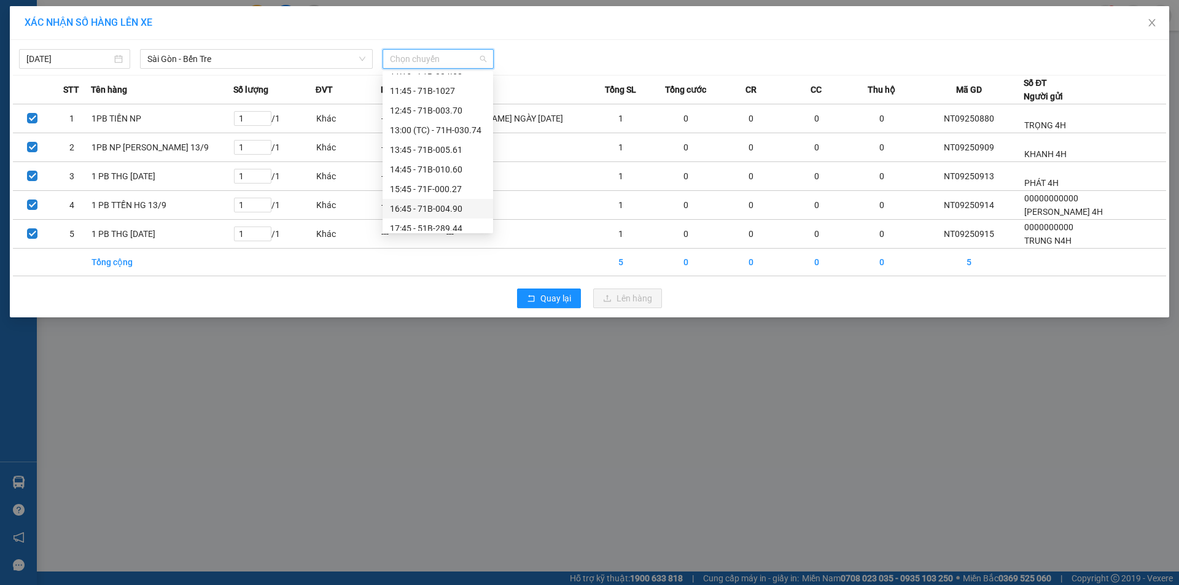
scroll to position [198, 0]
click at [449, 198] on div "16:45 - 71B-004.90" at bounding box center [438, 200] width 96 height 14
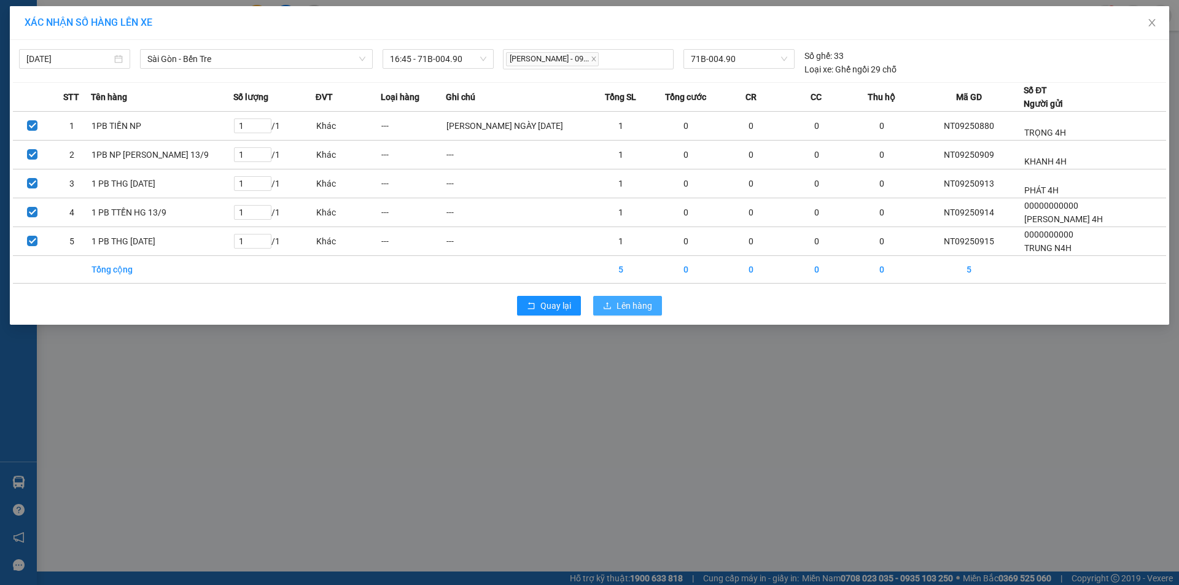
click at [627, 308] on span "Lên hàng" at bounding box center [634, 306] width 36 height 14
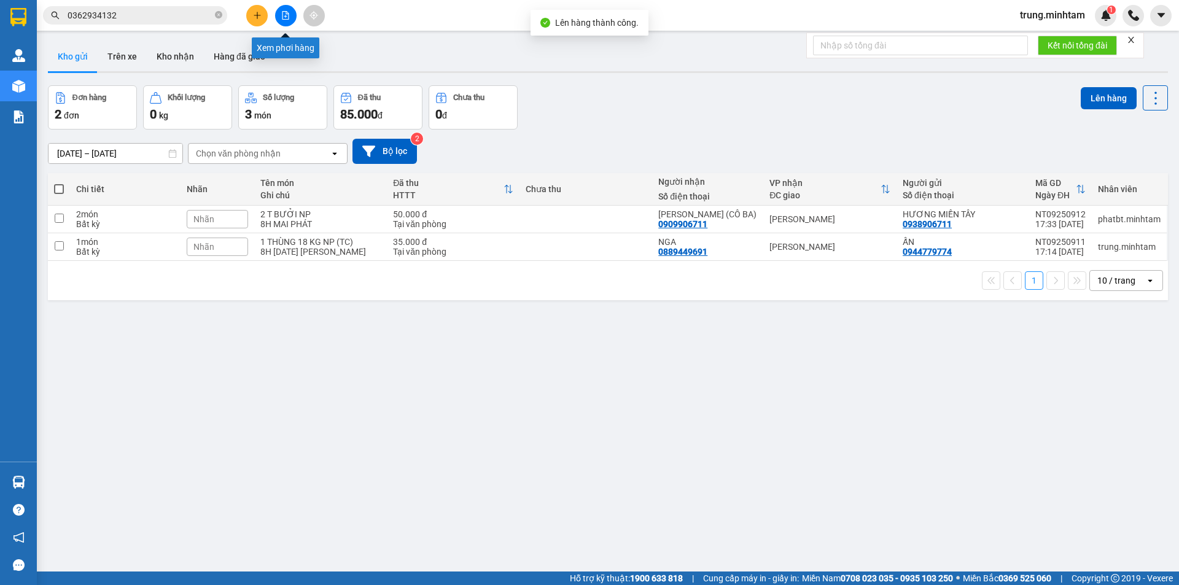
click at [286, 15] on icon "file-add" at bounding box center [285, 15] width 9 height 9
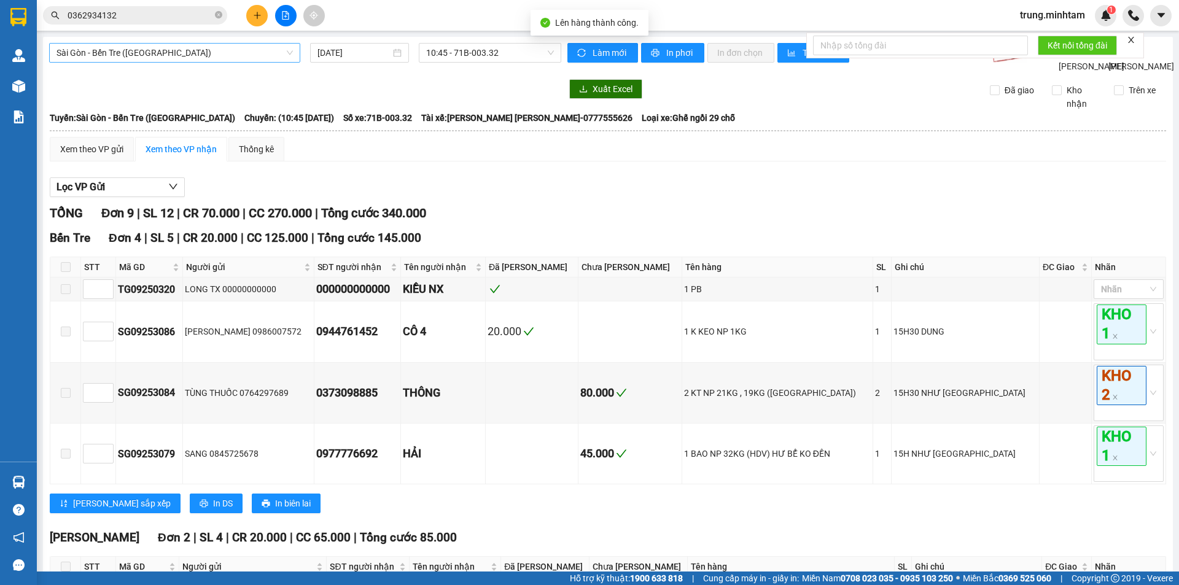
click at [238, 51] on span "Sài Gòn - Bến Tre ([GEOGRAPHIC_DATA])" at bounding box center [174, 53] width 236 height 18
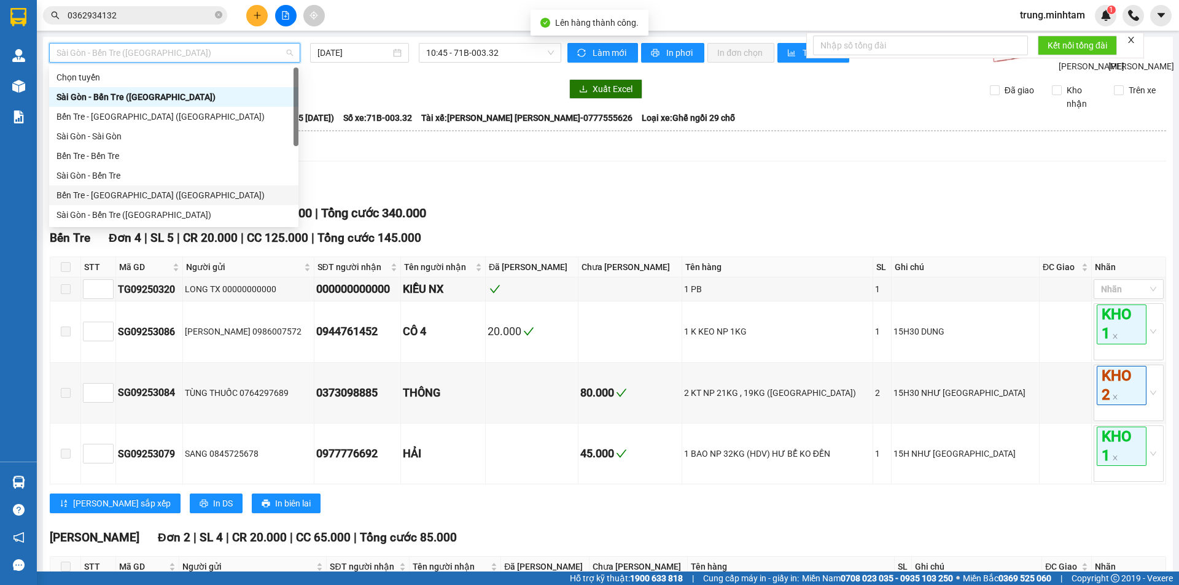
scroll to position [20, 0]
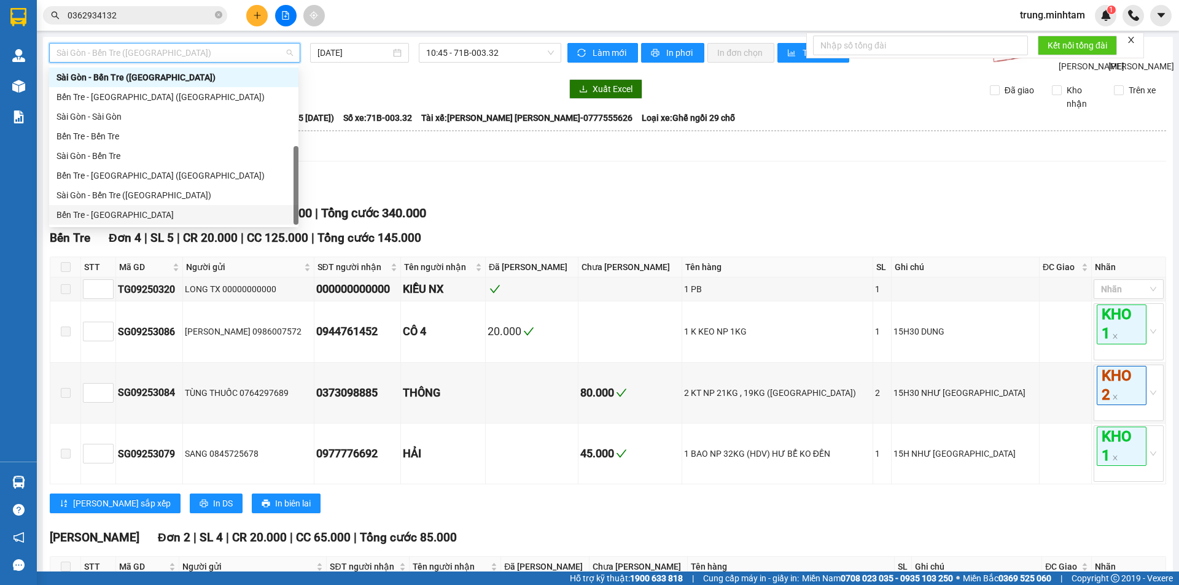
click at [118, 218] on div "Bến Tre - [GEOGRAPHIC_DATA]" at bounding box center [173, 215] width 235 height 14
type input "[DATE]"
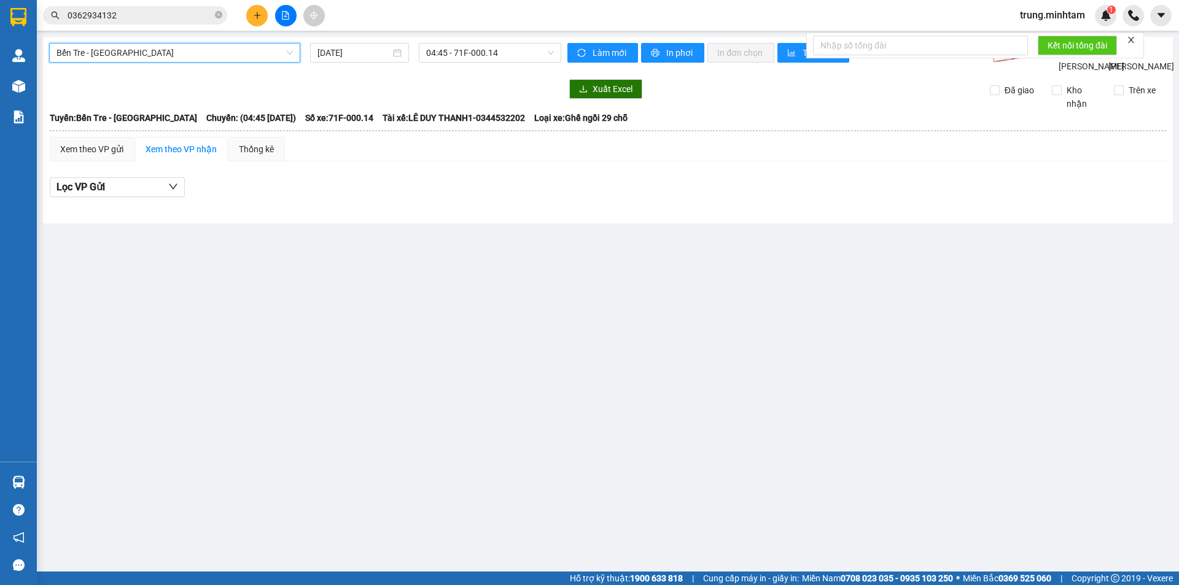
click at [157, 50] on span "Bến Tre - [GEOGRAPHIC_DATA]" at bounding box center [174, 53] width 236 height 18
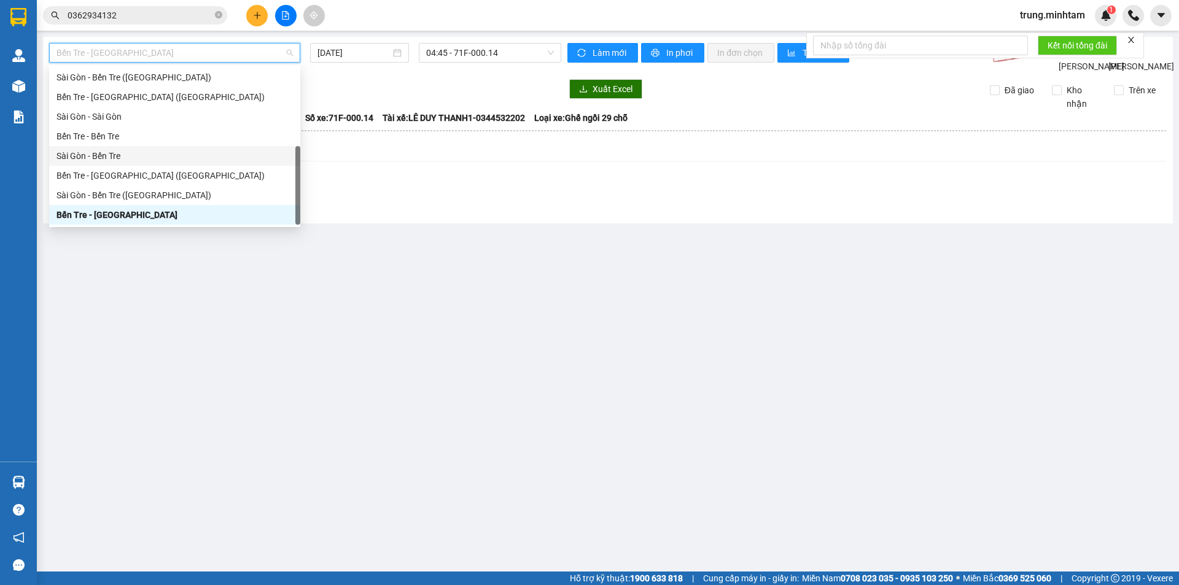
click at [104, 155] on div "Sài Gòn - Bến Tre" at bounding box center [174, 156] width 236 height 14
type input "[DATE]"
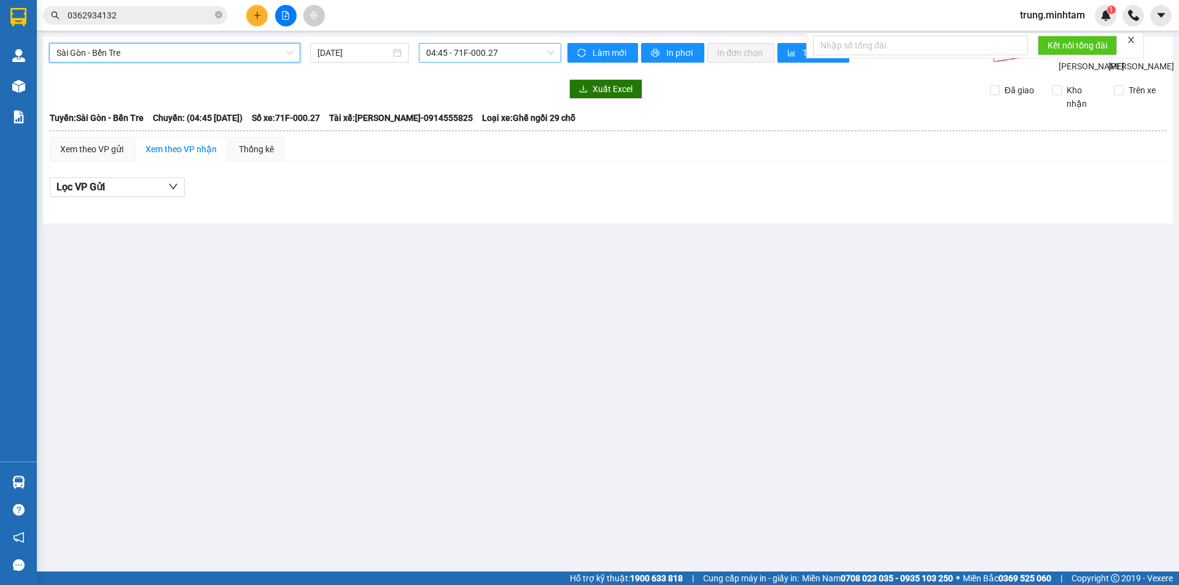
click at [457, 55] on span "04:45 - 71F-000.27" at bounding box center [490, 53] width 128 height 18
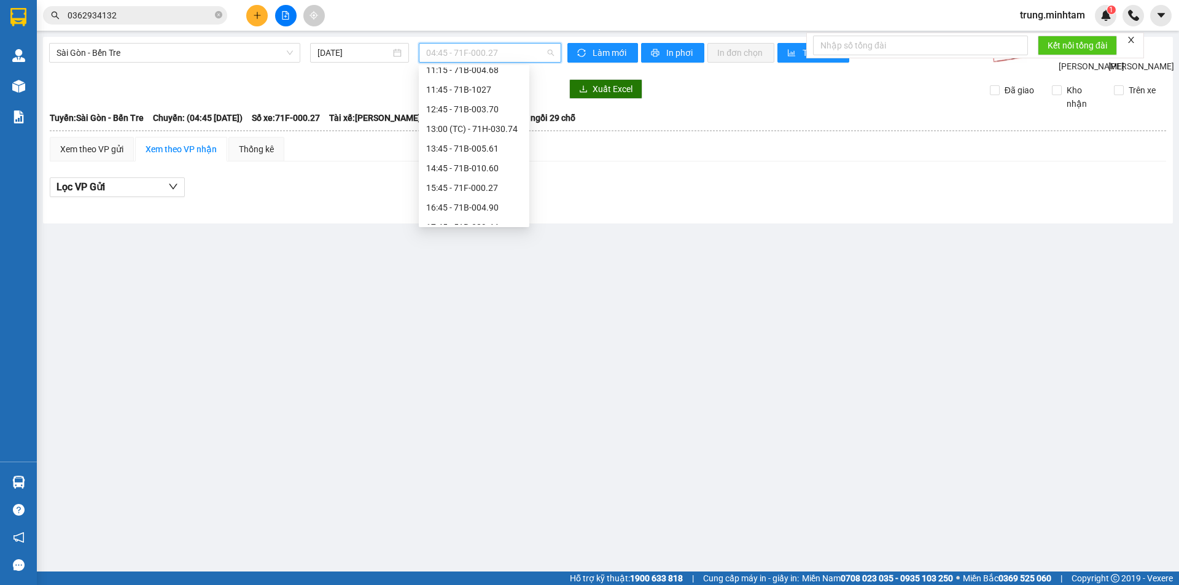
scroll to position [198, 0]
click at [489, 191] on div "16:45 - 71B-004.90" at bounding box center [474, 194] width 96 height 14
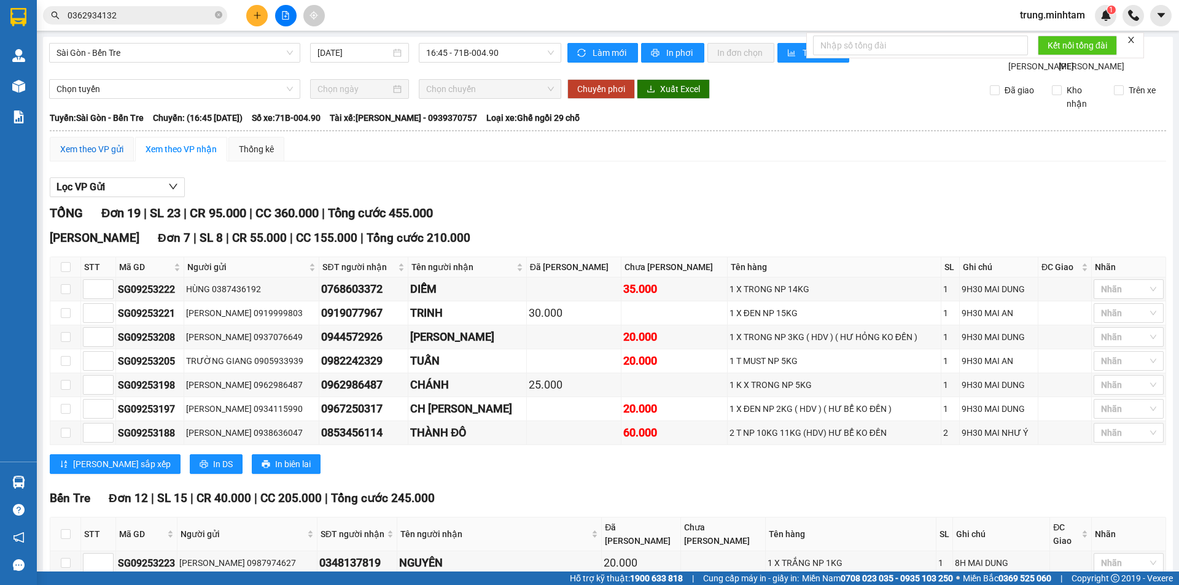
click at [106, 156] on div "Xem theo VP gửi" at bounding box center [91, 149] width 63 height 14
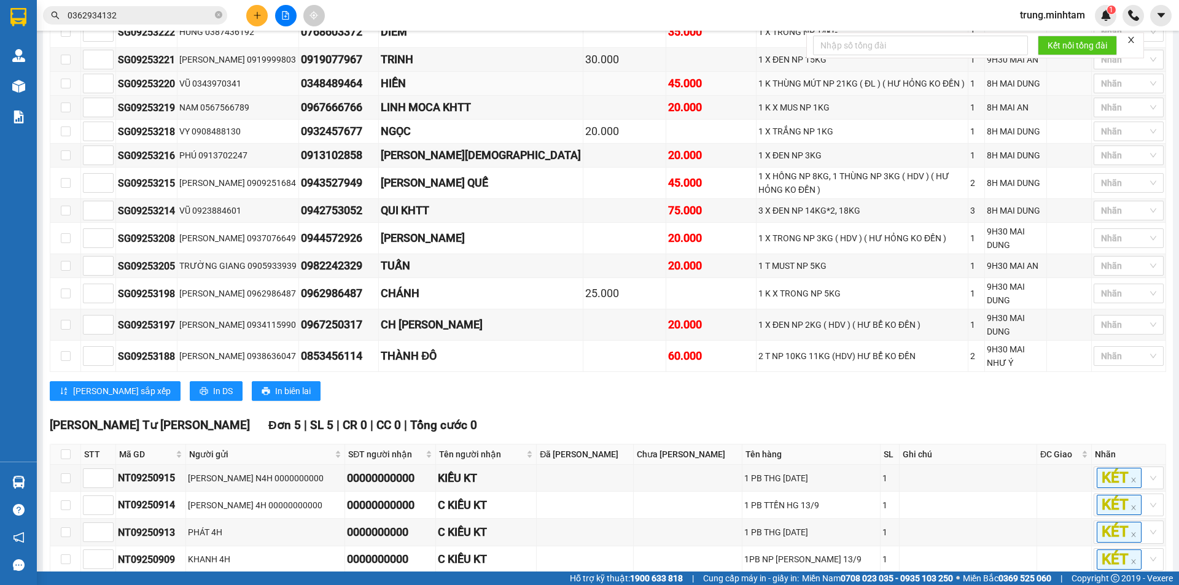
scroll to position [346, 0]
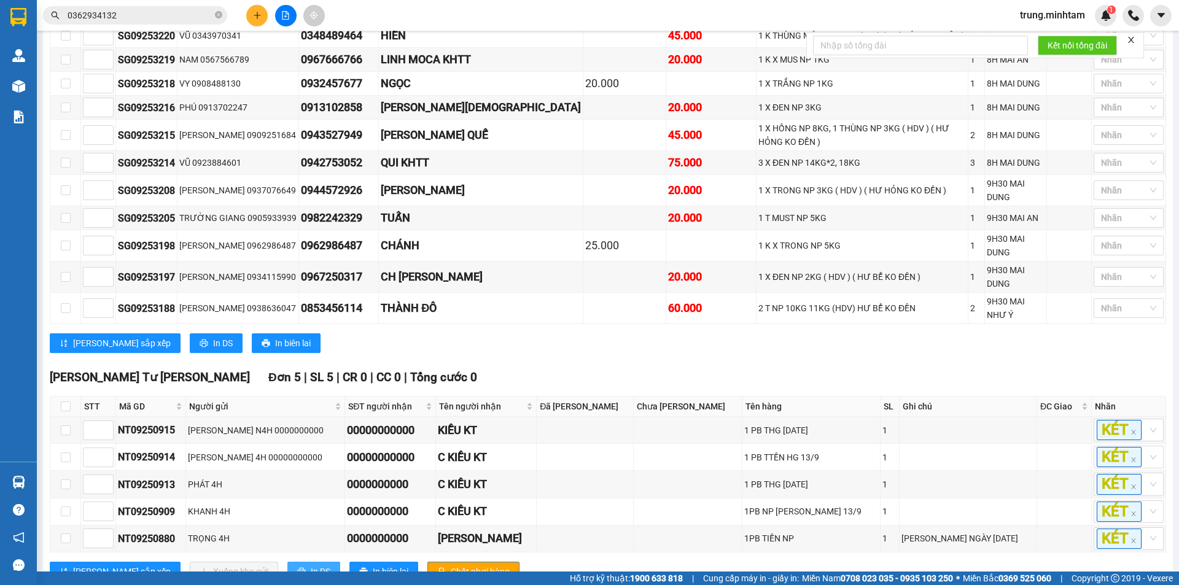
click at [311, 565] on span "In DS" at bounding box center [321, 572] width 20 height 14
click at [133, 14] on input "0362934132" at bounding box center [140, 16] width 145 height 14
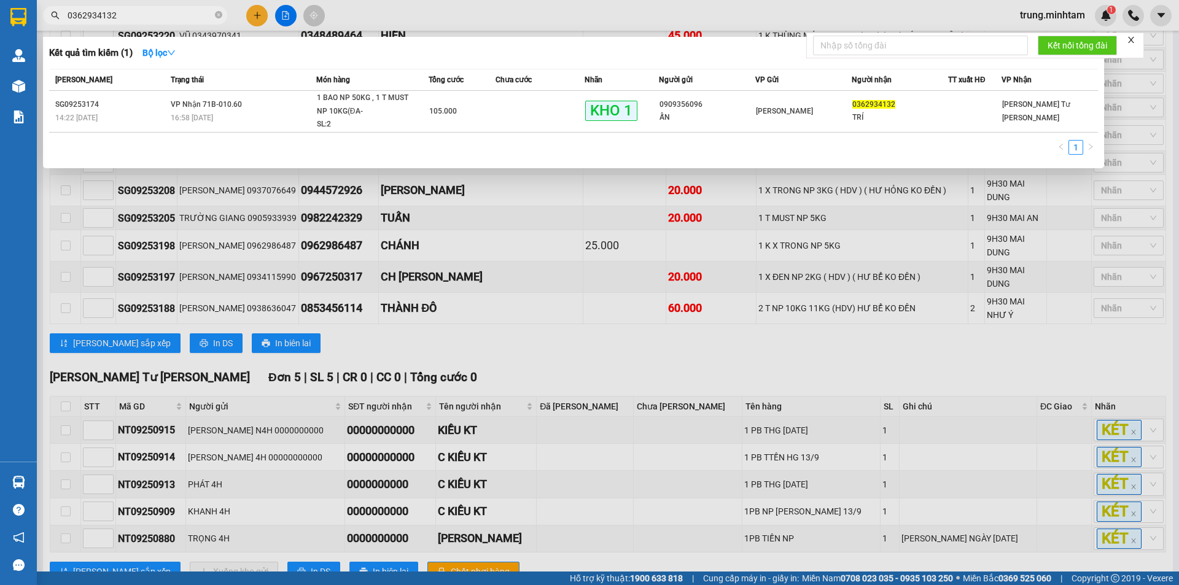
click at [133, 14] on input "0362934132" at bounding box center [140, 16] width 145 height 14
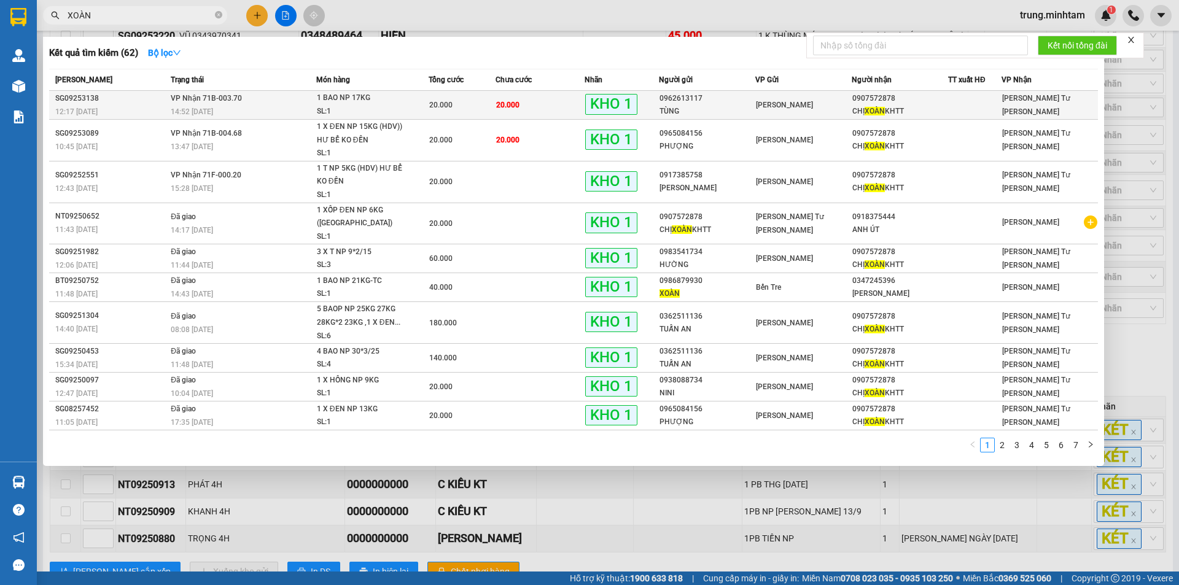
type input "XOÀN"
click at [947, 101] on div "0907572878" at bounding box center [899, 98] width 95 height 13
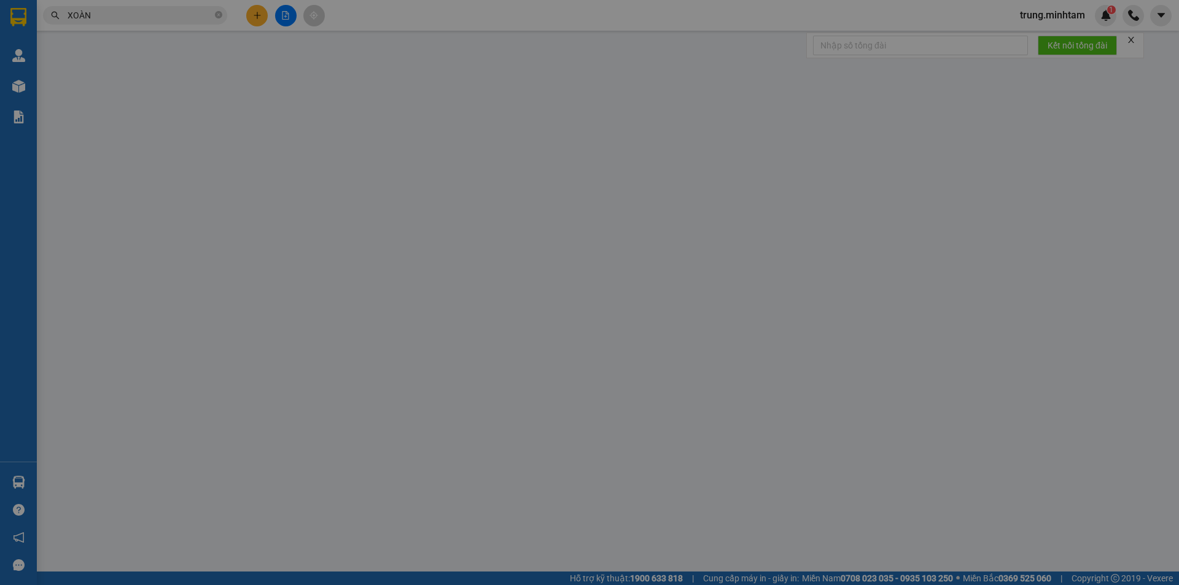
type input "0962613117"
type input "TÙNG"
type input "0907572878"
type input "CHỊ XOÀN KHTT"
type input "KNM"
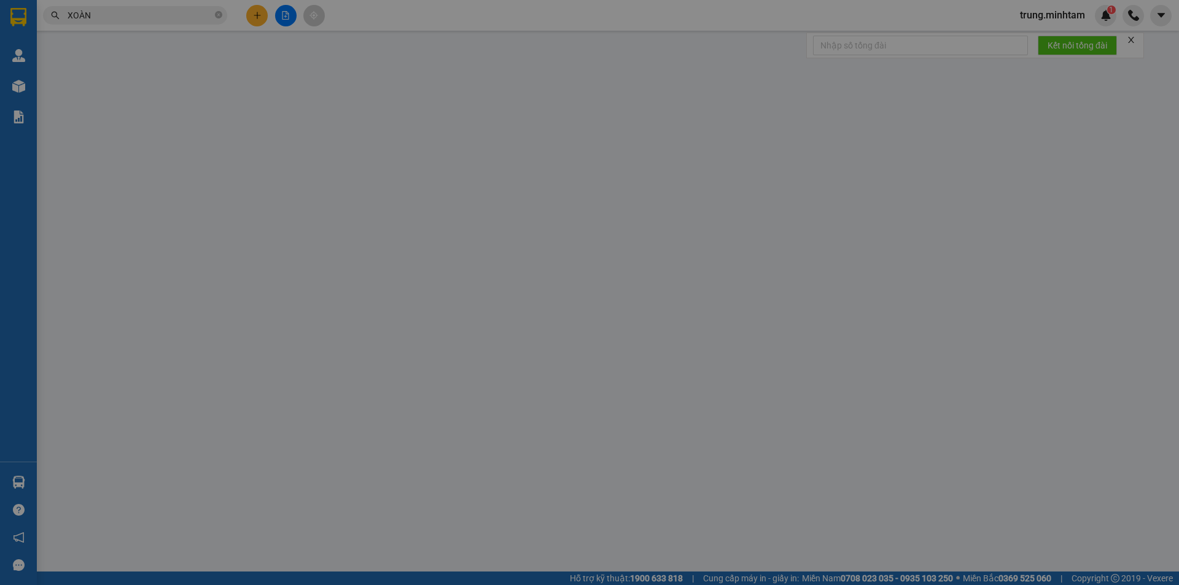
type input "20.000"
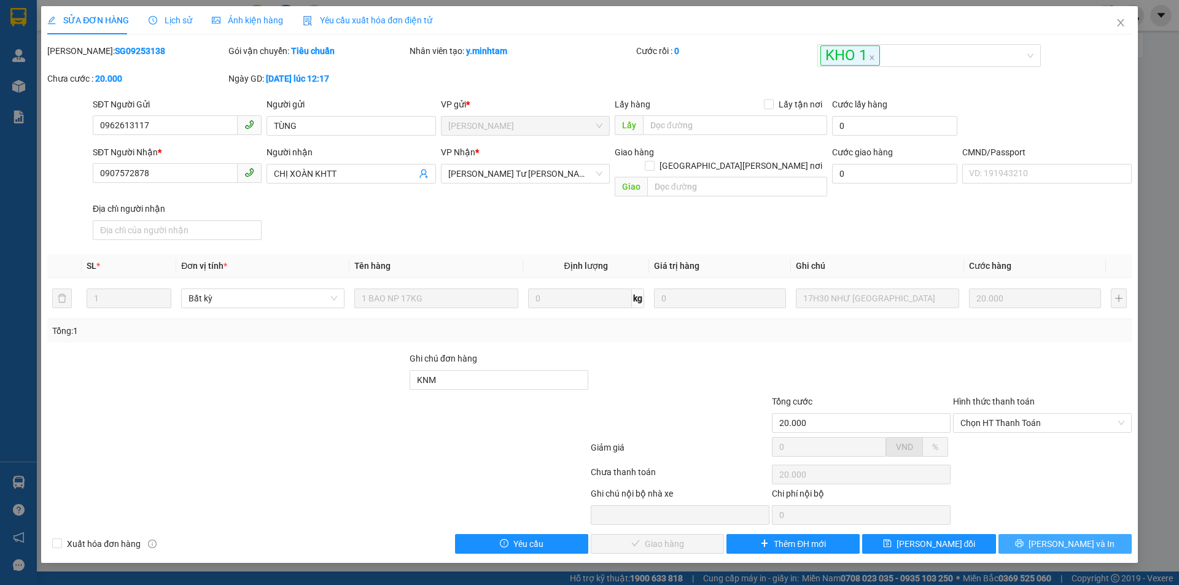
click at [1023, 540] on icon "printer" at bounding box center [1019, 544] width 8 height 8
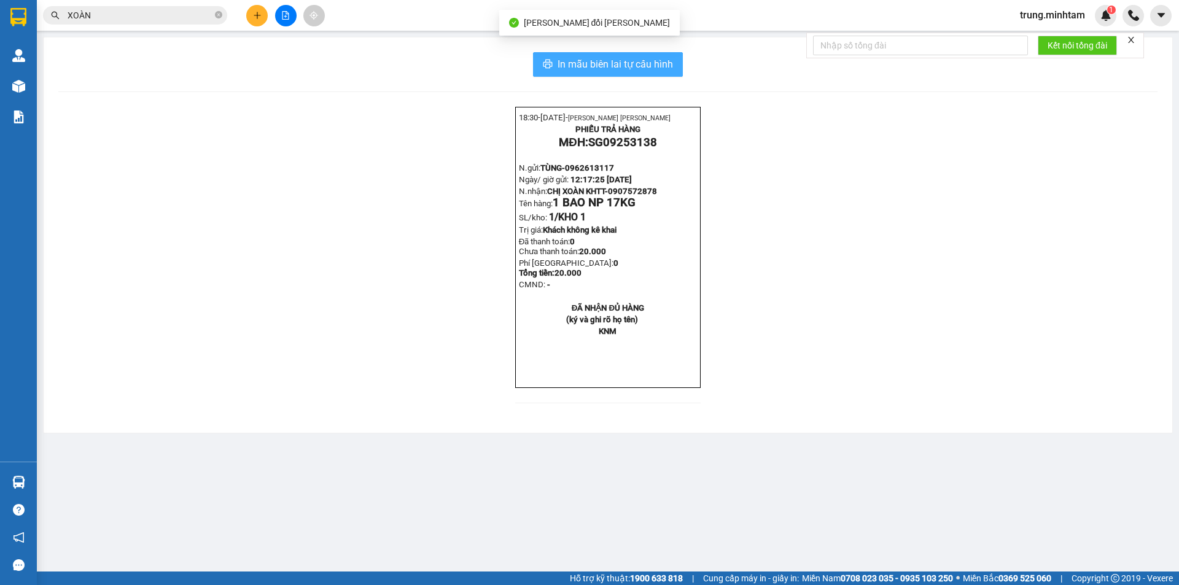
click at [628, 69] on span "In mẫu biên lai tự cấu hình" at bounding box center [614, 63] width 115 height 15
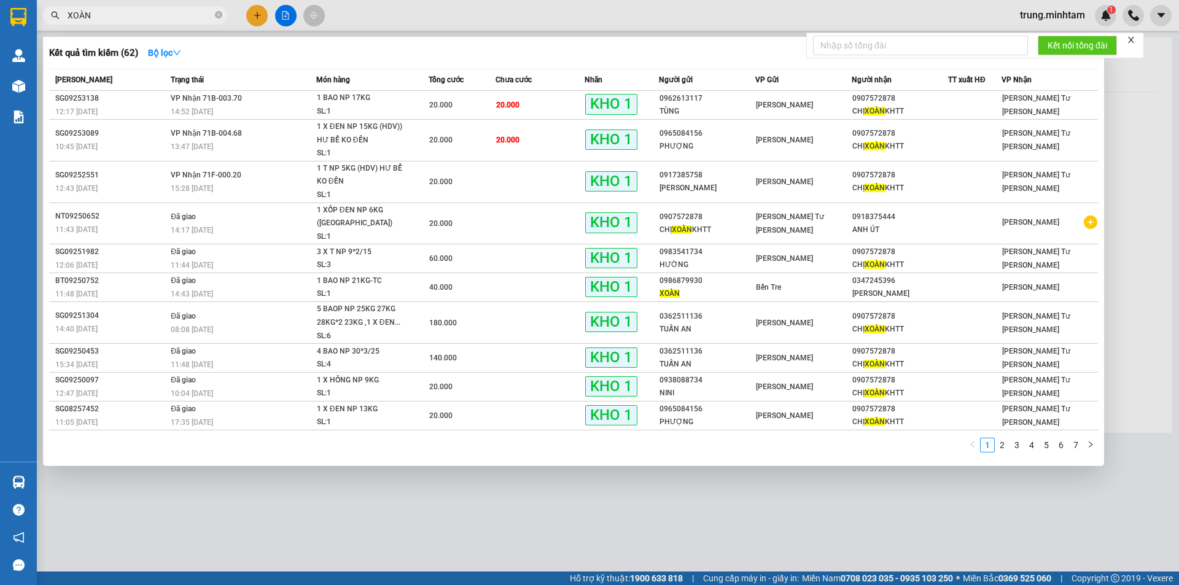
click at [168, 15] on input "XOÀN" at bounding box center [140, 16] width 145 height 14
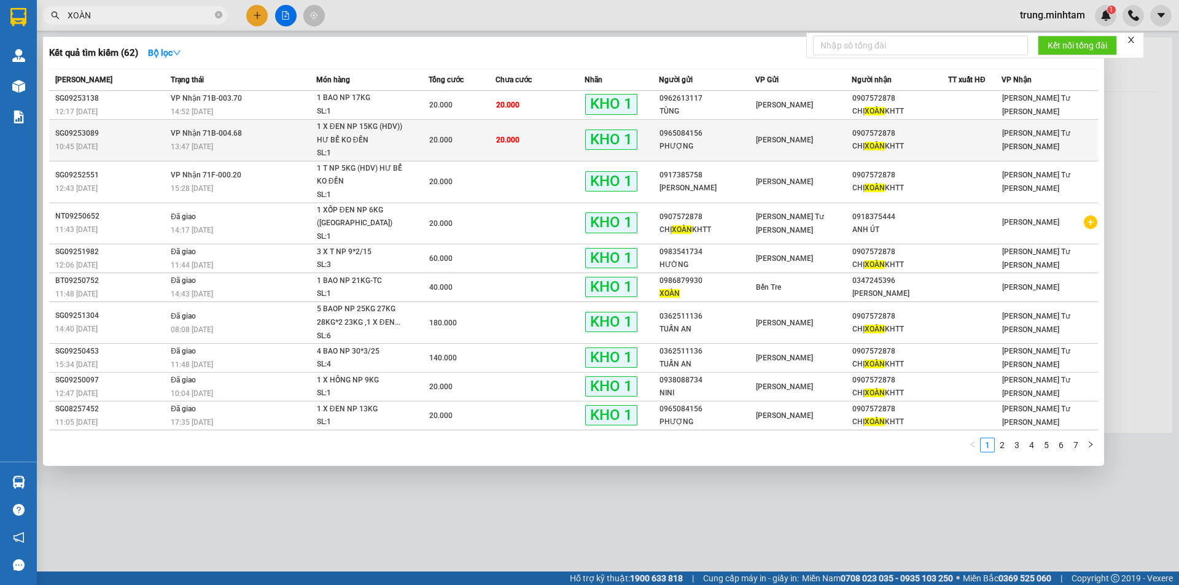
click at [961, 144] on div at bounding box center [975, 140] width 52 height 13
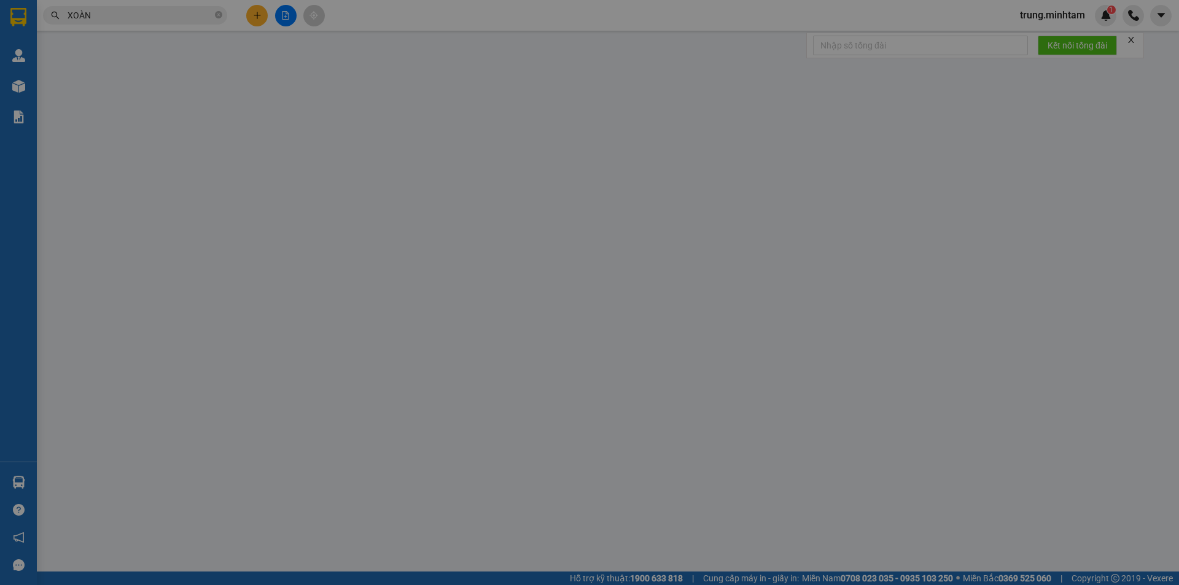
type input "0965084156"
type input "PHƯỢNG"
type input "0907572878"
type input "CHỊ XOÀN KHTT"
type input "KNM"
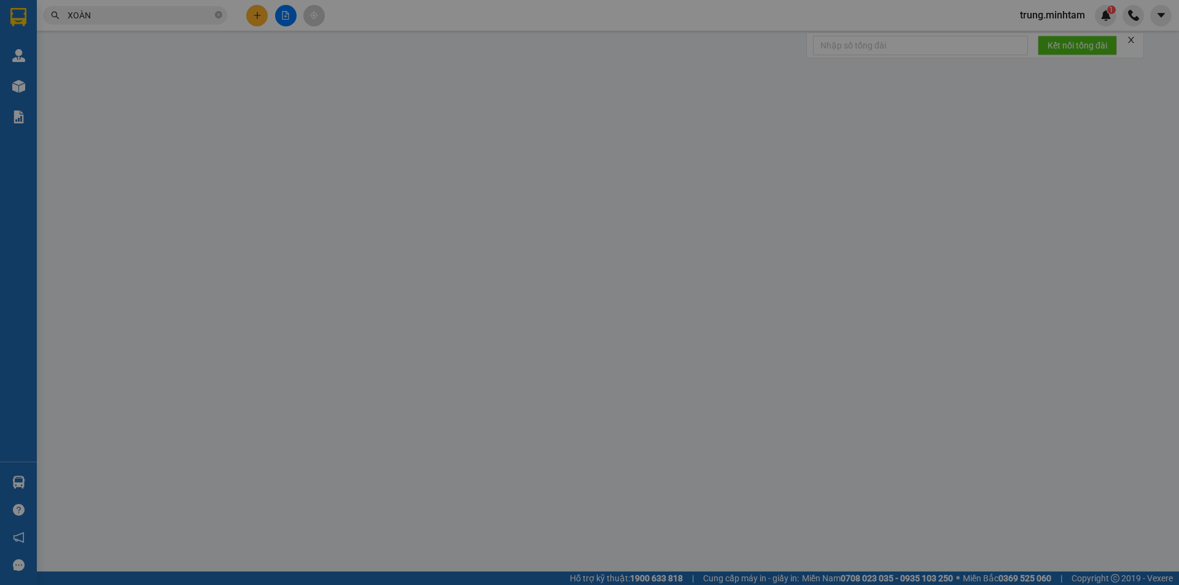
type input "20.000"
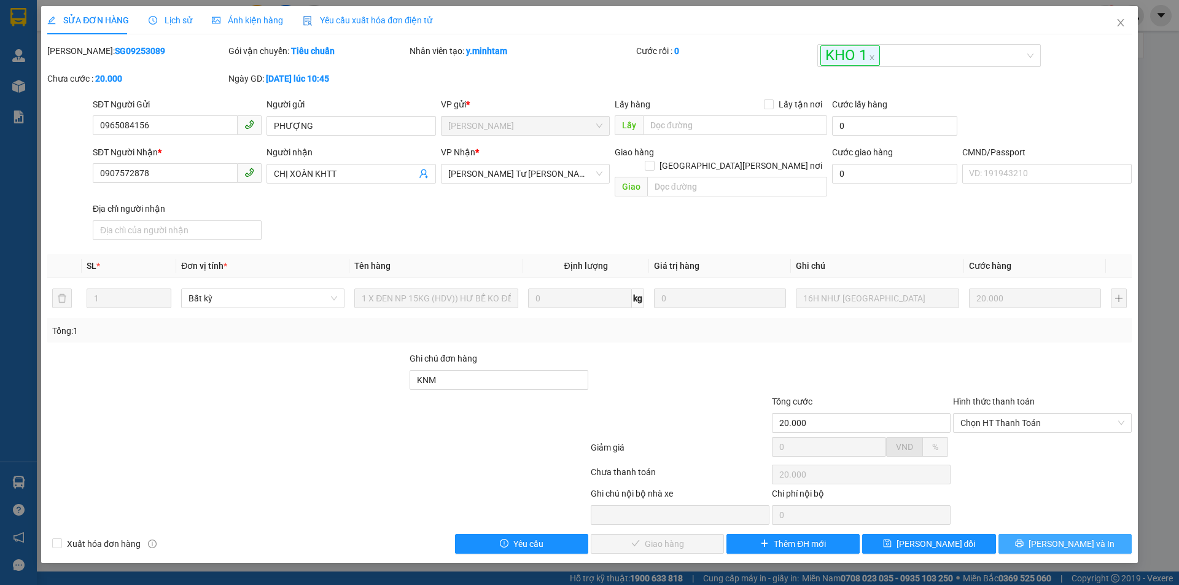
click at [1034, 534] on button "[PERSON_NAME] và In" at bounding box center [1064, 544] width 133 height 20
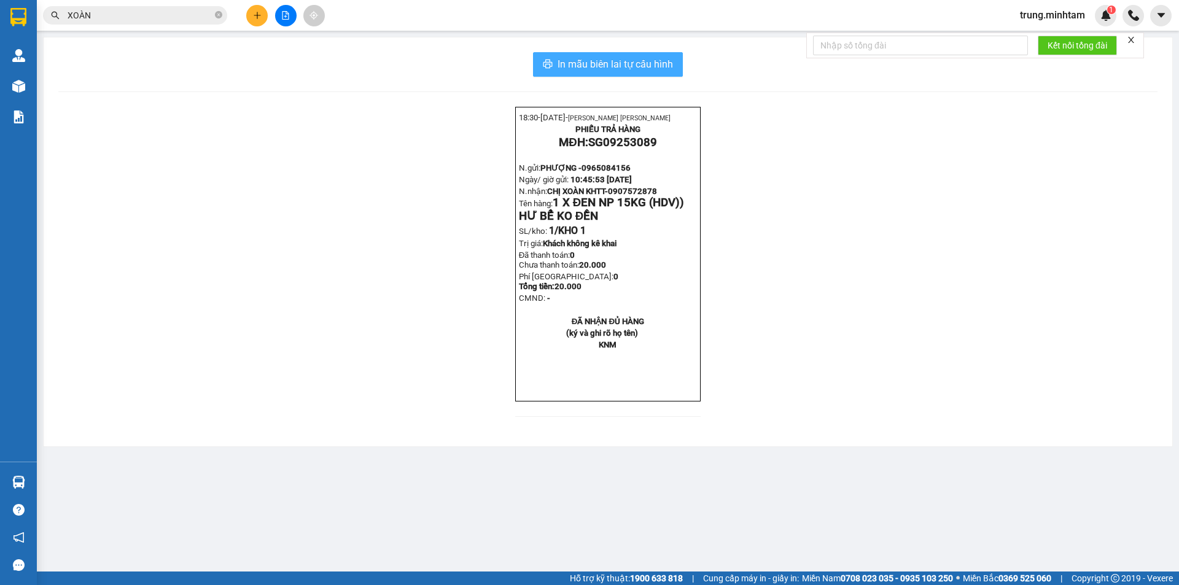
click at [610, 64] on span "In mẫu biên lai tự cấu hình" at bounding box center [614, 63] width 115 height 15
click at [166, 20] on input "XOÀN" at bounding box center [140, 16] width 145 height 14
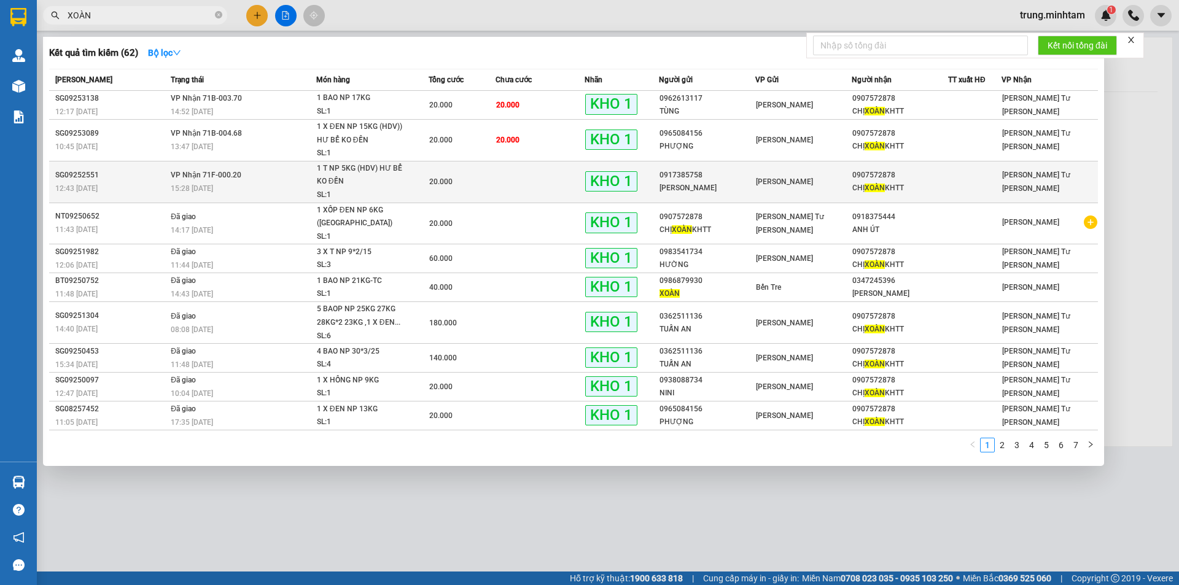
click at [963, 185] on div at bounding box center [975, 182] width 52 height 13
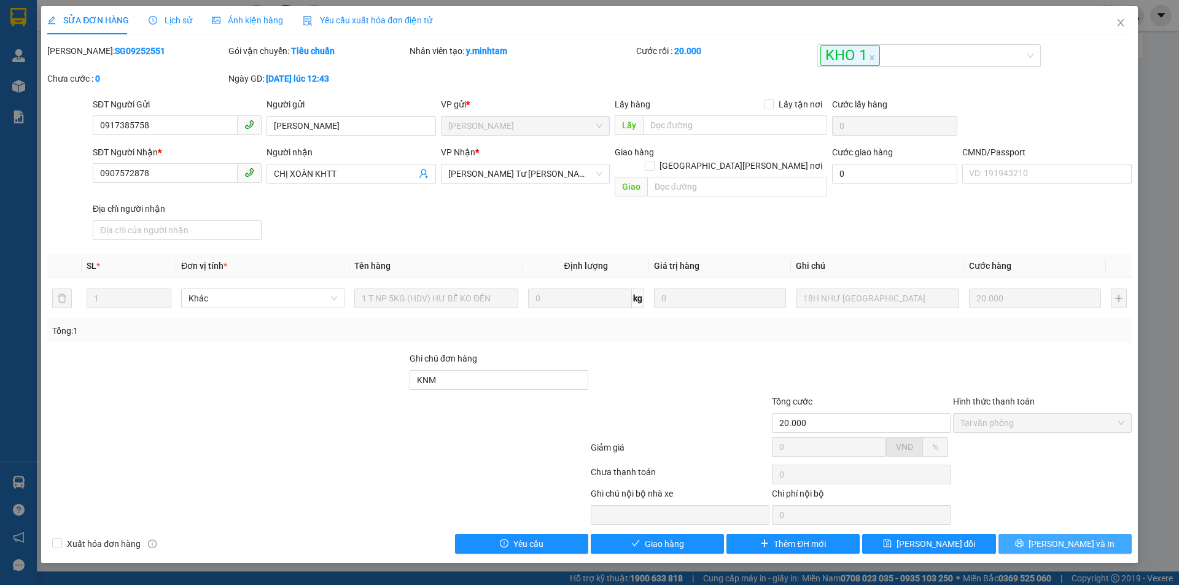
click at [1051, 534] on button "[PERSON_NAME] và In" at bounding box center [1064, 544] width 133 height 20
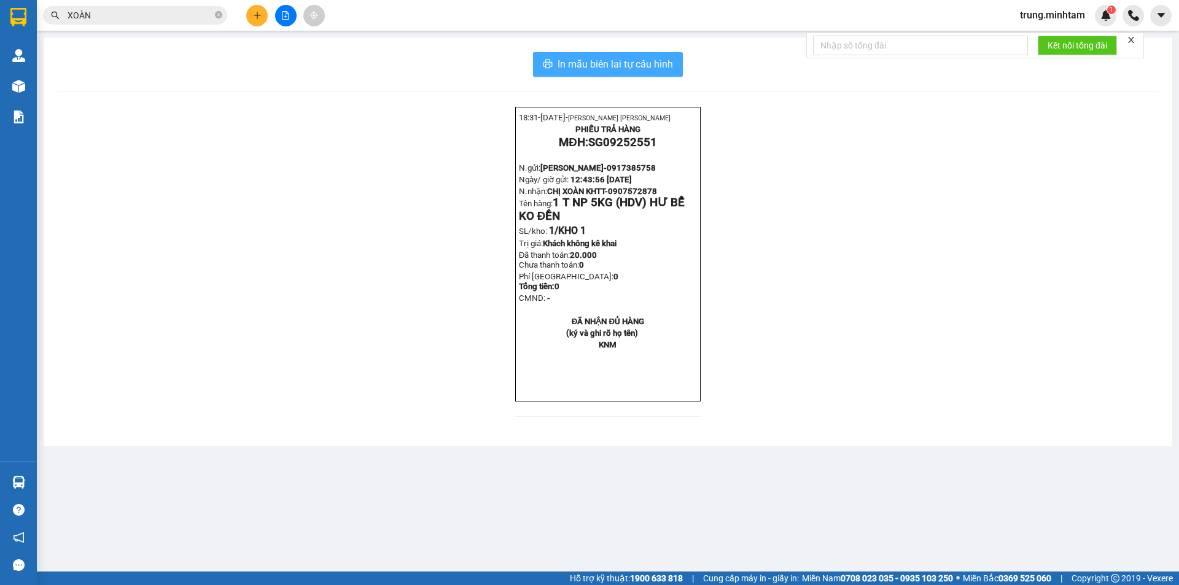
click at [608, 67] on span "In mẫu biên lai tự cấu hình" at bounding box center [614, 63] width 115 height 15
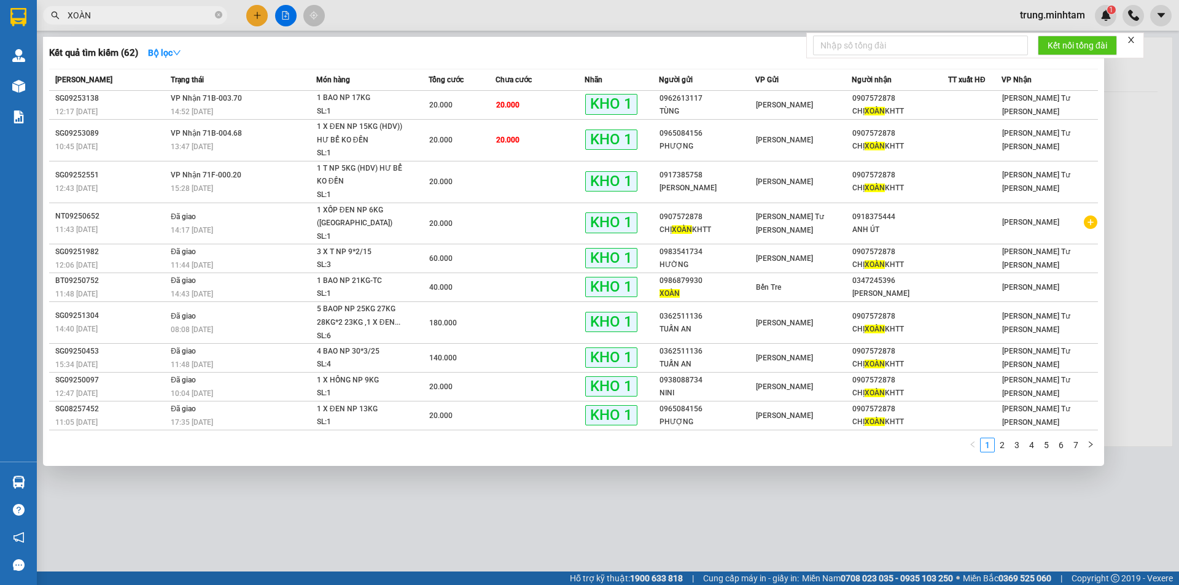
click at [125, 17] on input "XOÀN" at bounding box center [140, 16] width 145 height 14
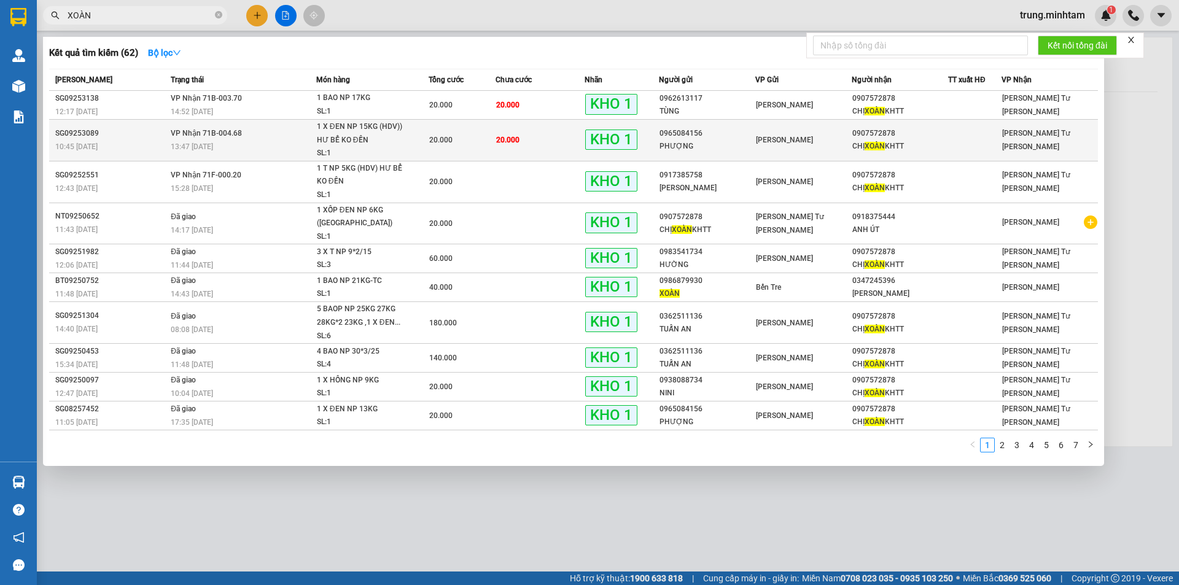
click at [975, 146] on div at bounding box center [975, 140] width 52 height 13
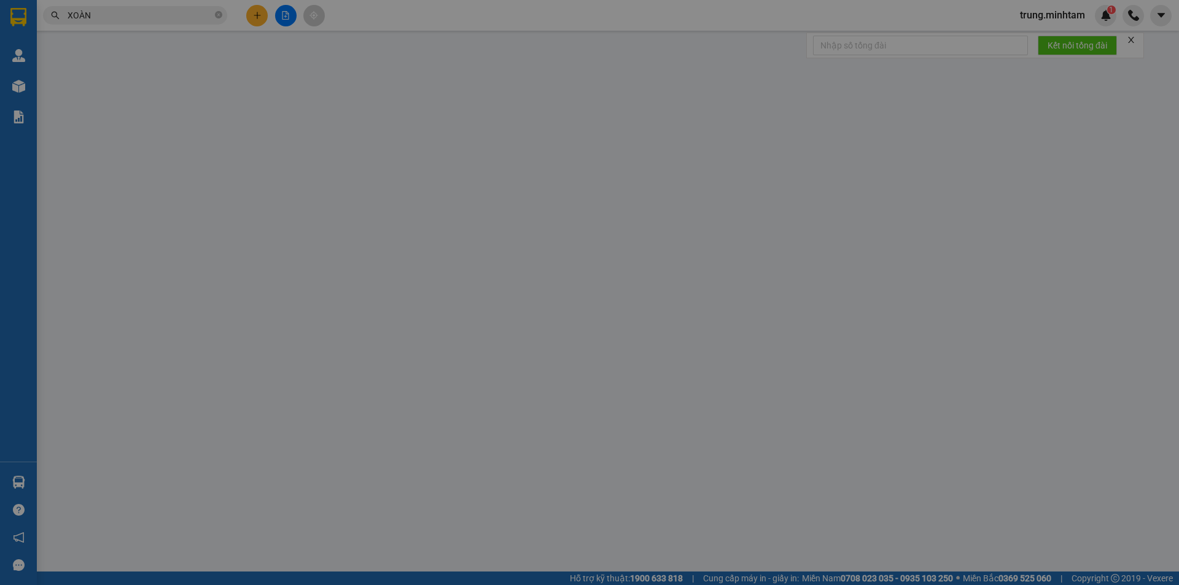
type input "0965084156"
type input "PHƯỢNG"
type input "0907572878"
type input "CHỊ XOÀN KHTT"
type input "KNM"
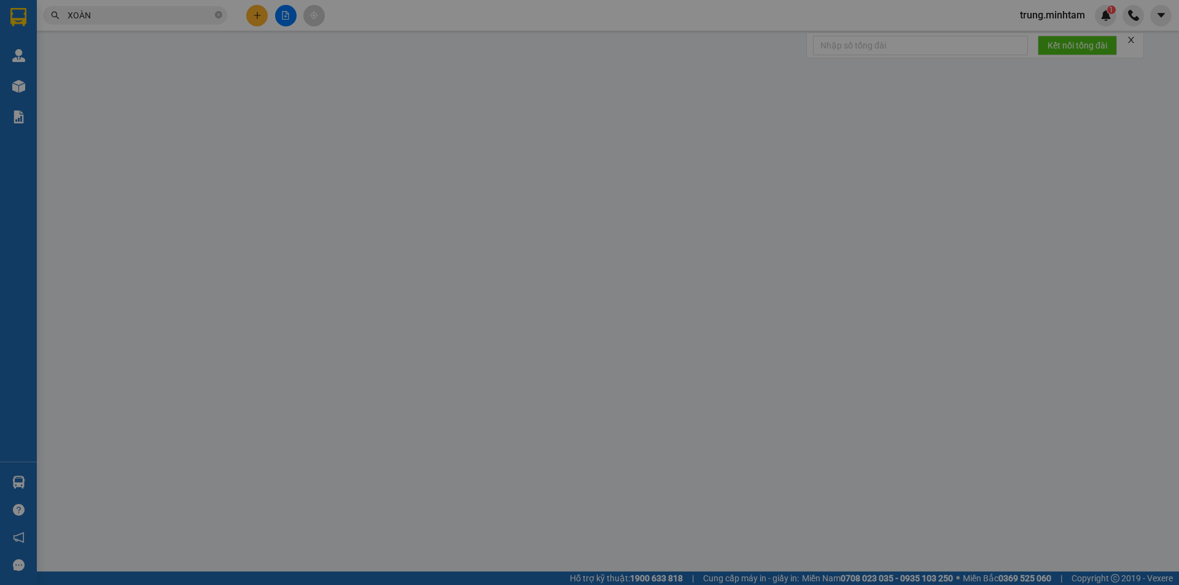
type input "20.000"
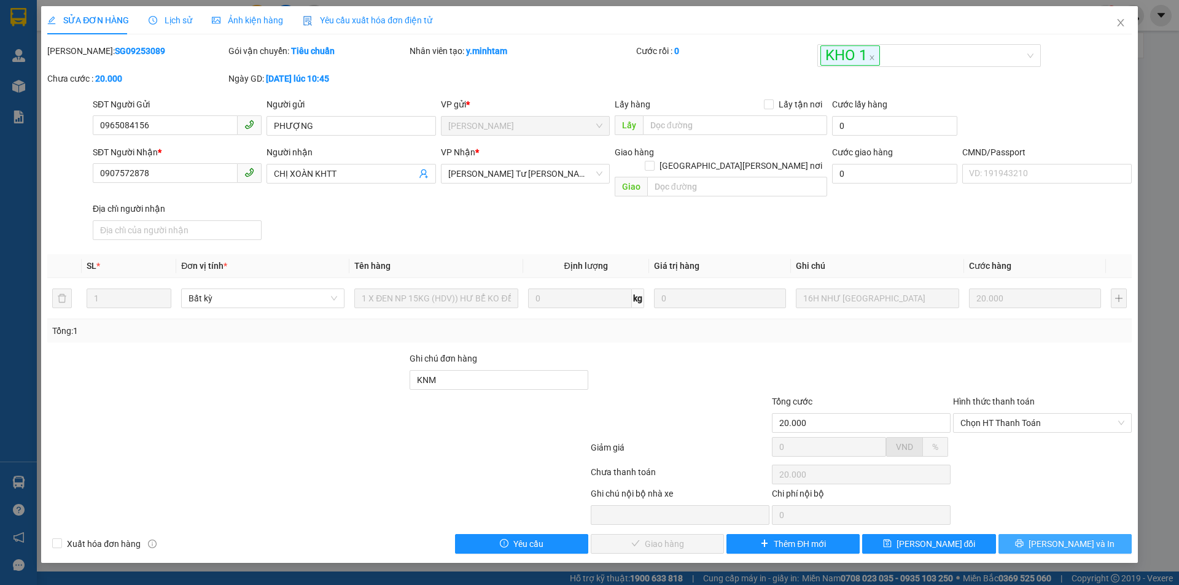
click at [1052, 534] on button "[PERSON_NAME] và In" at bounding box center [1064, 544] width 133 height 20
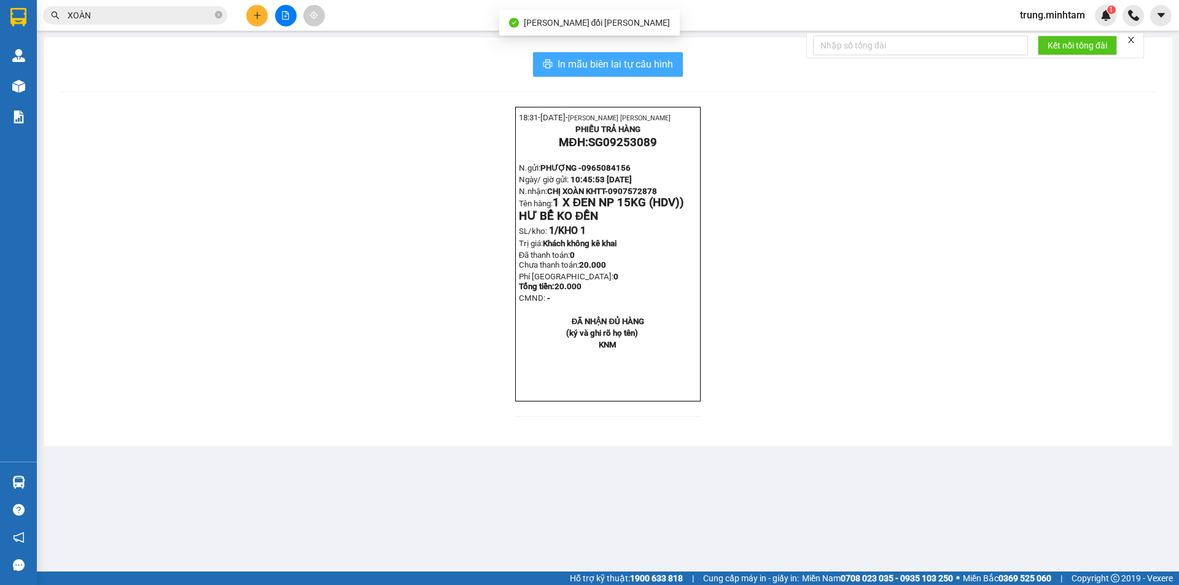
click at [593, 63] on span "In mẫu biên lai tự cấu hình" at bounding box center [614, 63] width 115 height 15
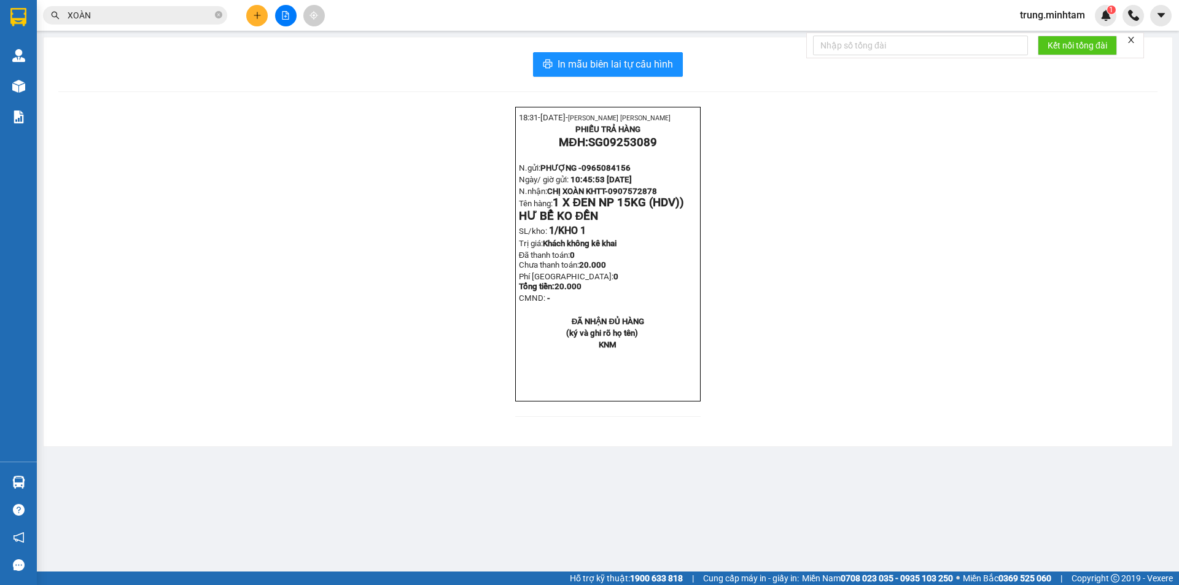
click at [170, 16] on input "XOÀN" at bounding box center [140, 16] width 145 height 14
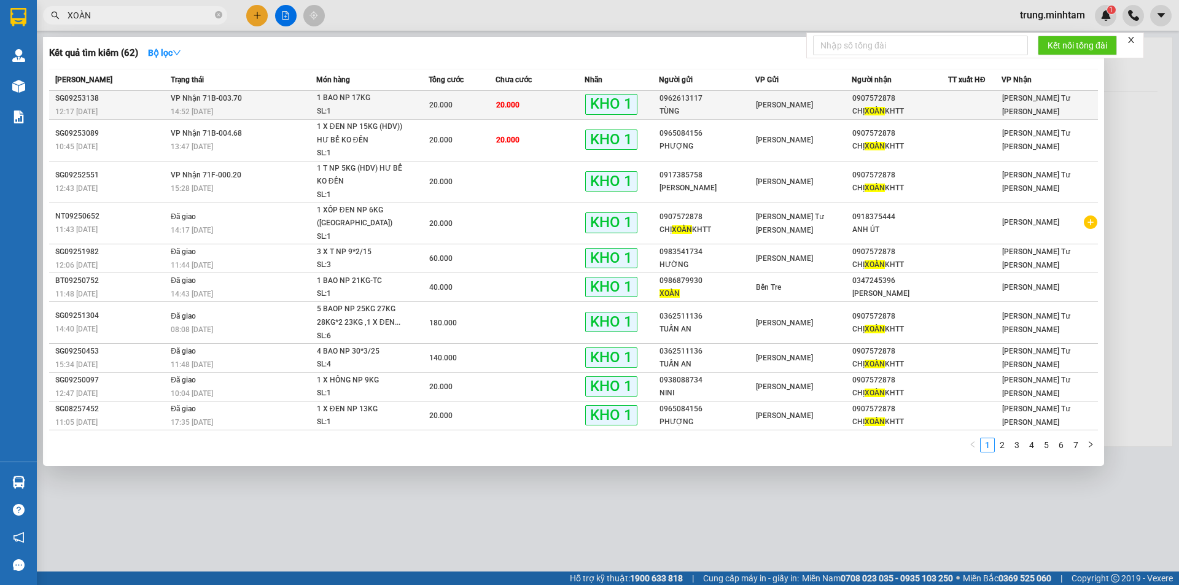
click at [823, 104] on div "[PERSON_NAME]" at bounding box center [803, 105] width 95 height 14
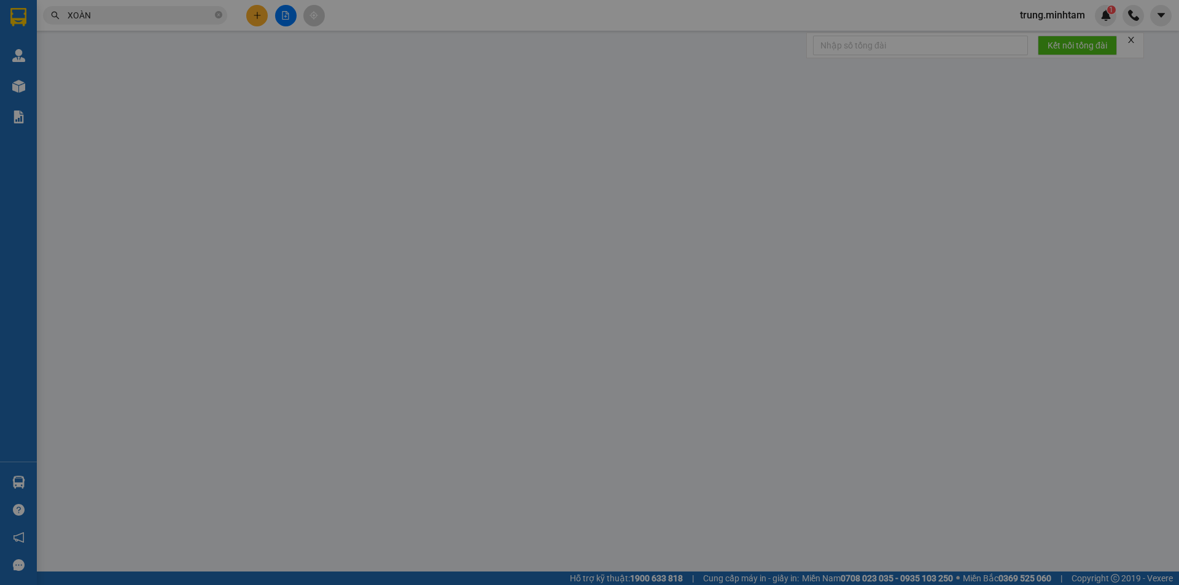
type input "0962613117"
type input "TÙNG"
type input "0907572878"
type input "CHỊ XOÀN KHTT"
type input "KNM"
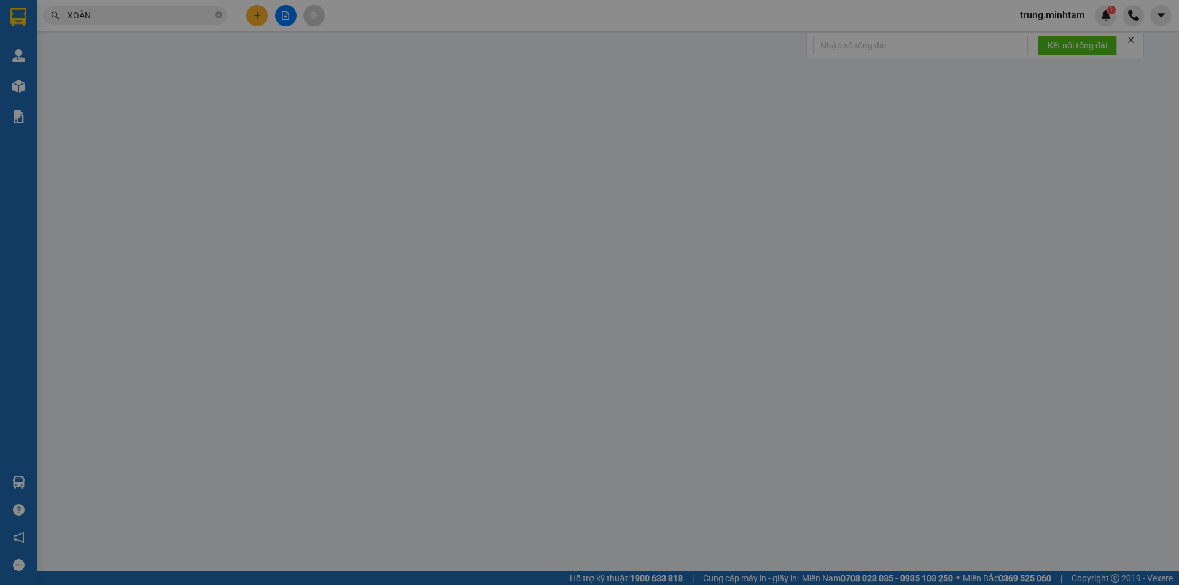
type input "20.000"
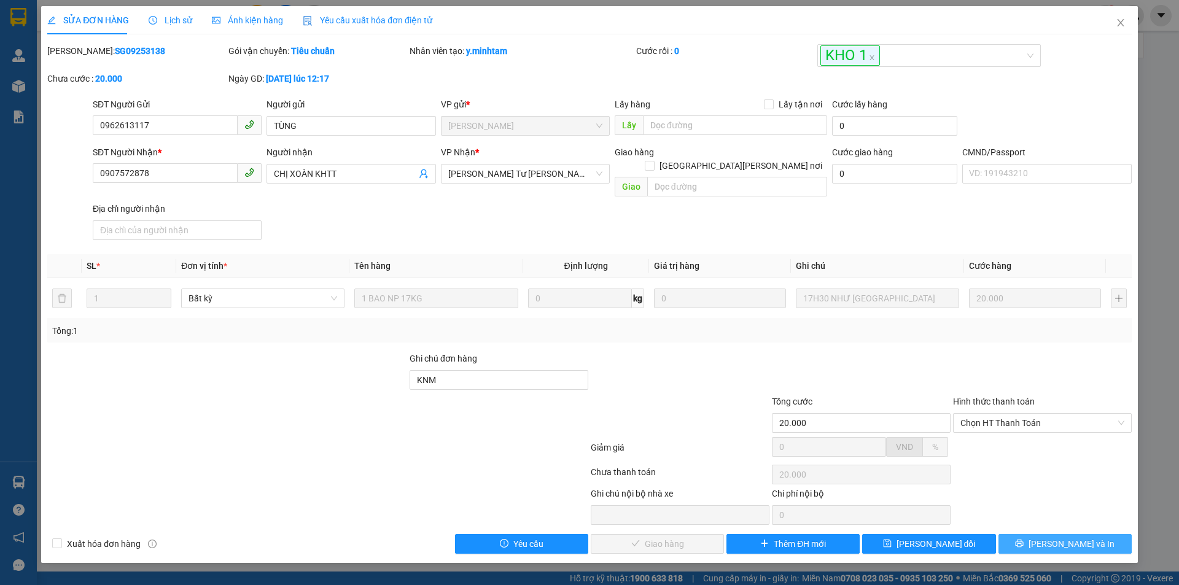
click at [1062, 537] on span "[PERSON_NAME] và In" at bounding box center [1071, 544] width 86 height 14
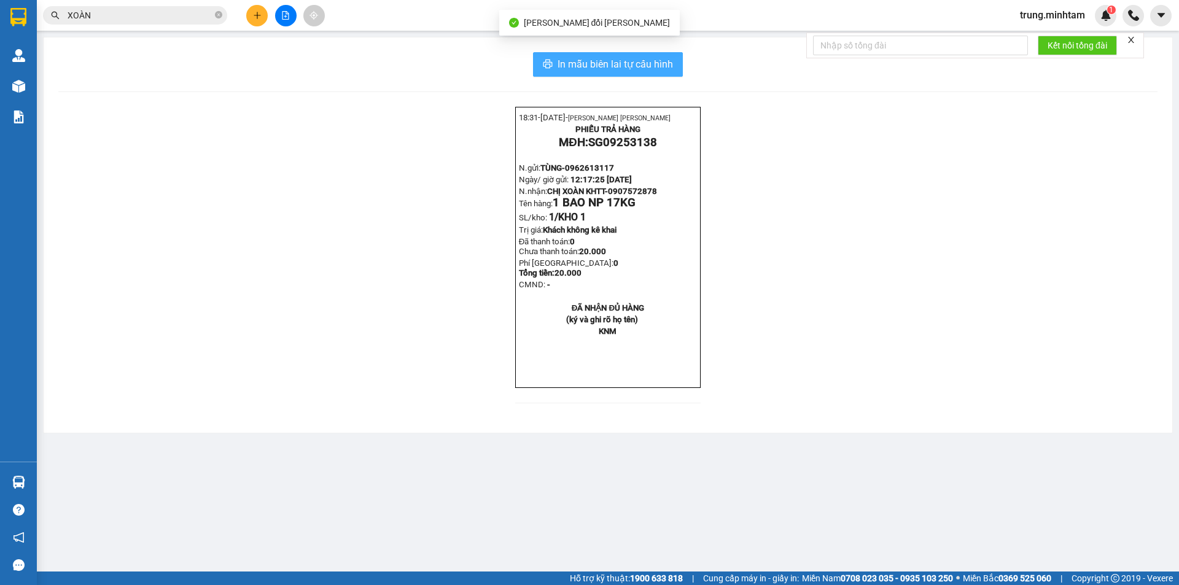
click at [609, 64] on span "In mẫu biên lai tự cấu hình" at bounding box center [614, 63] width 115 height 15
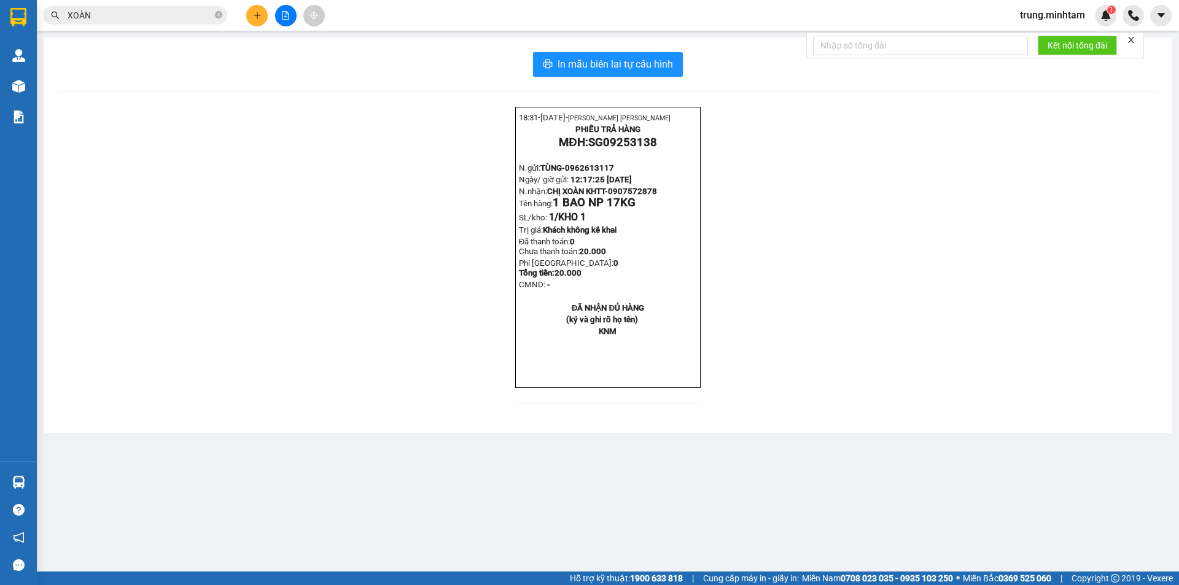
click at [138, 17] on input "XOÀN" at bounding box center [140, 16] width 145 height 14
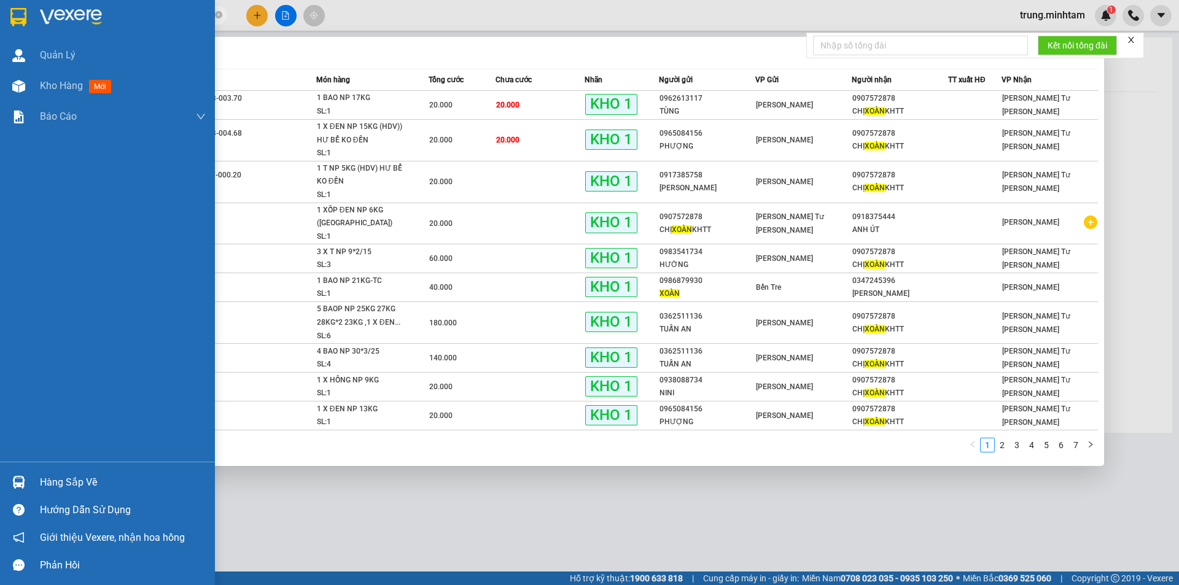
click at [82, 481] on div "Hàng sắp về" at bounding box center [123, 482] width 166 height 18
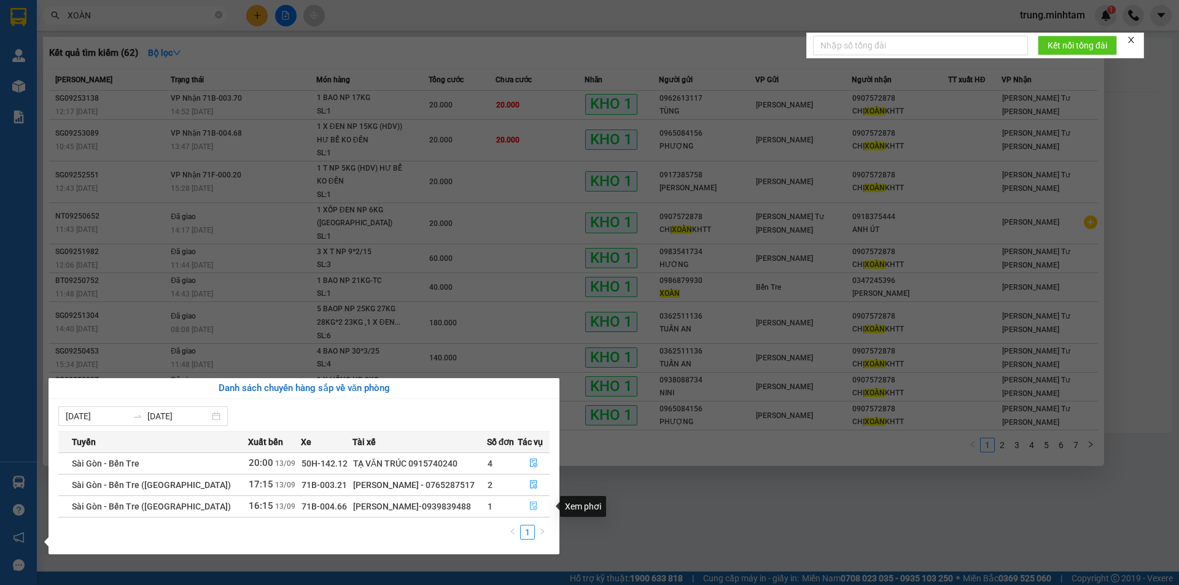
click at [530, 505] on icon "file-done" at bounding box center [533, 506] width 9 height 9
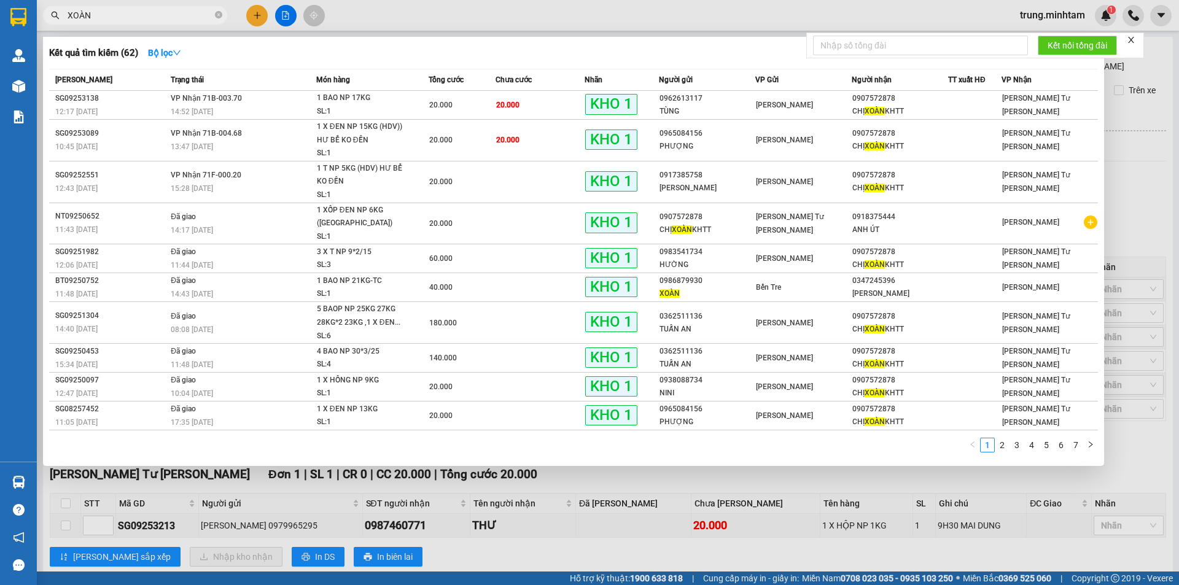
click at [184, 20] on input "XOÀN" at bounding box center [140, 16] width 145 height 14
type input "X"
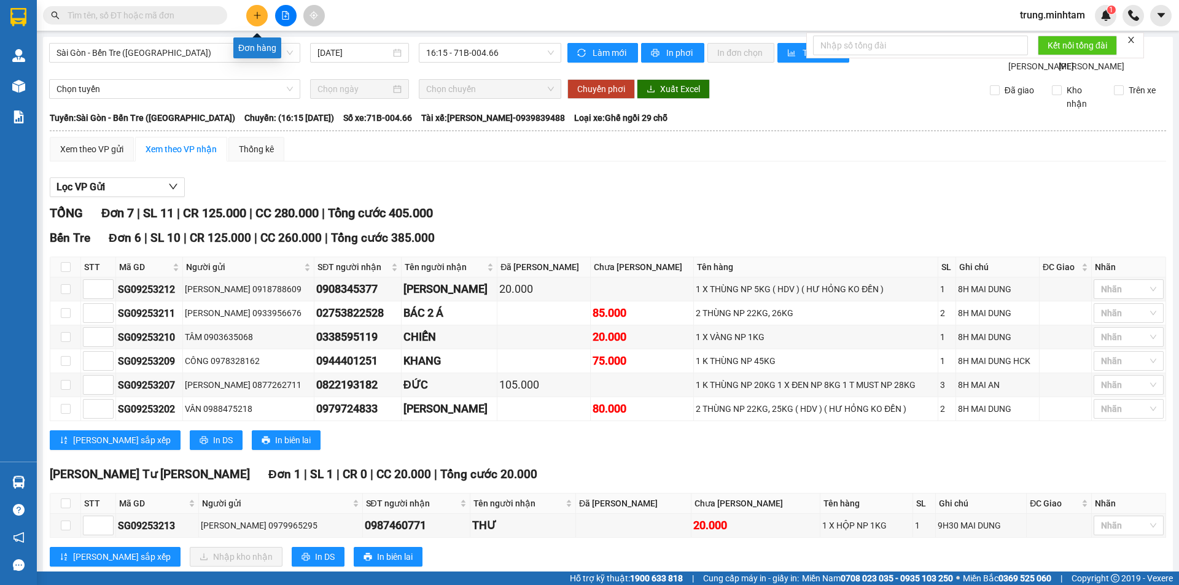
click at [255, 18] on icon "plus" at bounding box center [257, 15] width 9 height 9
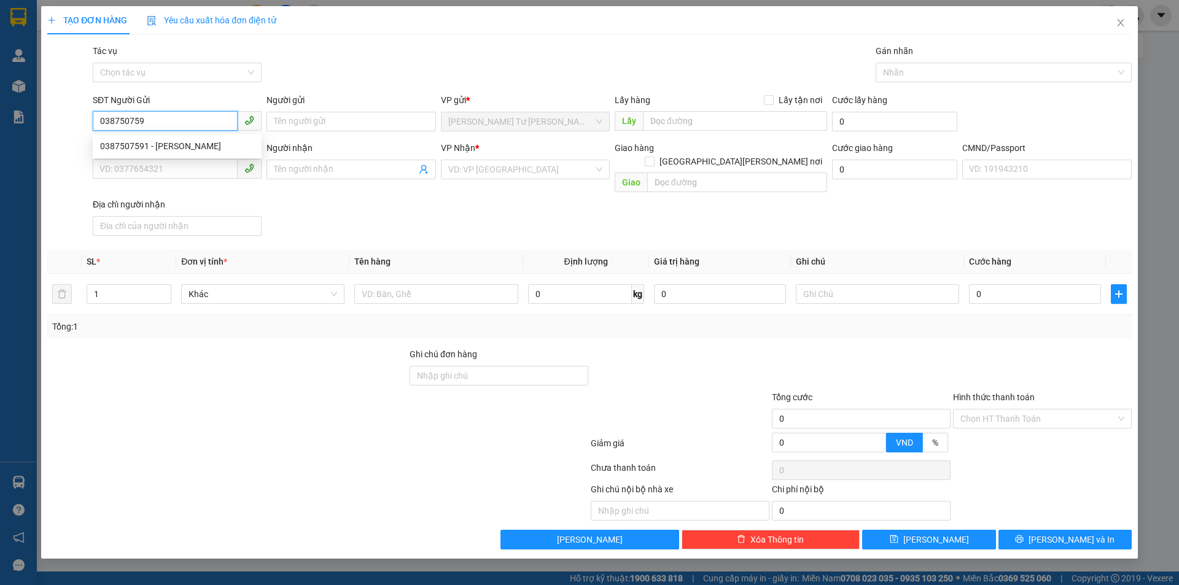
type input "0387507591"
click at [166, 142] on div "0387507591 - [PERSON_NAME]" at bounding box center [177, 146] width 154 height 14
type input "TUẤN"
type input "0906949428"
type input "LONG"
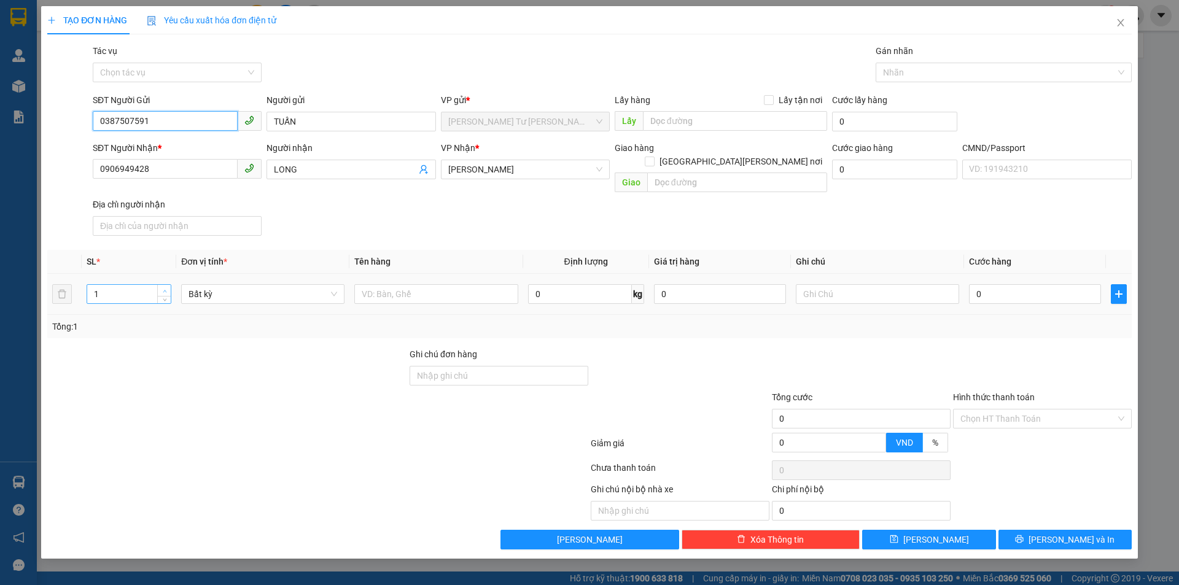
type input "0387507591"
click at [165, 289] on icon "up" at bounding box center [165, 291] width 4 height 4
type input "3"
click at [165, 289] on icon "up" at bounding box center [165, 291] width 4 height 4
click at [469, 284] on input "text" at bounding box center [435, 294] width 163 height 20
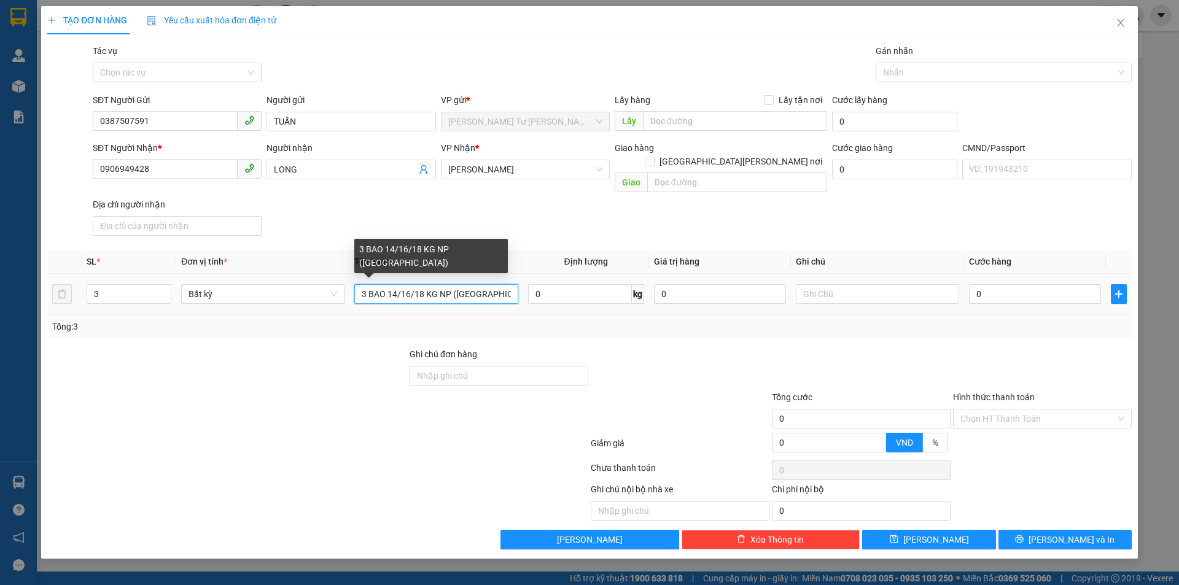
click at [397, 284] on input "3 BAO 14/16/18 KG NP ([GEOGRAPHIC_DATA])" at bounding box center [435, 294] width 163 height 20
type input "3 BAO 16/16/18 KG NP ([GEOGRAPHIC_DATA])"
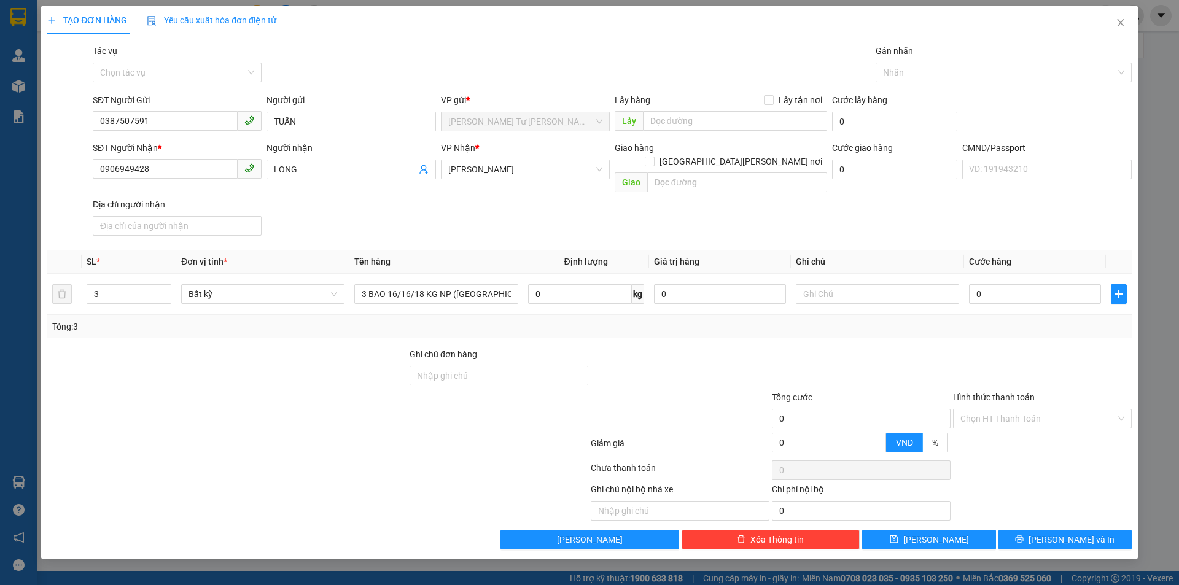
click at [594, 320] on div "Tổng: 3" at bounding box center [589, 327] width 1074 height 14
click at [818, 284] on input "text" at bounding box center [877, 294] width 163 height 20
type input "9H [DATE] [PERSON_NAME]"
click at [1001, 284] on input "0" at bounding box center [1035, 294] width 132 height 20
type input "1"
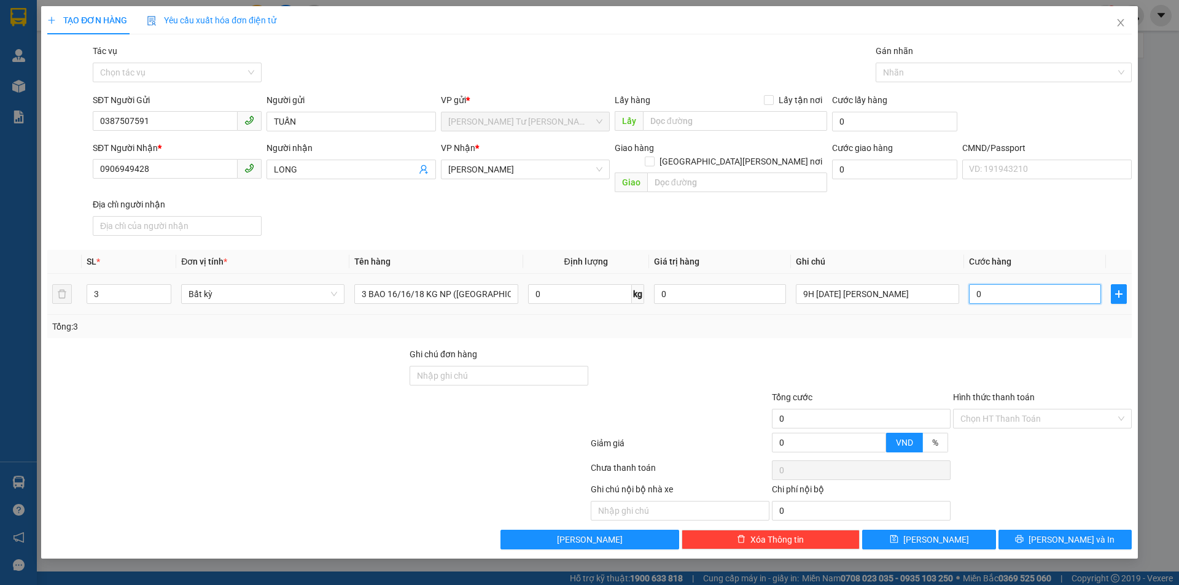
type input "1"
type input "10"
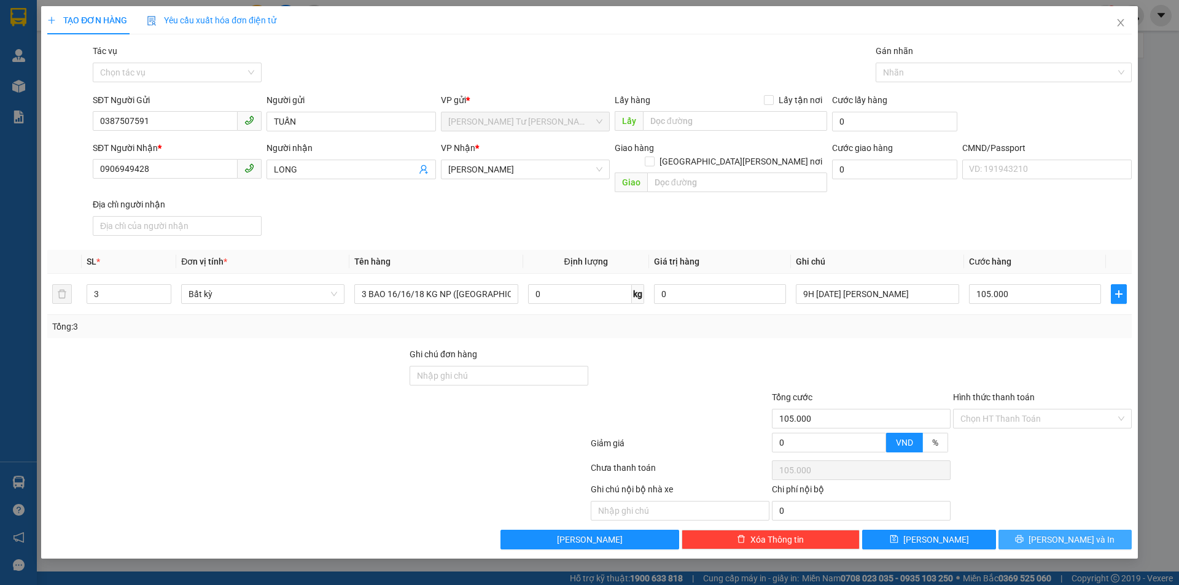
click at [1050, 530] on button "[PERSON_NAME] và In" at bounding box center [1064, 540] width 133 height 20
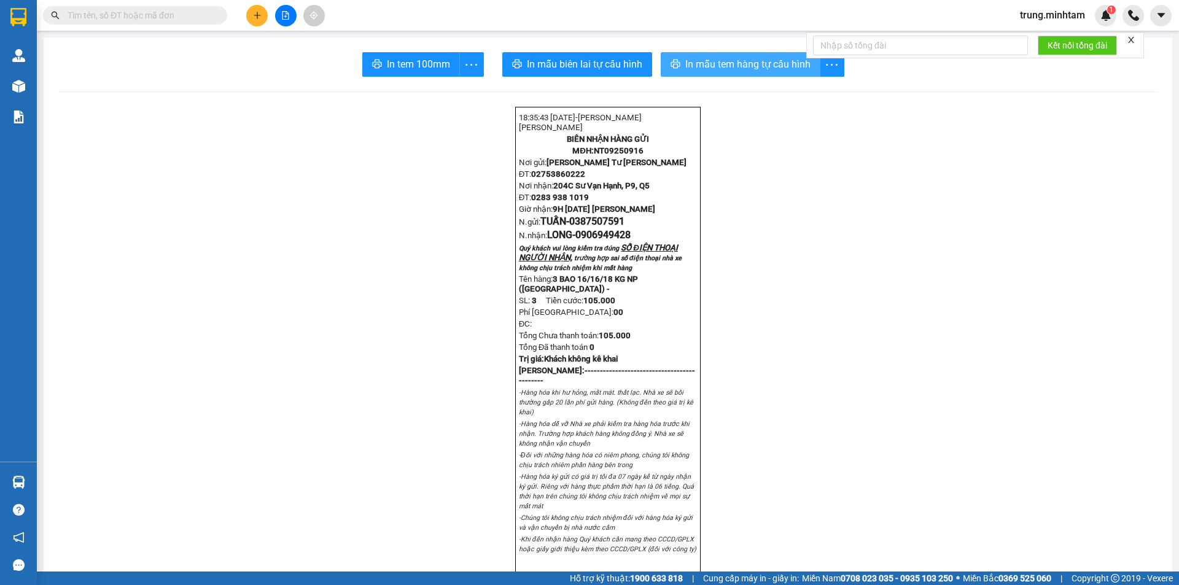
click at [732, 59] on span "In mẫu tem hàng tự cấu hình" at bounding box center [747, 63] width 125 height 15
click at [394, 63] on span "In tem 100mm" at bounding box center [418, 63] width 63 height 15
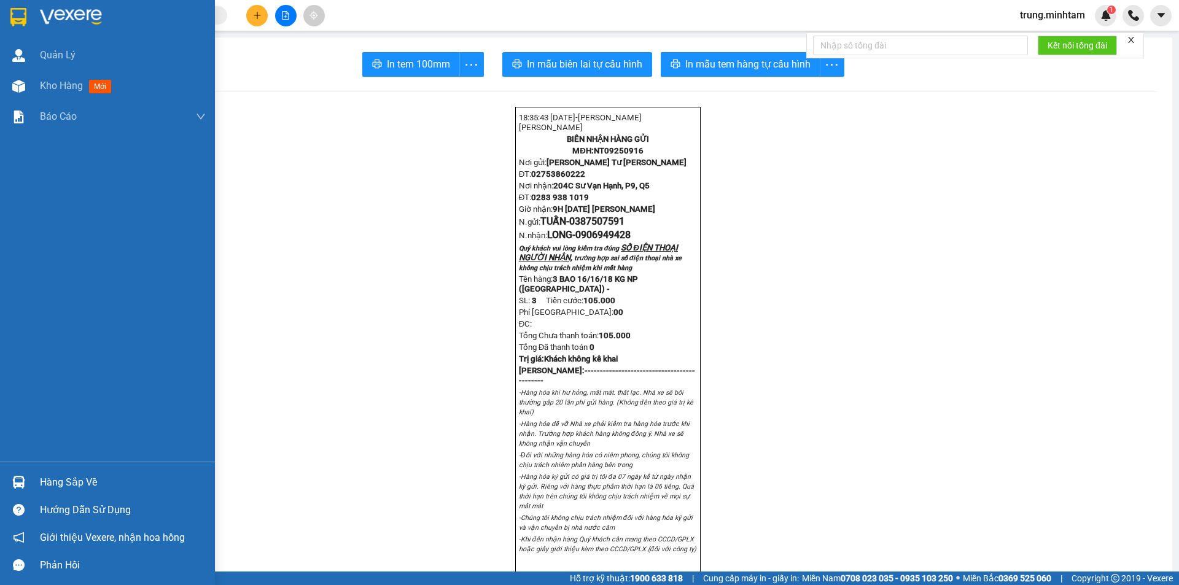
click at [58, 483] on div "Hàng sắp về" at bounding box center [123, 482] width 166 height 18
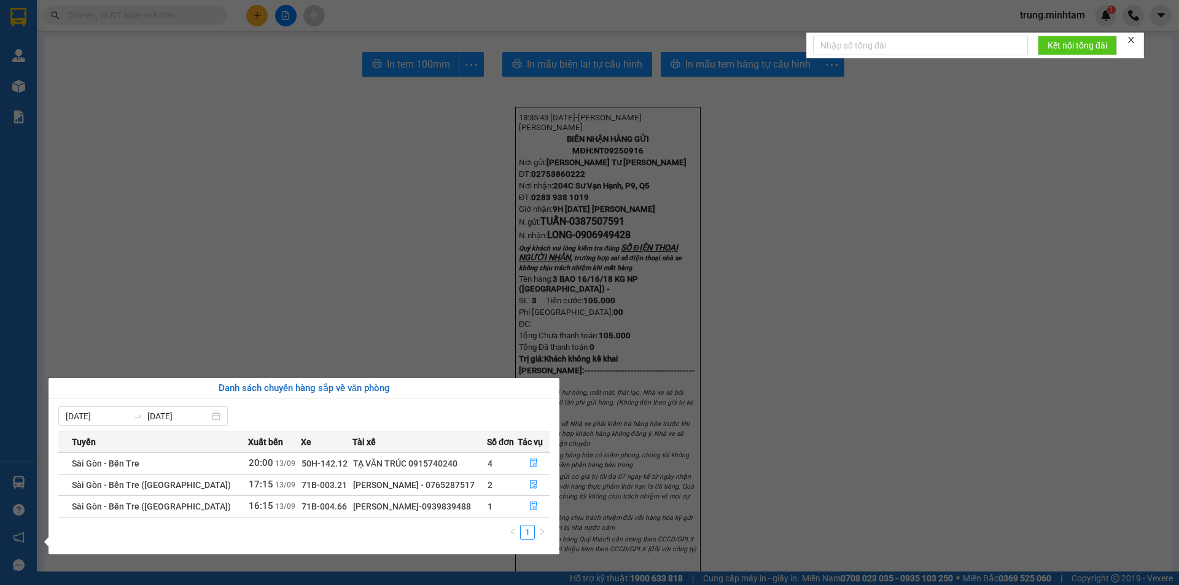
click at [168, 23] on section "Kết quả [PERSON_NAME] ( 62 ) Bộ lọc Mã ĐH Trạng thái Món hàng Tổng [PERSON_NAME…" at bounding box center [589, 292] width 1179 height 585
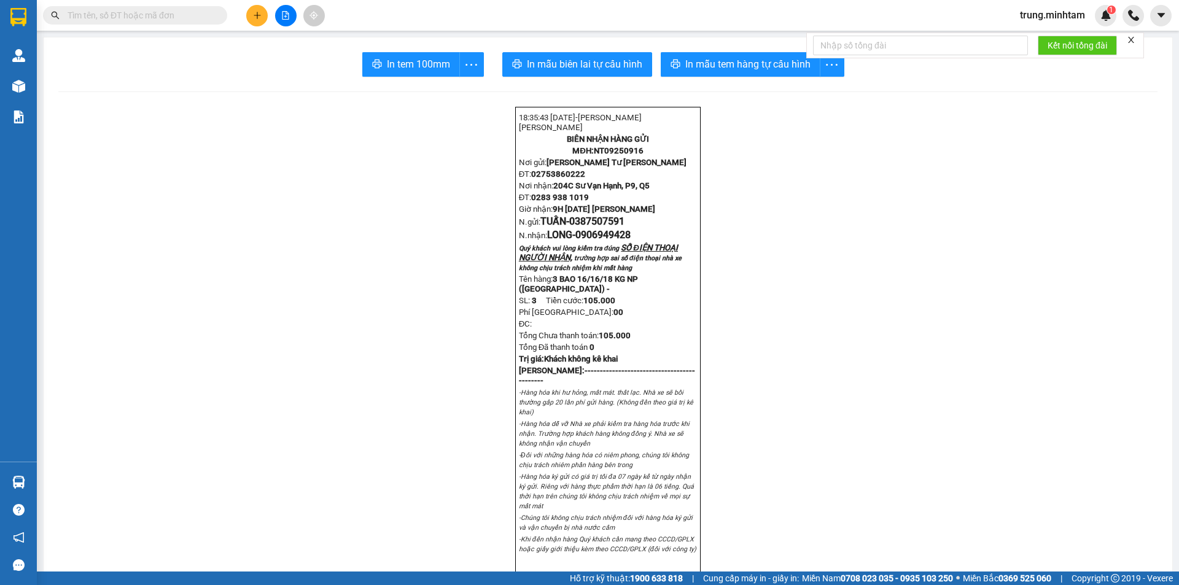
click at [167, 19] on input "text" at bounding box center [140, 16] width 145 height 14
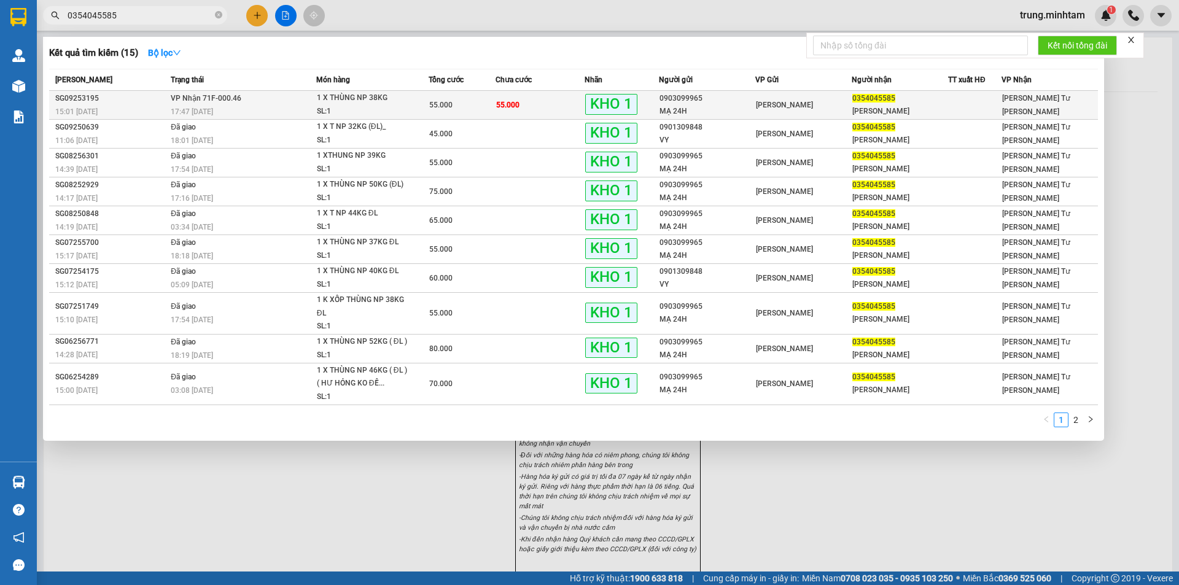
click at [567, 104] on td "55.000" at bounding box center [539, 105] width 89 height 29
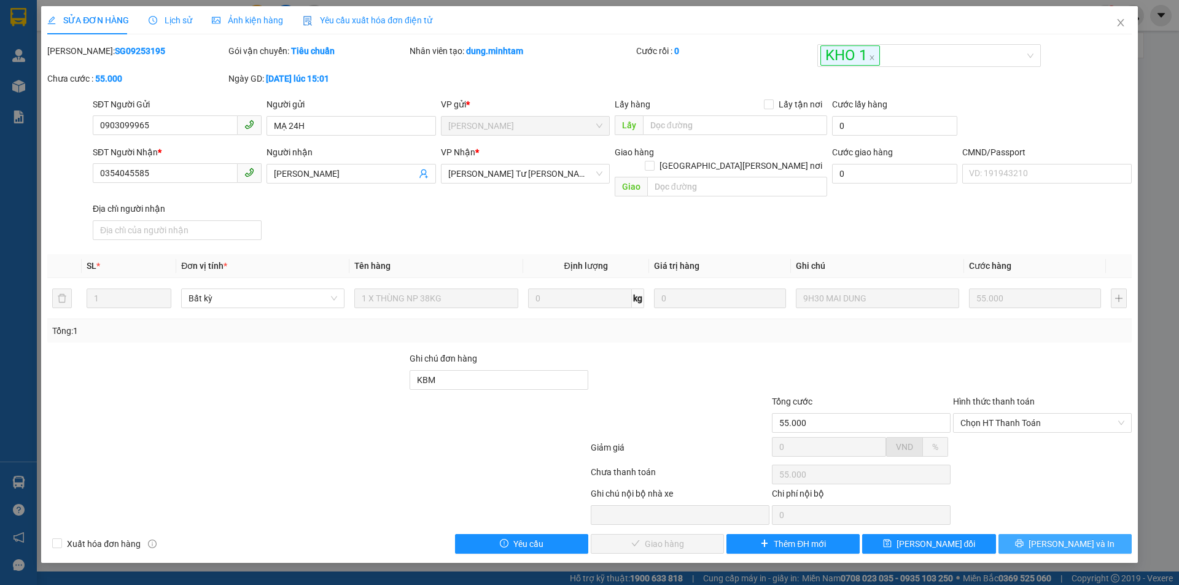
click at [1081, 537] on span "[PERSON_NAME] và In" at bounding box center [1071, 544] width 86 height 14
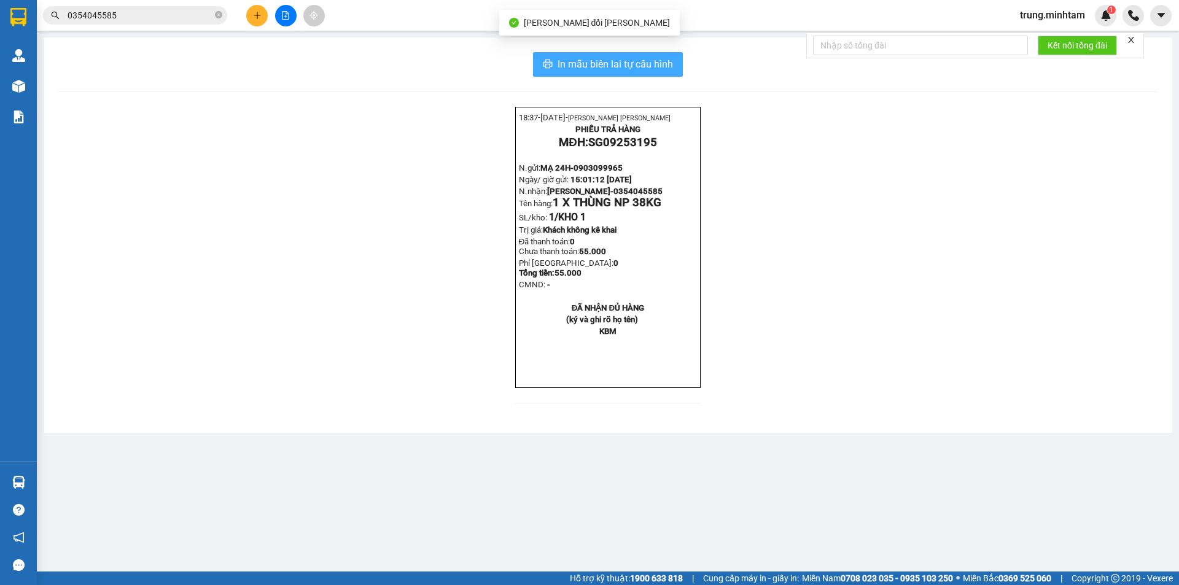
click at [652, 61] on span "In mẫu biên lai tự cấu hình" at bounding box center [614, 63] width 115 height 15
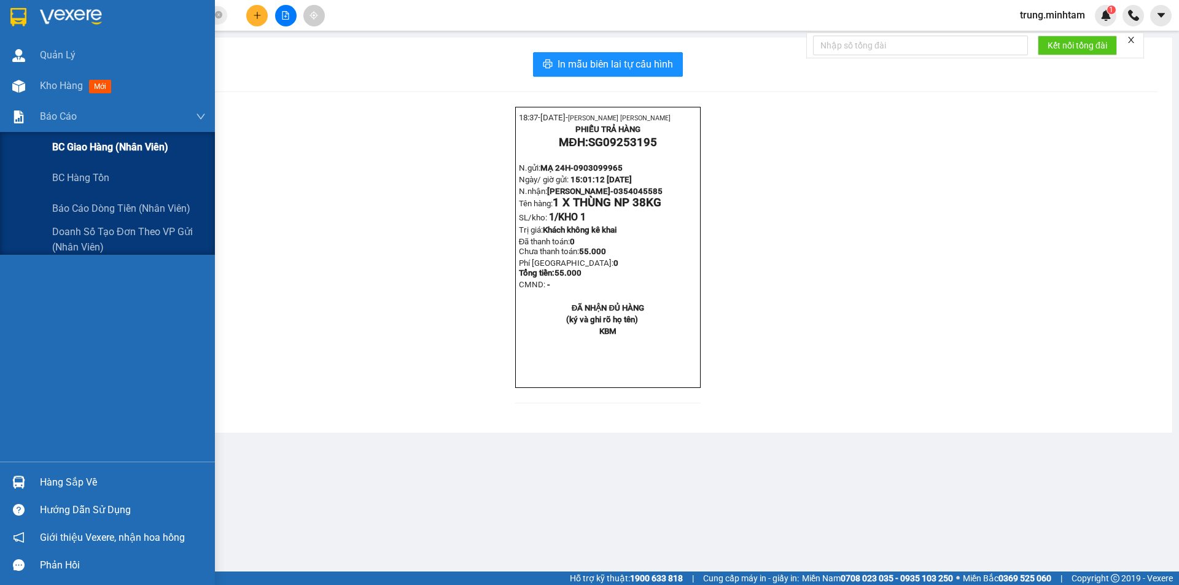
click at [87, 149] on span "BC giao hàng (nhân viên)" at bounding box center [110, 146] width 116 height 15
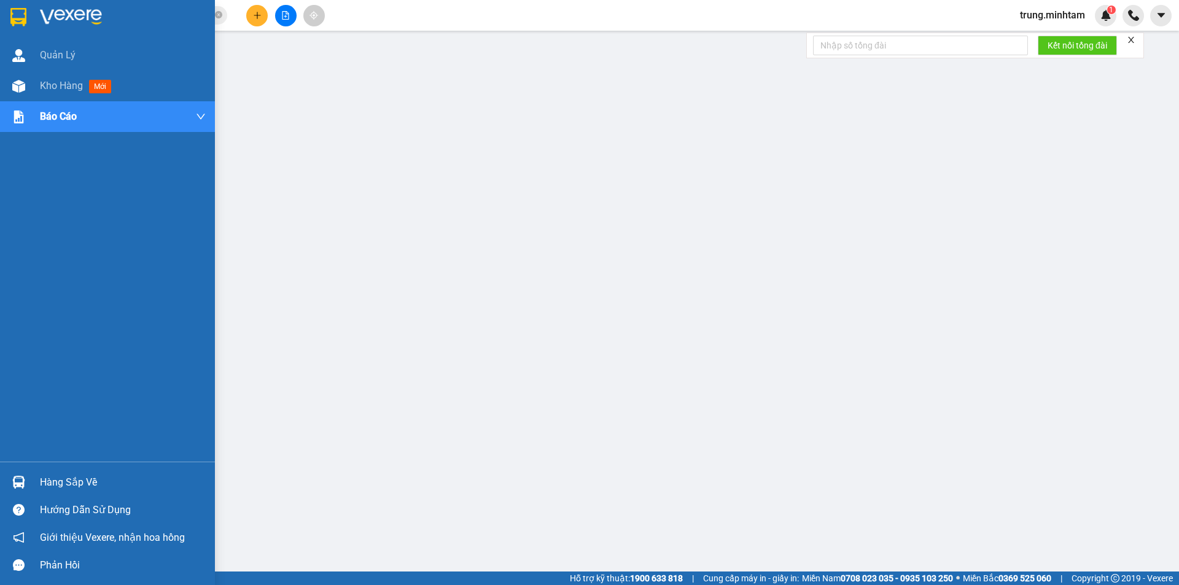
click at [60, 479] on div "Hàng sắp về" at bounding box center [123, 482] width 166 height 18
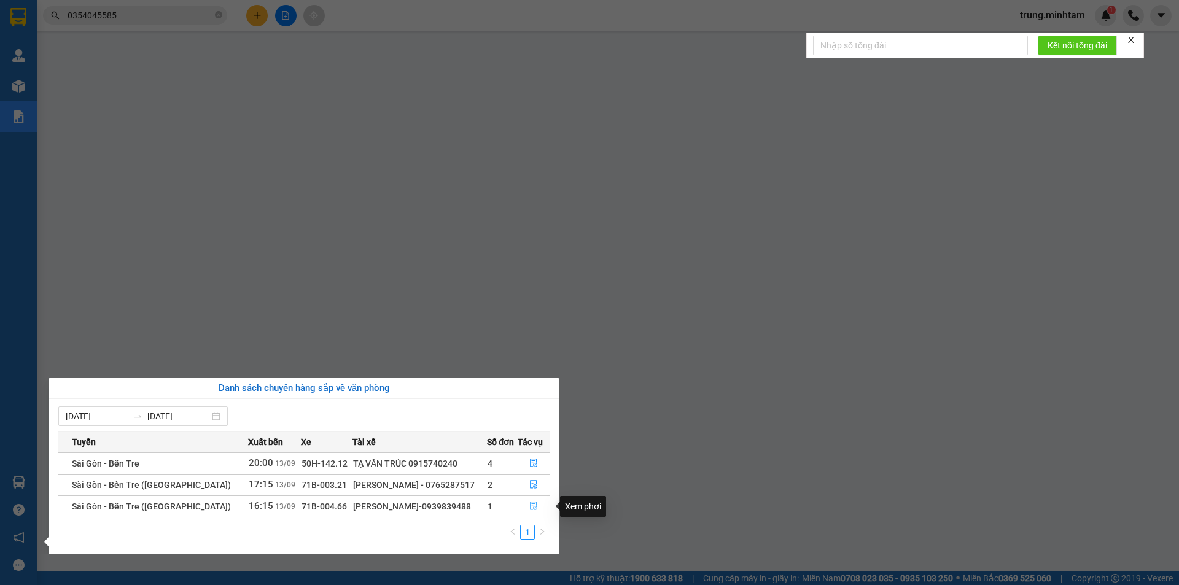
click at [530, 507] on icon "file-done" at bounding box center [533, 506] width 9 height 9
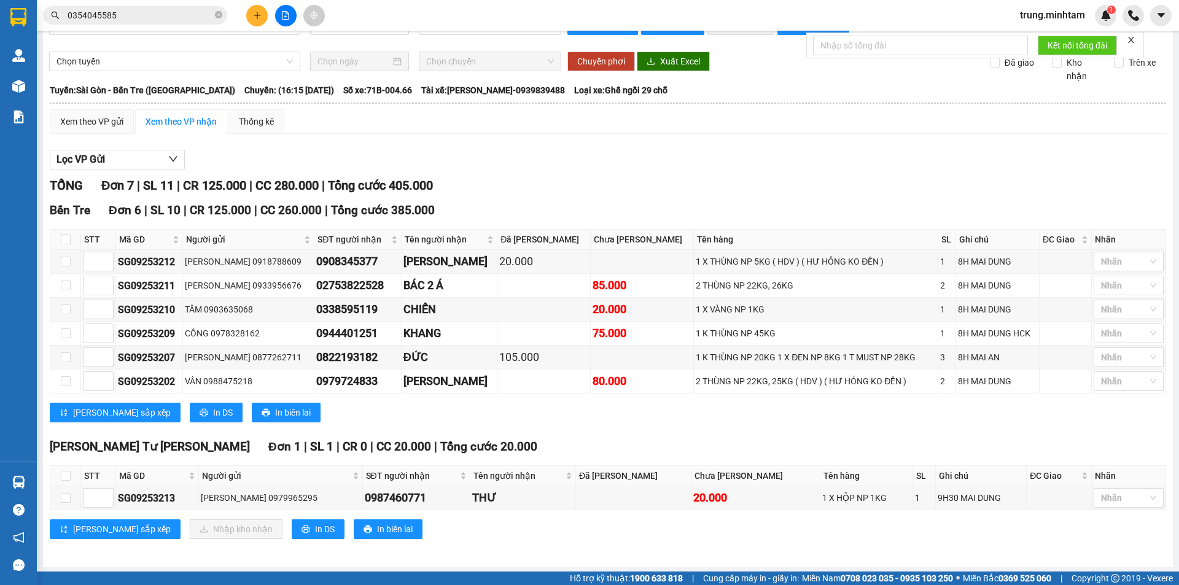
scroll to position [43, 0]
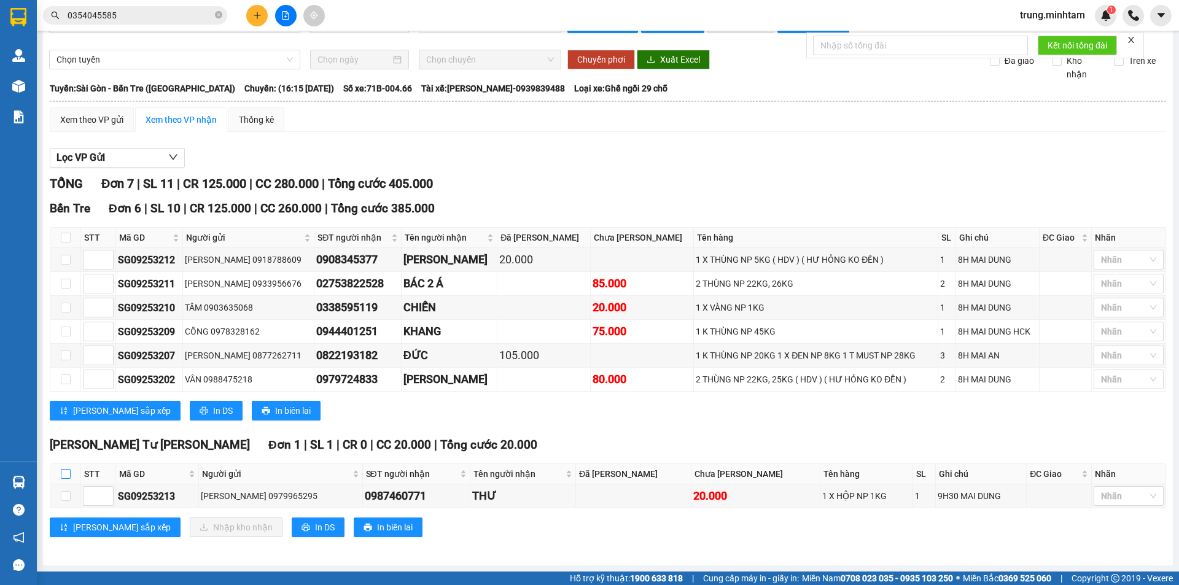
click at [68, 476] on input "checkbox" at bounding box center [66, 474] width 10 height 10
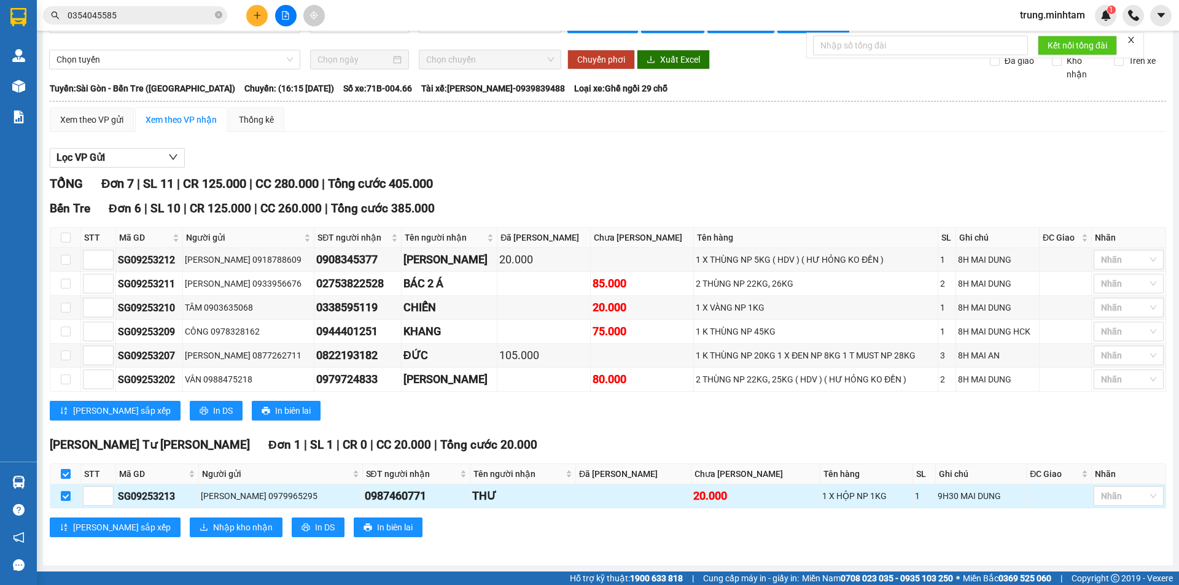
drag, startPoint x: 1099, startPoint y: 494, endPoint x: 1098, endPoint y: 486, distance: 8.6
click at [1099, 495] on div at bounding box center [1123, 496] width 52 height 15
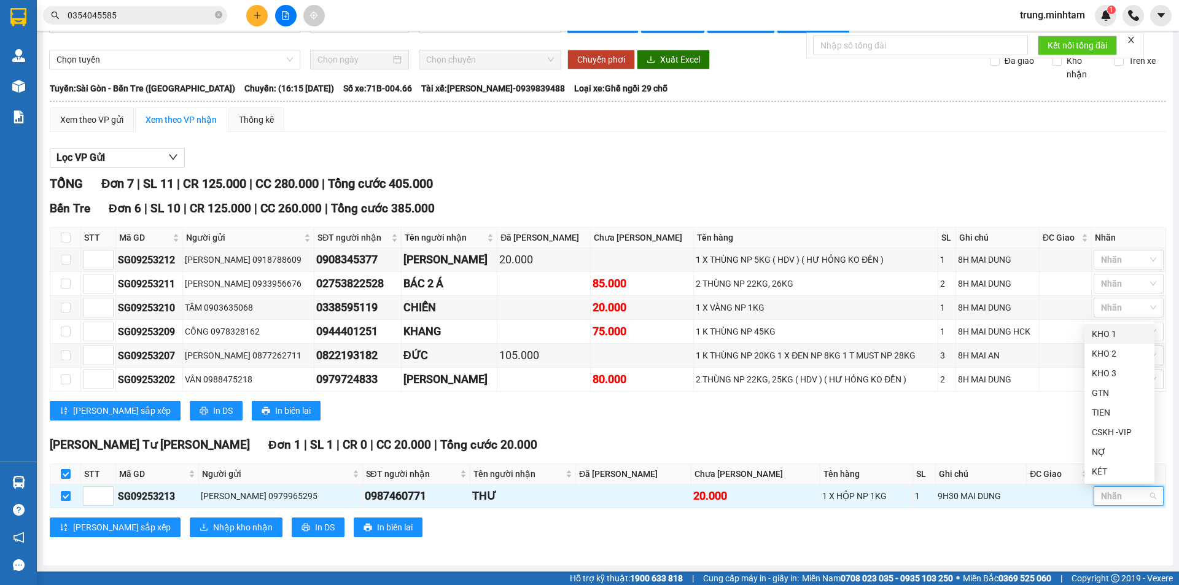
click at [1106, 336] on div "KHO 1" at bounding box center [1119, 334] width 55 height 14
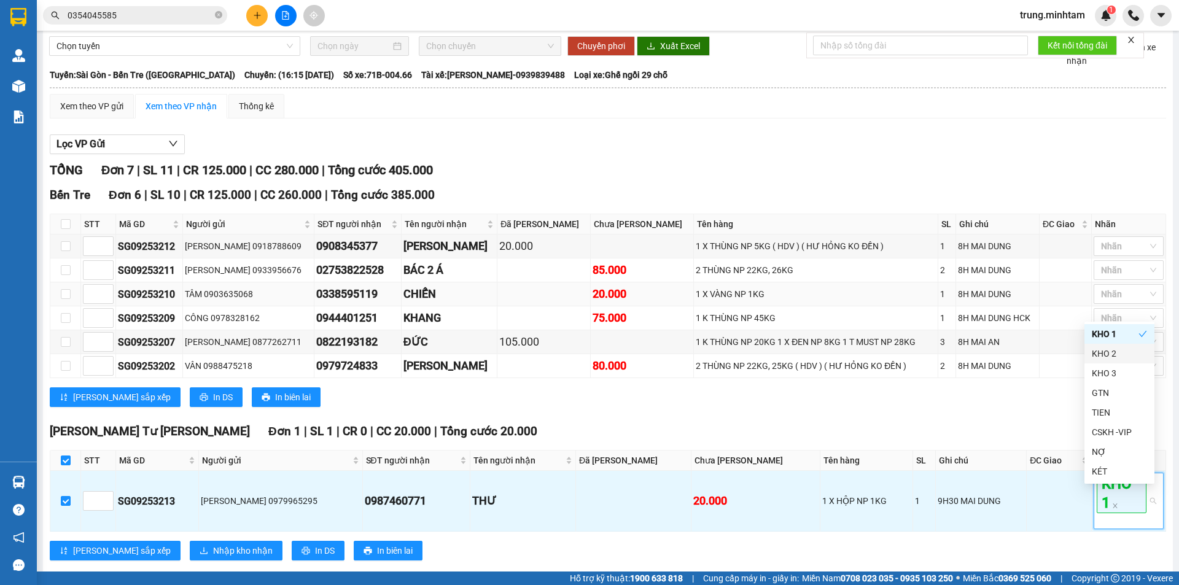
scroll to position [80, 0]
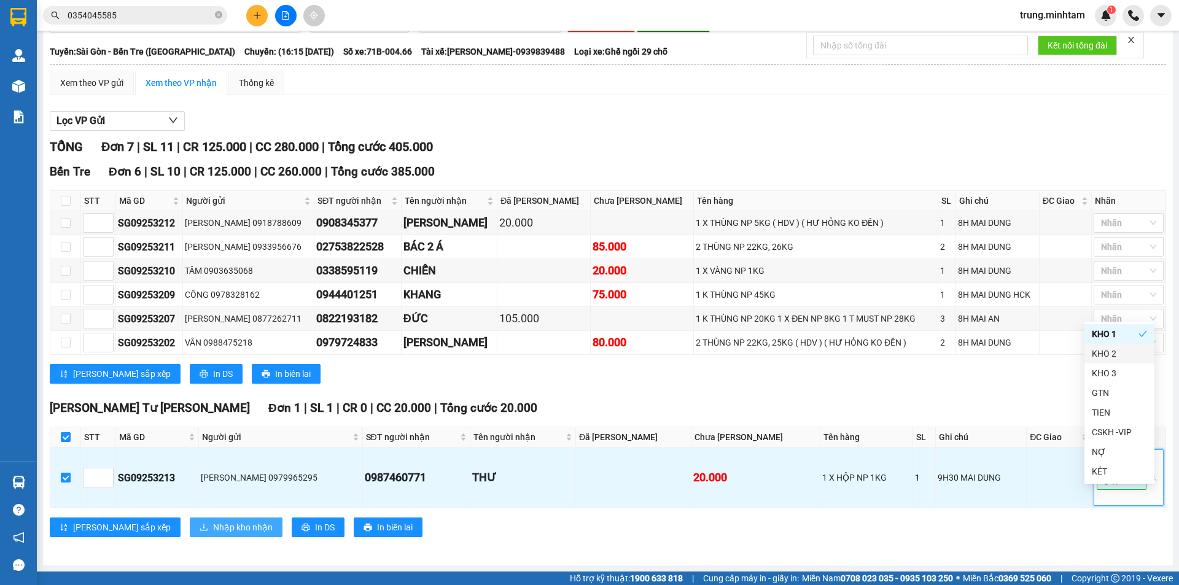
click at [213, 527] on span "Nhập kho nhận" at bounding box center [243, 528] width 60 height 14
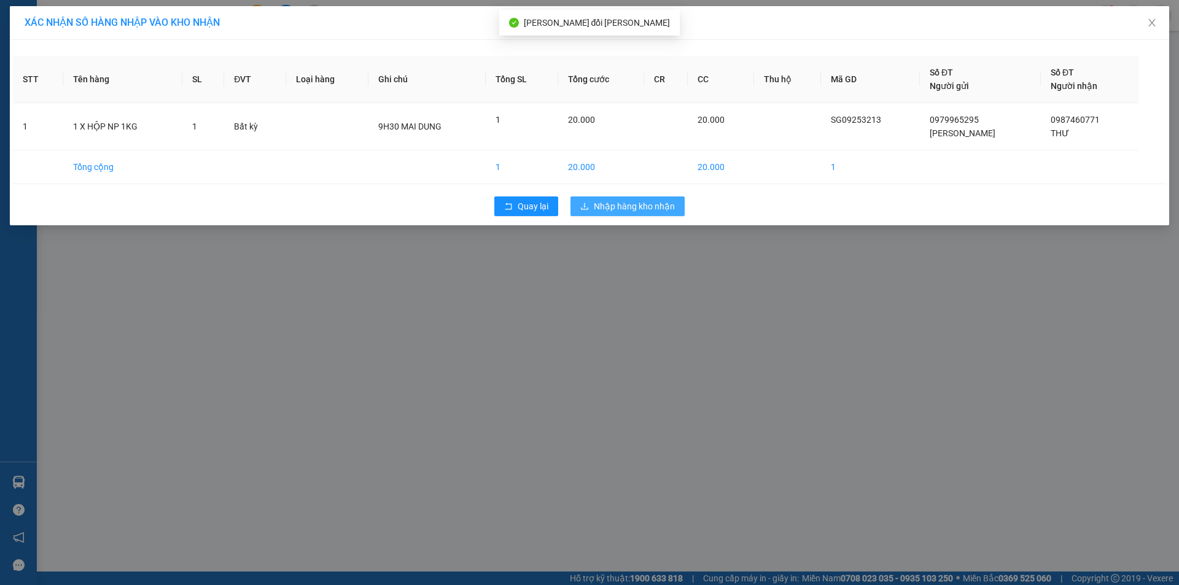
click at [627, 207] on span "Nhập hàng kho nhận" at bounding box center [634, 207] width 81 height 14
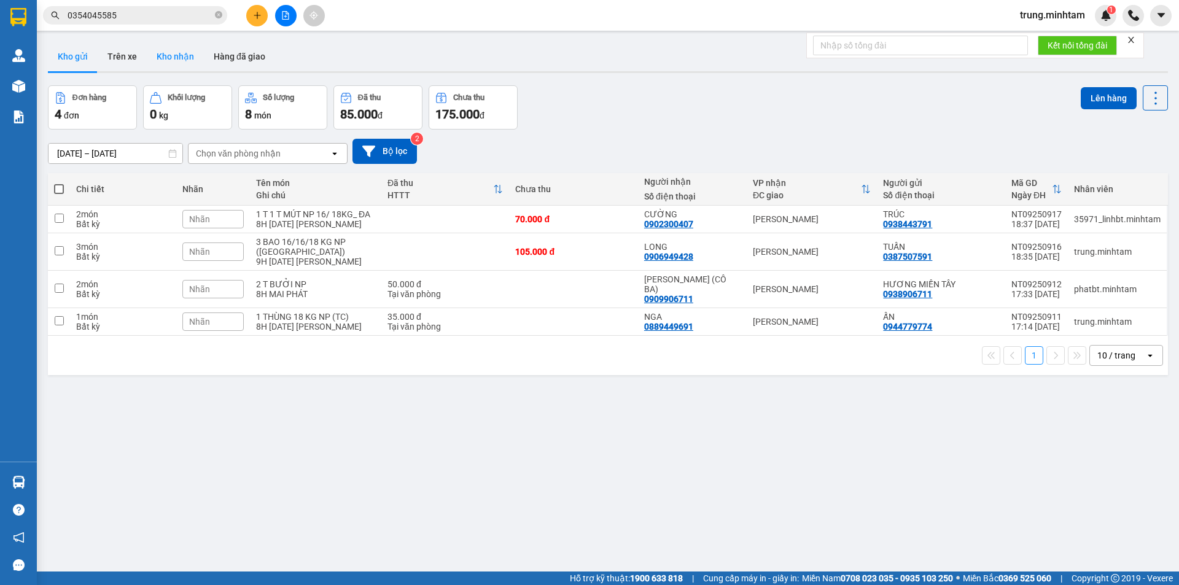
click at [187, 56] on button "Kho nhận" at bounding box center [175, 56] width 57 height 29
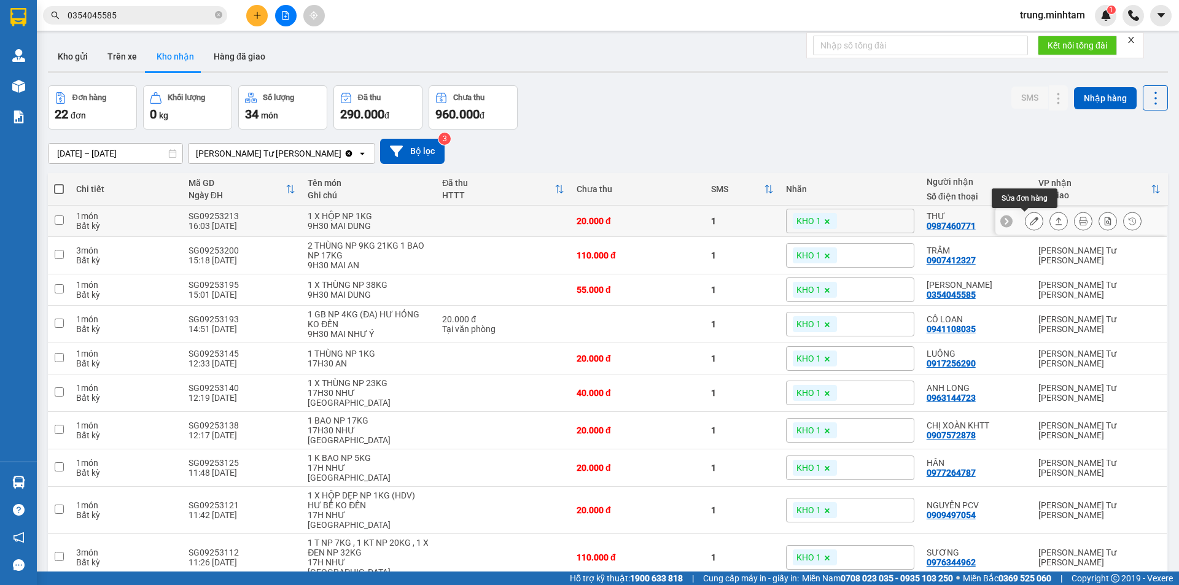
click at [1030, 222] on icon at bounding box center [1034, 221] width 9 height 9
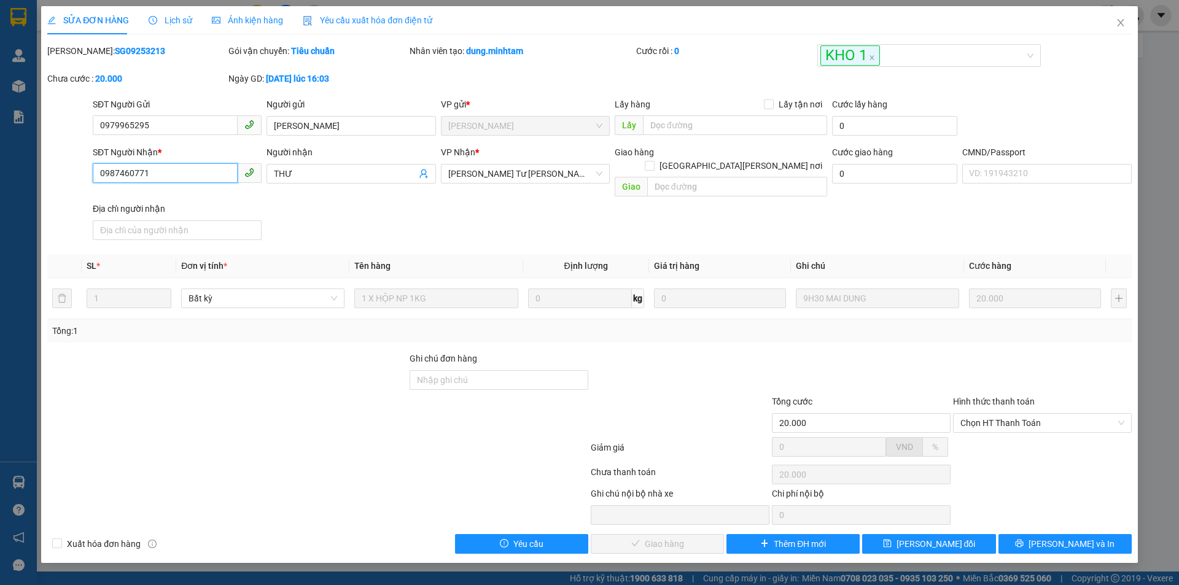
drag, startPoint x: 150, startPoint y: 173, endPoint x: 91, endPoint y: 173, distance: 59.6
click at [91, 173] on div "SĐT Người [PERSON_NAME] * 0987460771 0987460771" at bounding box center [177, 174] width 174 height 56
click at [526, 370] on input "Ghi chú đơn hàng" at bounding box center [499, 380] width 179 height 20
click at [938, 537] on span "[PERSON_NAME] đổi" at bounding box center [935, 544] width 79 height 14
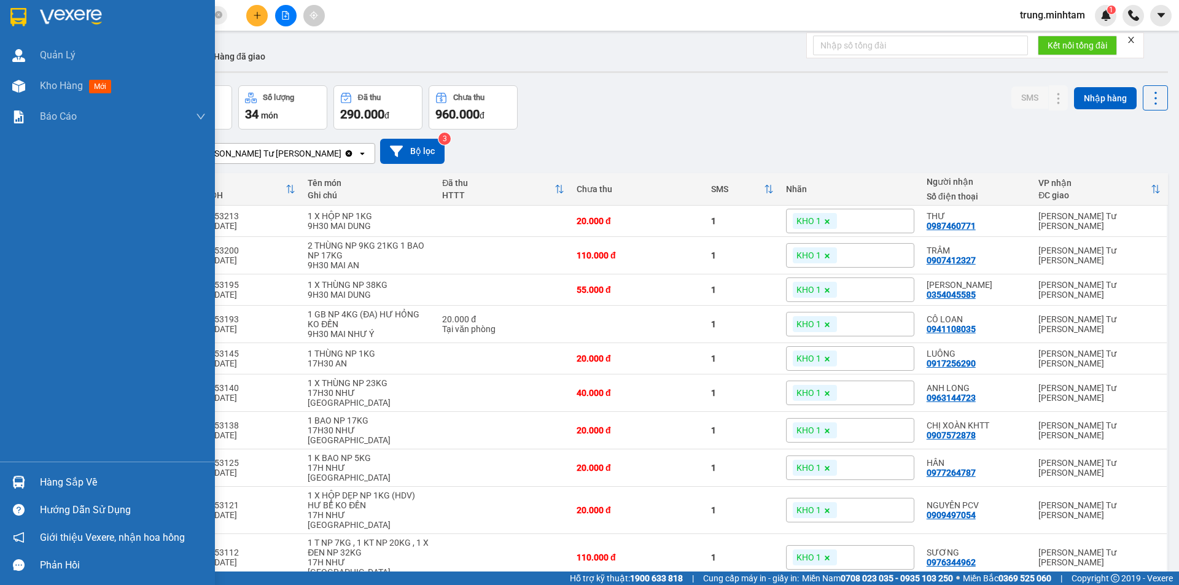
click at [74, 487] on div "Hàng sắp về" at bounding box center [123, 482] width 166 height 18
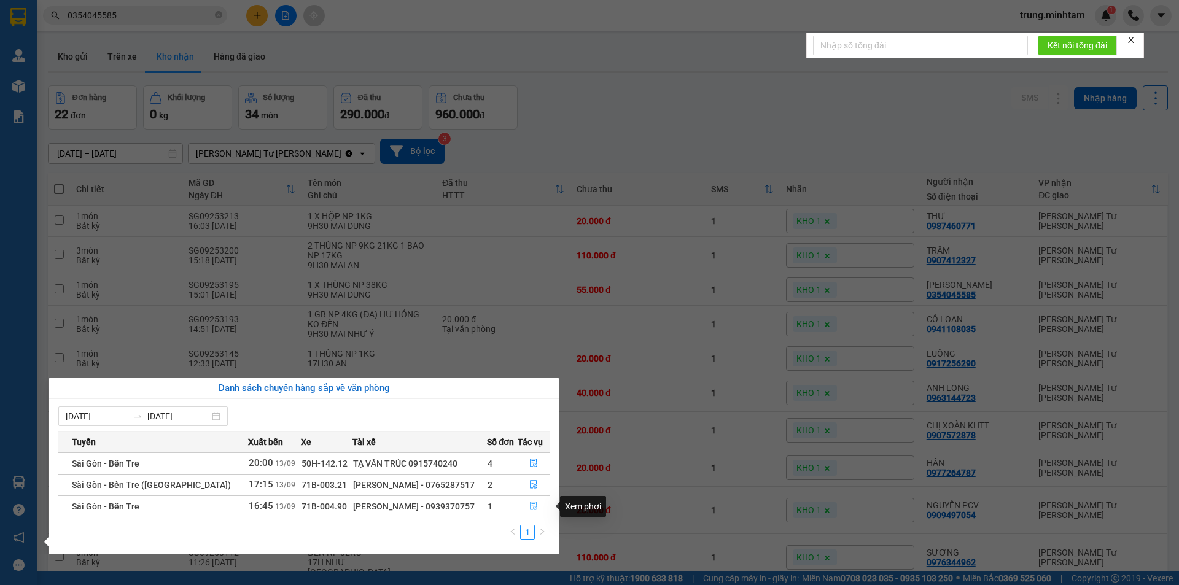
click at [532, 508] on icon "file-done" at bounding box center [533, 506] width 9 height 9
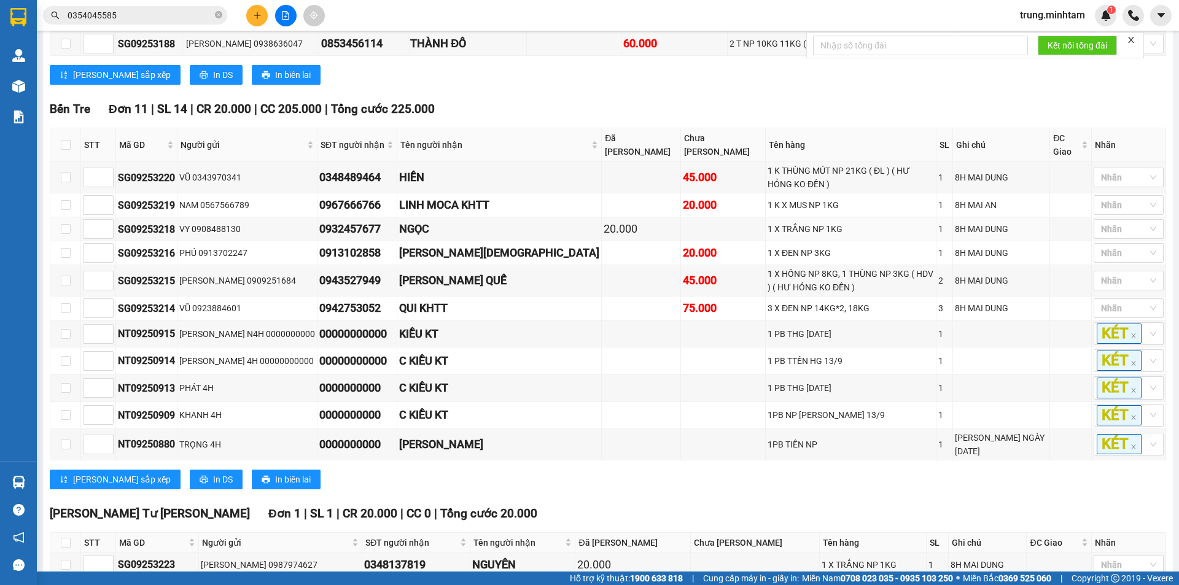
scroll to position [439, 0]
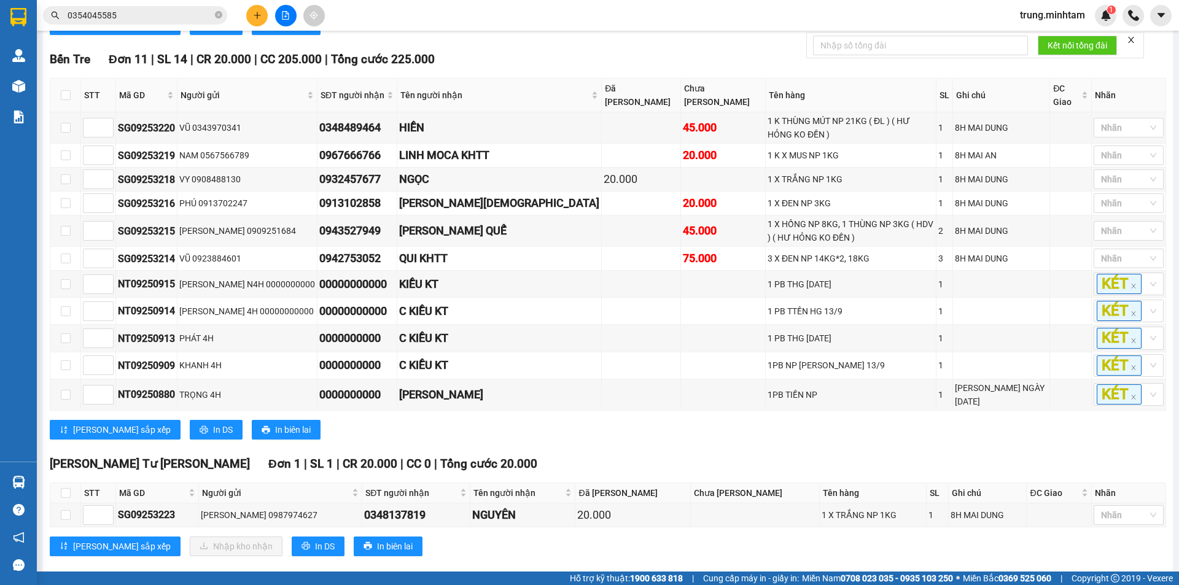
click at [174, 14] on input "0354045585" at bounding box center [140, 16] width 145 height 14
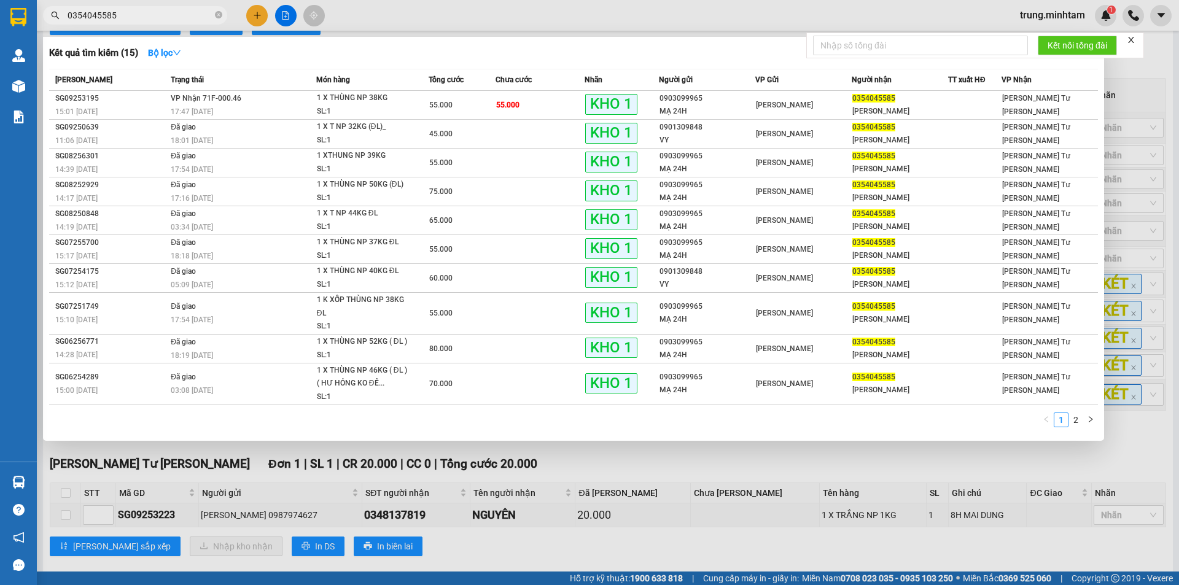
click at [174, 14] on input "0354045585" at bounding box center [140, 16] width 145 height 14
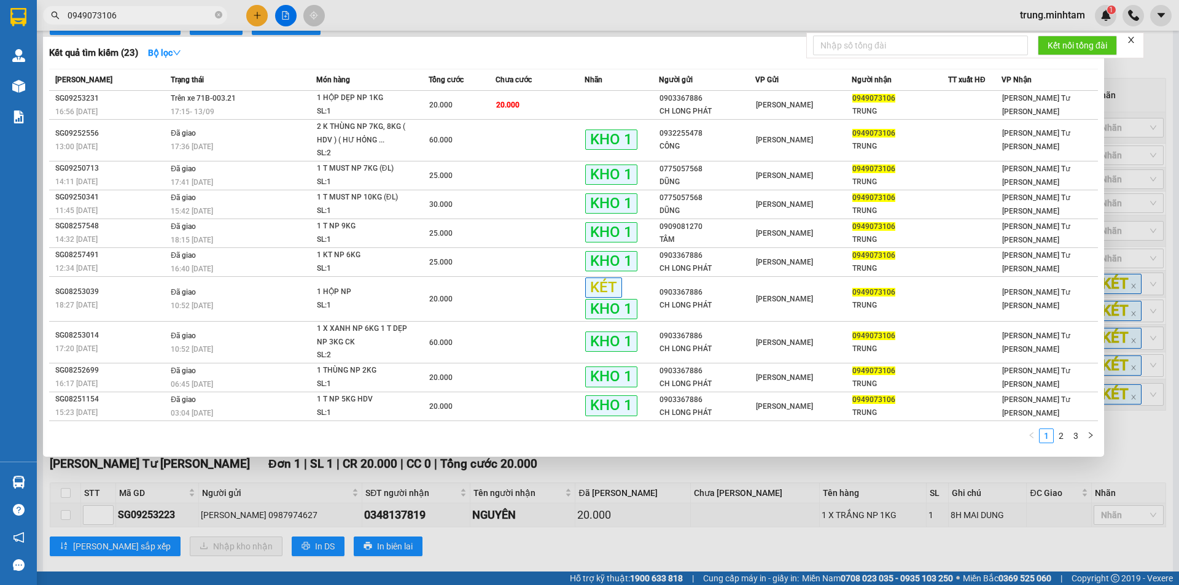
click at [390, 54] on div "Kết quả tìm kiếm ( 23 ) Bộ lọc" at bounding box center [573, 53] width 1049 height 20
click at [153, 12] on input "0949073106" at bounding box center [140, 16] width 145 height 14
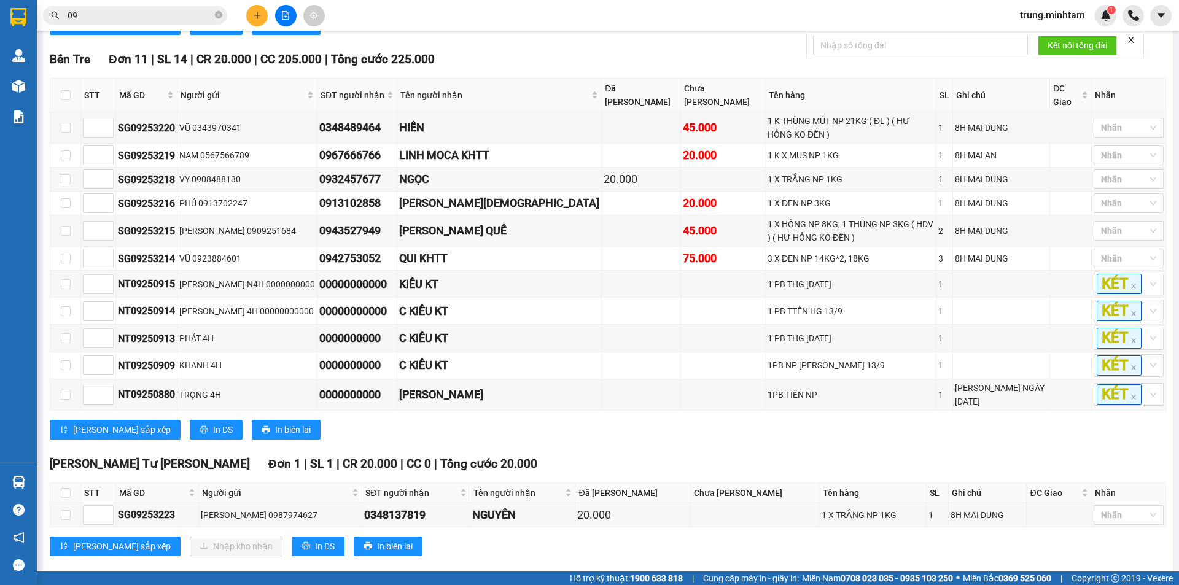
type input "0"
click at [67, 488] on input "checkbox" at bounding box center [66, 493] width 10 height 10
checkbox input "true"
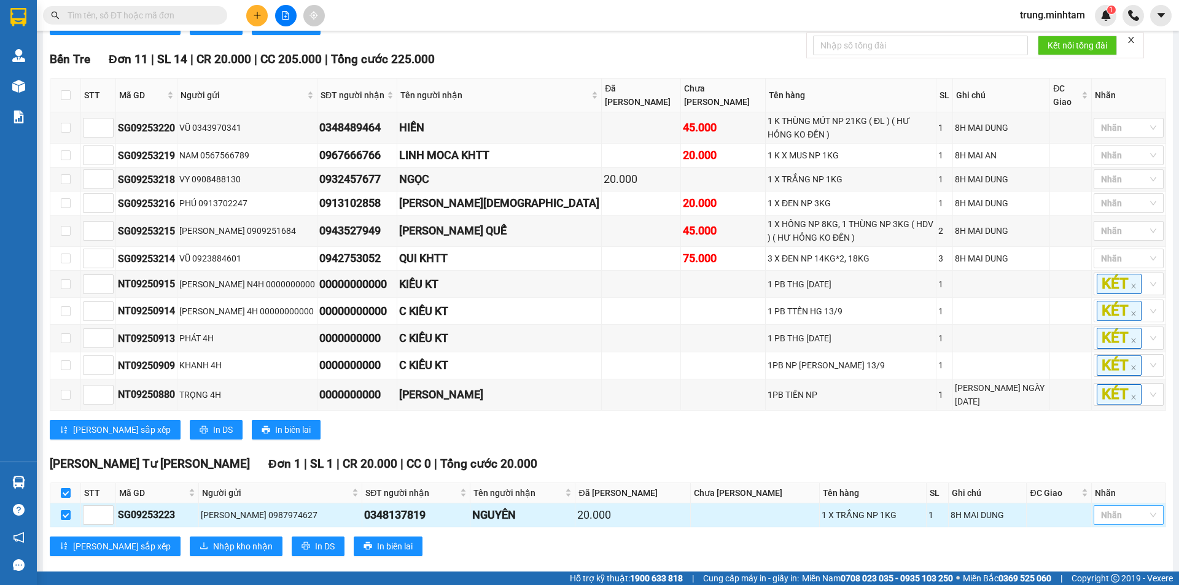
click at [1117, 508] on div at bounding box center [1123, 515] width 52 height 15
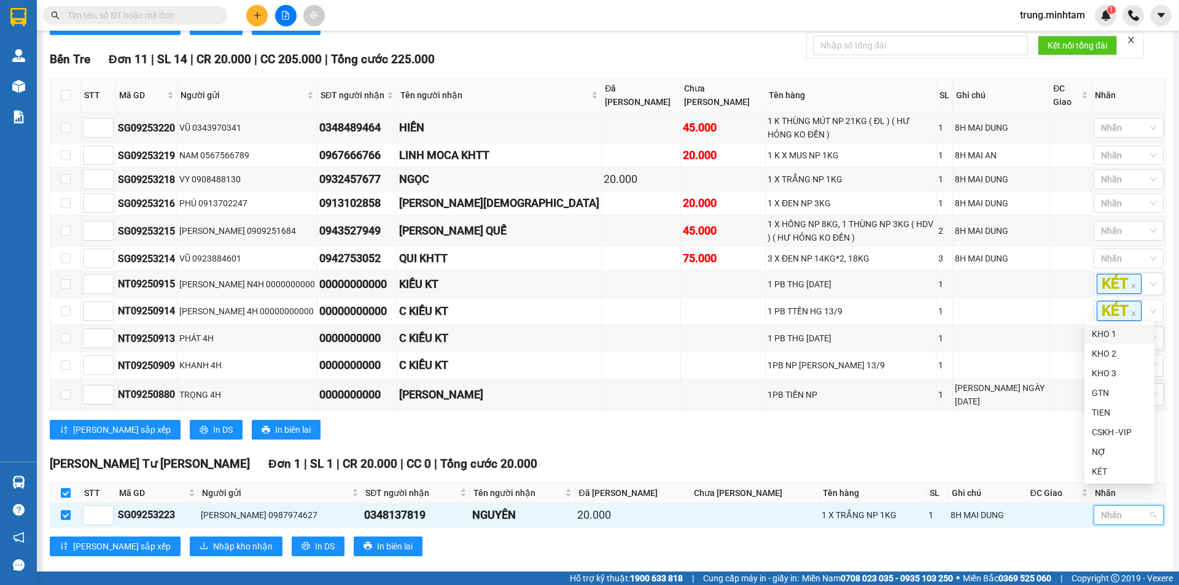
click at [1106, 335] on div "KHO 1" at bounding box center [1119, 334] width 55 height 14
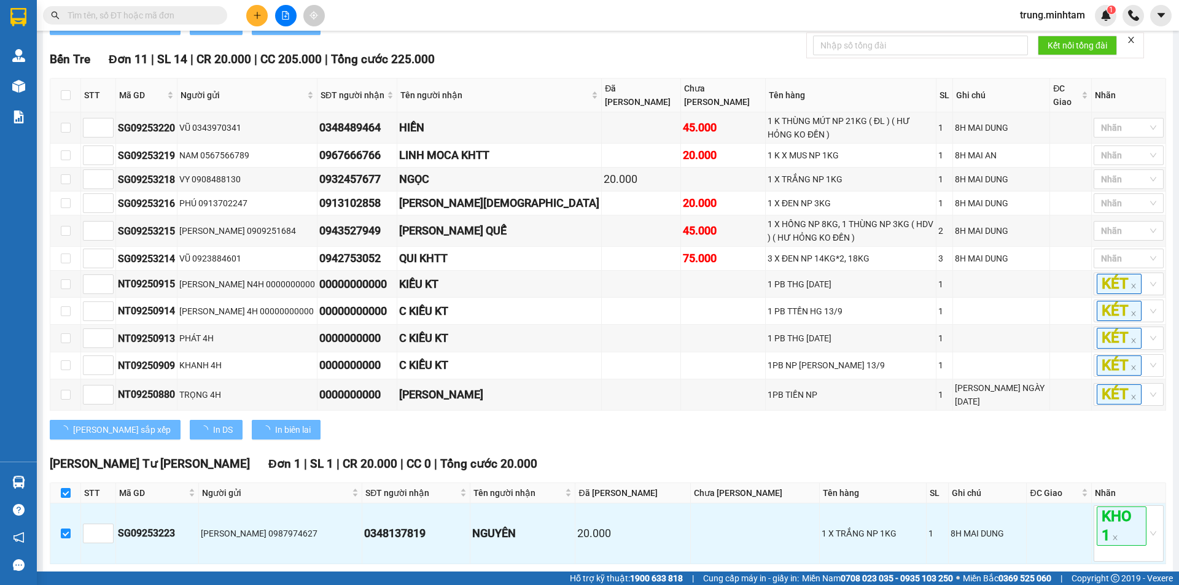
click at [213, 576] on span "Nhập kho nhận" at bounding box center [243, 583] width 60 height 14
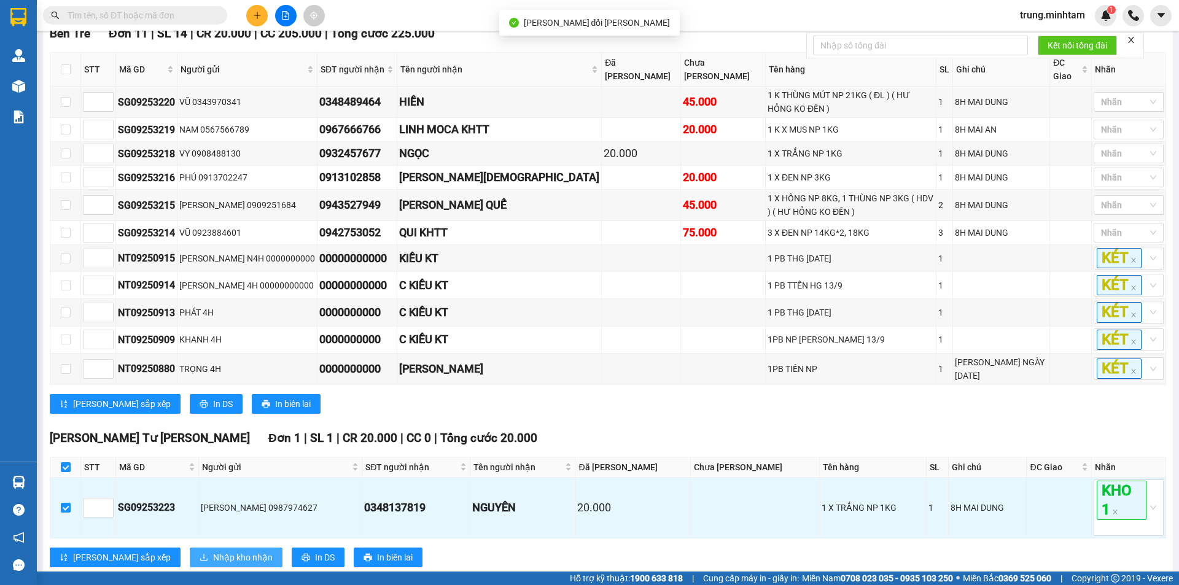
scroll to position [476, 0]
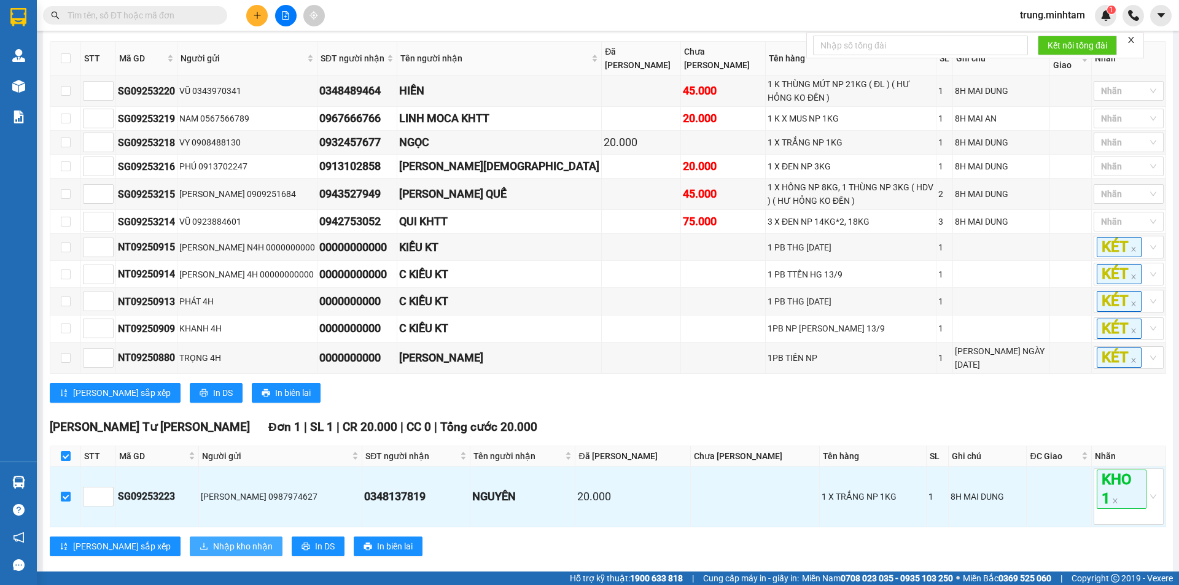
click at [213, 540] on span "Nhập kho nhận" at bounding box center [243, 547] width 60 height 14
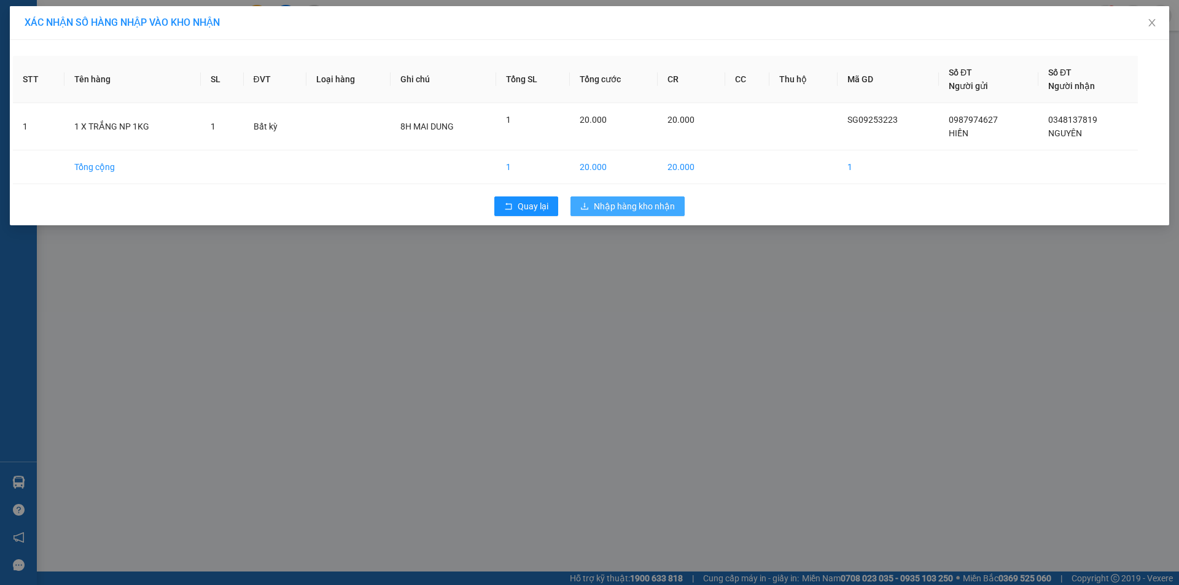
click at [621, 207] on span "Nhập hàng kho nhận" at bounding box center [634, 207] width 81 height 14
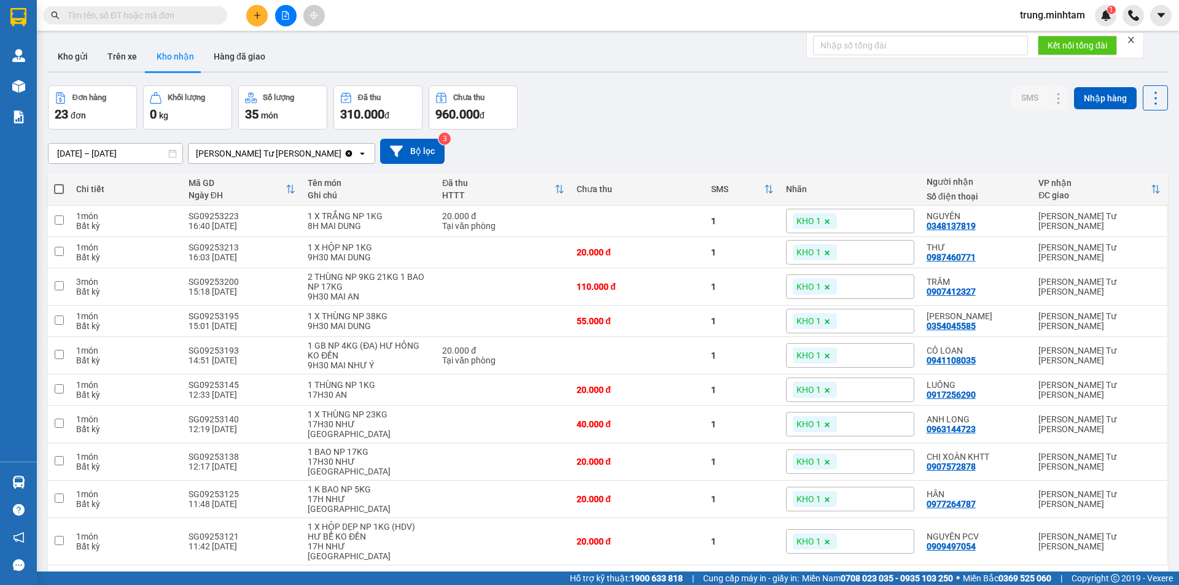
click at [176, 12] on input "text" at bounding box center [140, 16] width 145 height 14
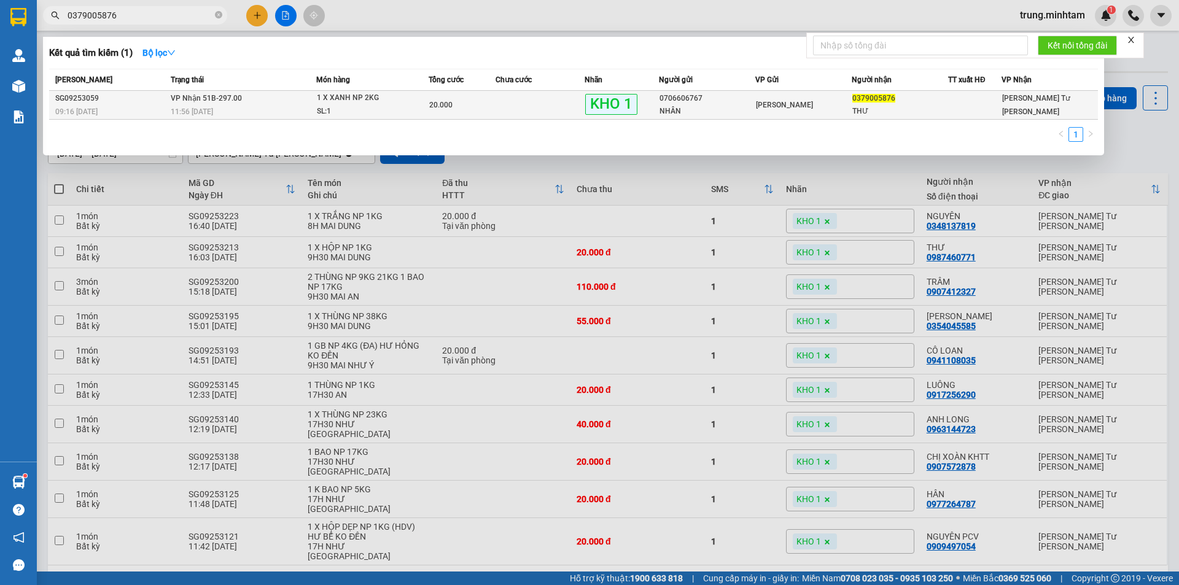
type input "0379005876"
click at [715, 104] on div "0706606767" at bounding box center [706, 98] width 95 height 13
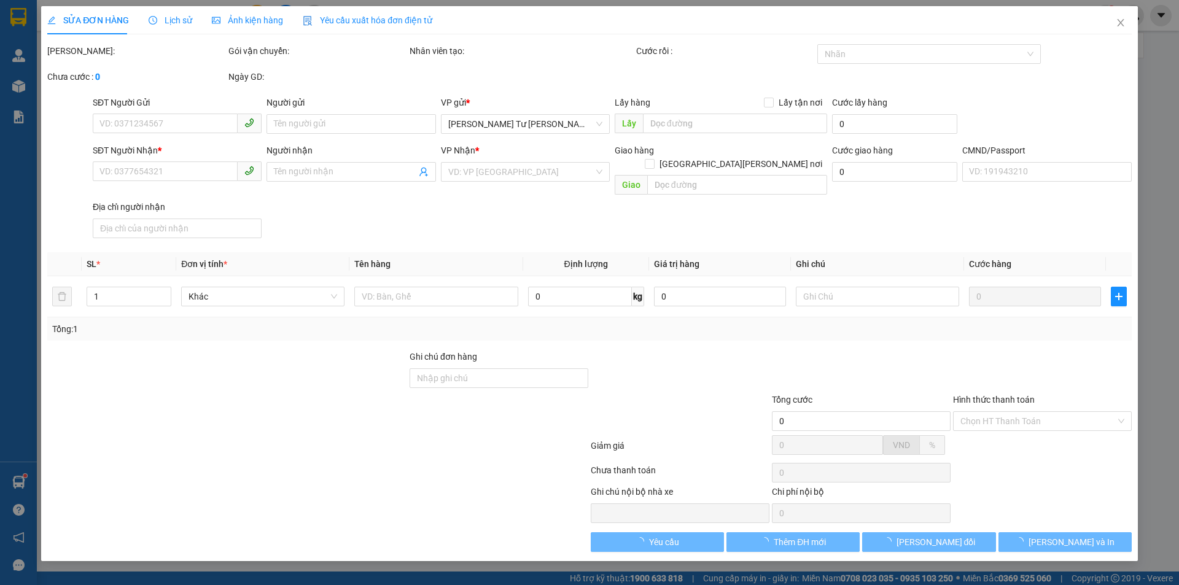
type input "0706606767"
type input "NHÂN"
type input "0379005876"
type input "THƯ"
type input "ĐG"
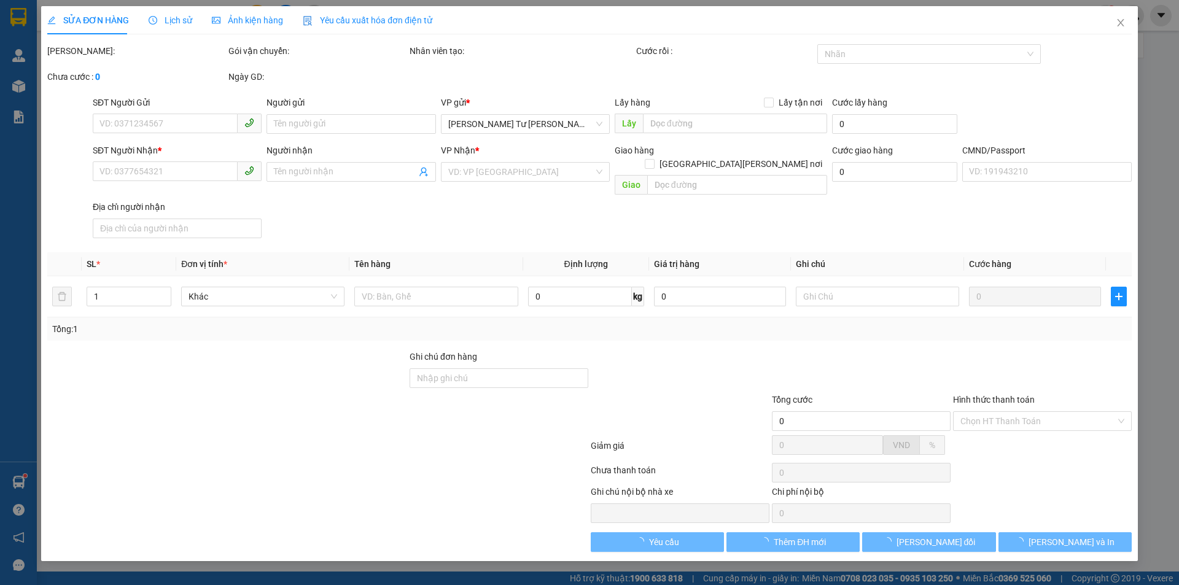
type input "20.000"
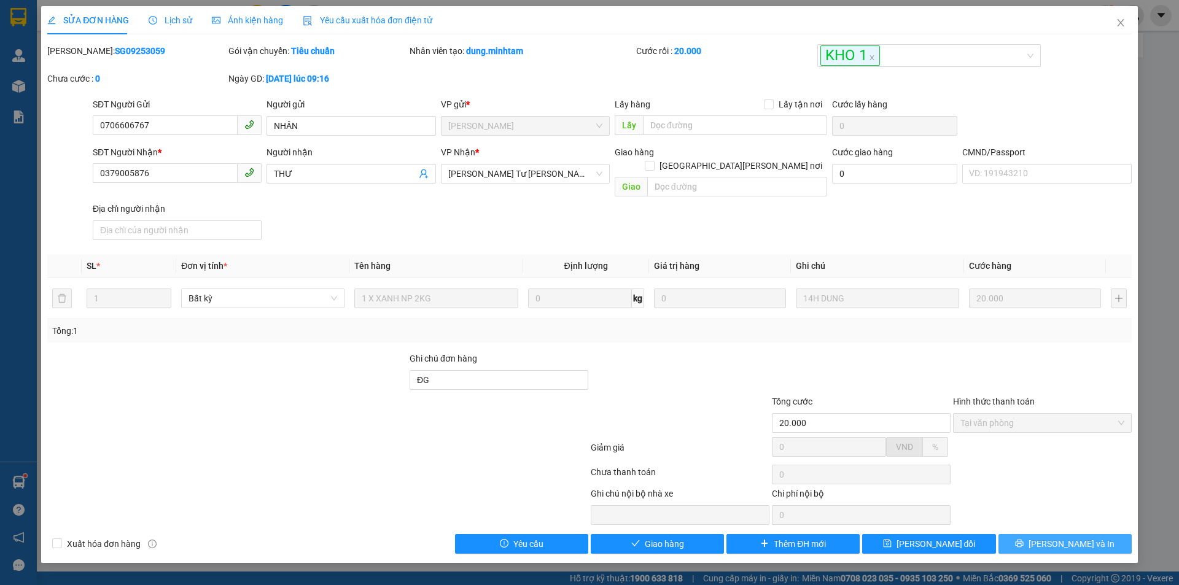
click at [1067, 537] on span "[PERSON_NAME] và In" at bounding box center [1071, 544] width 86 height 14
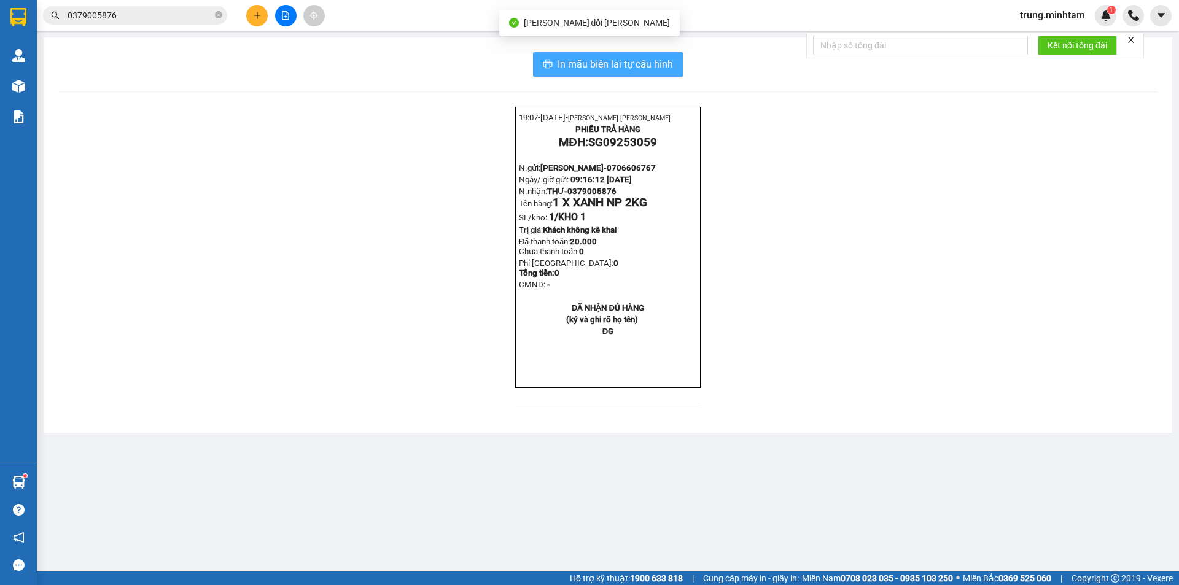
click at [640, 69] on span "In mẫu biên lai tự cấu hình" at bounding box center [614, 63] width 115 height 15
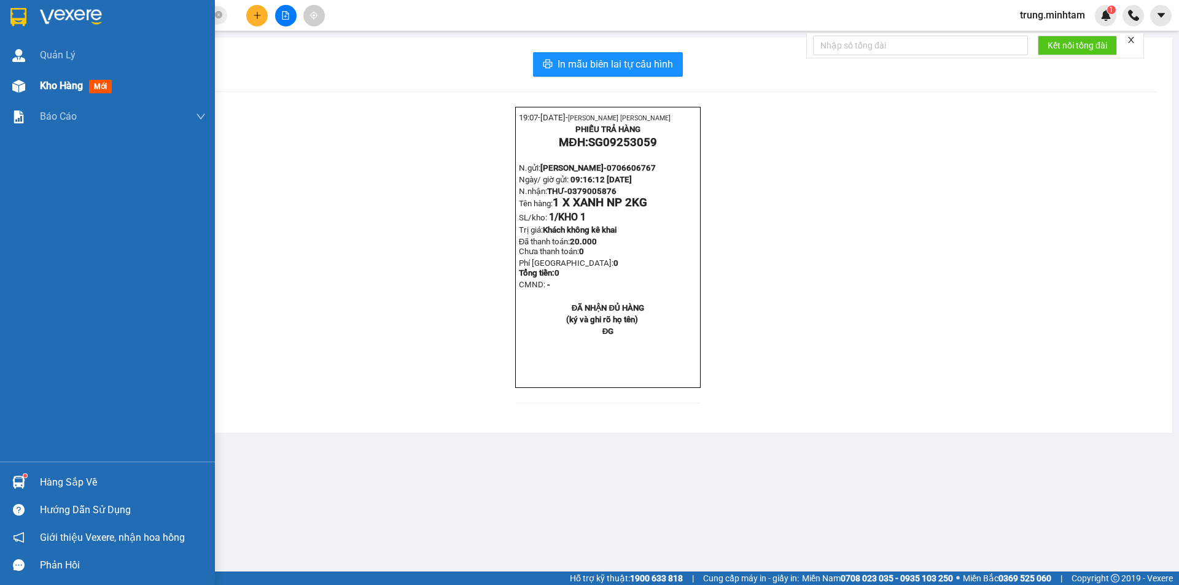
click at [64, 88] on span "Kho hàng" at bounding box center [61, 86] width 43 height 12
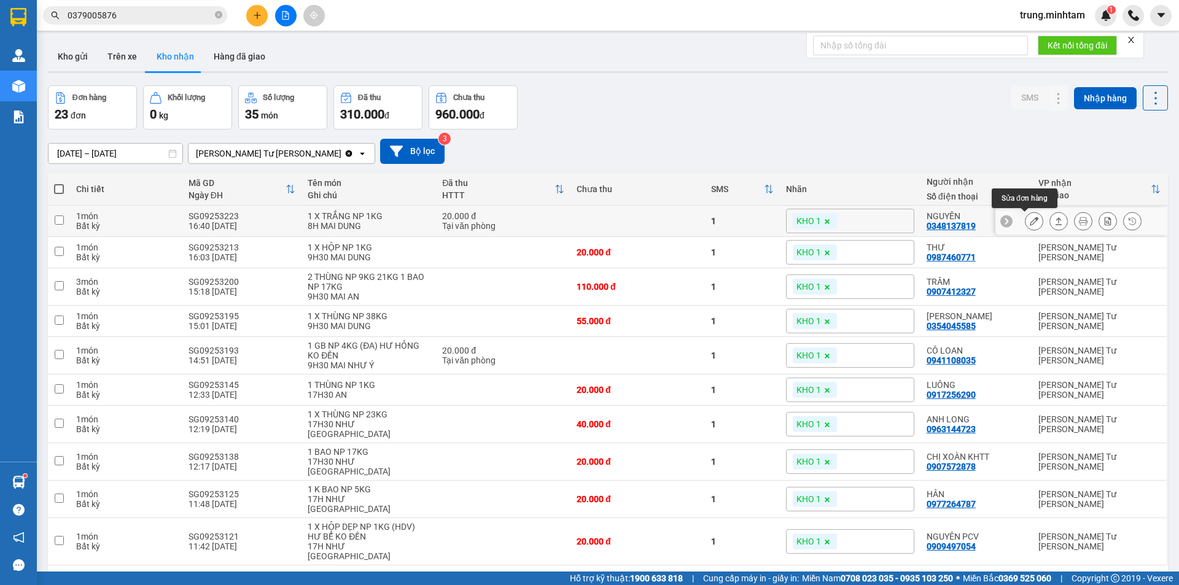
click at [1030, 224] on icon at bounding box center [1034, 221] width 9 height 9
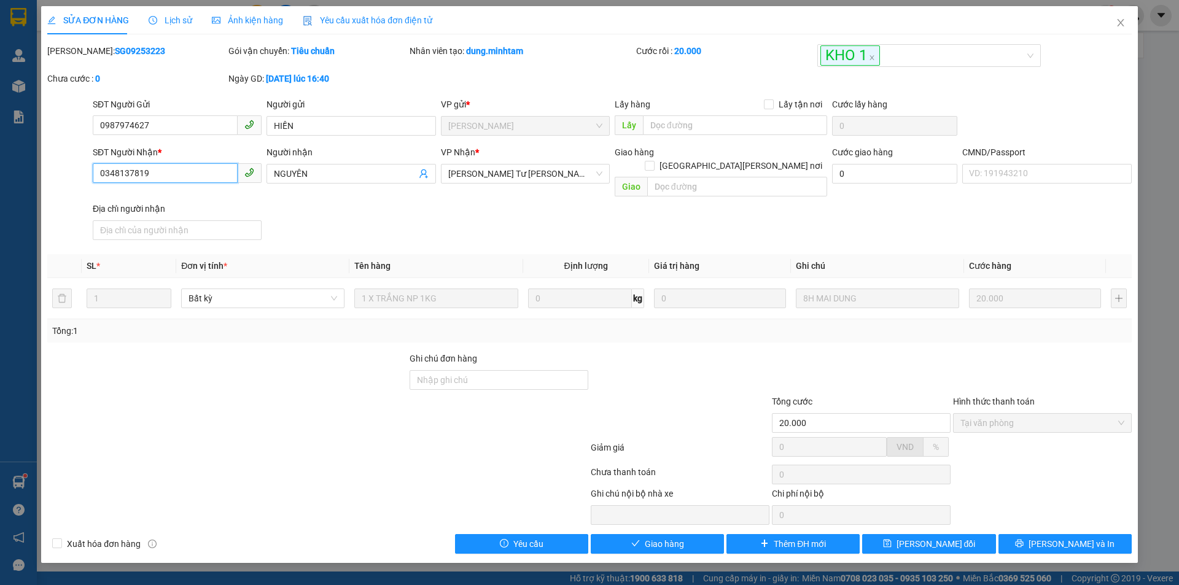
drag, startPoint x: 150, startPoint y: 174, endPoint x: 60, endPoint y: 186, distance: 91.0
click at [60, 186] on div "SĐT Người Nhận * 0348137819 0348137819 Người nhận NGUYÊN VP Nhận * Ngã Tư Huyê…" at bounding box center [589, 195] width 1087 height 99
click at [505, 370] on input "Ghi chú đơn hàng" at bounding box center [499, 380] width 179 height 20
type input "BM"
click at [1122, 23] on icon "close" at bounding box center [1121, 23] width 10 height 10
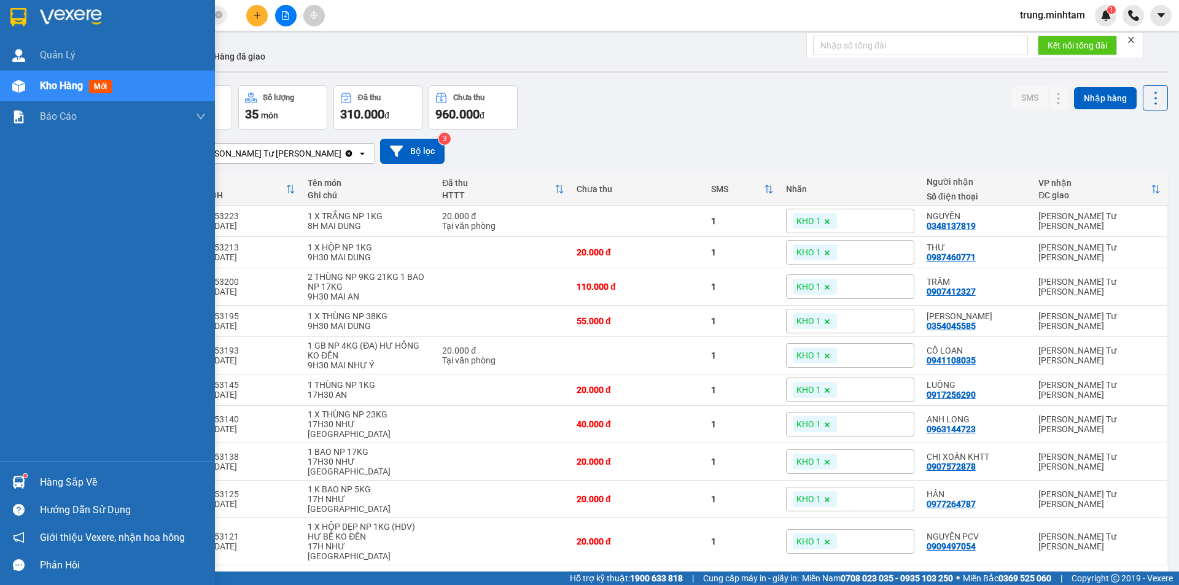
click at [72, 483] on div "Hàng sắp về" at bounding box center [123, 482] width 166 height 18
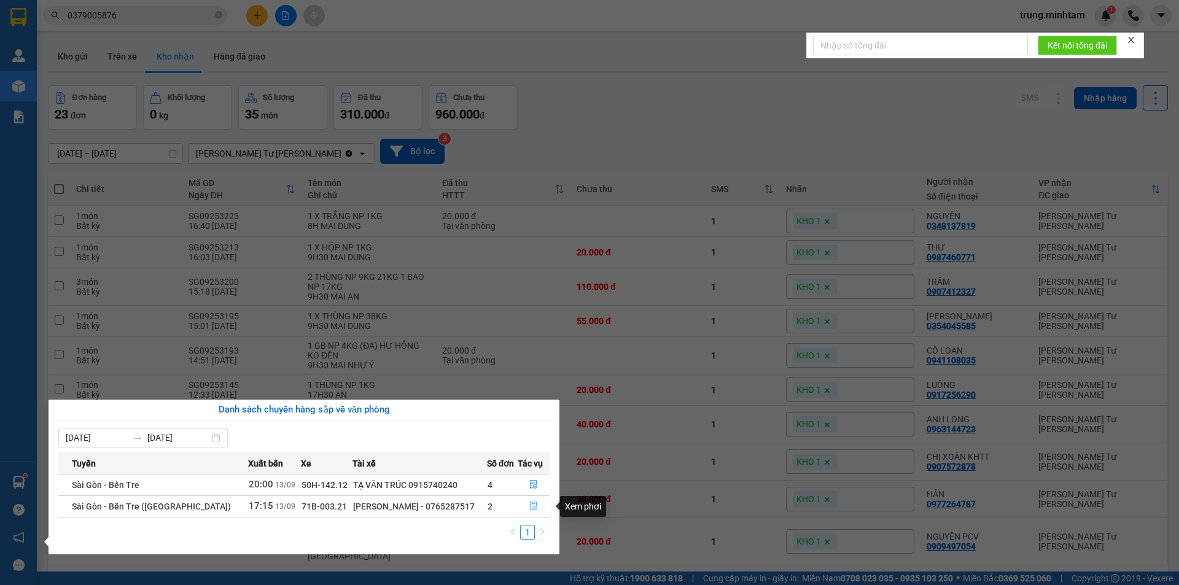
click at [529, 507] on icon "file-done" at bounding box center [533, 506] width 9 height 9
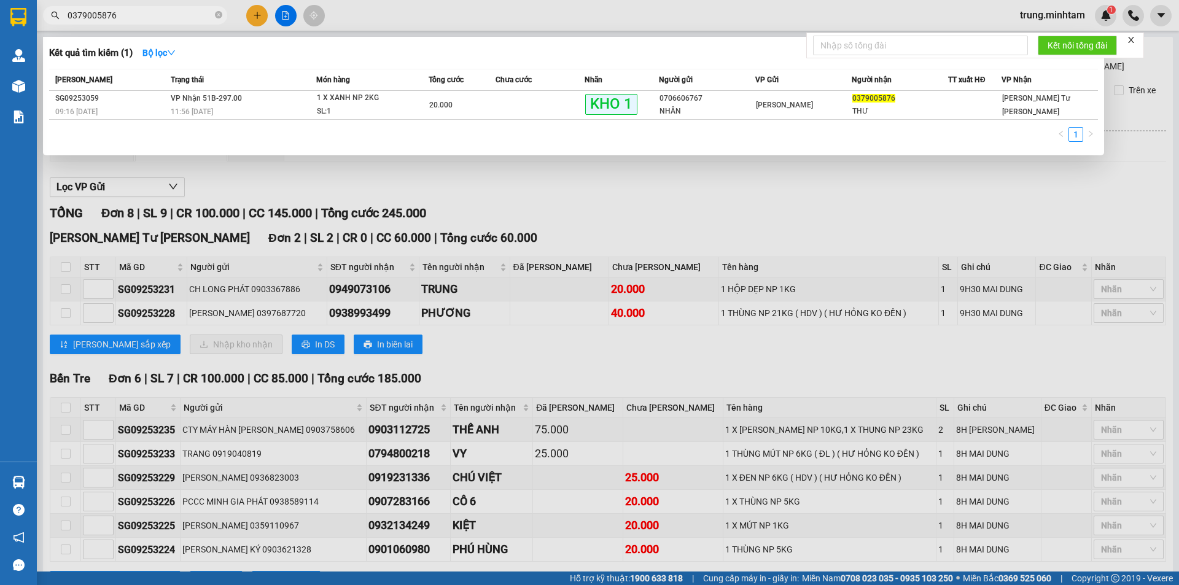
click at [149, 17] on input "0379005876" at bounding box center [140, 16] width 145 height 14
click at [149, 16] on input "0379005876" at bounding box center [140, 16] width 145 height 14
type input "0348137819"
click at [818, 108] on div "[PERSON_NAME]" at bounding box center [803, 105] width 95 height 14
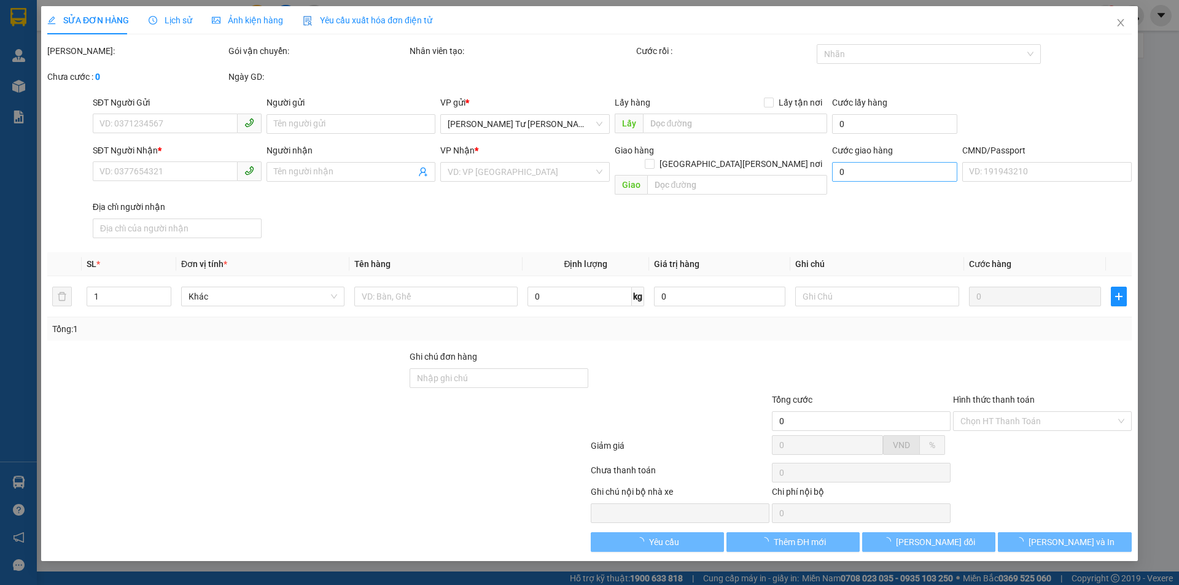
type input "0987974627"
type input "HIỀN"
type input "0348137819"
type input "NGUYÊN"
type input "20.000"
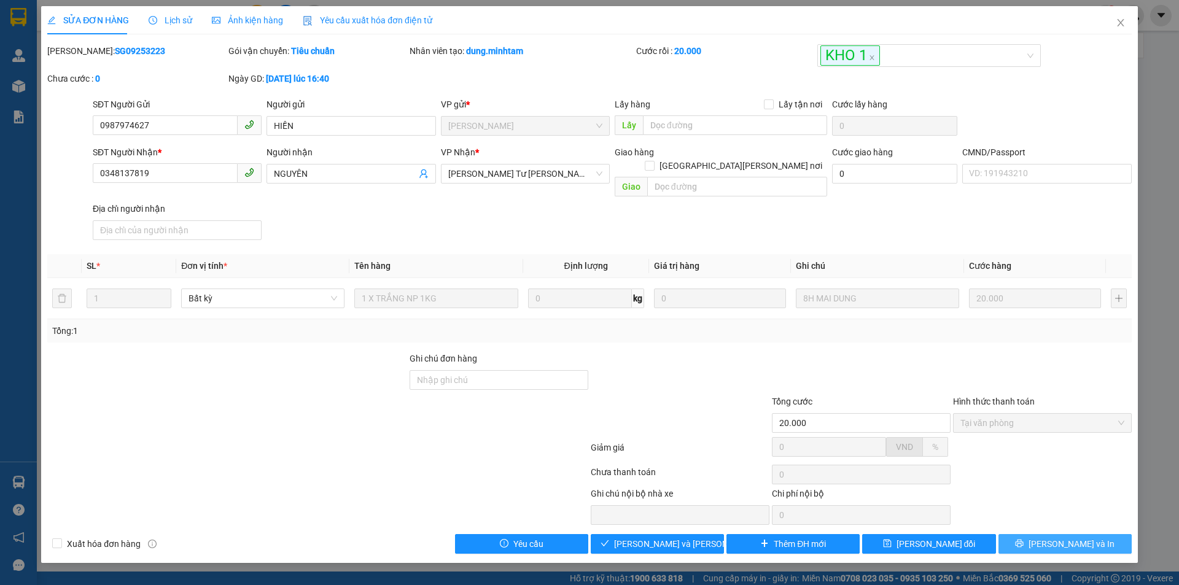
click at [1023, 539] on icon "printer" at bounding box center [1019, 543] width 9 height 9
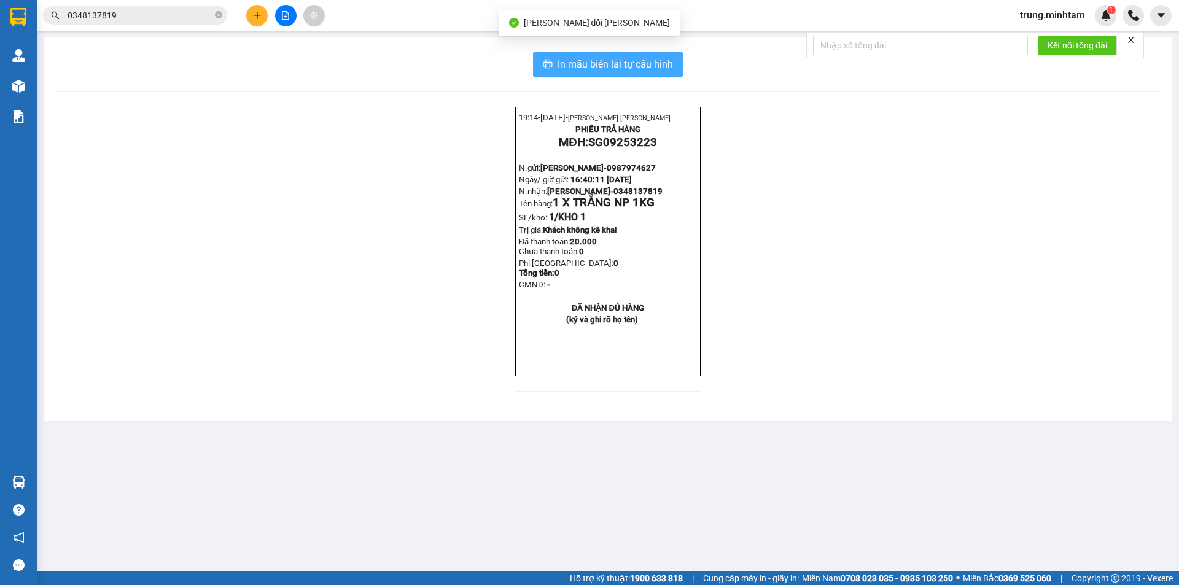
click at [621, 64] on span "In mẫu biên lai tự cấu hình" at bounding box center [614, 63] width 115 height 15
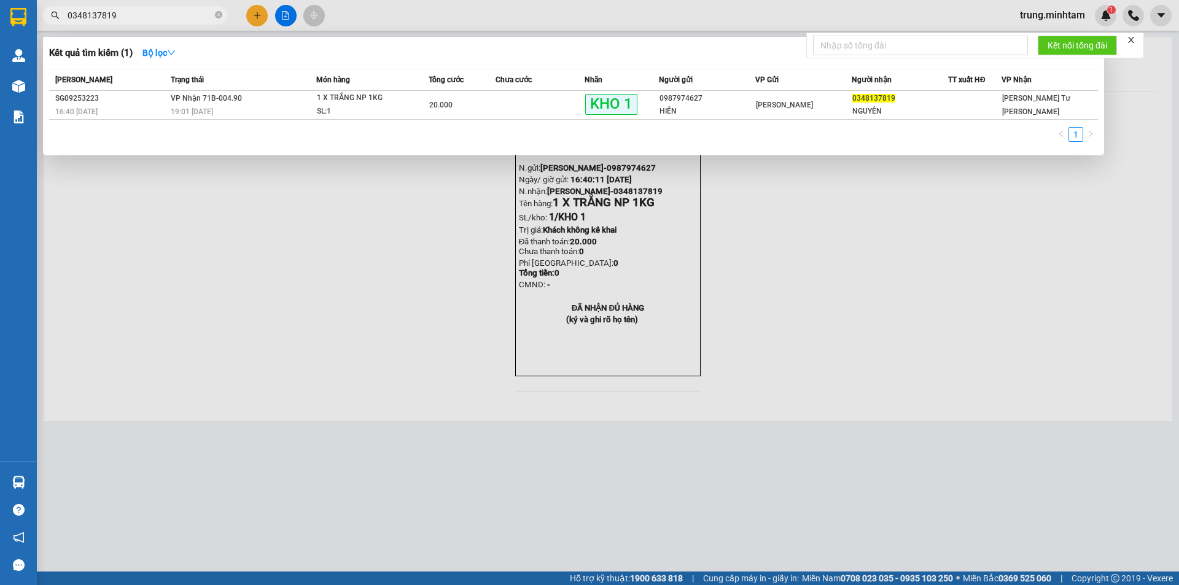
click at [162, 15] on input "0348137819" at bounding box center [140, 16] width 145 height 14
click at [790, 263] on div at bounding box center [589, 292] width 1179 height 585
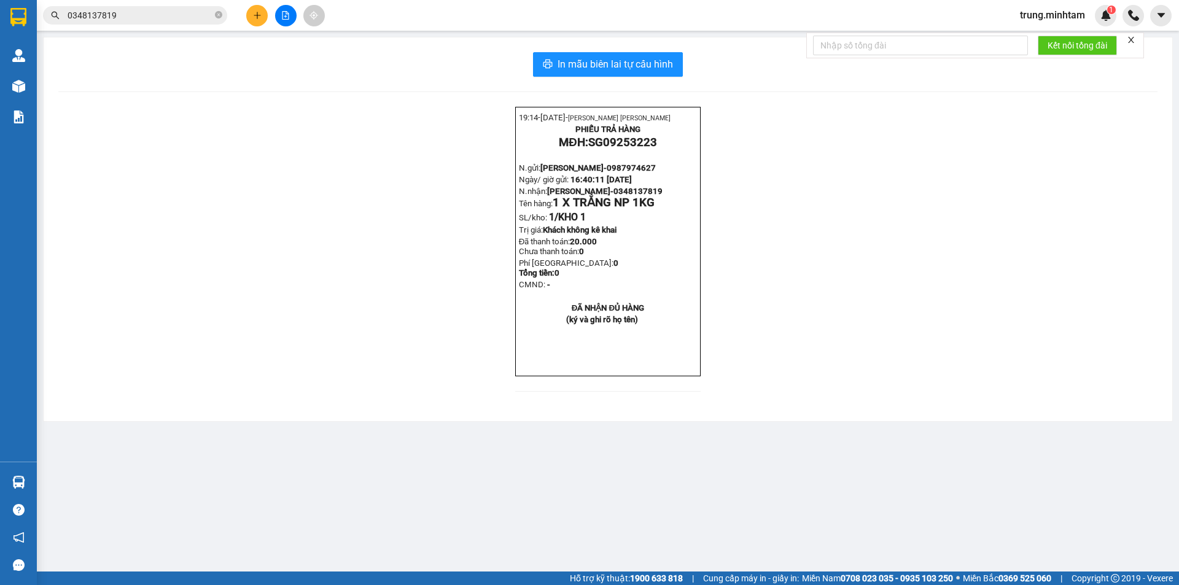
click at [136, 19] on input "0348137819" at bounding box center [140, 16] width 145 height 14
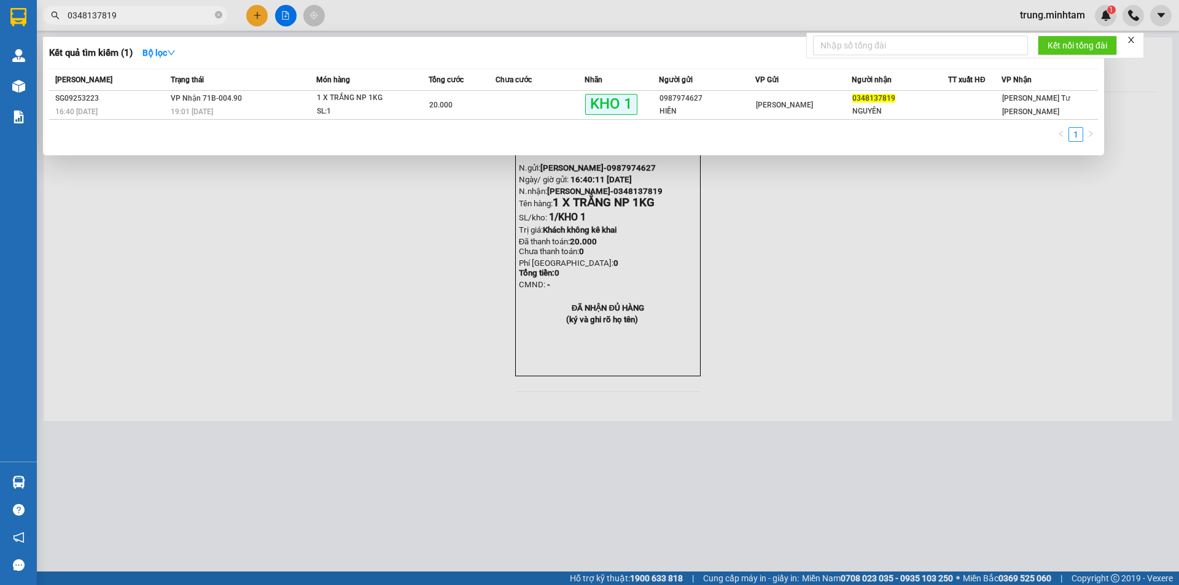
click at [136, 19] on input "0348137819" at bounding box center [140, 16] width 145 height 14
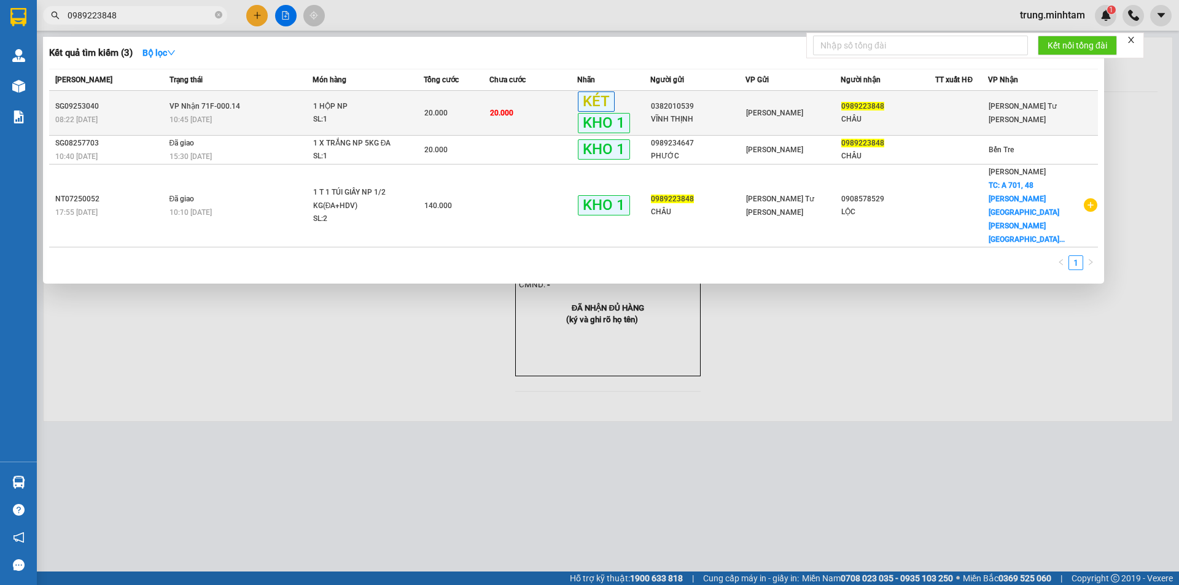
type input "0989223848"
click at [907, 112] on div "0989223848" at bounding box center [888, 106] width 94 height 13
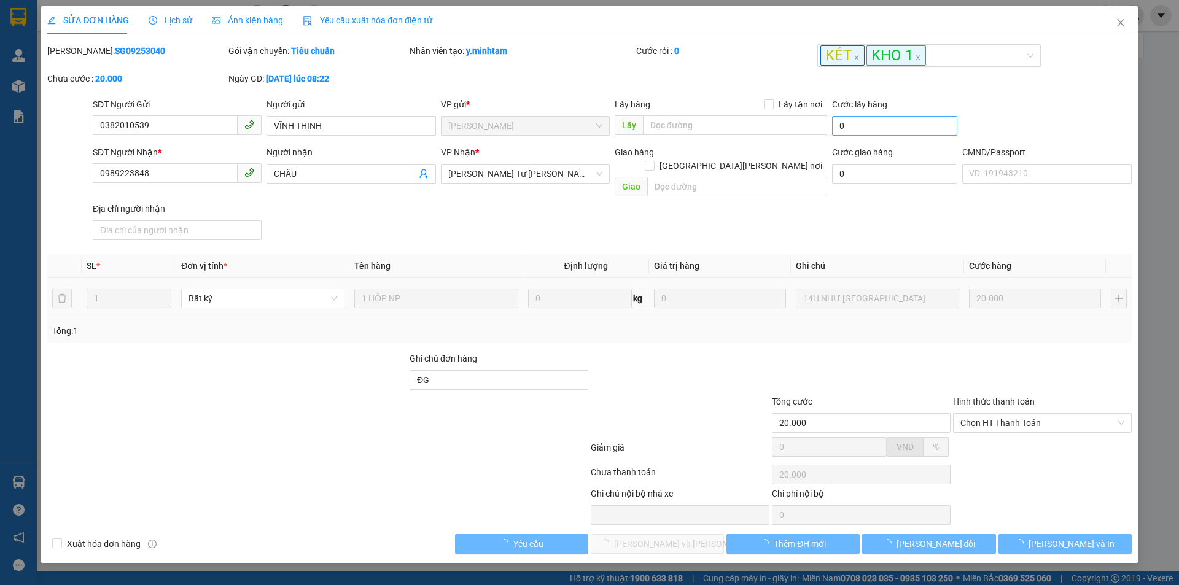
type input "0382010539"
type input "VĨNH THỊNH"
type input "0989223848"
type input "CHÂU"
type input "ĐG"
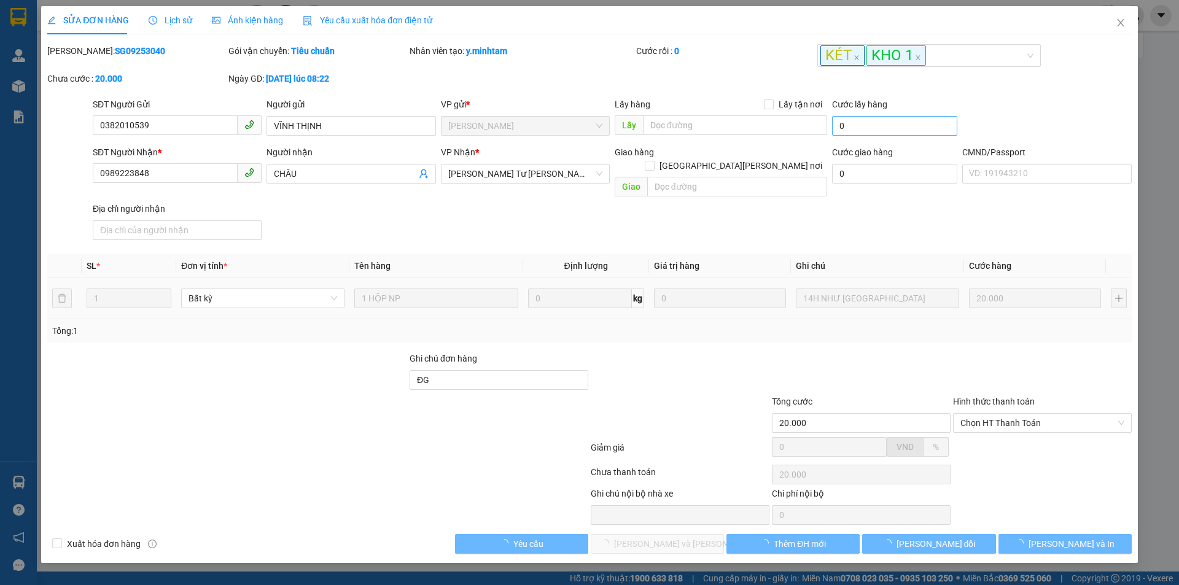
type input "20.000"
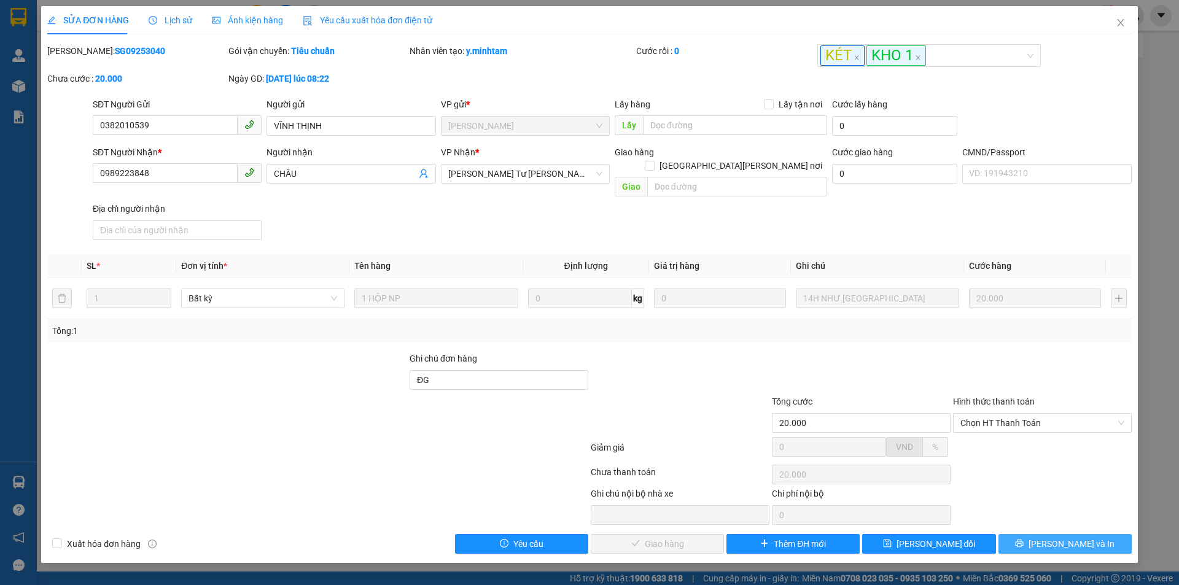
click at [1060, 537] on span "[PERSON_NAME] và In" at bounding box center [1071, 544] width 86 height 14
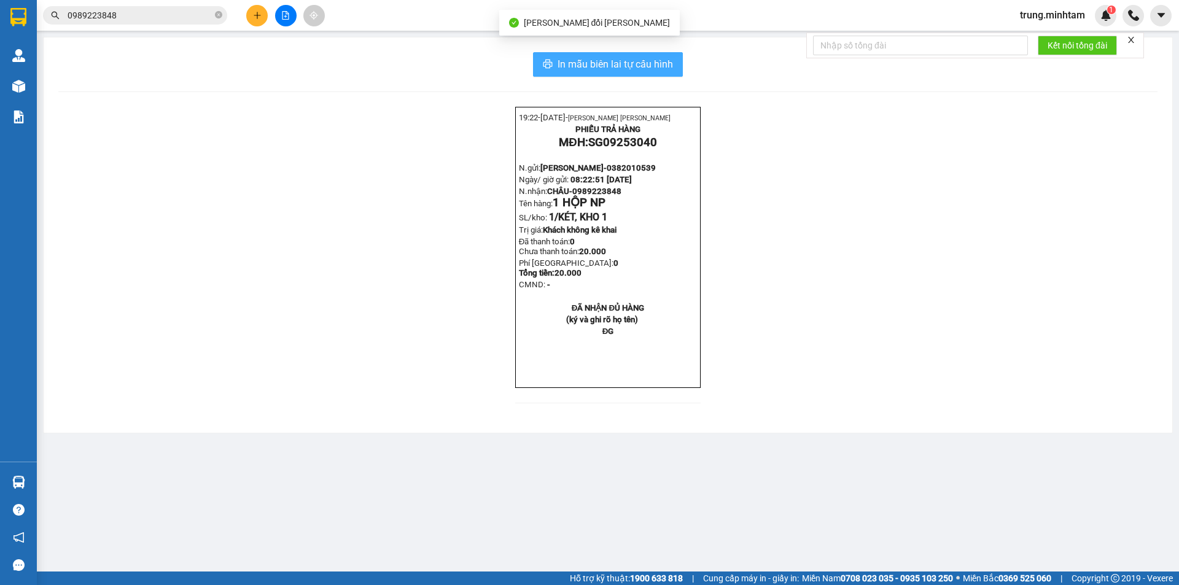
click at [618, 68] on span "In mẫu biên lai tự cấu hình" at bounding box center [614, 63] width 115 height 15
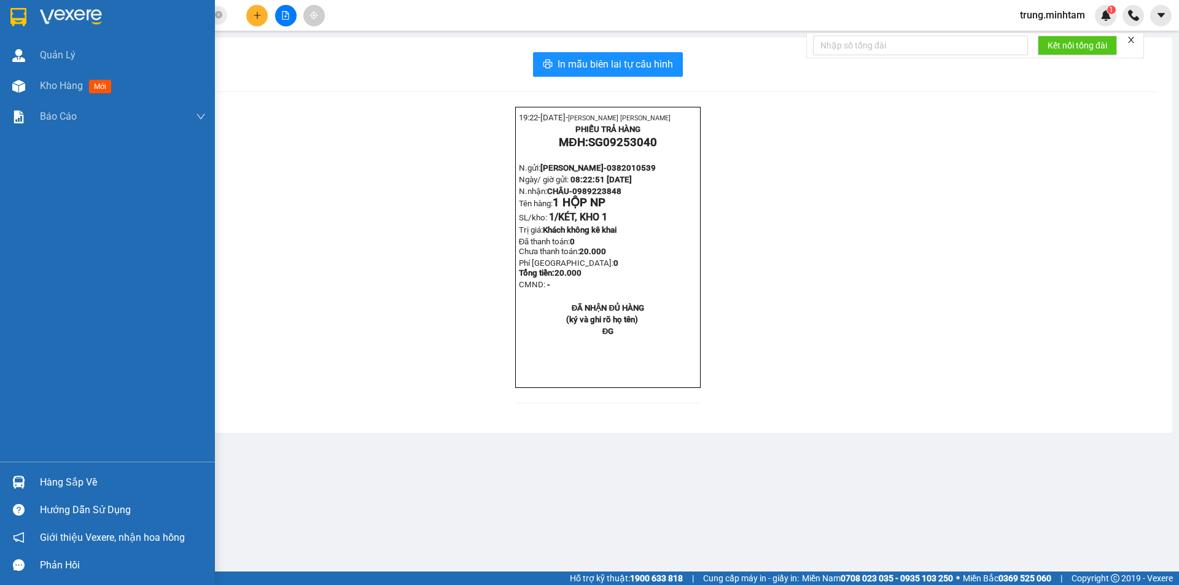
click at [49, 483] on div "Hàng sắp về" at bounding box center [123, 482] width 166 height 18
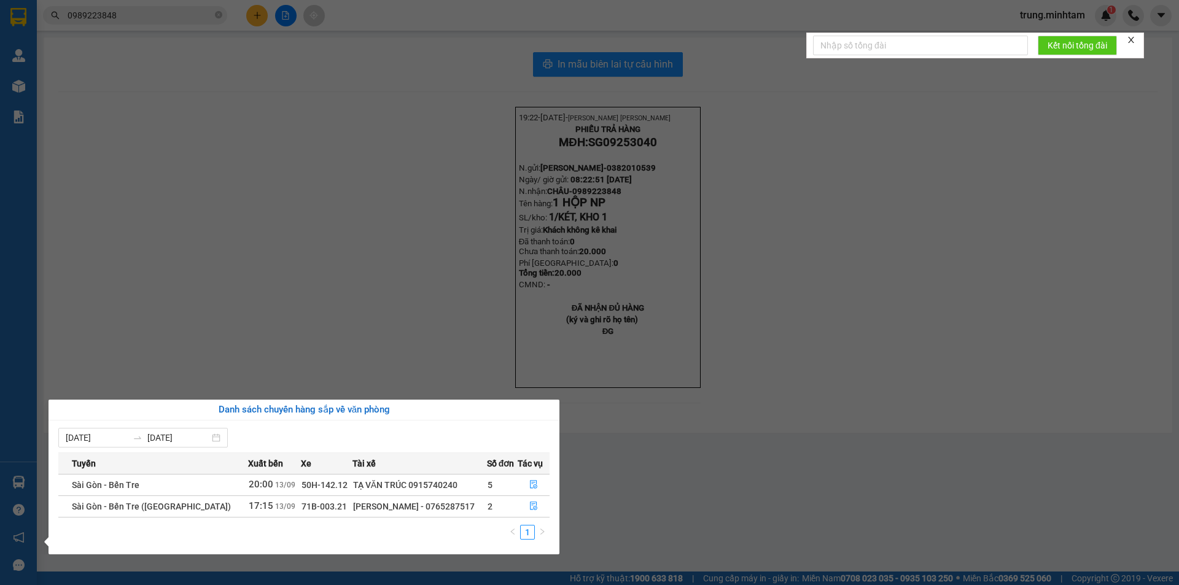
click at [331, 314] on section "Kết quả tìm kiếm ( 3 ) Bộ lọc Mã ĐH Trạng thái Món hàng Tổng cước Chưa cước Nhã…" at bounding box center [589, 292] width 1179 height 585
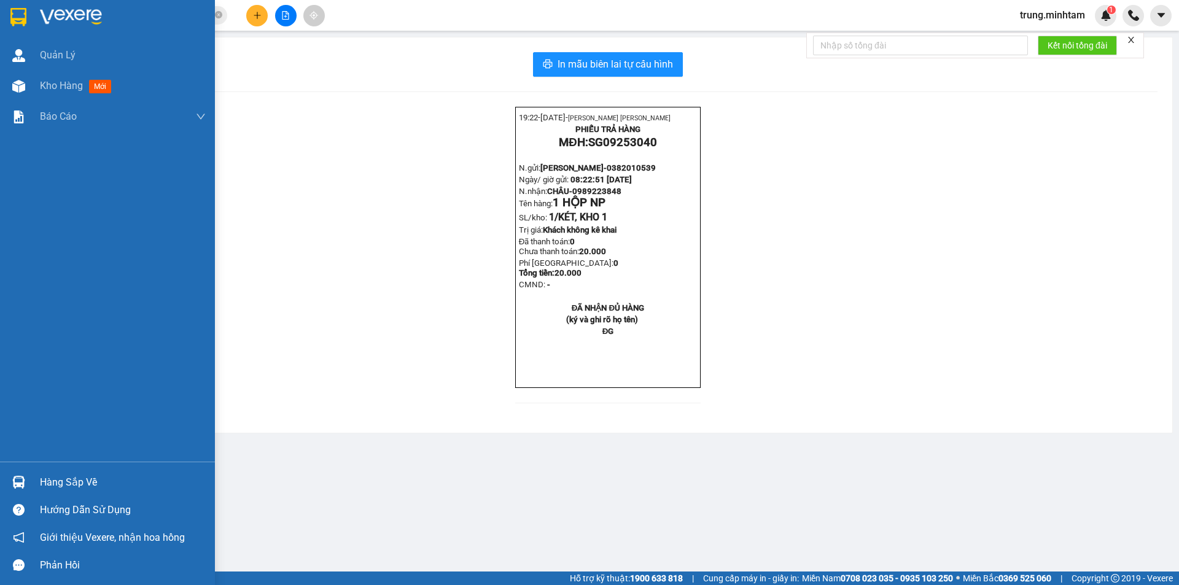
click at [78, 485] on div "Hàng sắp về" at bounding box center [123, 482] width 166 height 18
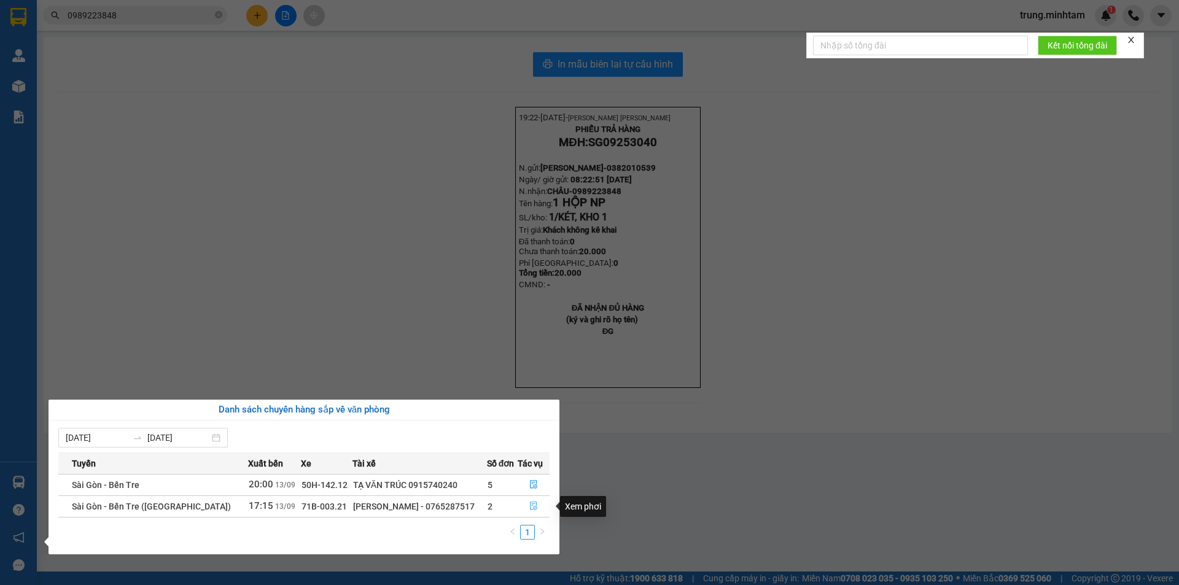
click at [526, 506] on button "button" at bounding box center [533, 507] width 31 height 20
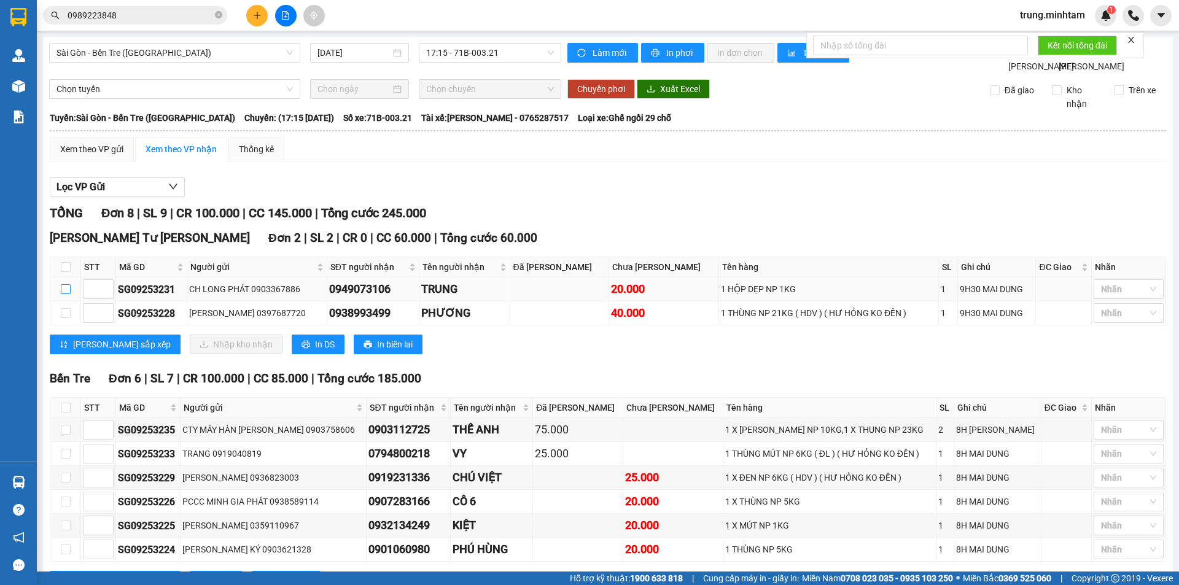
click at [68, 294] on input "checkbox" at bounding box center [66, 289] width 10 height 10
checkbox input "true"
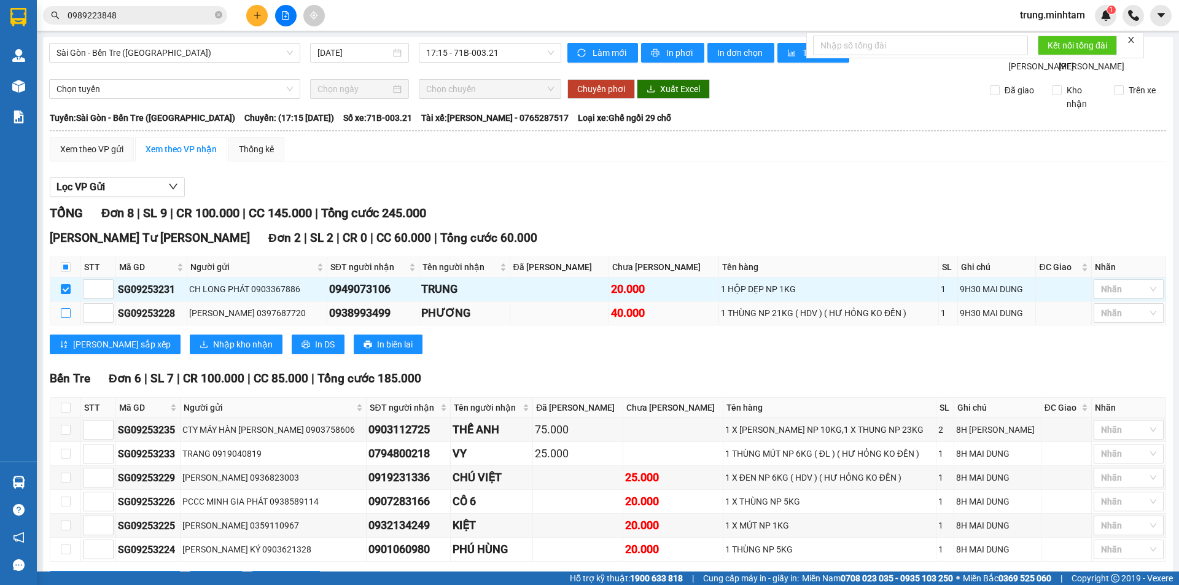
click at [64, 318] on input "checkbox" at bounding box center [66, 313] width 10 height 10
checkbox input "true"
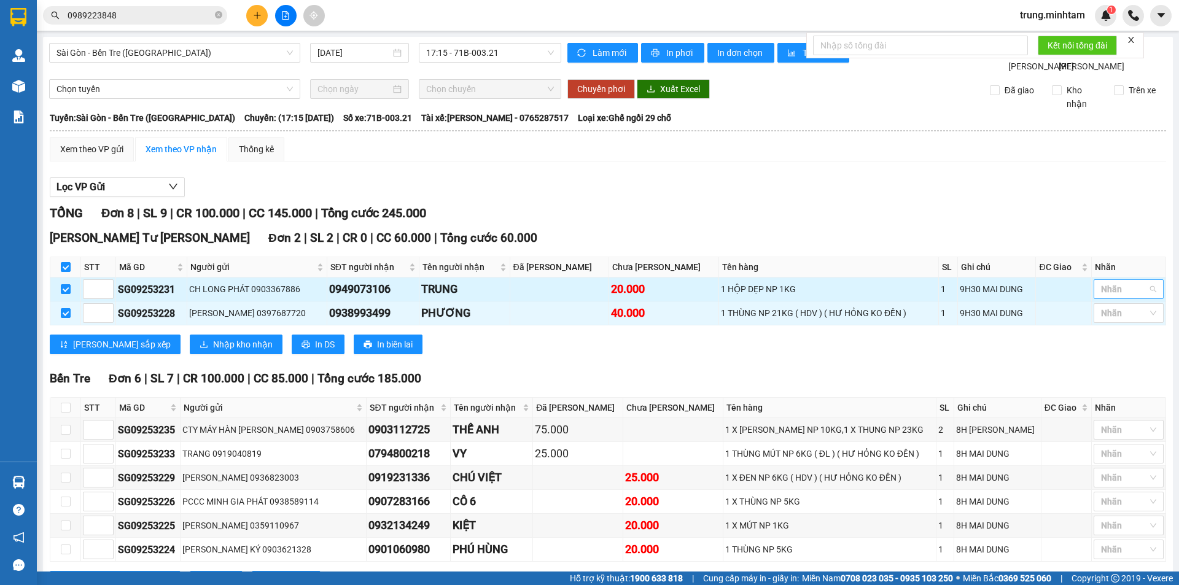
click at [1112, 297] on div at bounding box center [1123, 289] width 52 height 15
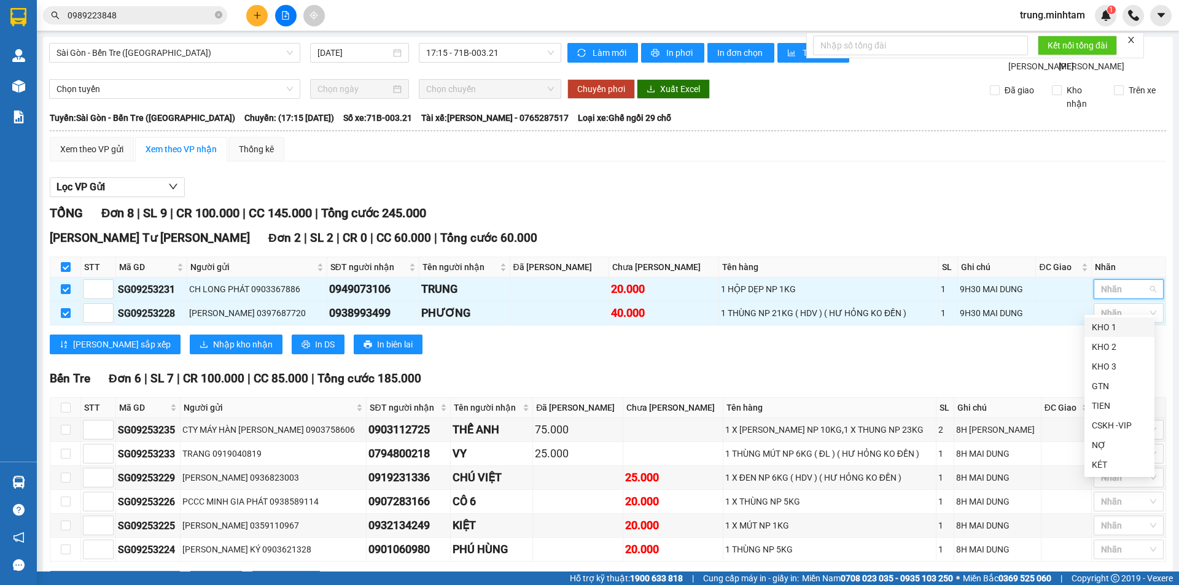
drag, startPoint x: 1103, startPoint y: 328, endPoint x: 1059, endPoint y: 251, distance: 88.8
click at [1095, 312] on body "Kết quả tìm kiếm ( 3 ) Bộ lọc Mã ĐH Trạng thái Món hàng Tổng cước Chưa cước Nhã…" at bounding box center [589, 292] width 1179 height 585
click at [1054, 223] on div "TỔNG Đơn 8 | SL 9 | CR 100.000 | CC 145.000 | Tổng cước 245.000" at bounding box center [608, 213] width 1116 height 19
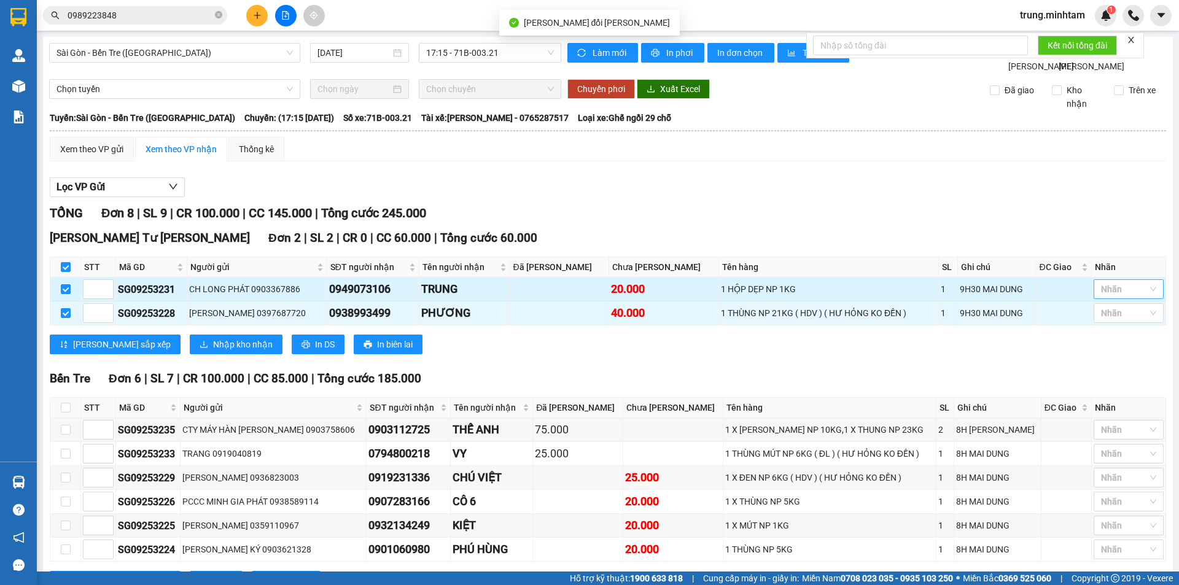
click at [1108, 297] on div at bounding box center [1123, 289] width 52 height 15
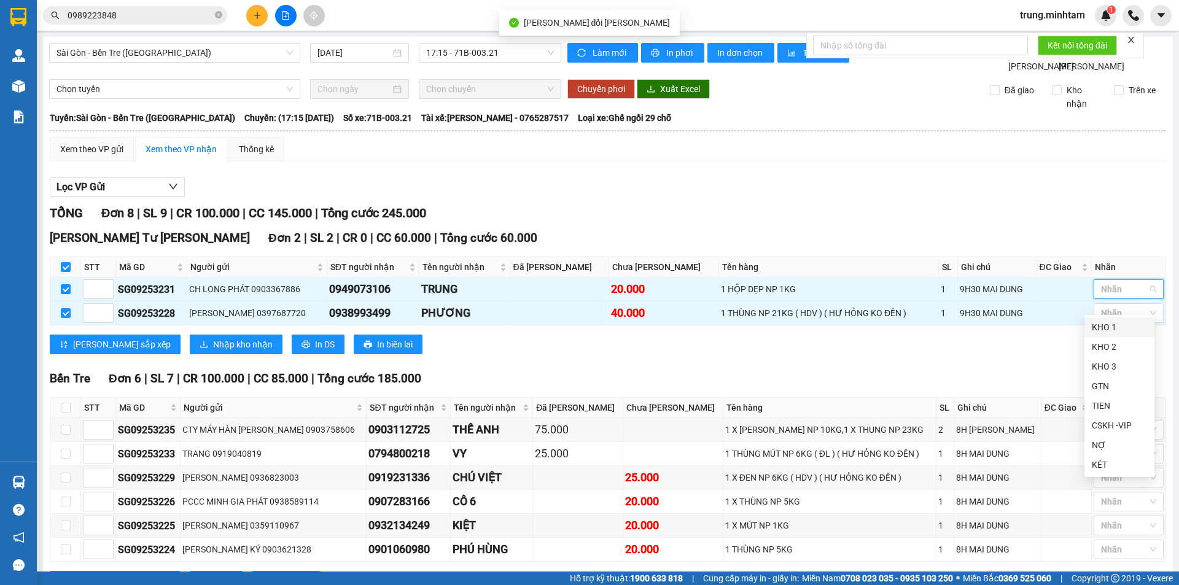
drag, startPoint x: 1109, startPoint y: 325, endPoint x: 1084, endPoint y: 298, distance: 36.9
click at [1109, 326] on div "KHO 1" at bounding box center [1119, 327] width 55 height 14
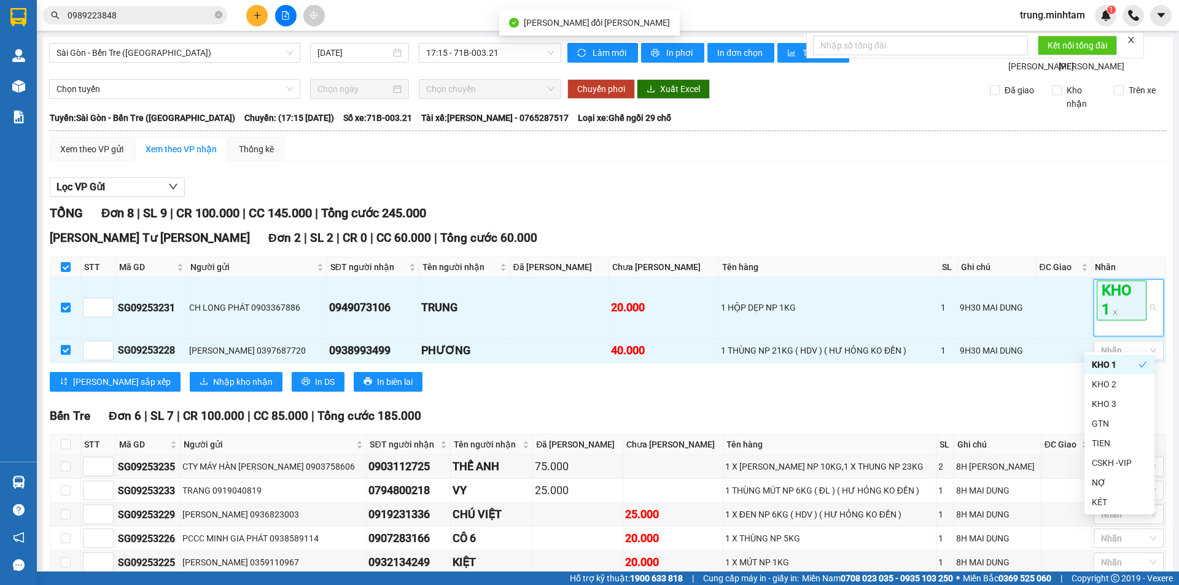
click at [1051, 246] on div "Ngã Tư Huyện Đơn 2 | SL 2 | CR 0 | CC 60.000 | Tổng cước 60.000" at bounding box center [608, 238] width 1116 height 18
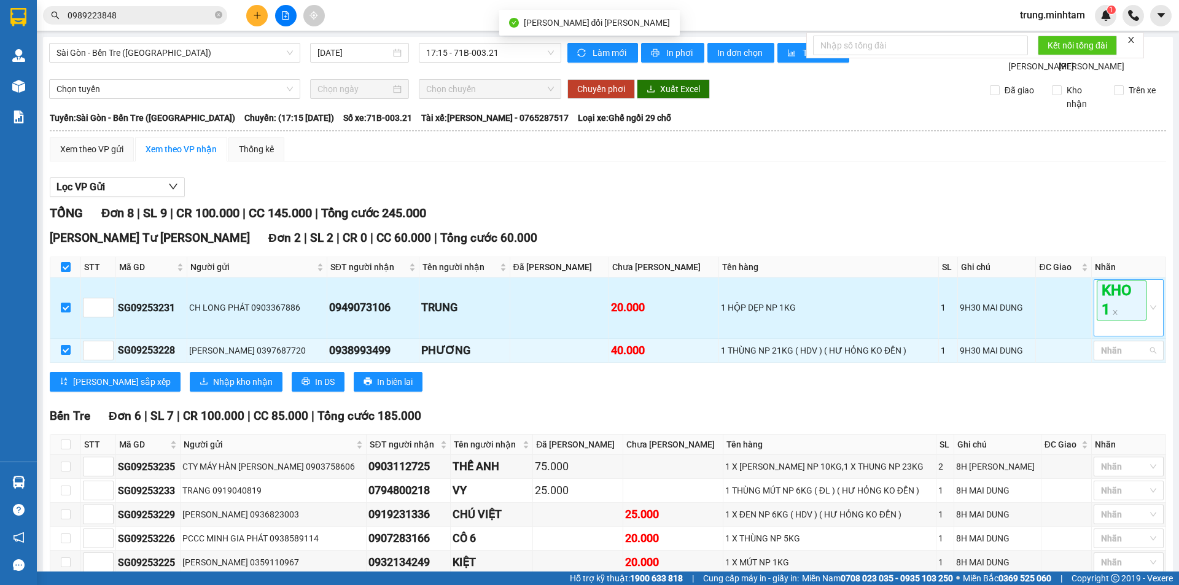
drag, startPoint x: 1117, startPoint y: 367, endPoint x: 1117, endPoint y: 325, distance: 41.7
click at [1117, 358] on div at bounding box center [1123, 350] width 52 height 15
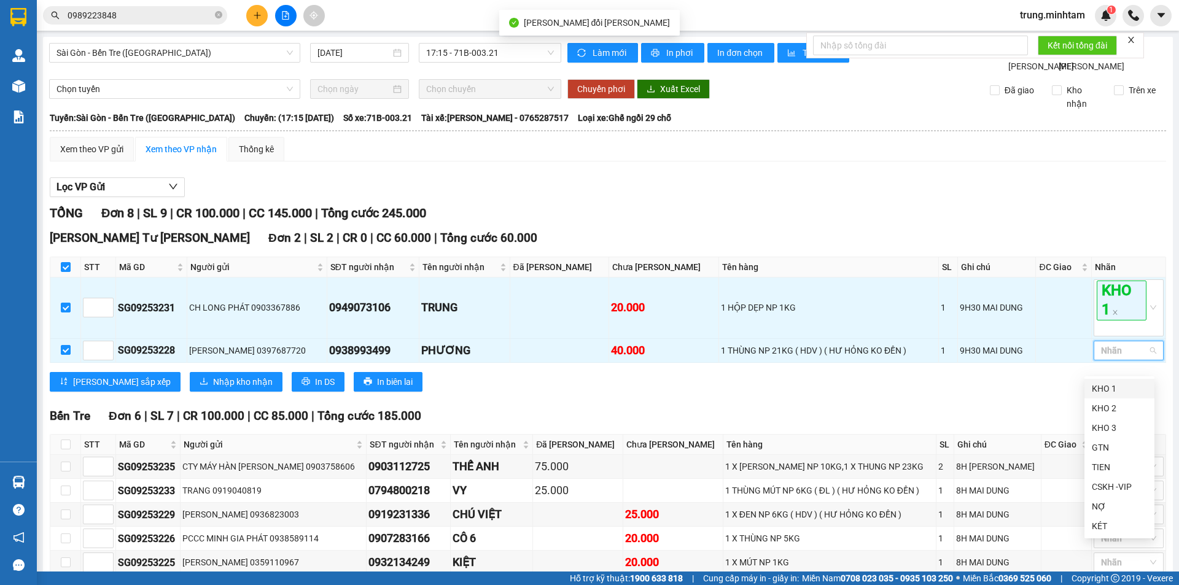
click at [1103, 386] on div "KHO 1" at bounding box center [1119, 389] width 55 height 14
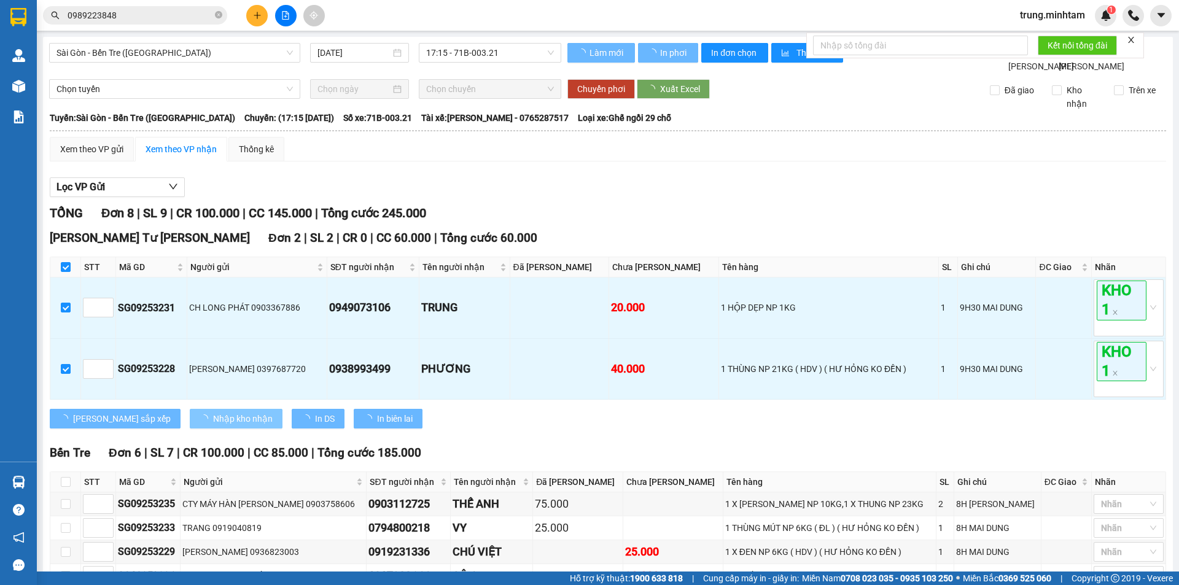
click at [213, 425] on span "Nhập kho nhận" at bounding box center [243, 419] width 60 height 14
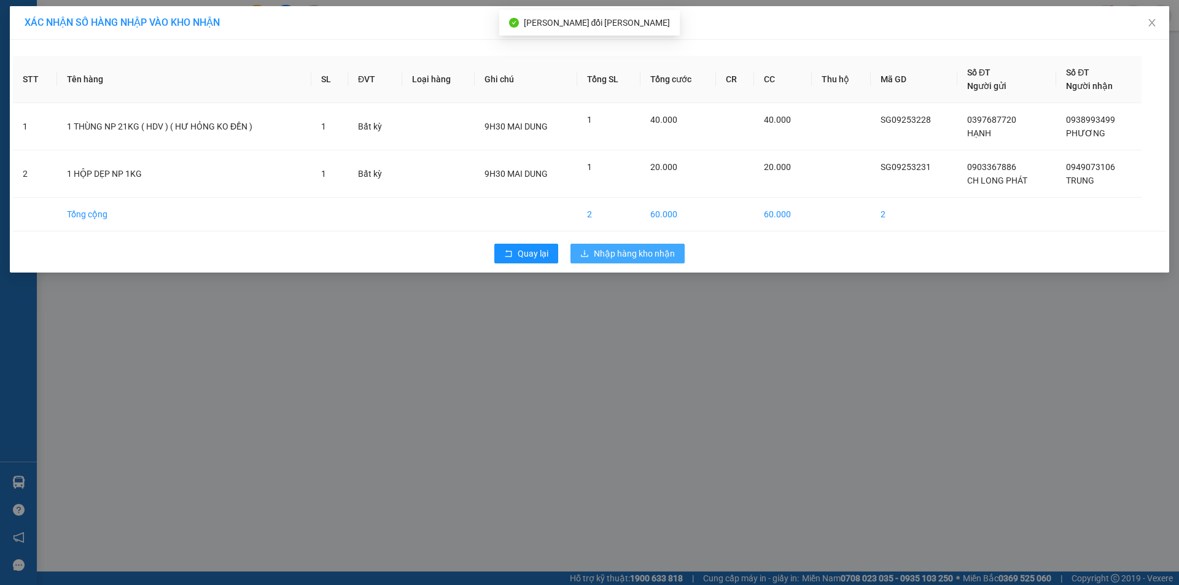
click at [629, 251] on span "Nhập hàng kho nhận" at bounding box center [634, 254] width 81 height 14
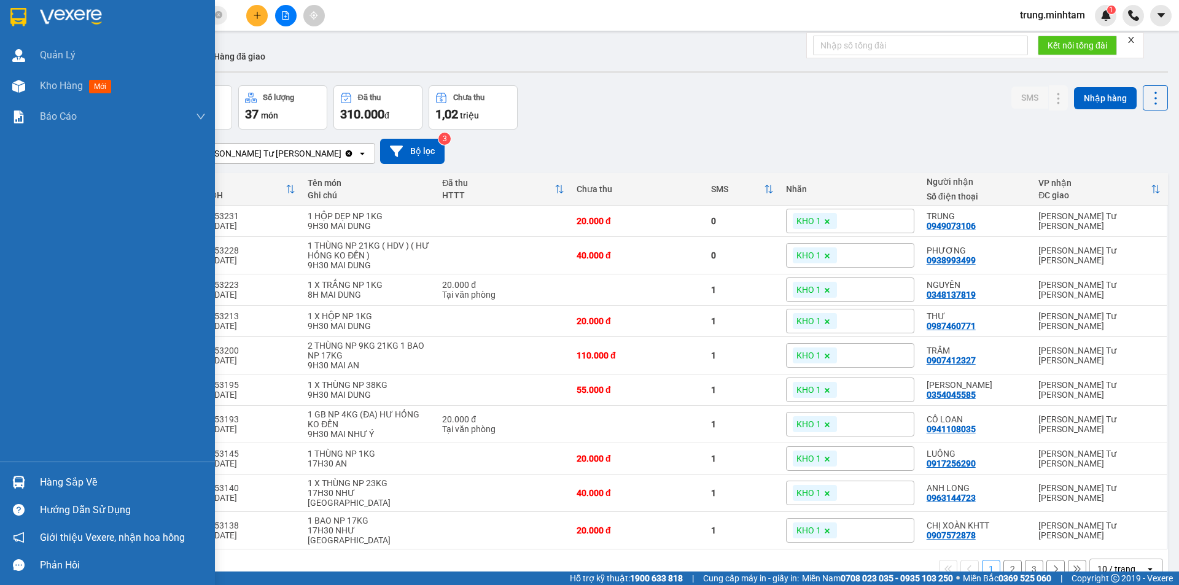
click at [49, 484] on div "Hàng sắp về" at bounding box center [123, 482] width 166 height 18
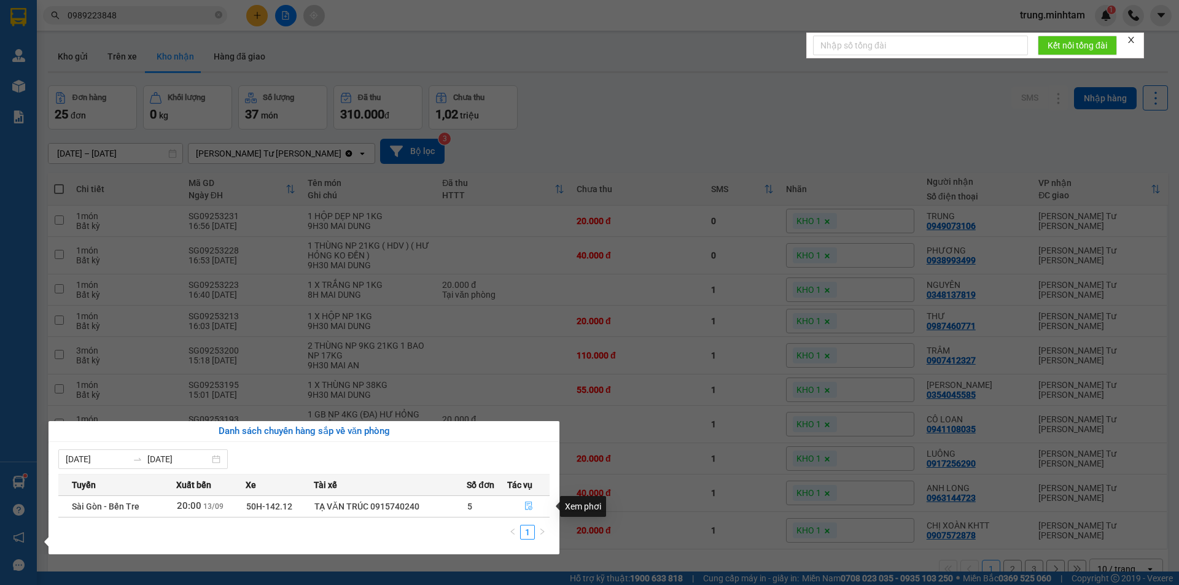
click at [525, 505] on icon "file-done" at bounding box center [528, 506] width 7 height 9
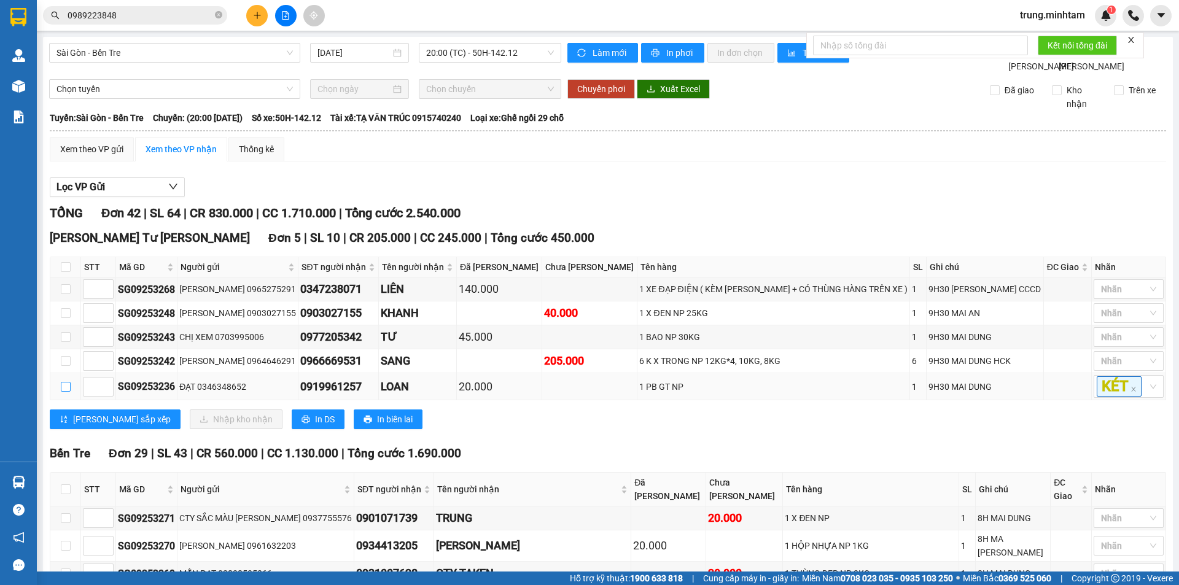
click at [65, 392] on input "checkbox" at bounding box center [66, 387] width 10 height 10
checkbox input "true"
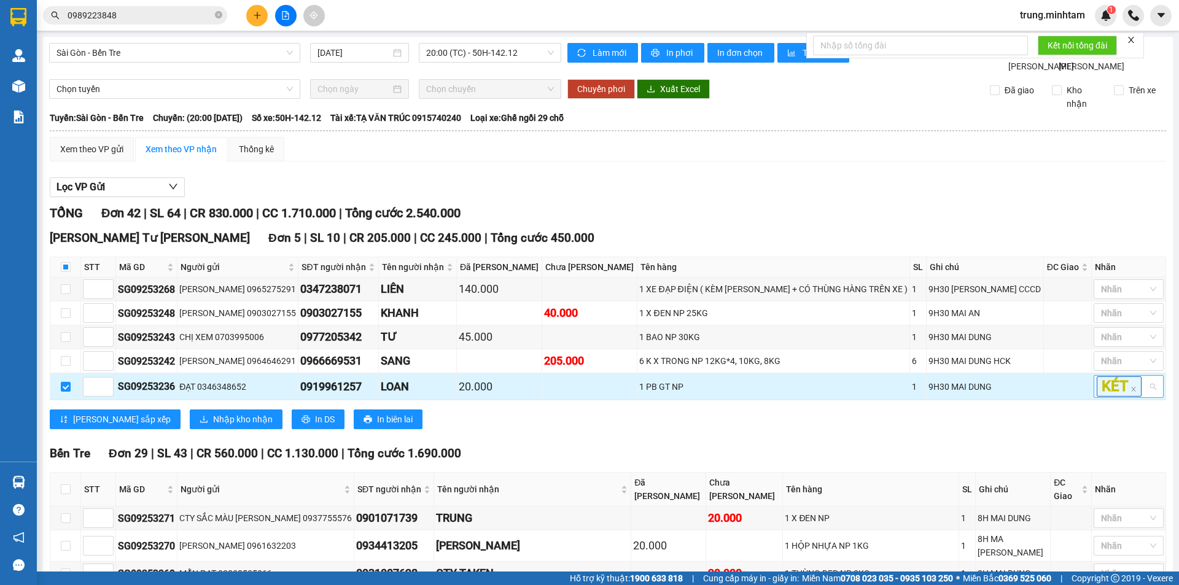
click at [1142, 398] on div "KÉT" at bounding box center [1128, 386] width 70 height 23
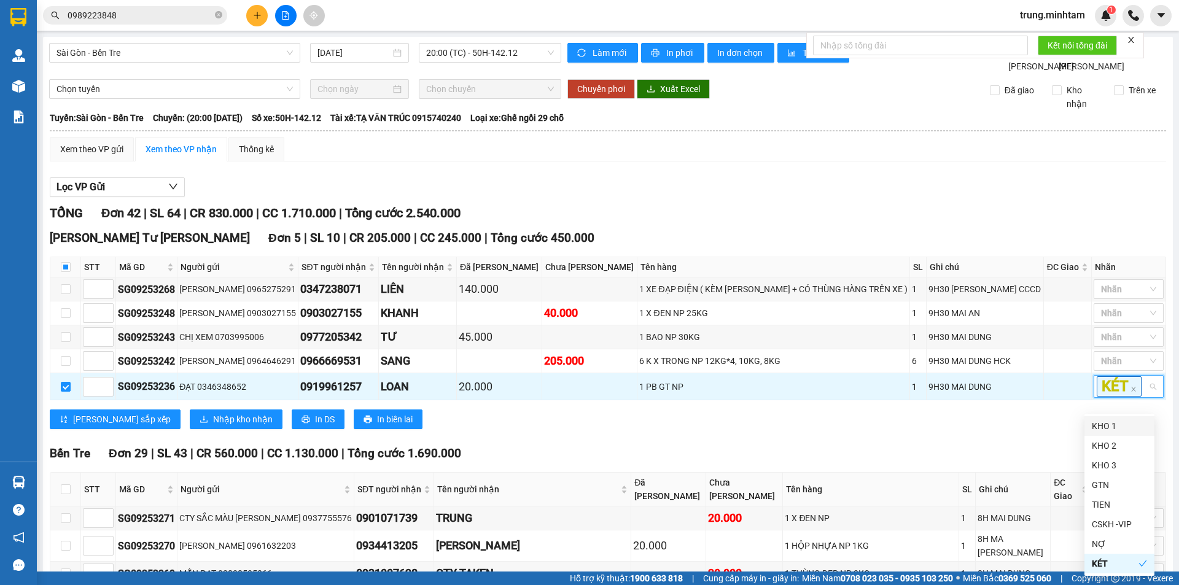
click at [1112, 430] on div "KHO 1" at bounding box center [1119, 426] width 55 height 14
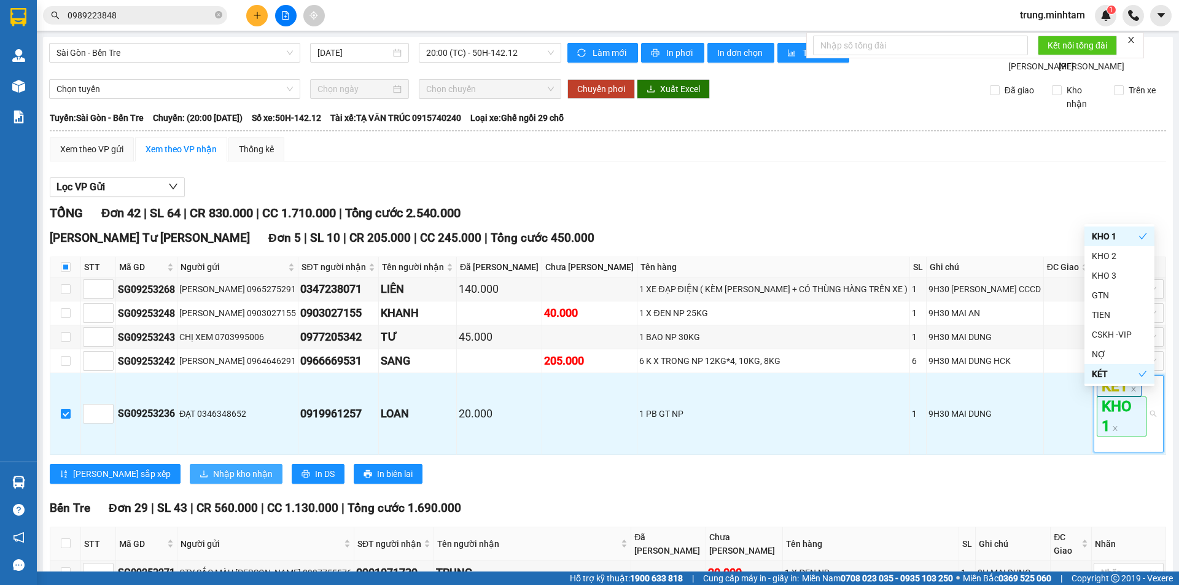
click at [213, 481] on span "Nhập kho nhận" at bounding box center [243, 474] width 60 height 14
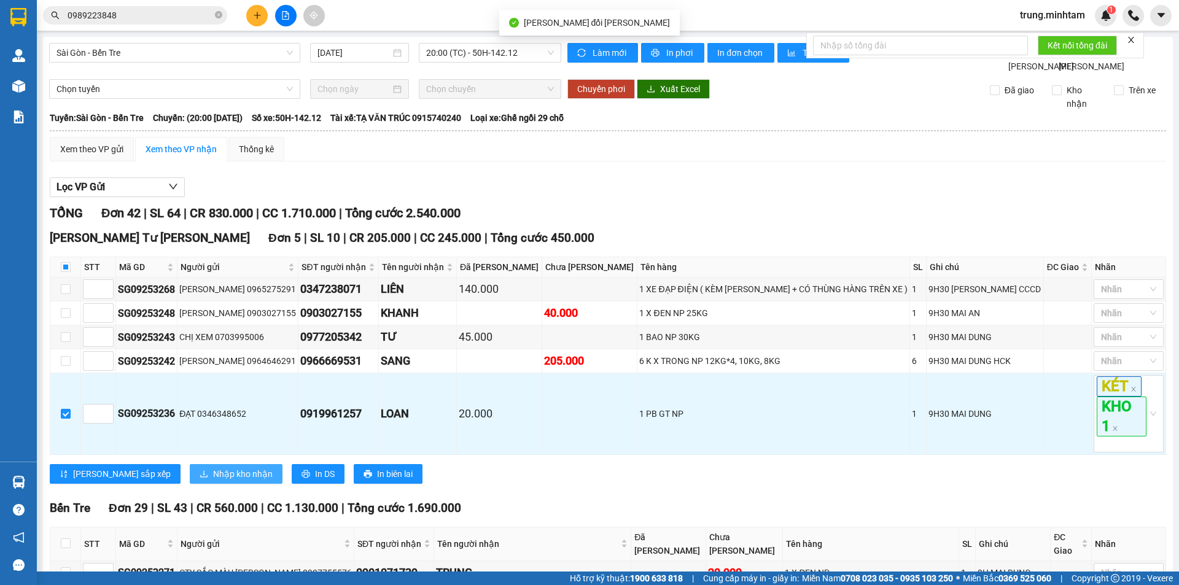
click at [213, 481] on span "Nhập kho nhận" at bounding box center [243, 474] width 60 height 14
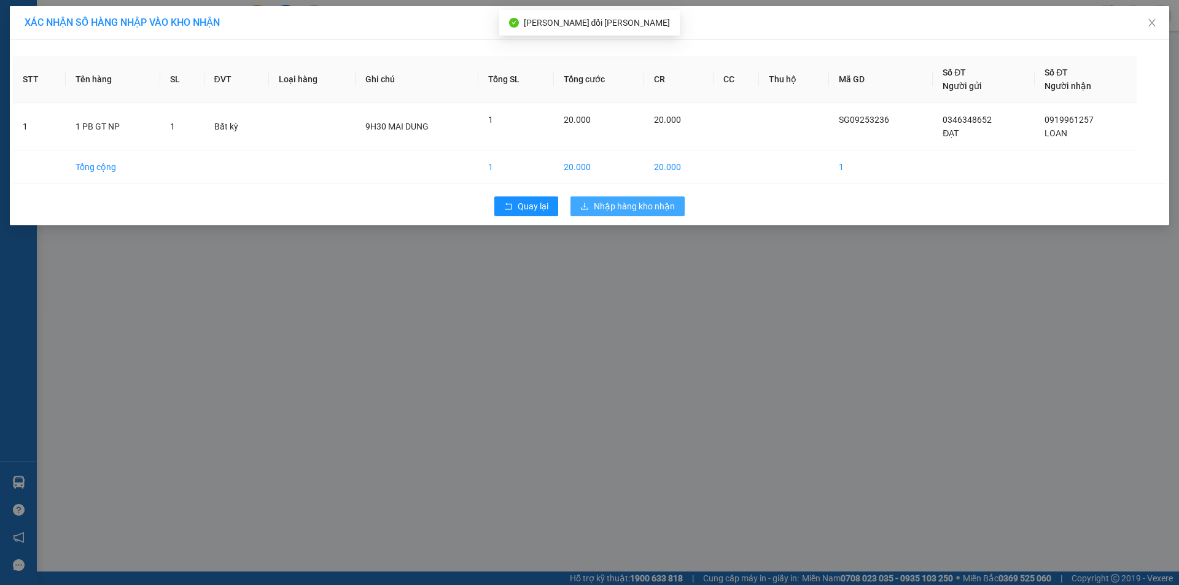
click at [618, 204] on span "Nhập hàng kho nhận" at bounding box center [634, 207] width 81 height 14
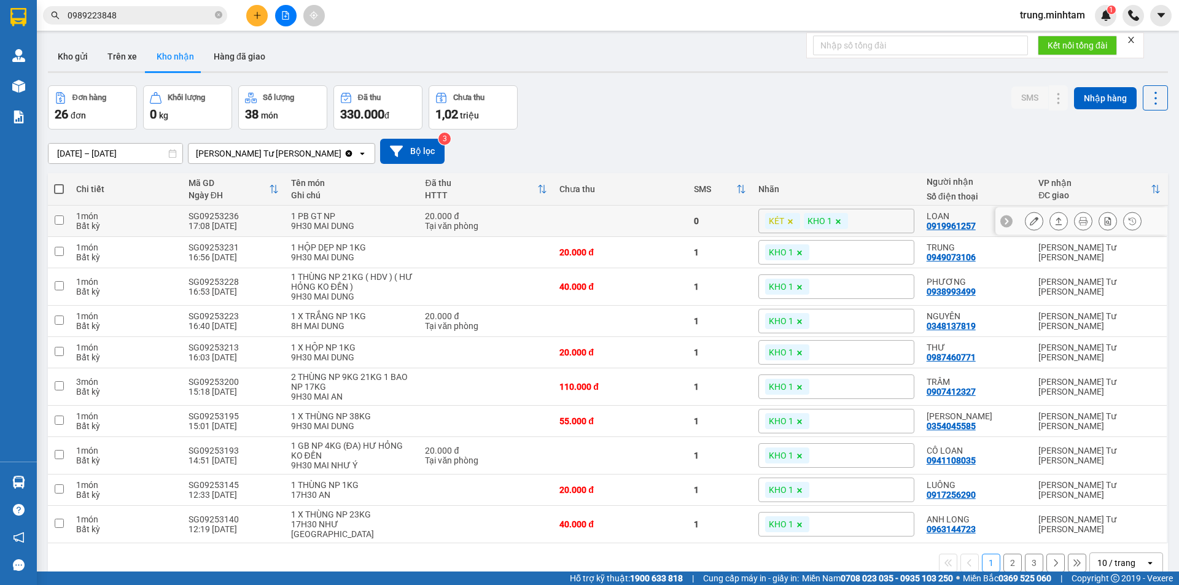
click at [1030, 220] on icon at bounding box center [1034, 221] width 9 height 9
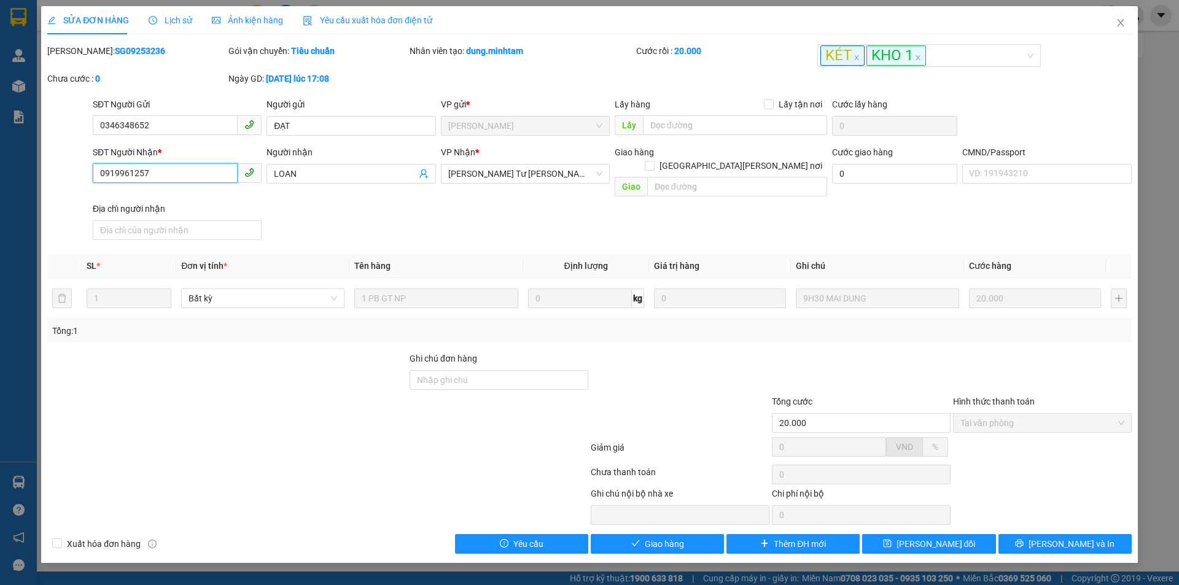
drag, startPoint x: 155, startPoint y: 171, endPoint x: 85, endPoint y: 184, distance: 71.2
click at [85, 184] on div "SĐT Người Nhận * 0919961257 0919961257 Người nhận LOAN VP Nhận * Ngã Tư Huyện…" at bounding box center [589, 195] width 1087 height 99
click at [498, 370] on input "Ghi chú đơn hàng" at bounding box center [499, 380] width 179 height 20
click at [415, 370] on input "BM" at bounding box center [499, 380] width 179 height 20
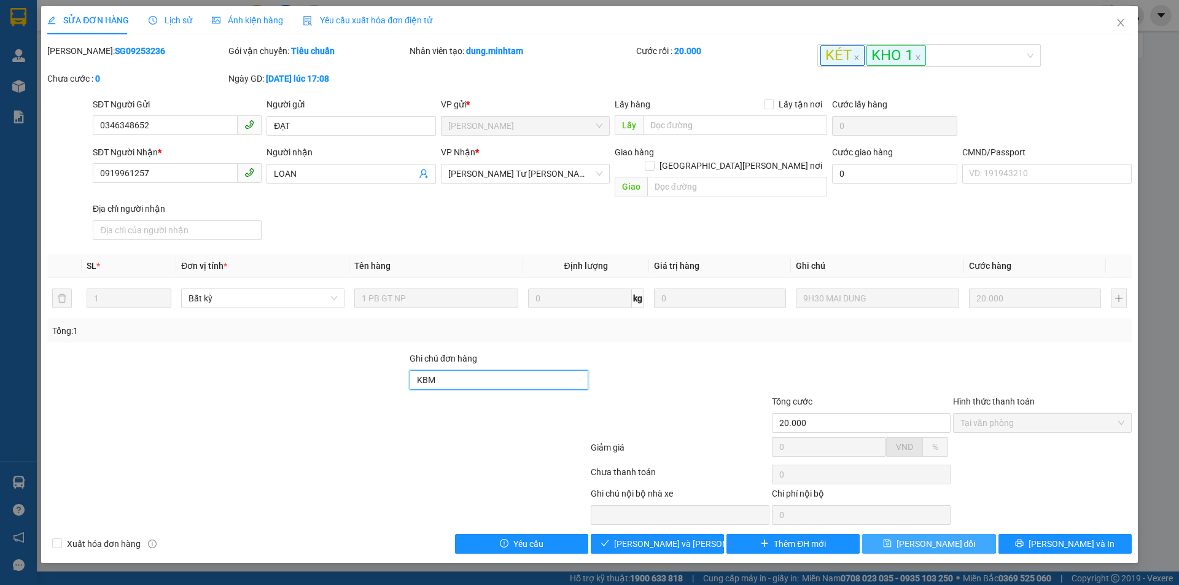
type input "KBM"
click at [915, 537] on span "[PERSON_NAME] đổi" at bounding box center [935, 544] width 79 height 14
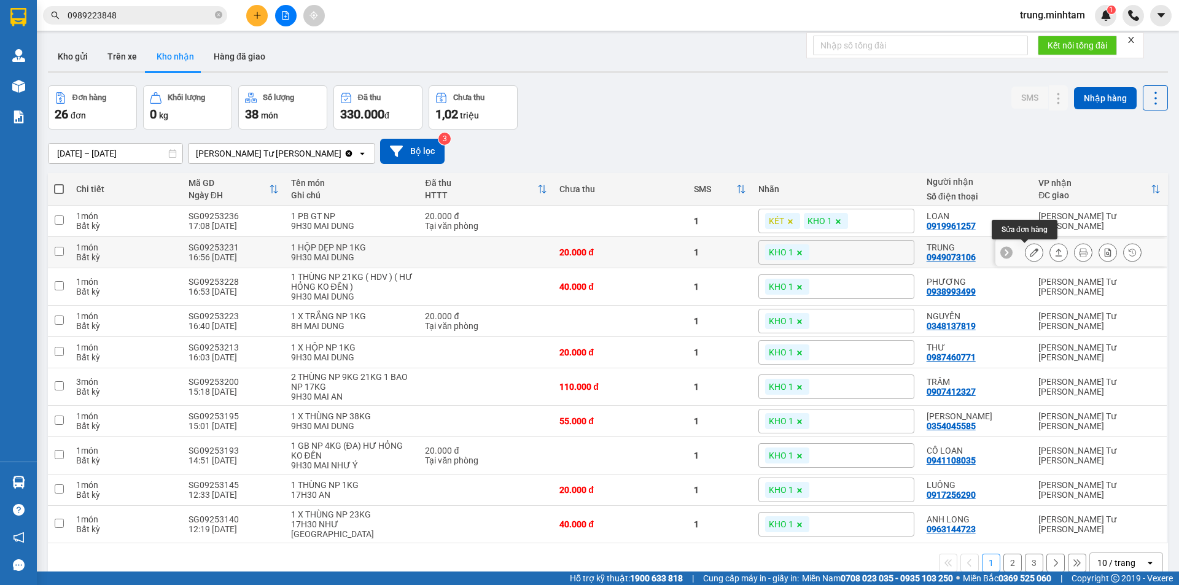
click at [1030, 252] on icon at bounding box center [1034, 252] width 9 height 9
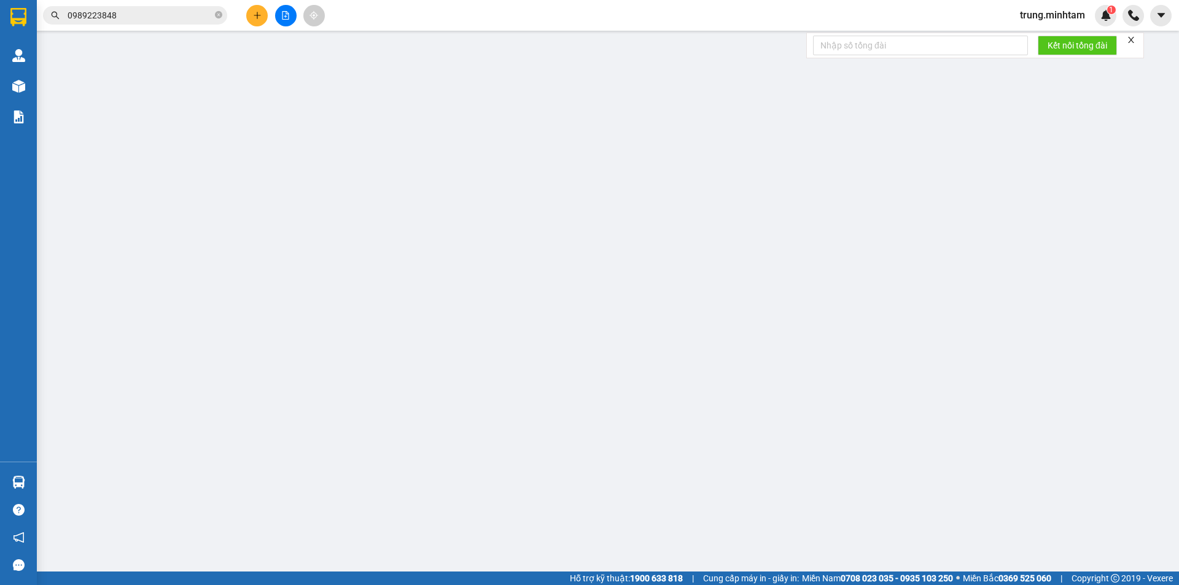
type input "0903367886"
type input "CH LONG PHÁT"
type input "0949073106"
type input "TRUNG"
type input "ƯỚT SẴN"
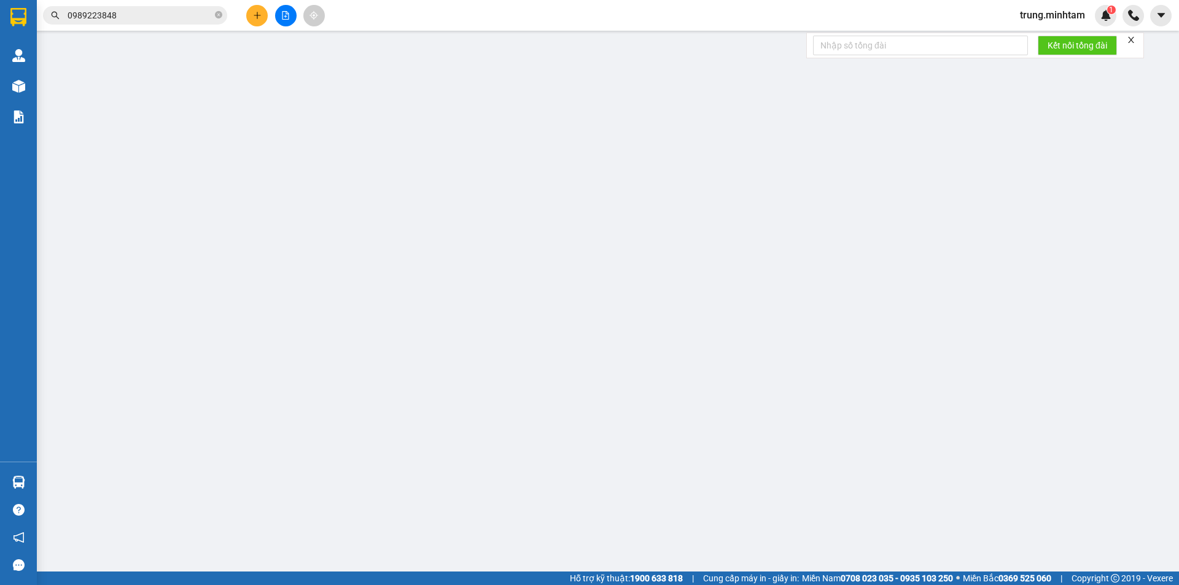
type input "20.000"
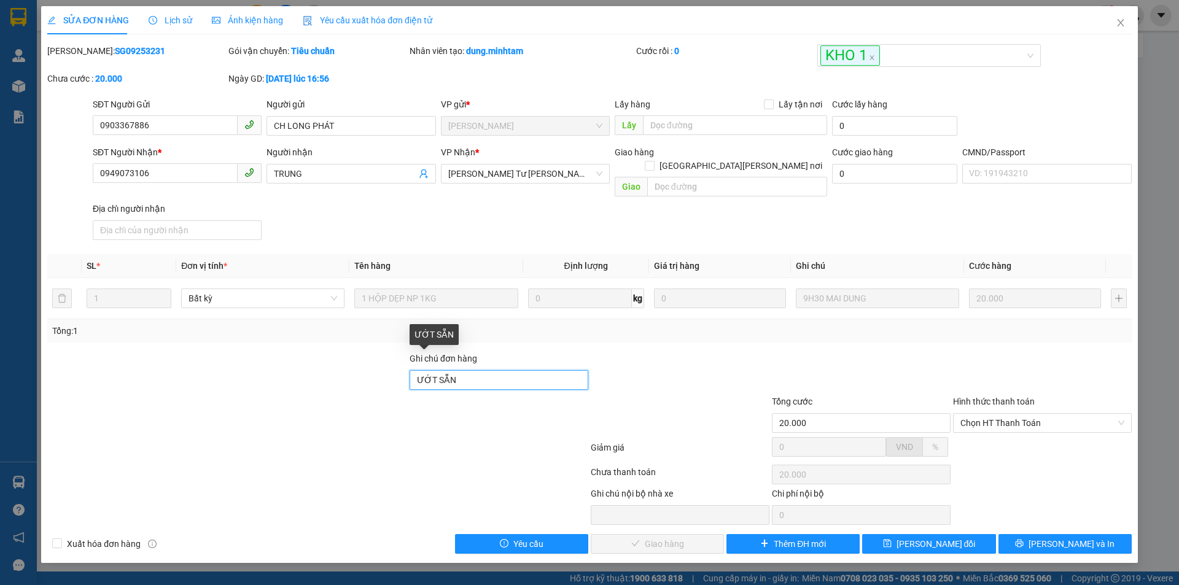
click at [494, 370] on input "ƯỚT SẴN" at bounding box center [499, 380] width 179 height 20
type input "ƯỚT SẴN BM"
click at [934, 537] on span "[PERSON_NAME] đổi" at bounding box center [935, 544] width 79 height 14
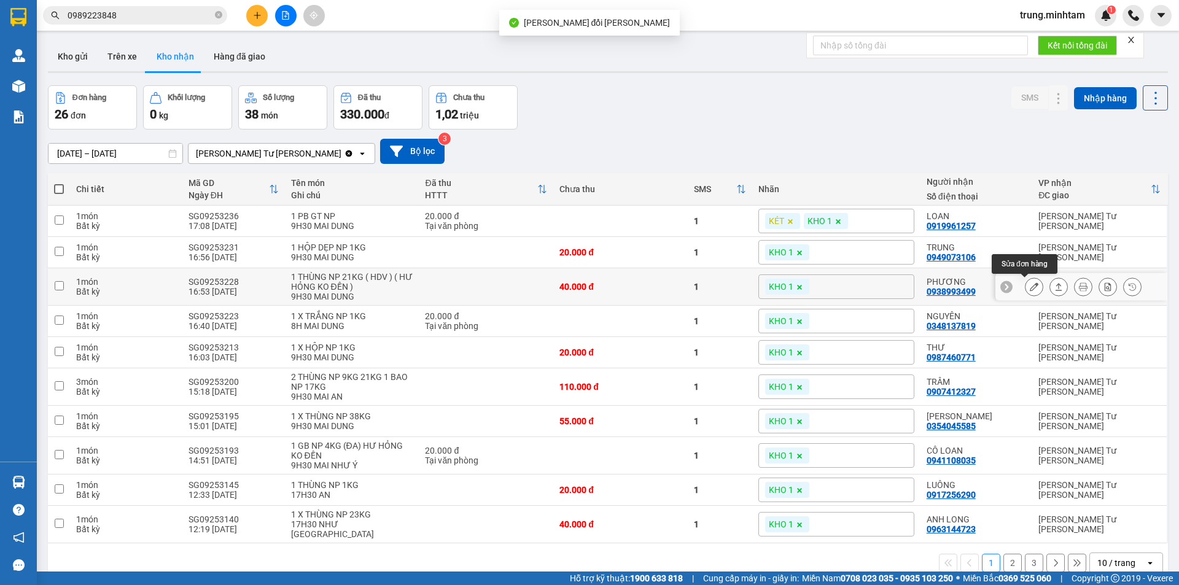
click at [1030, 287] on icon at bounding box center [1034, 286] width 9 height 9
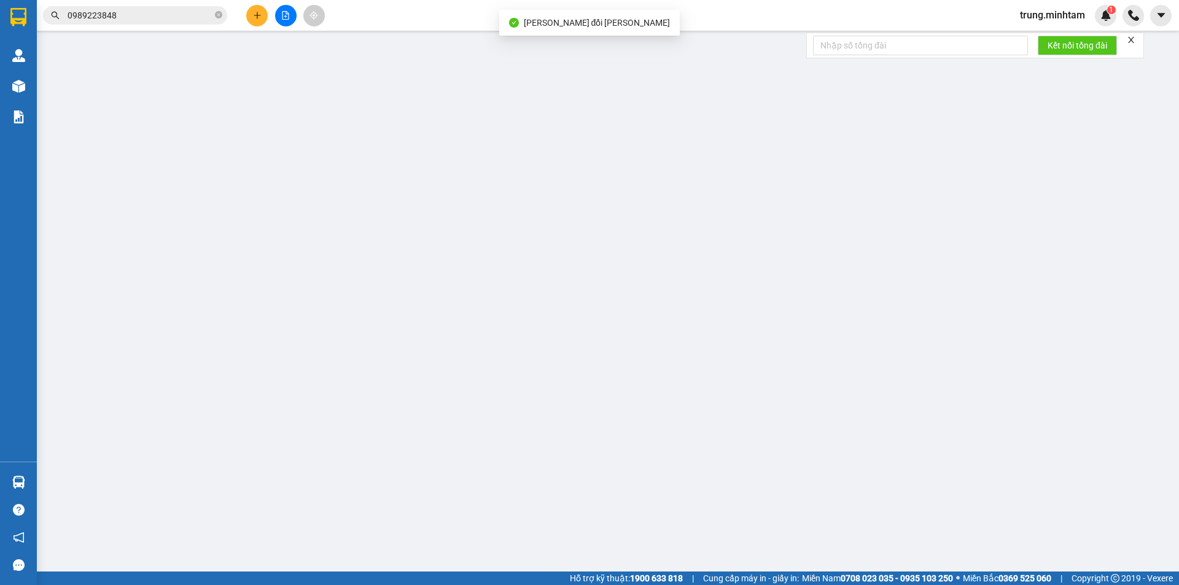
type input "0397687720"
type input "HẠNH"
type input "0938993499"
type input "PHƯƠNG"
type input "ƯỚT SẴN"
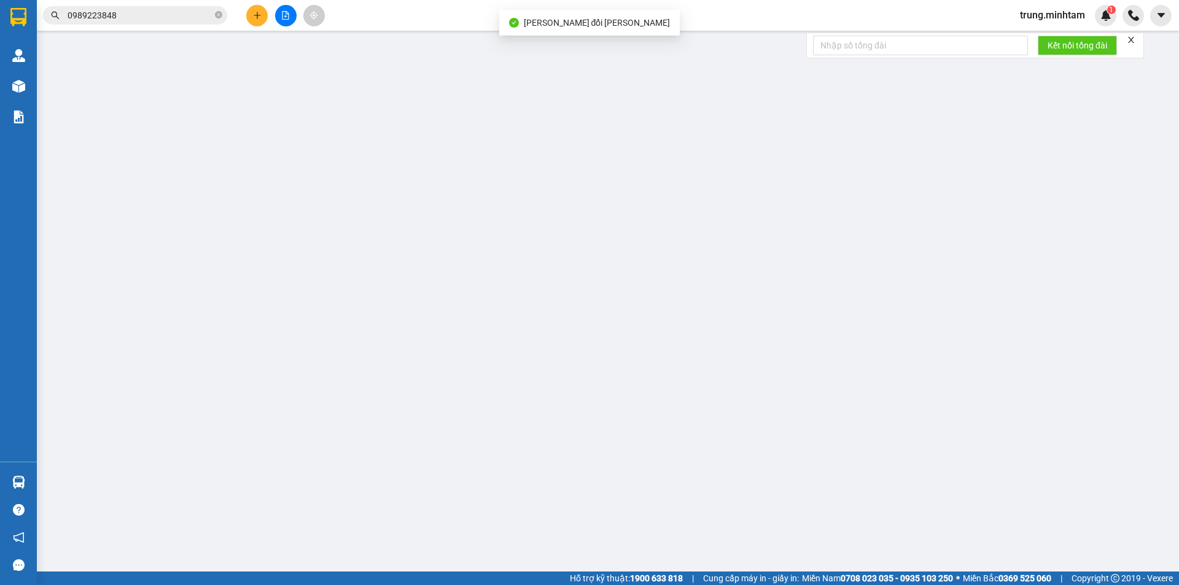
type input "40.000"
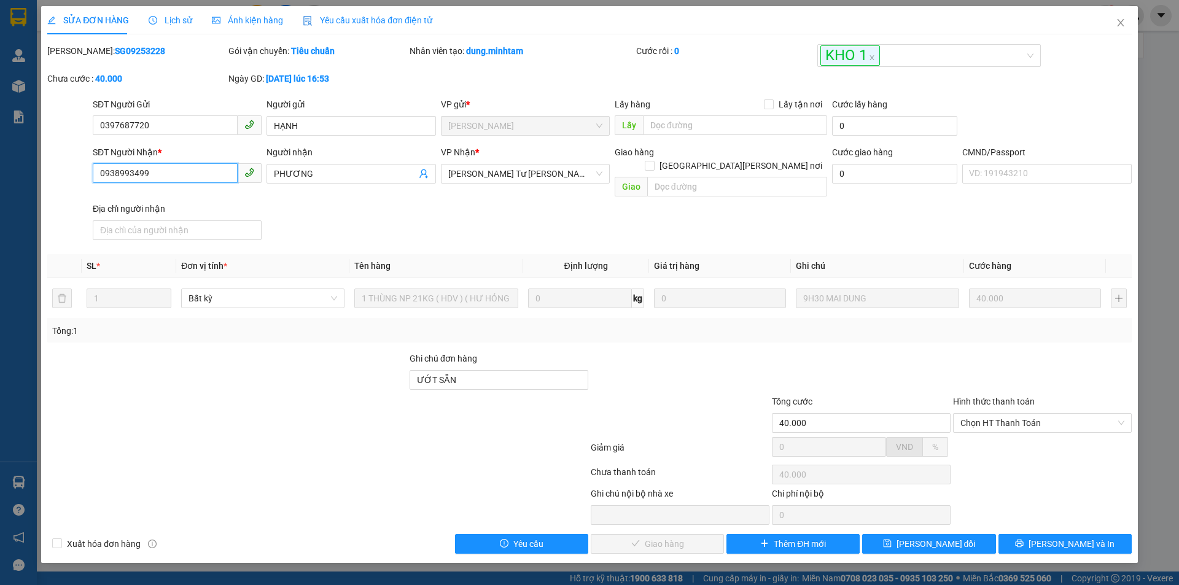
drag, startPoint x: 148, startPoint y: 171, endPoint x: 72, endPoint y: 177, distance: 76.4
click at [72, 177] on div "SĐT Người Nhận * 0938993499 0938993499 Người nhận PHƯƠNG VP Nhận * Ngã Tư Huyê…" at bounding box center [589, 195] width 1087 height 99
click at [504, 370] on input "ƯỚT SẴN" at bounding box center [499, 380] width 179 height 20
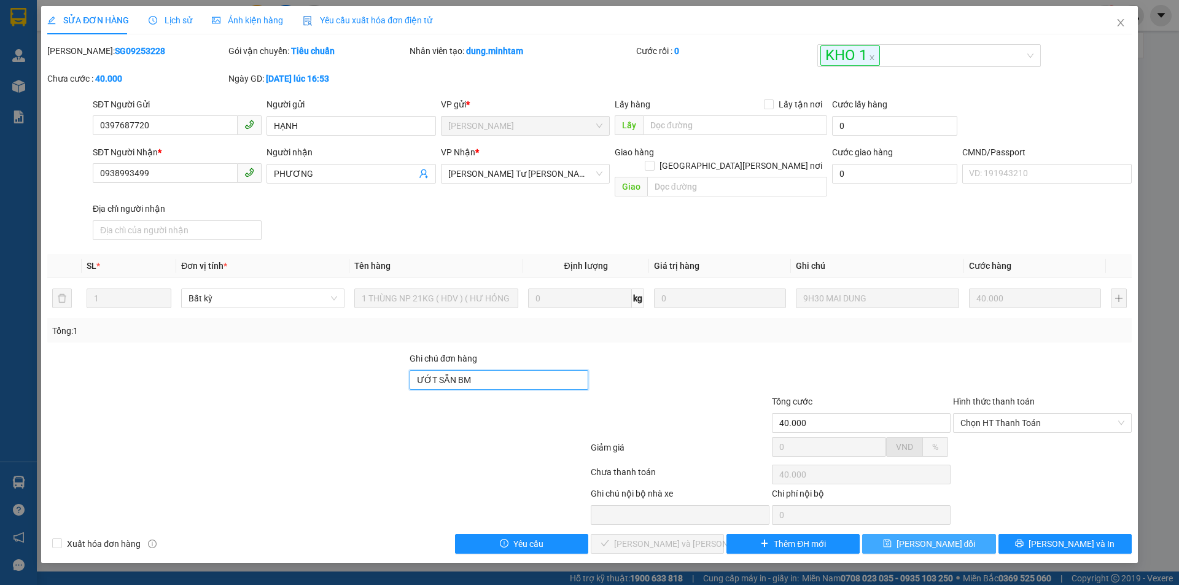
type input "ƯỚT SẴN BM"
drag, startPoint x: 937, startPoint y: 534, endPoint x: 928, endPoint y: 530, distance: 9.1
click at [936, 537] on span "[PERSON_NAME] đổi" at bounding box center [935, 544] width 79 height 14
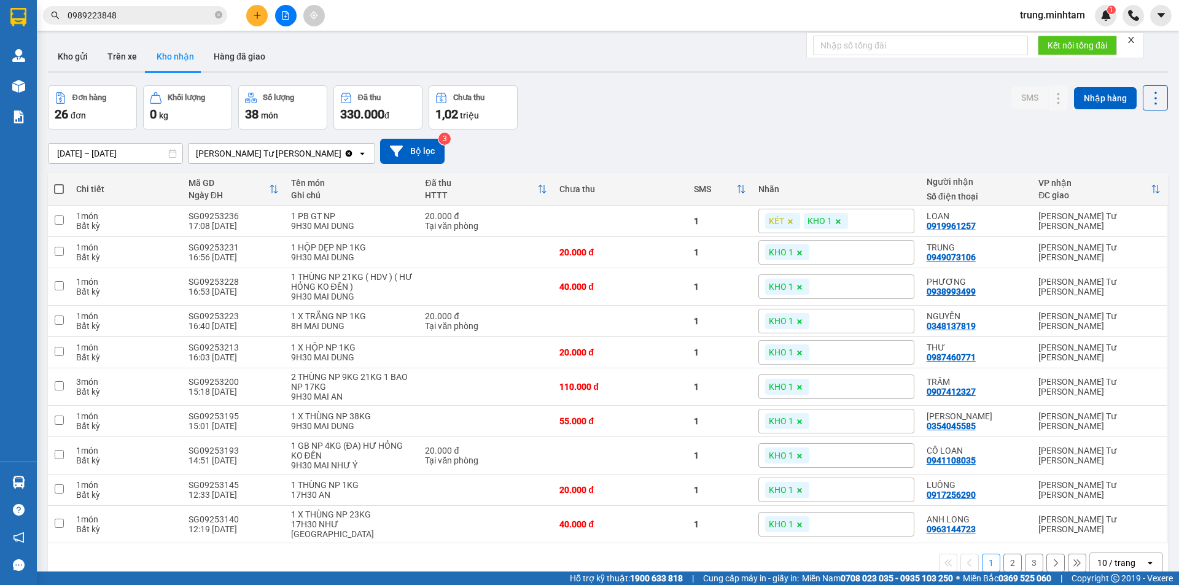
click at [653, 128] on div "Đơn hàng 26 đơn Khối lượng 0 kg Số lượng 38 món Đã thu 330.000 đ Chưa thu 1,02 …" at bounding box center [608, 107] width 1120 height 44
click at [71, 58] on button "Kho gửi" at bounding box center [73, 56] width 50 height 29
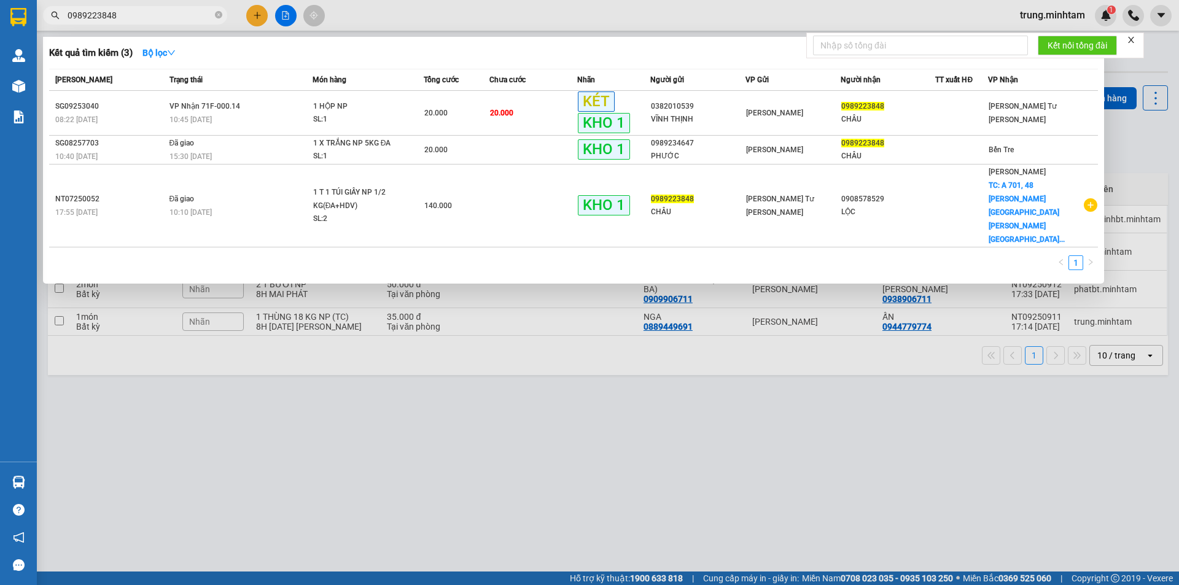
click at [144, 17] on input "0989223848" at bounding box center [140, 16] width 145 height 14
click at [144, 16] on input "0989223848" at bounding box center [140, 16] width 145 height 14
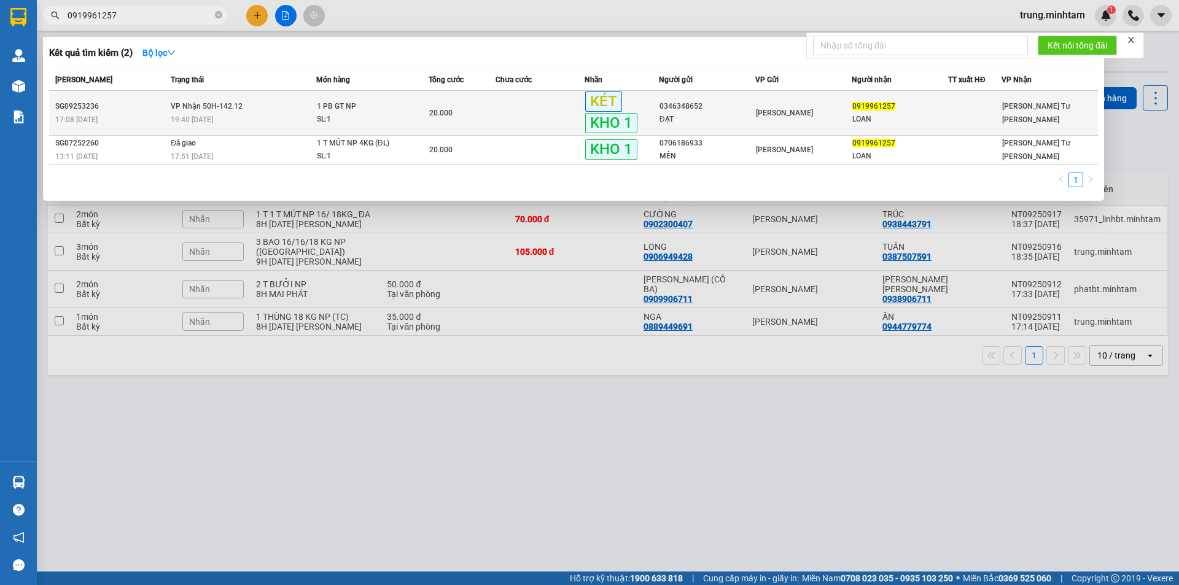
type input "0919961257"
click at [535, 116] on td at bounding box center [539, 113] width 89 height 45
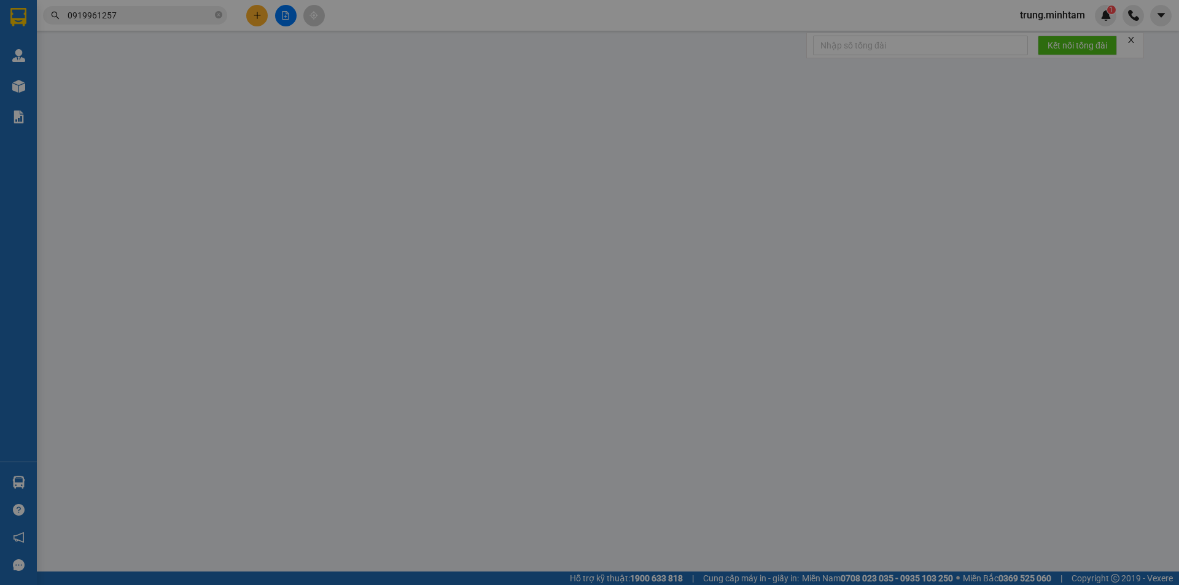
type input "0346348652"
type input "ĐẠT"
type input "0919961257"
type input "LOAN"
type input "KBM"
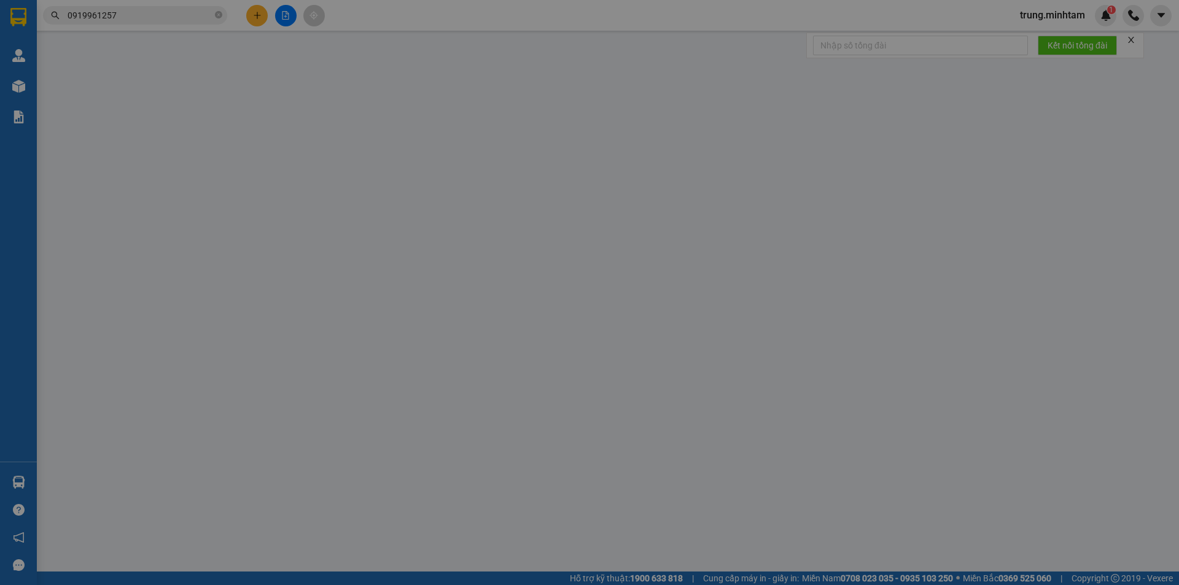
type input "20.000"
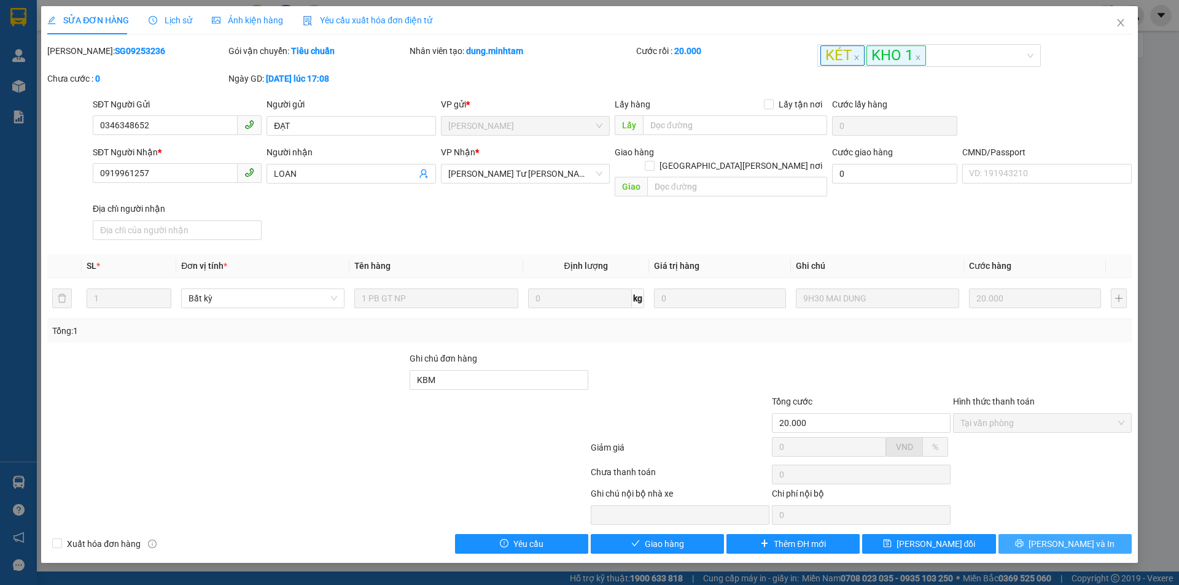
click at [1062, 537] on span "[PERSON_NAME] và In" at bounding box center [1071, 544] width 86 height 14
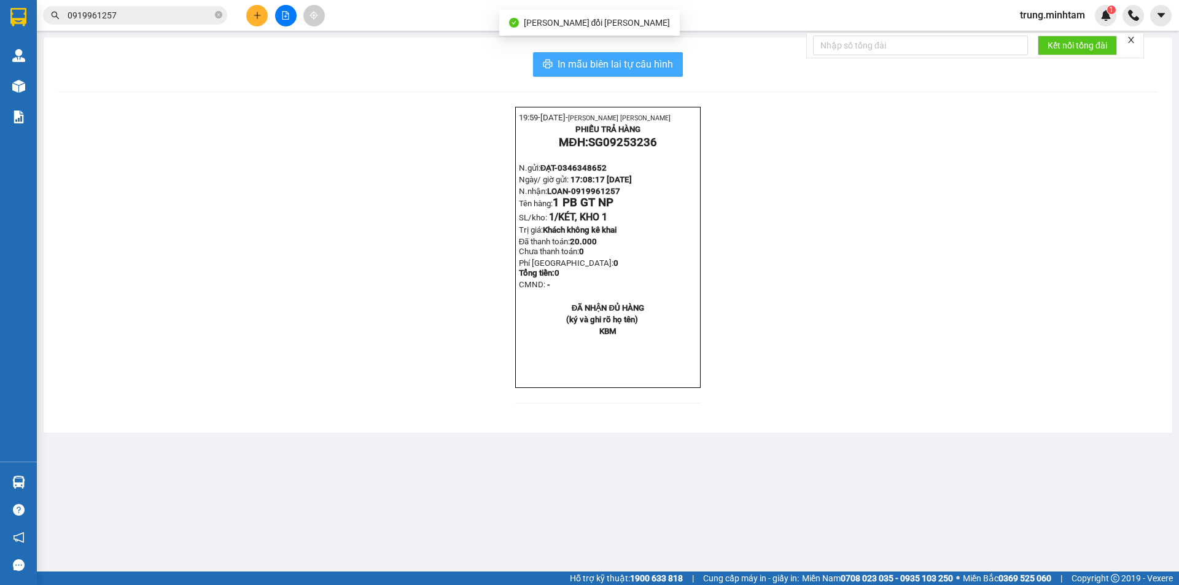
click at [609, 62] on span "In mẫu biên lai tự cấu hình" at bounding box center [614, 63] width 115 height 15
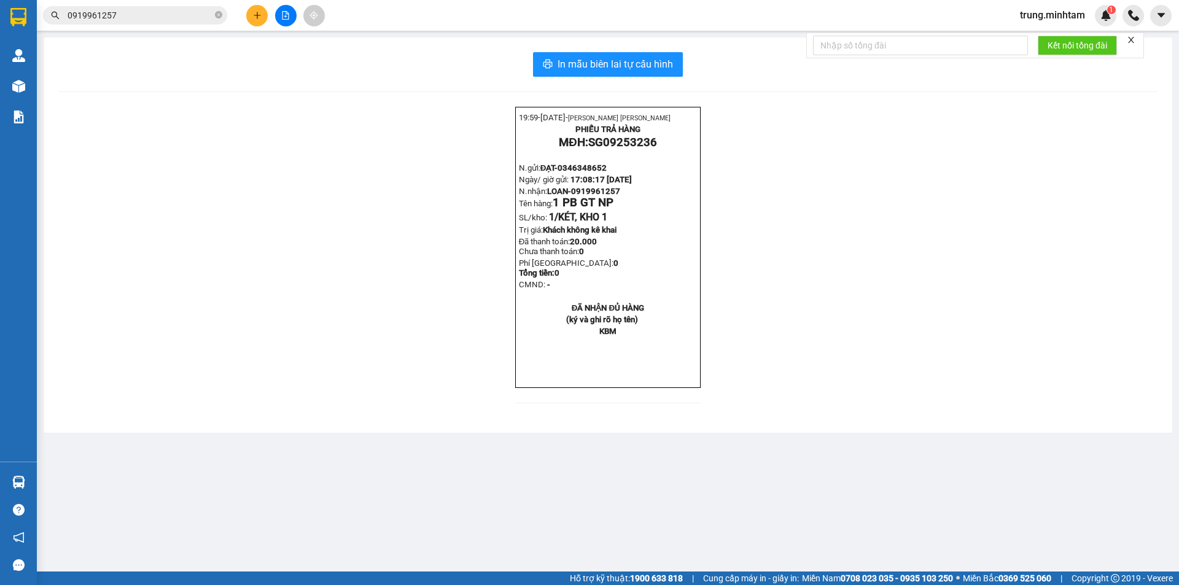
click at [135, 17] on input "0919961257" at bounding box center [140, 16] width 145 height 14
